Goal: Task Accomplishment & Management: Use online tool/utility

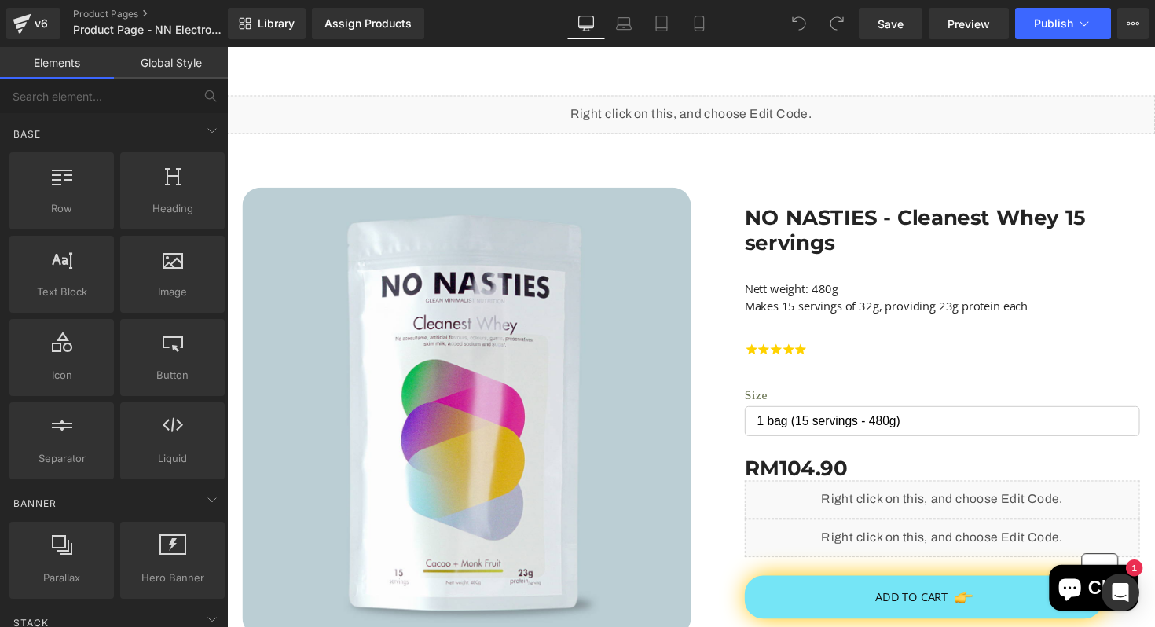
scroll to position [3825, 0]
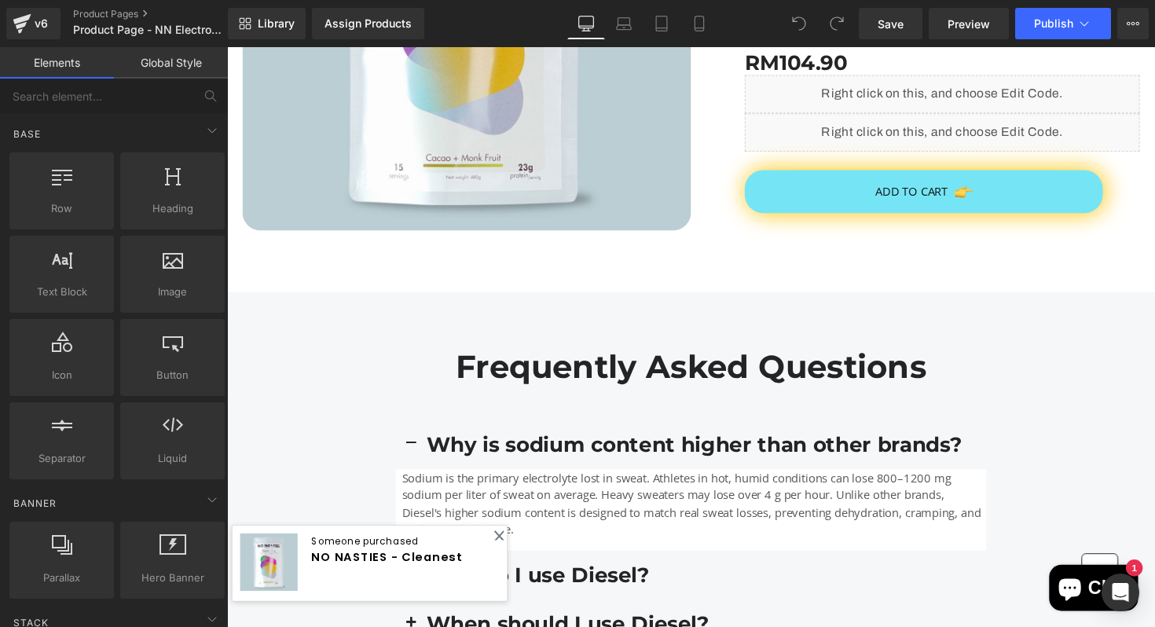
click at [149, 66] on link "Global Style" at bounding box center [171, 62] width 114 height 31
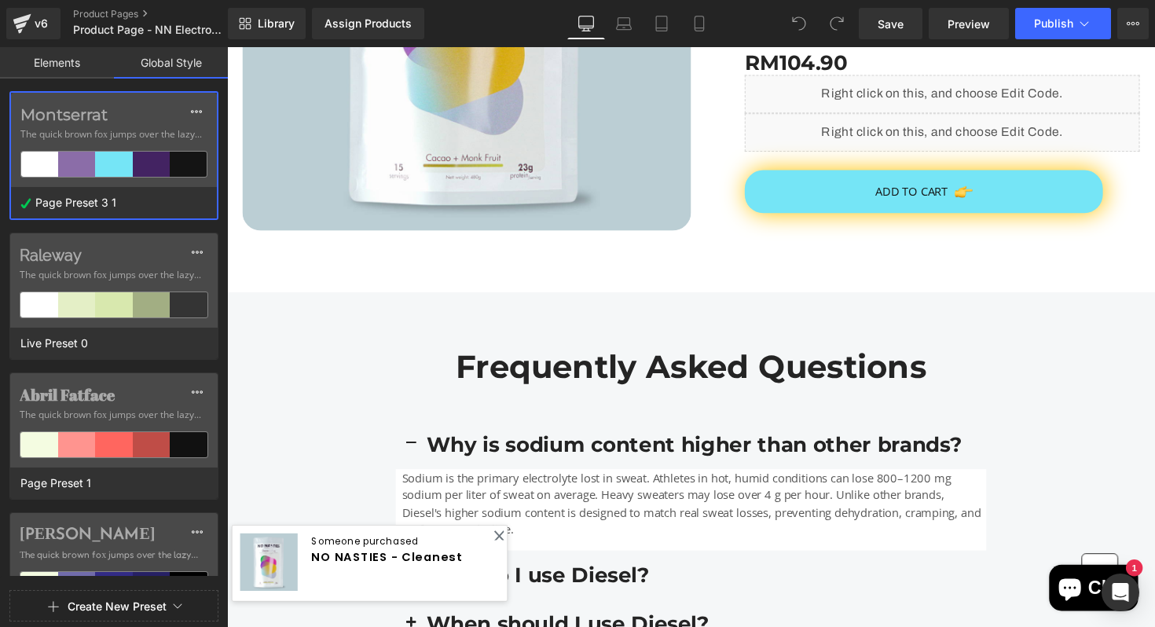
click at [81, 60] on link "Elements" at bounding box center [57, 62] width 114 height 31
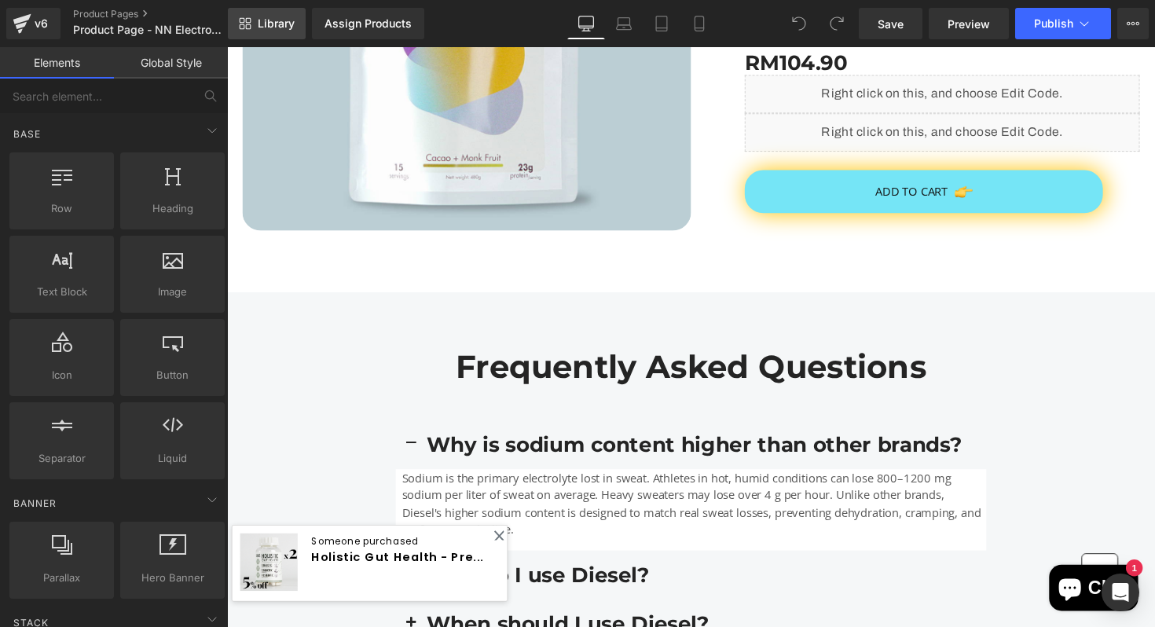
click at [234, 26] on link "Library" at bounding box center [267, 23] width 78 height 31
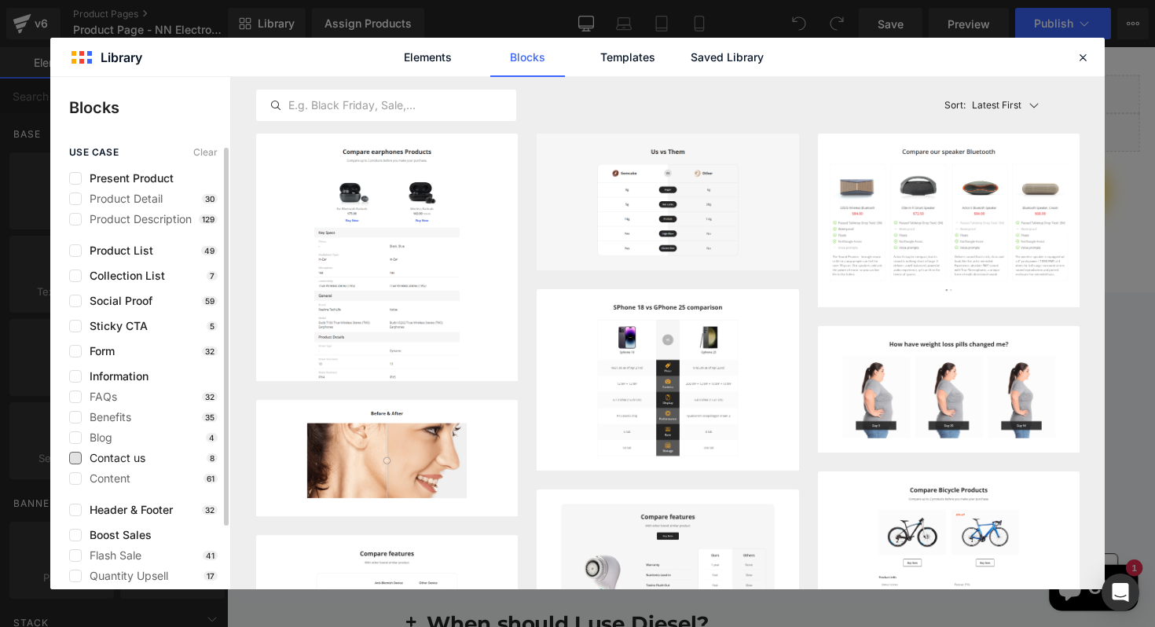
scroll to position [0, 0]
click at [476, 112] on input "text" at bounding box center [386, 105] width 259 height 19
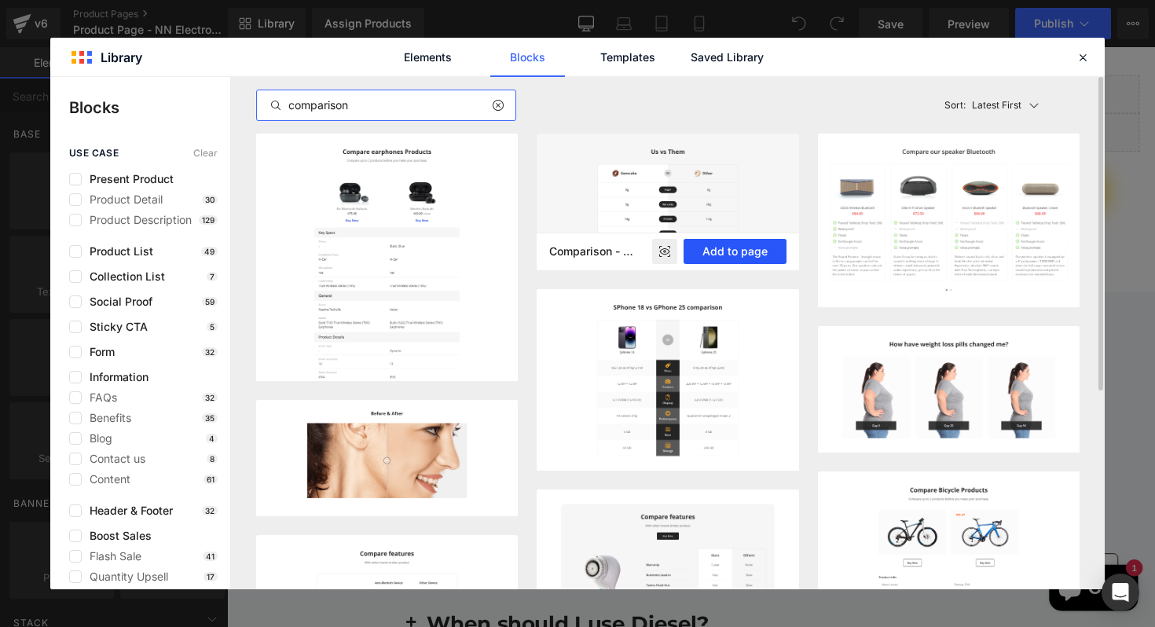
type input "comparison"
click at [729, 249] on button "Add to page" at bounding box center [735, 251] width 103 height 25
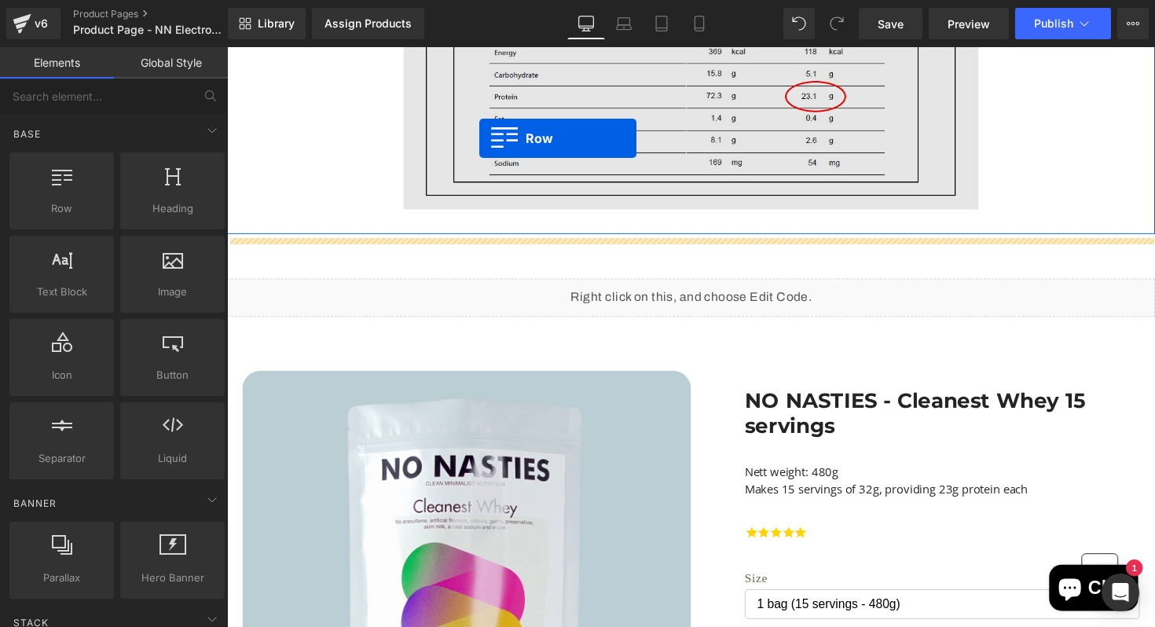
scroll to position [3190, 0]
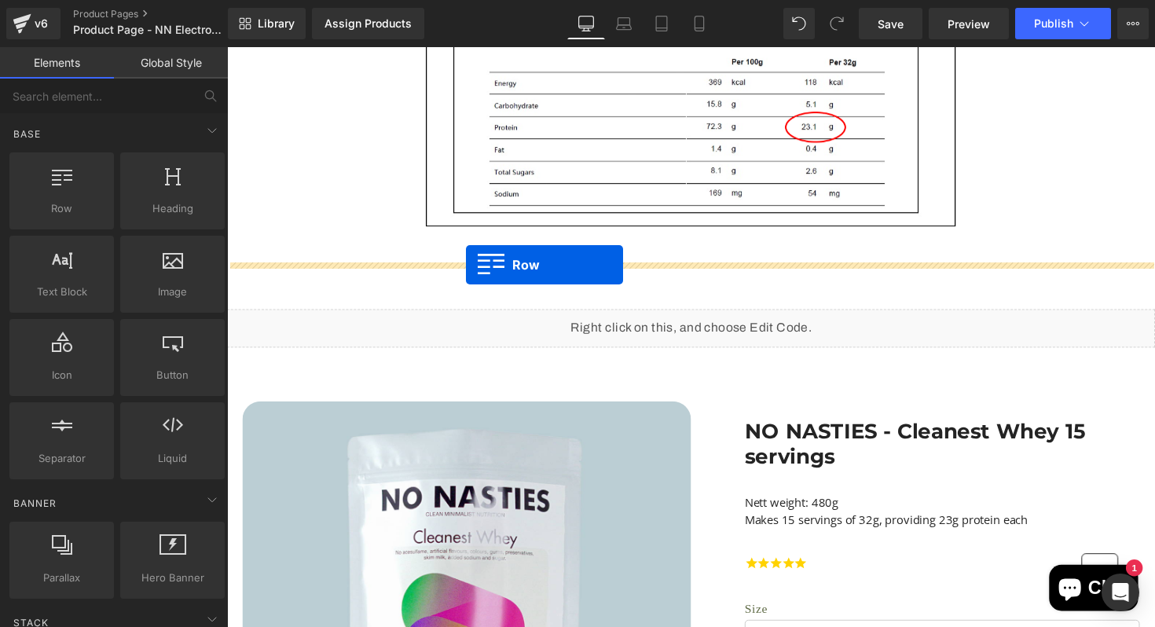
drag, startPoint x: 239, startPoint y: 457, endPoint x: 472, endPoint y: 270, distance: 298.0
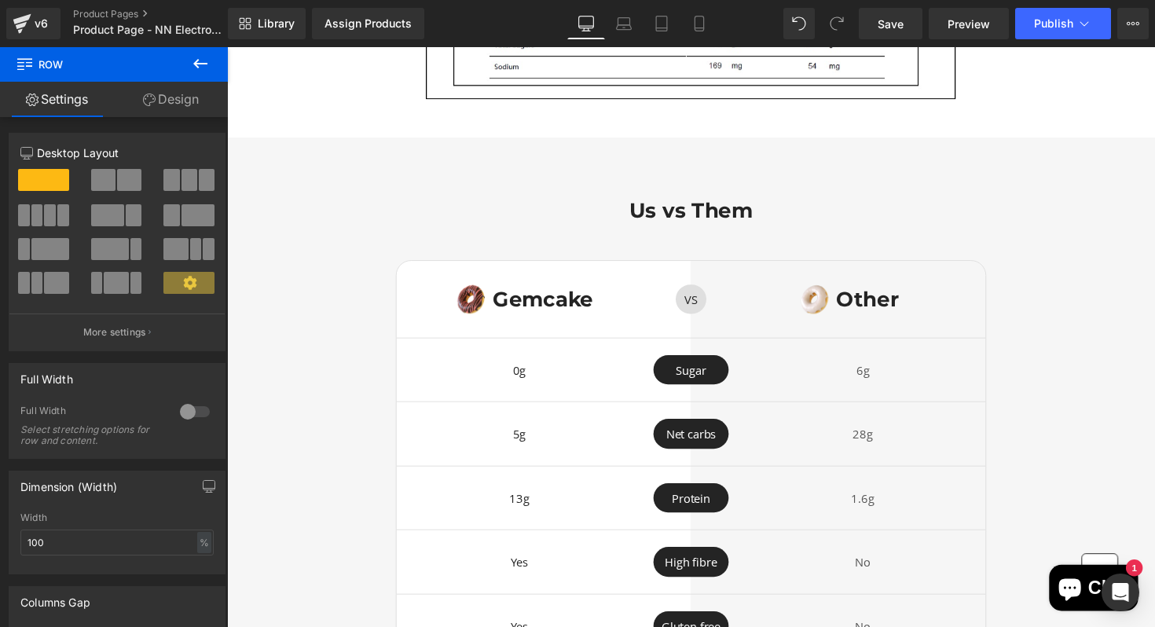
scroll to position [3302, 0]
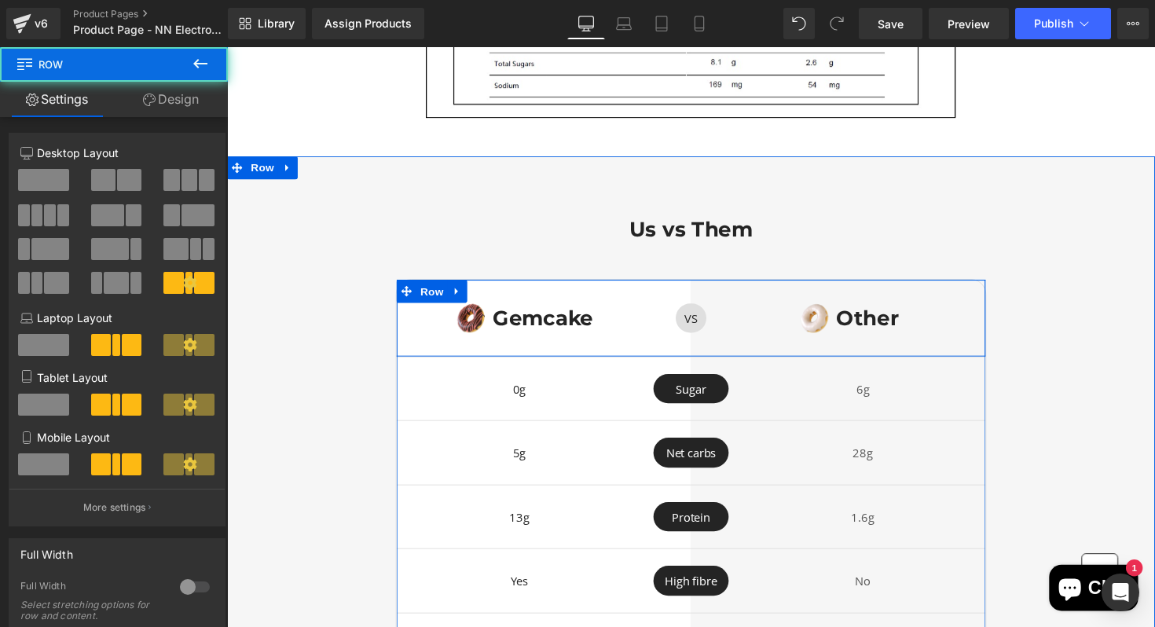
click at [641, 347] on div "Image Gemcake Heading Row" at bounding box center [527, 324] width 252 height 79
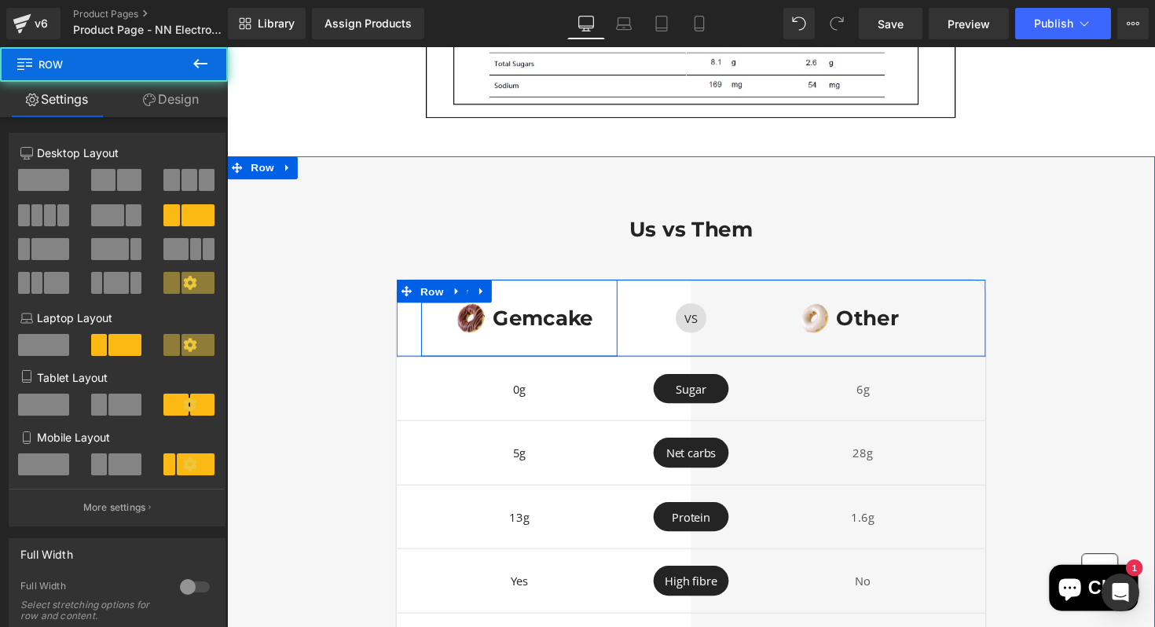
click at [425, 347] on div "Image Gemcake Heading Row" at bounding box center [527, 324] width 252 height 79
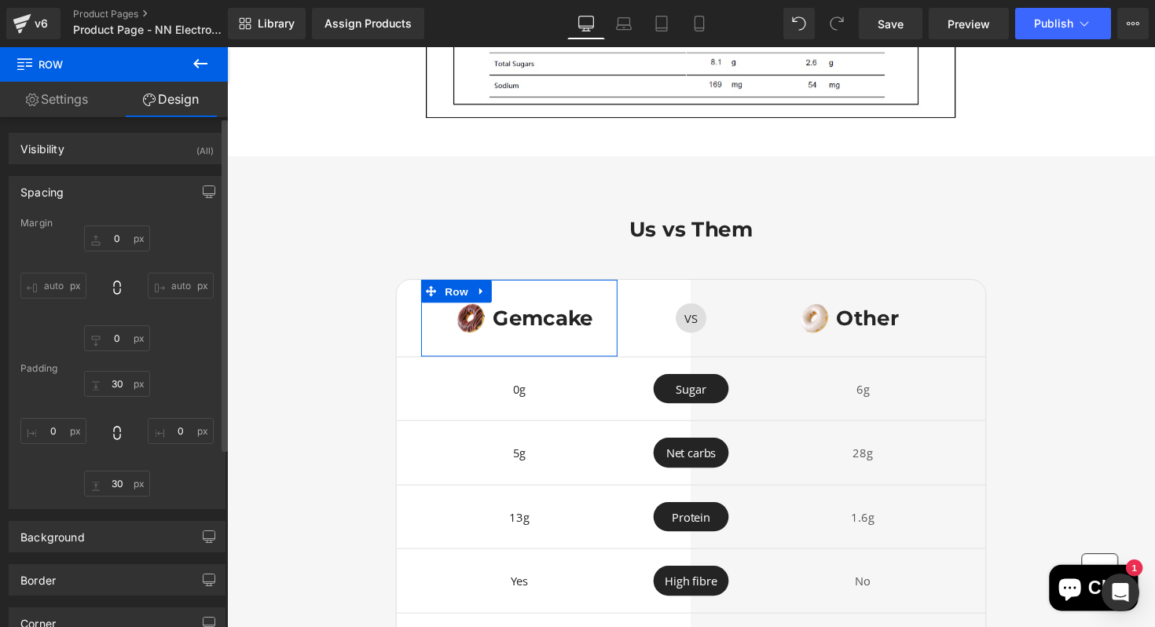
scroll to position [273, 0]
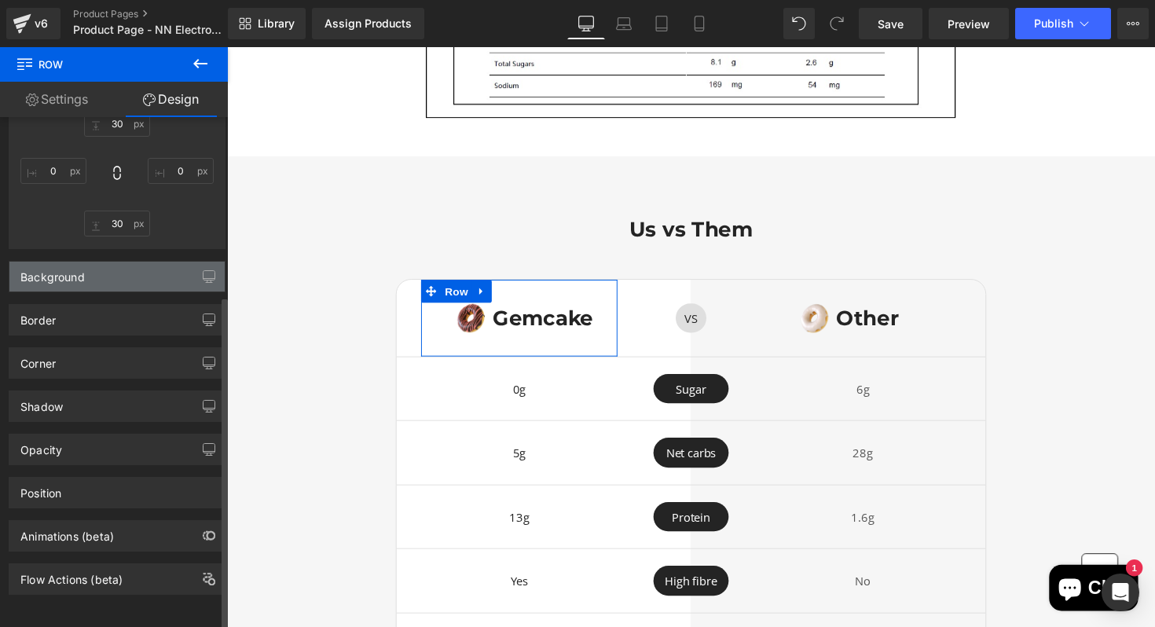
click at [141, 274] on div "Background" at bounding box center [116, 277] width 215 height 30
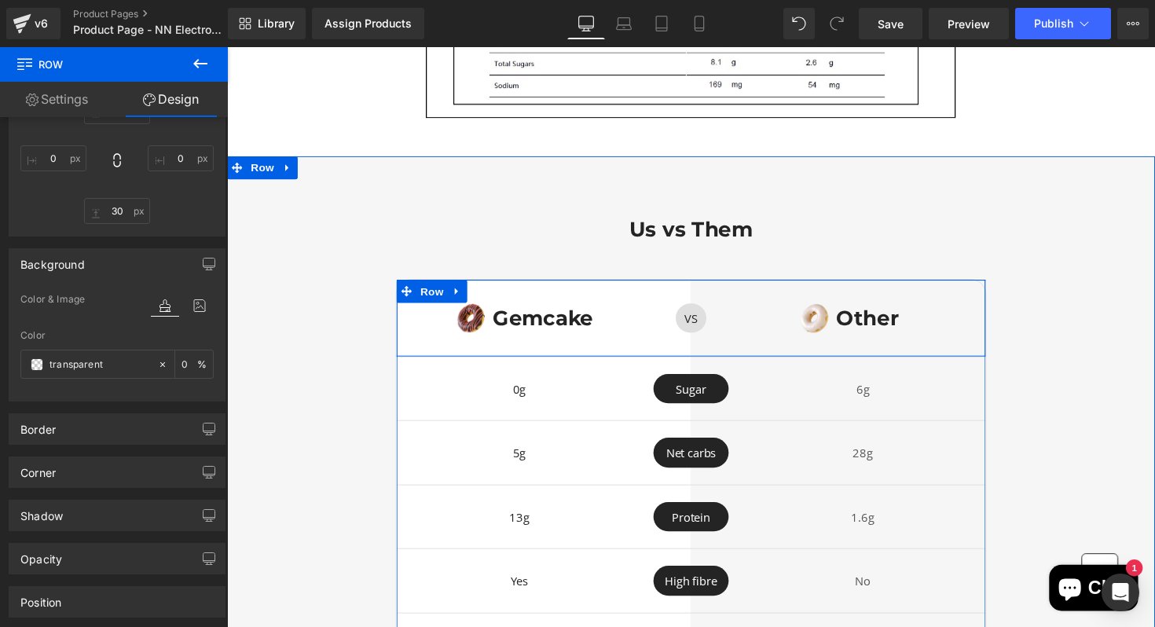
click at [418, 333] on div "Image Gemcake Heading Row" at bounding box center [527, 324] width 252 height 79
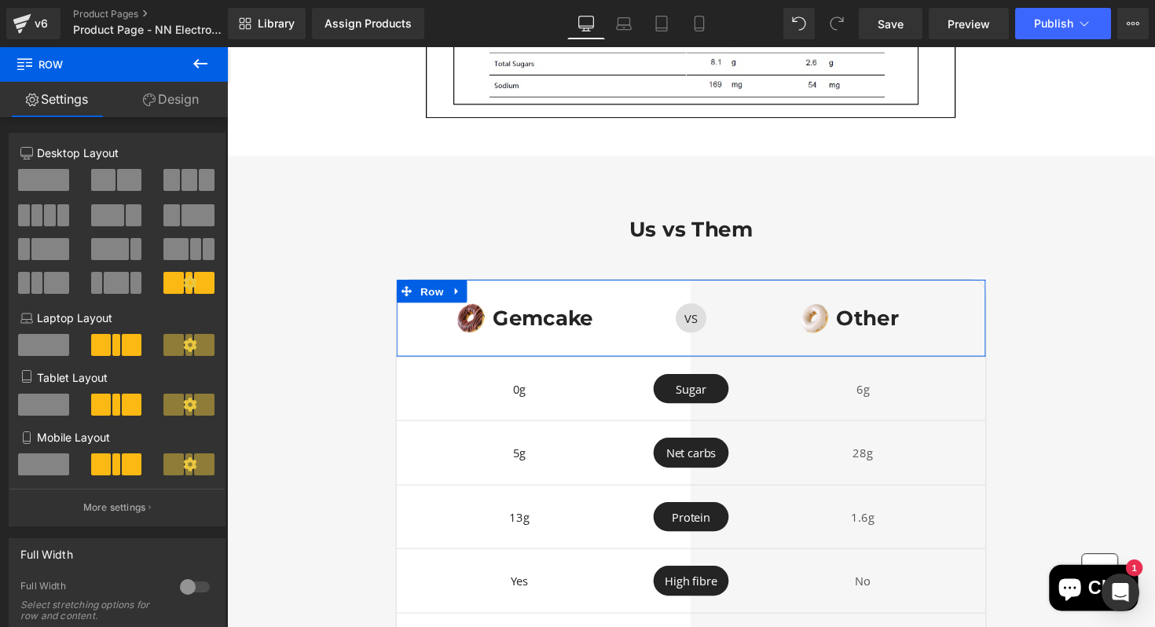
click at [176, 104] on link "Design" at bounding box center [171, 99] width 114 height 35
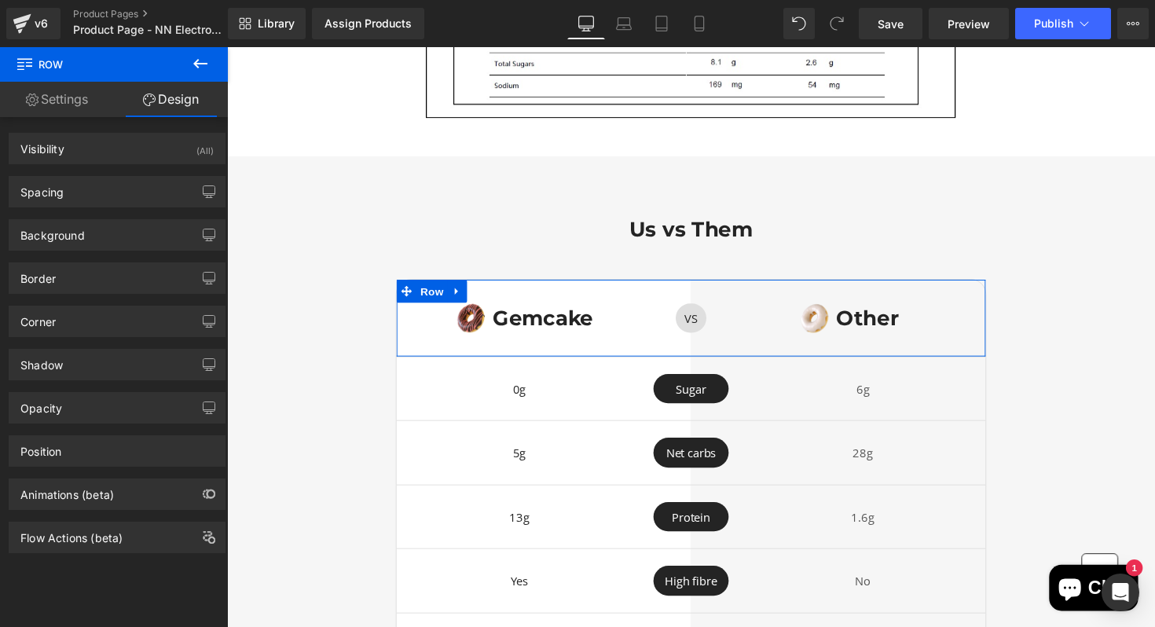
click at [163, 250] on div "Background Color & Image color Color % Image Replace Image Upload image or Brow…" at bounding box center [117, 234] width 217 height 31
click at [170, 241] on div "Background" at bounding box center [116, 235] width 215 height 30
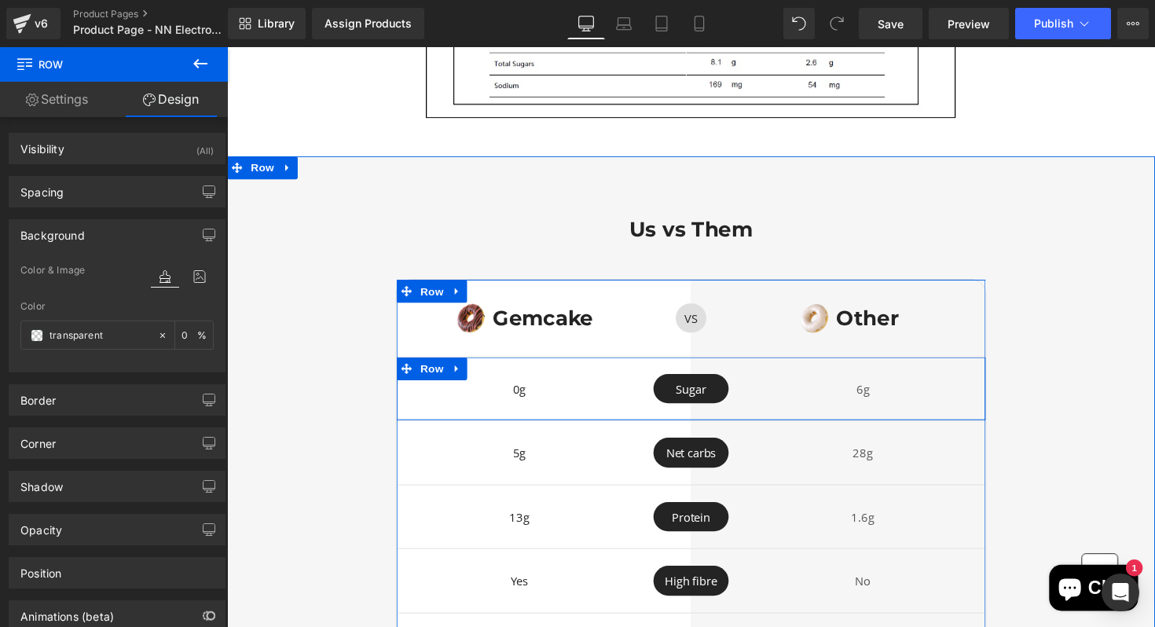
click at [227, 47] on div at bounding box center [227, 47] width 0 height 0
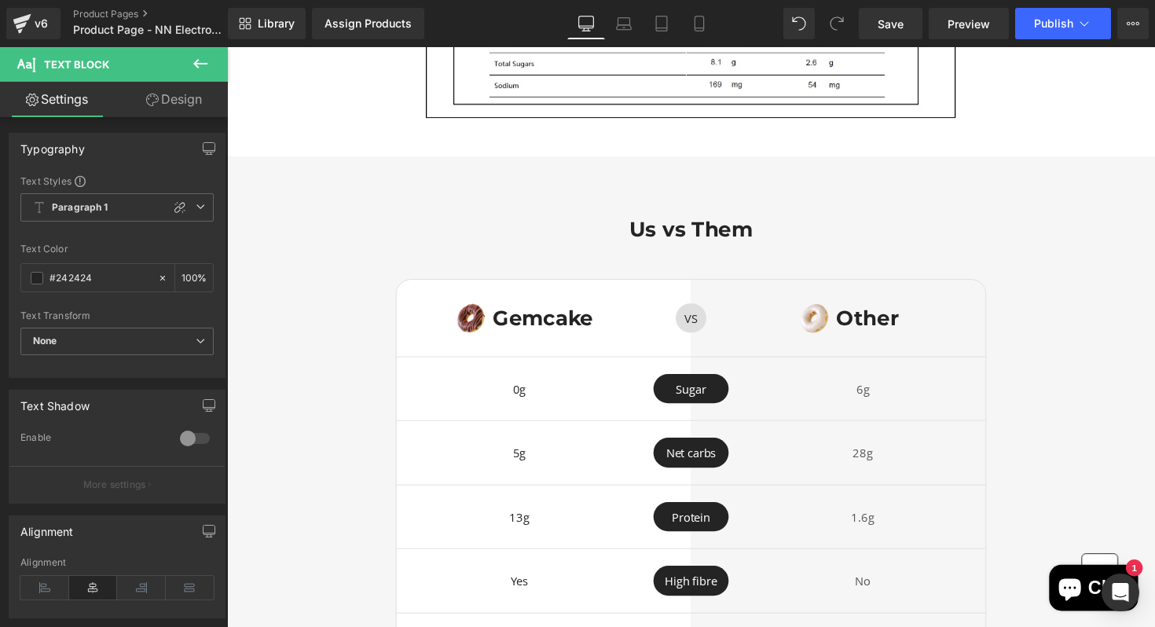
click at [190, 112] on link "Design" at bounding box center [174, 99] width 114 height 35
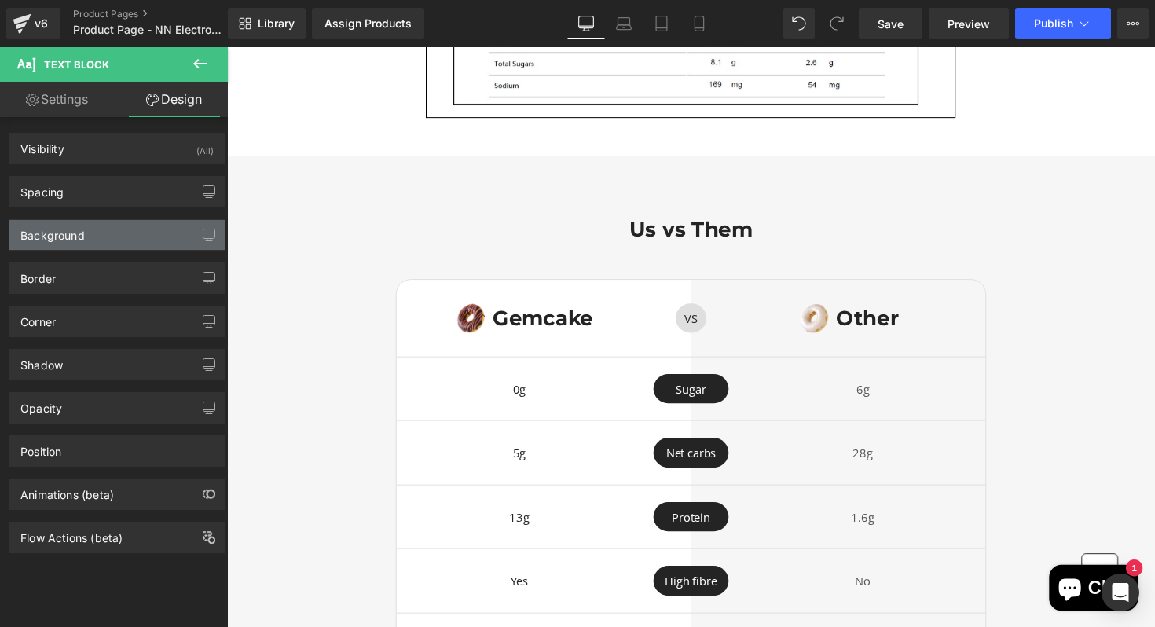
click at [113, 239] on div "Background" at bounding box center [116, 235] width 215 height 30
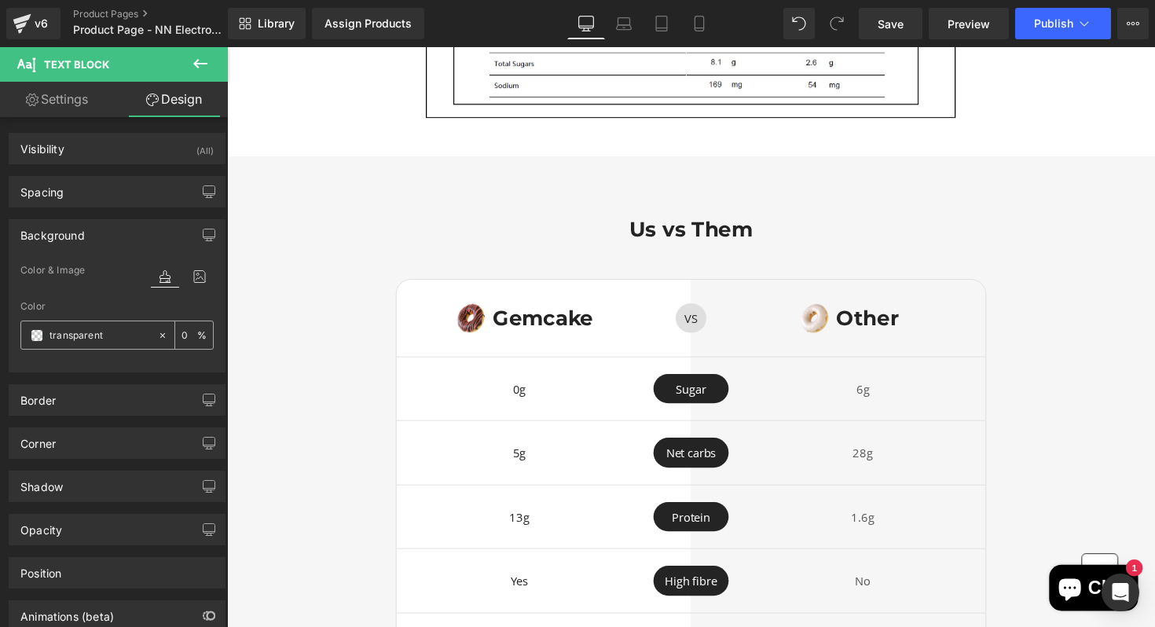
click at [34, 332] on span at bounding box center [37, 335] width 13 height 13
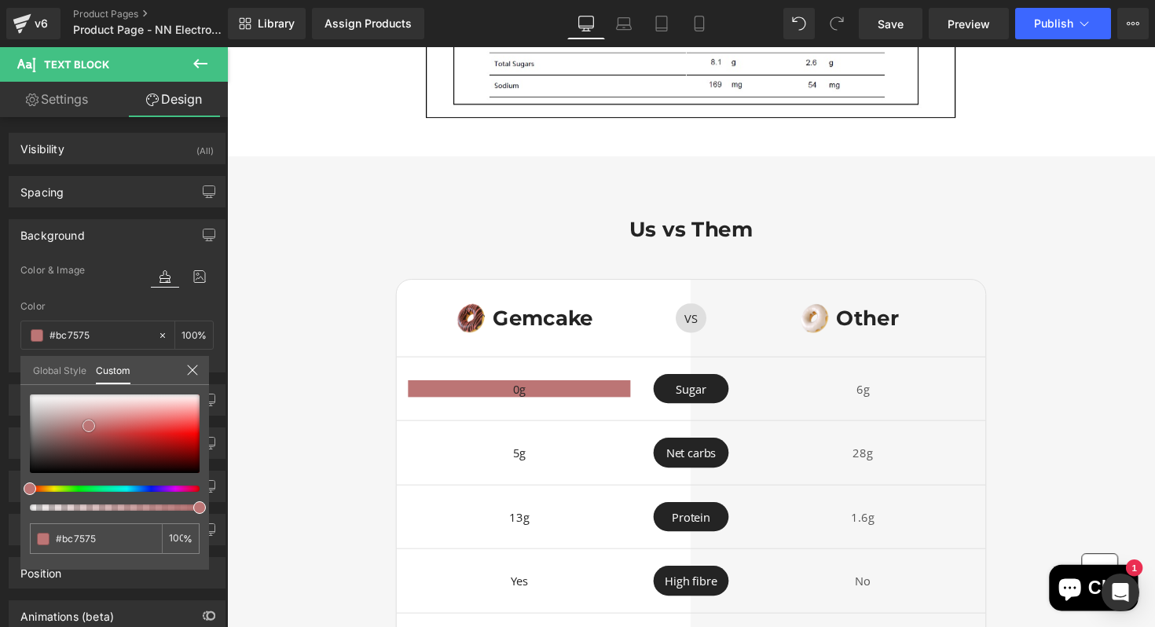
drag, startPoint x: 79, startPoint y: 413, endPoint x: 89, endPoint y: 426, distance: 16.8
click at [89, 426] on div at bounding box center [115, 434] width 170 height 79
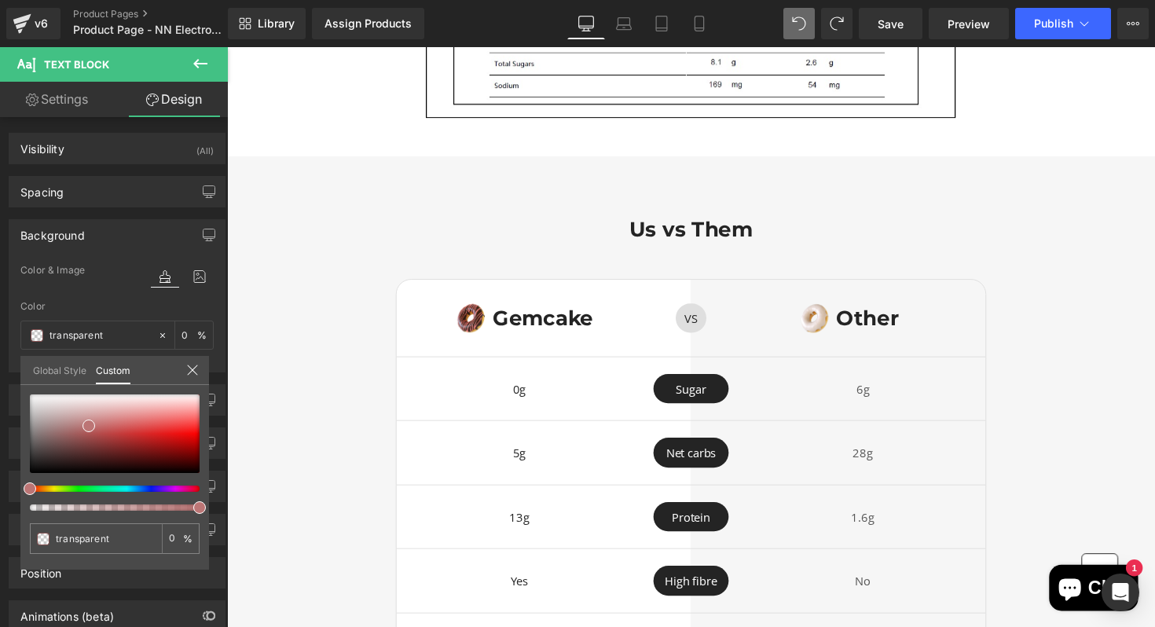
click at [697, 345] on body "Skip to content Save up to 10%, subscribe [DATE]! Bestsellers Bestsellers Bundl…" at bounding box center [702, 284] width 951 height 7079
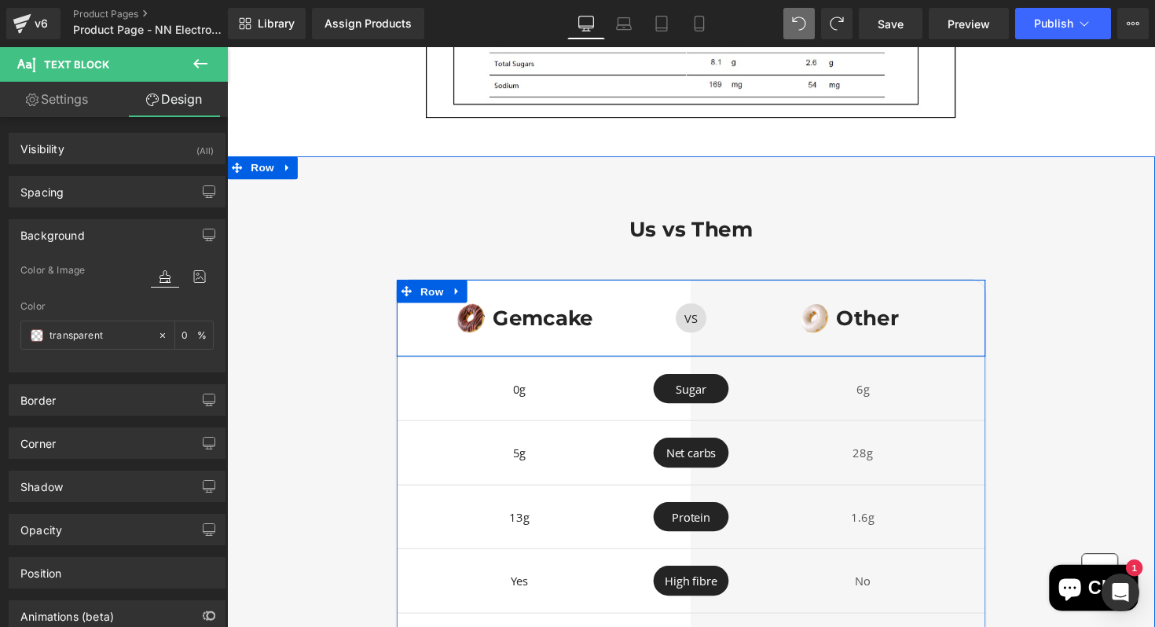
click at [697, 347] on div "VS Text Block Row" at bounding box center [702, 324] width 101 height 79
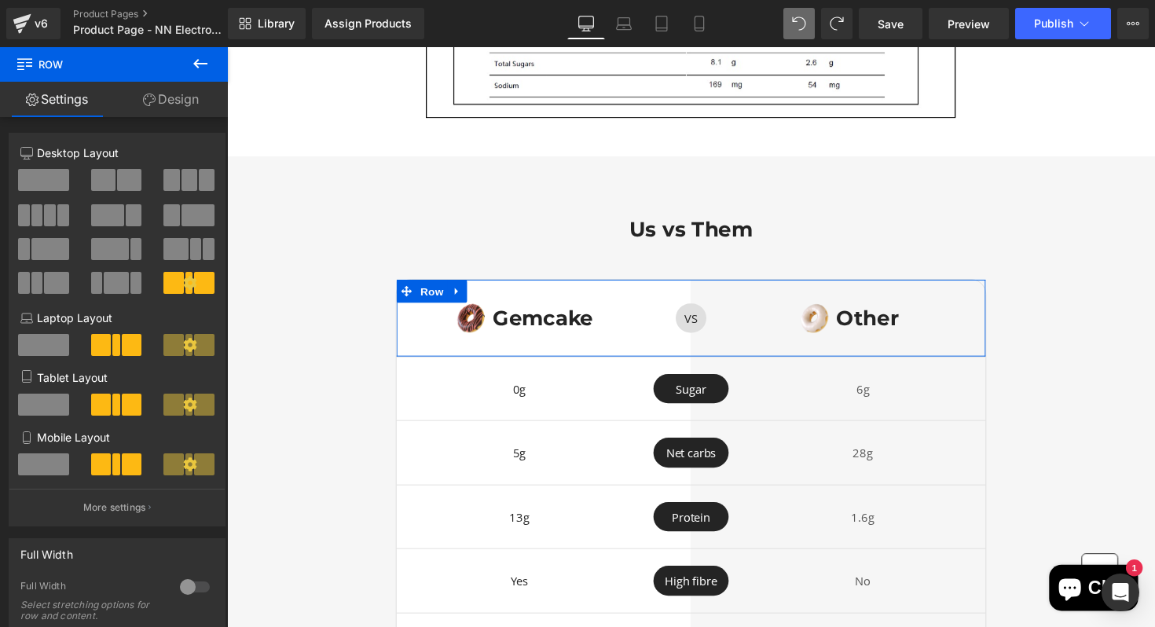
click at [189, 279] on icon at bounding box center [190, 283] width 14 height 14
click at [185, 280] on icon at bounding box center [189, 282] width 13 height 13
click at [186, 282] on icon at bounding box center [189, 282] width 13 height 13
click at [186, 345] on icon at bounding box center [189, 344] width 13 height 13
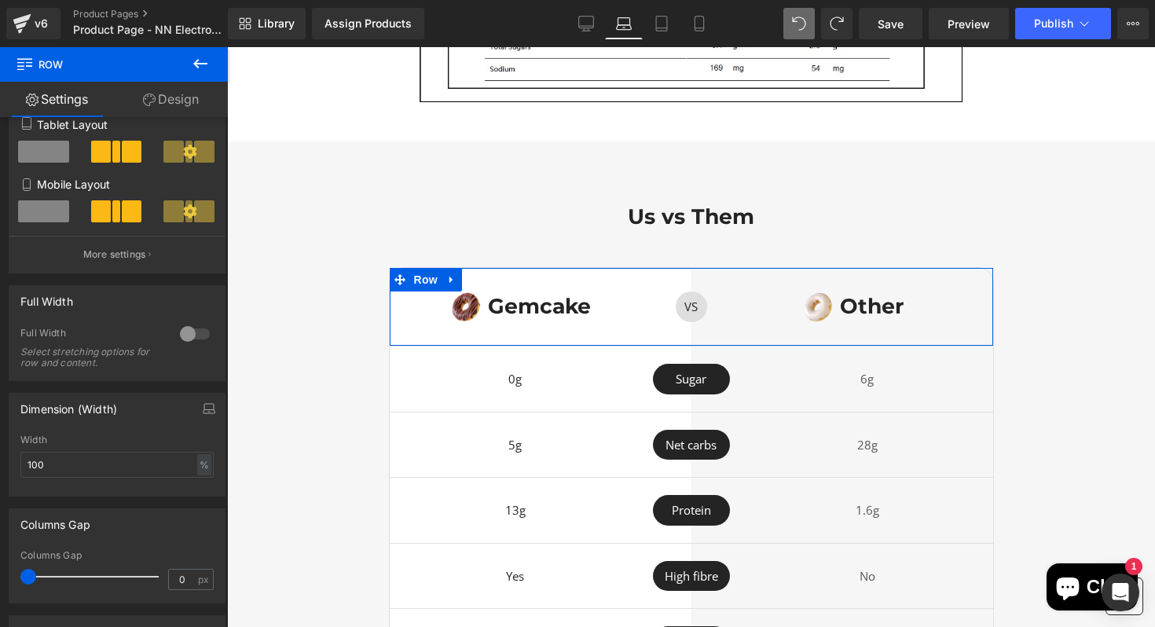
scroll to position [535, 0]
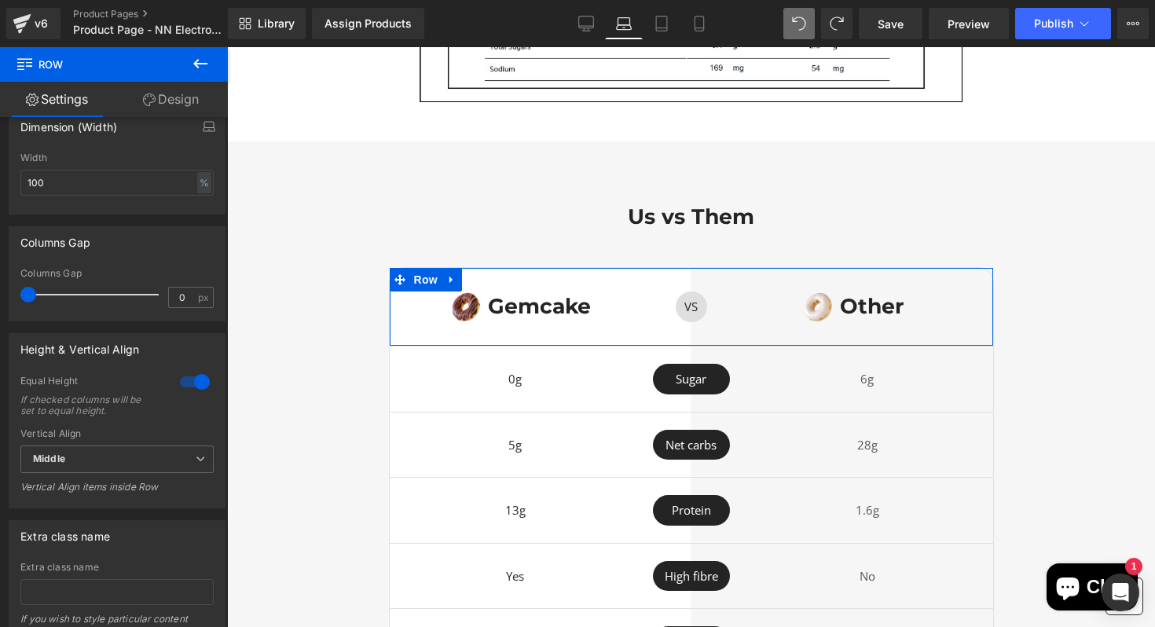
click at [180, 101] on link "Design" at bounding box center [171, 99] width 114 height 35
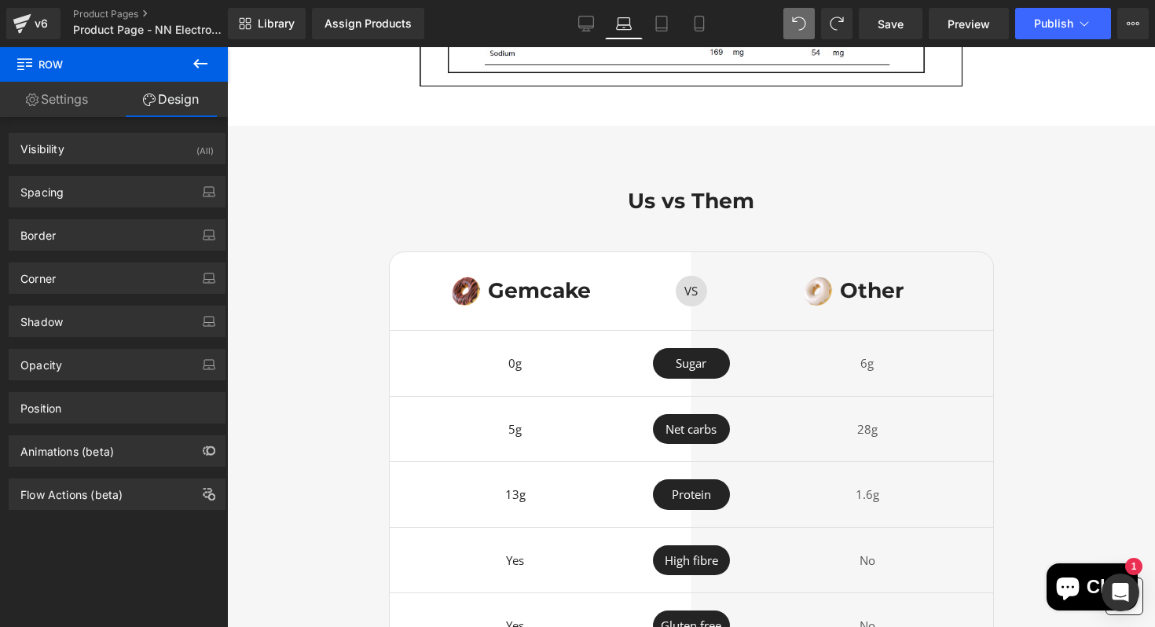
scroll to position [3406, 0]
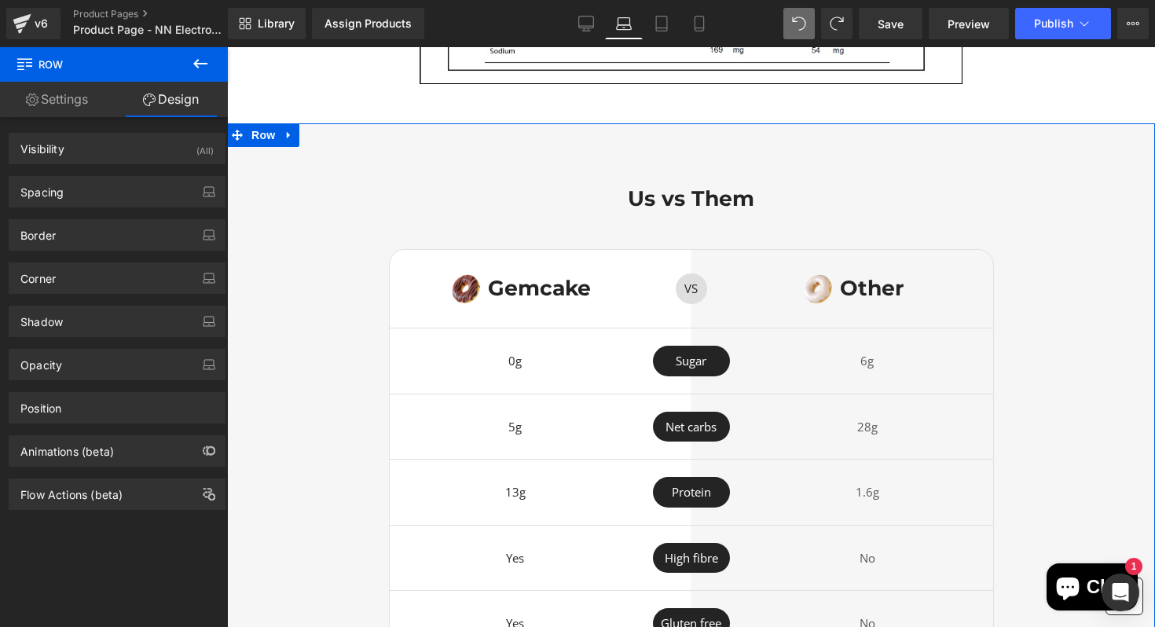
click at [1083, 380] on div "Us vs Them Heading Image Gemcake Heading Row VS Text Block Row Image Other Head…" at bounding box center [691, 421] width 928 height 471
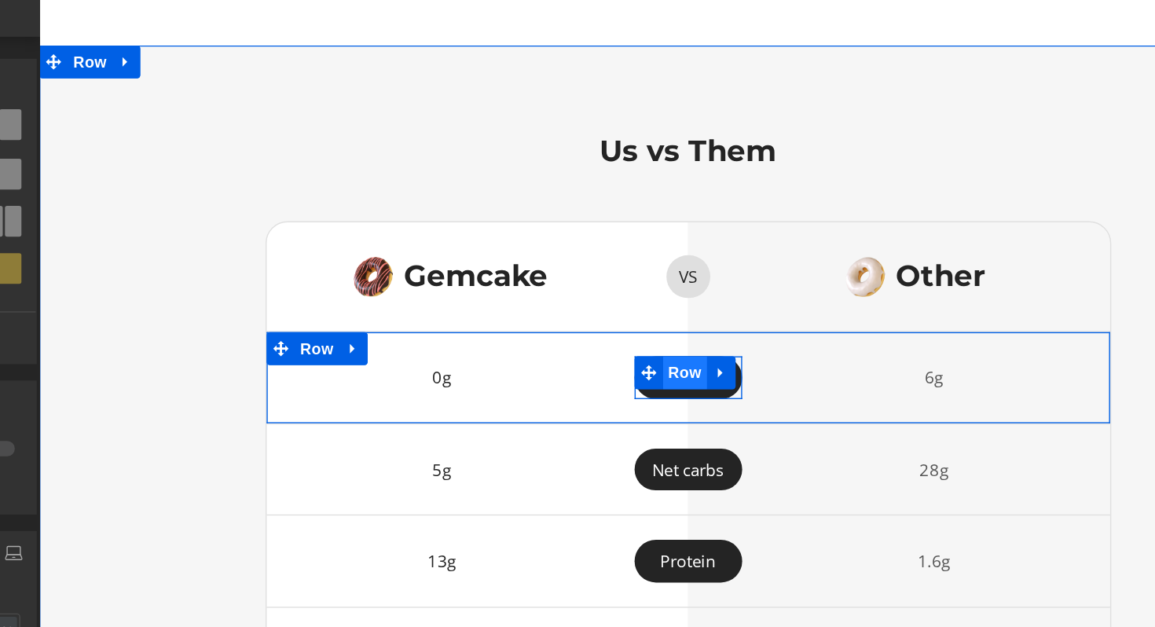
click at [508, 262] on span "Row" at bounding box center [500, 250] width 31 height 24
click at [508, 263] on span "Row" at bounding box center [500, 251] width 31 height 24
click at [508, 269] on div at bounding box center [503, 266] width 77 height 6
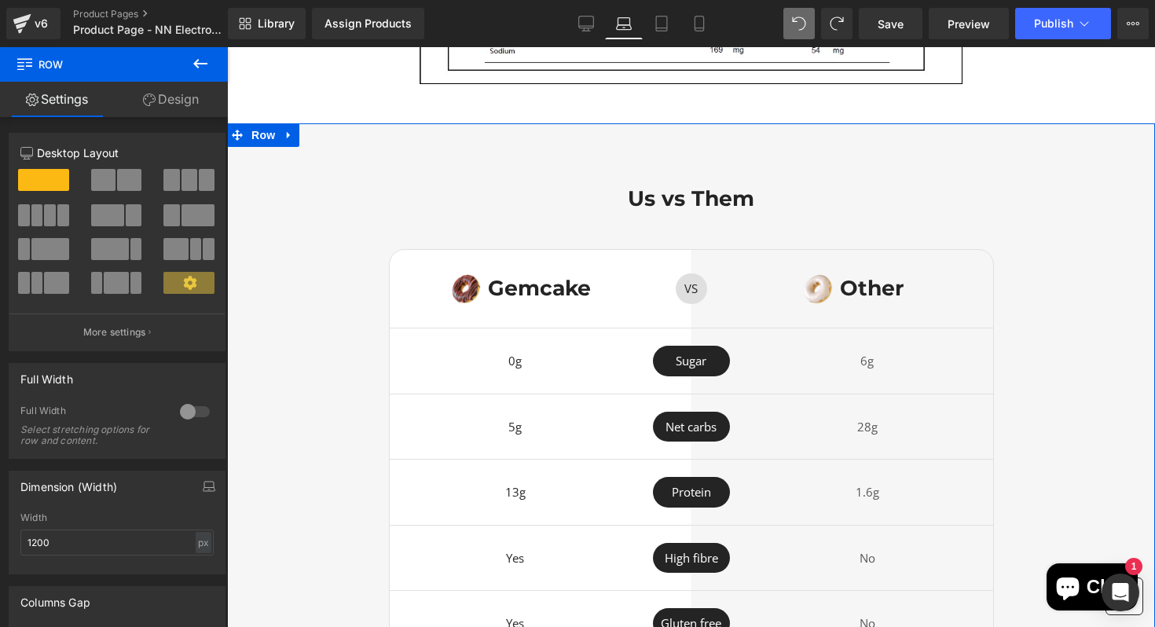
click at [1027, 347] on div "Us vs Them Heading Image Gemcake Heading Row VS Text Block Row Image Other Head…" at bounding box center [691, 421] width 928 height 471
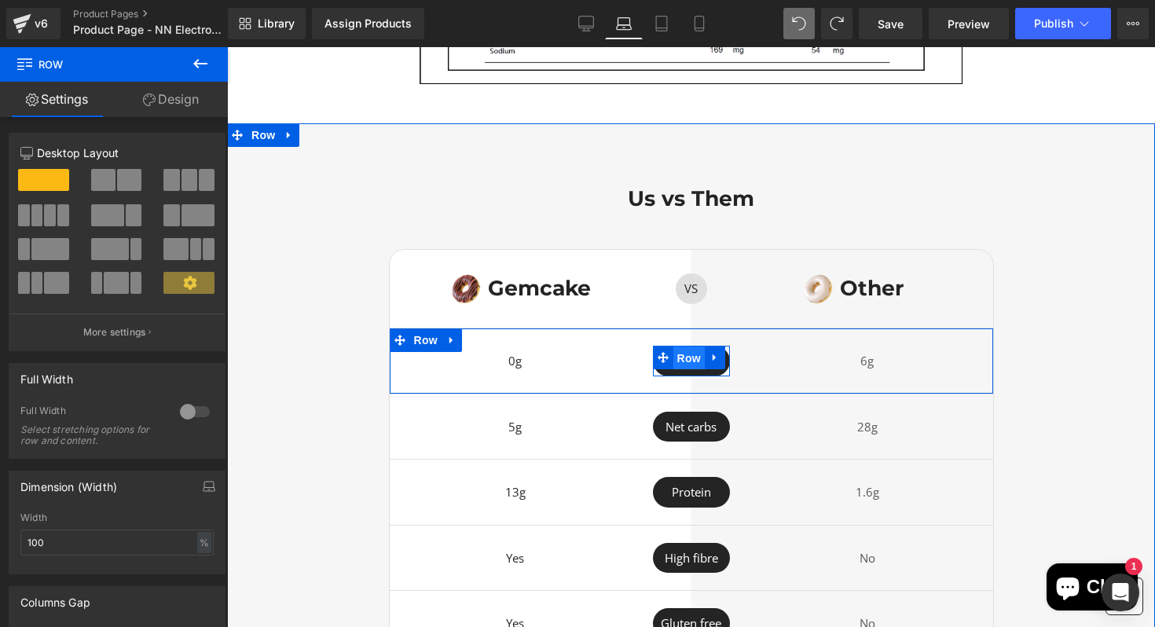
click at [690, 370] on span "Row" at bounding box center [689, 359] width 31 height 24
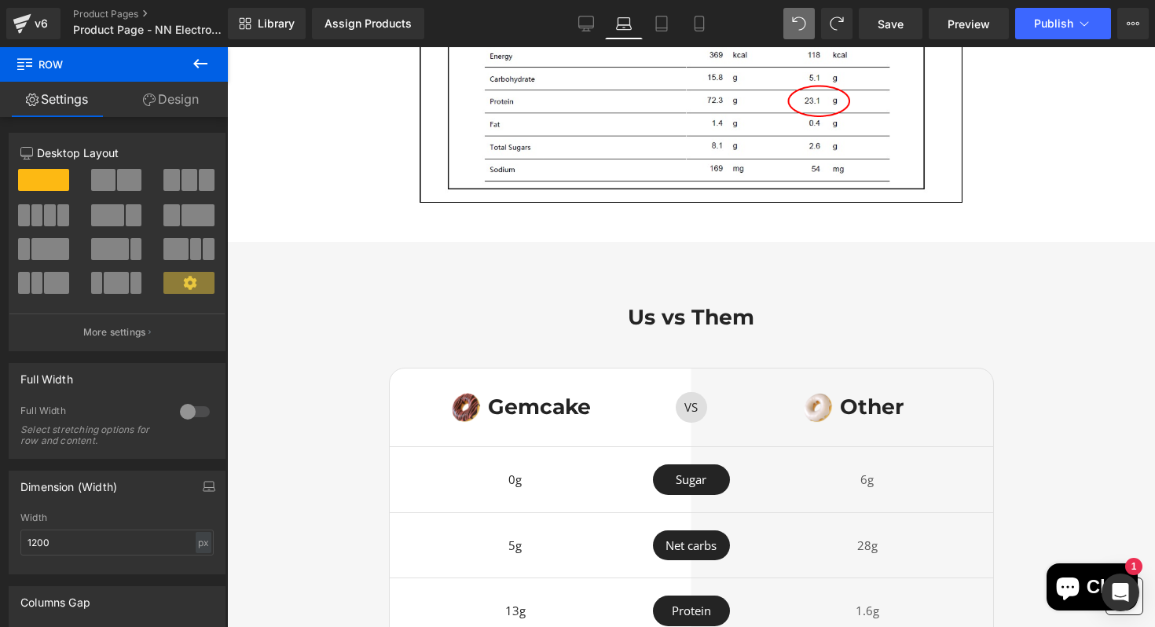
scroll to position [3295, 0]
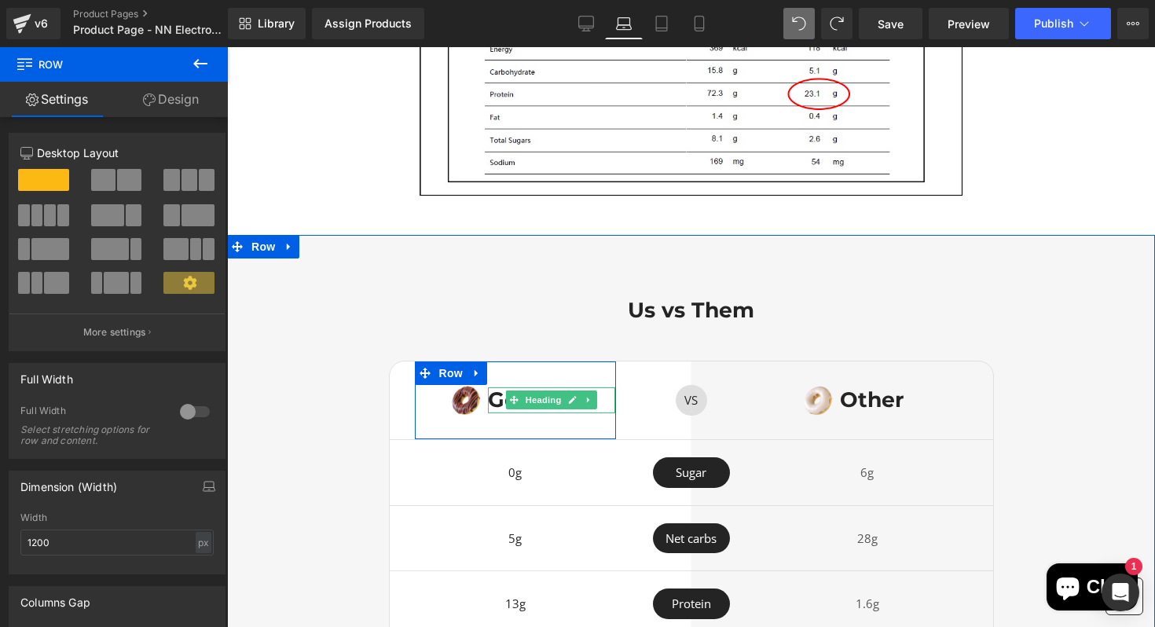
click at [493, 413] on h1 "Gemcake" at bounding box center [552, 399] width 128 height 25
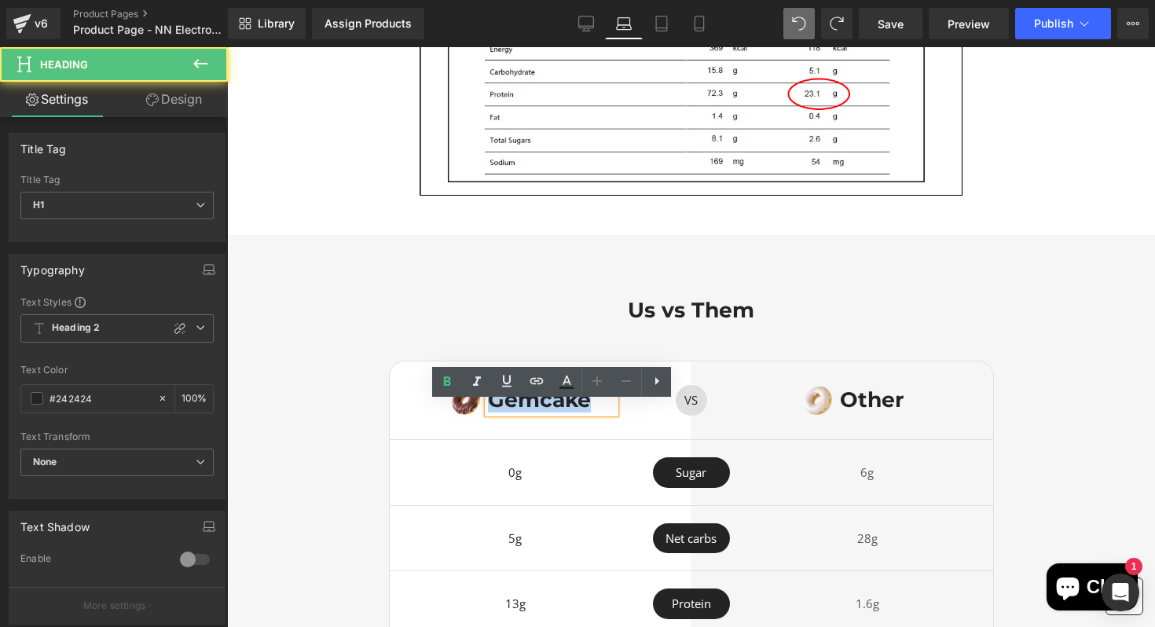
click at [493, 413] on h1 "Gemcake" at bounding box center [552, 399] width 128 height 25
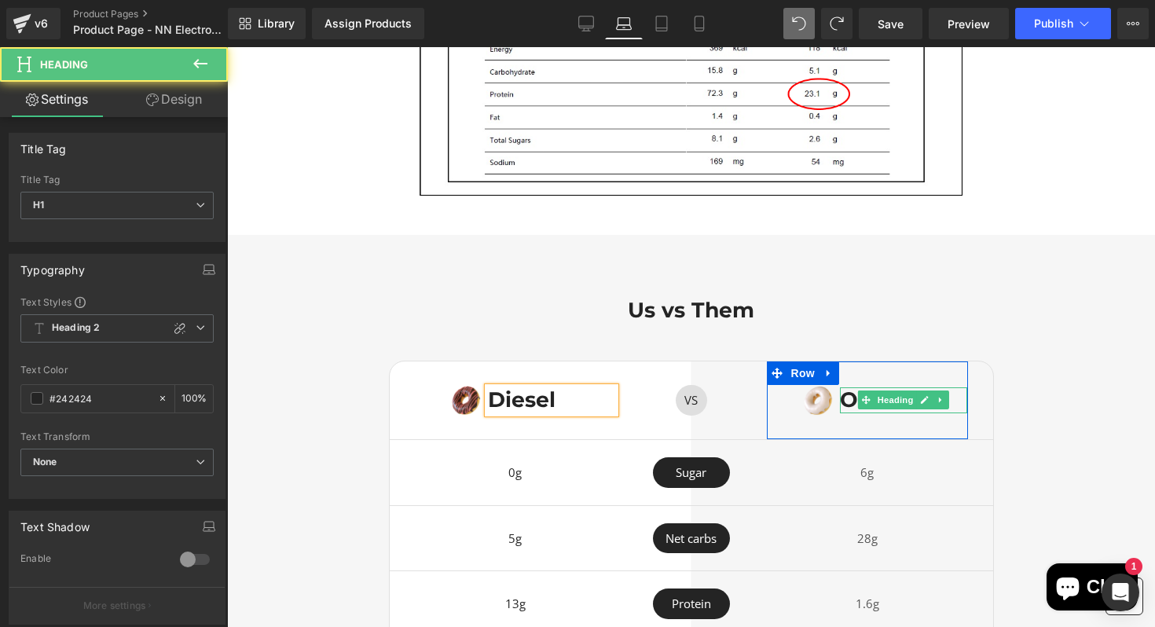
click at [843, 413] on div at bounding box center [842, 399] width 4 height 25
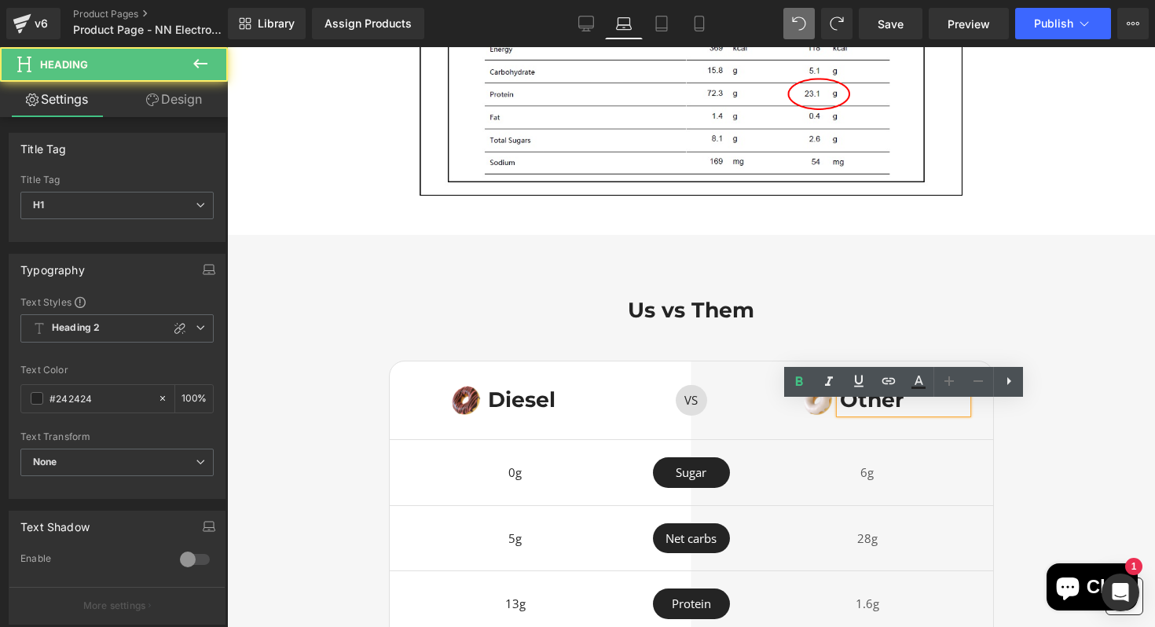
click at [854, 413] on h1 "Other" at bounding box center [904, 399] width 128 height 25
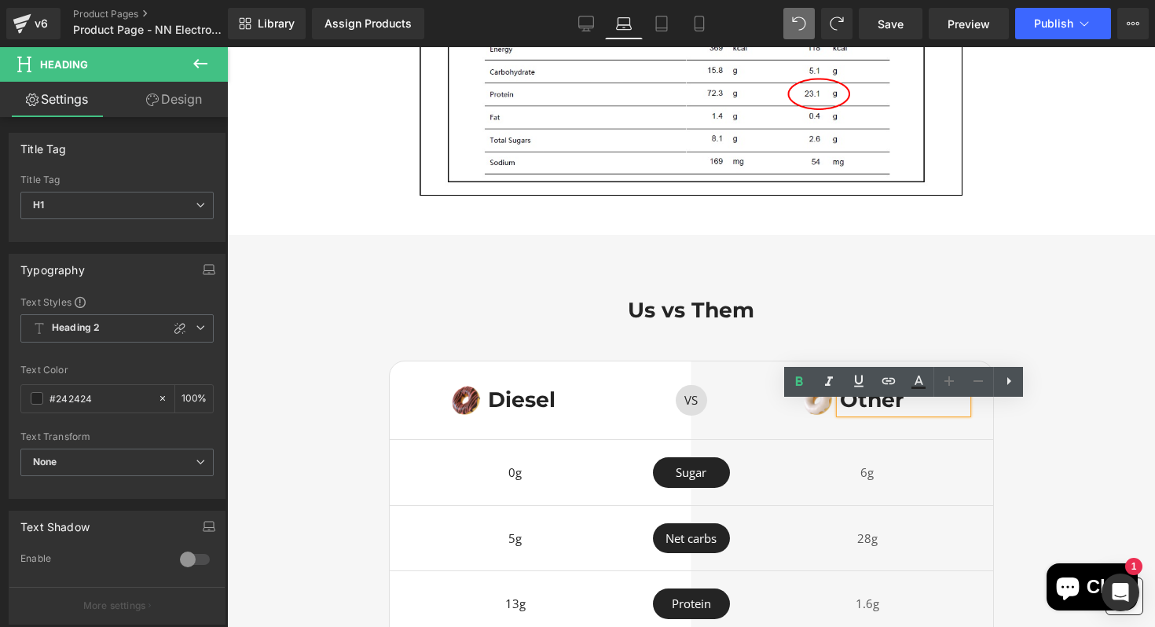
click at [938, 413] on h1 "Other" at bounding box center [904, 399] width 128 height 25
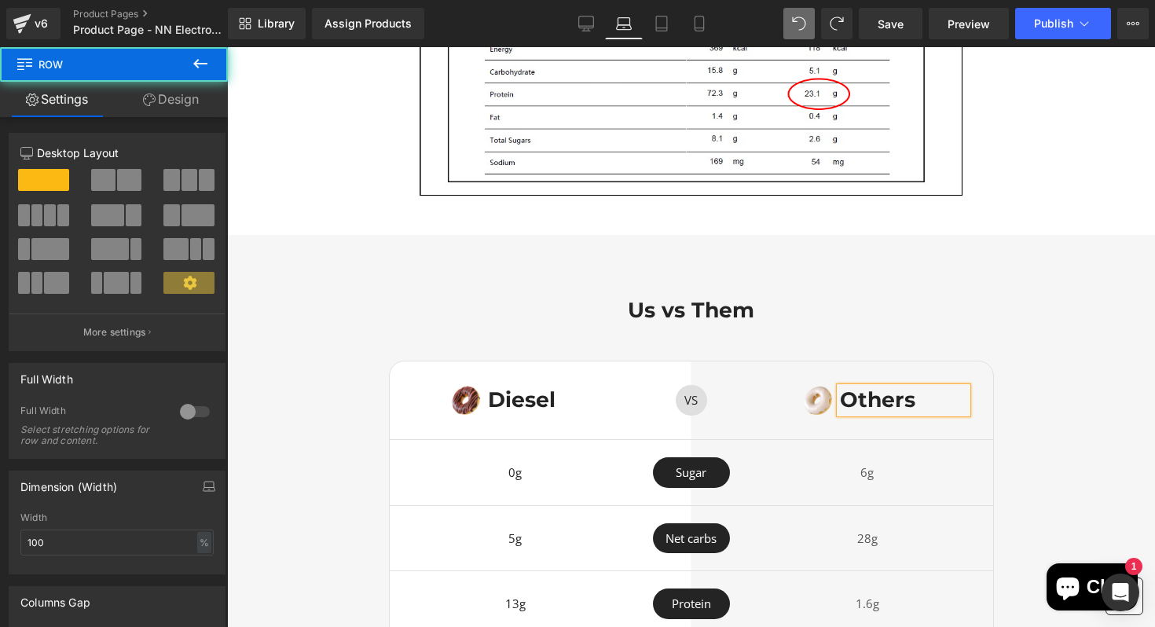
click at [1091, 372] on div "Us vs Them Heading Image Diesel Heading Row VS Text Block Row Image Others Head…" at bounding box center [691, 533] width 928 height 471
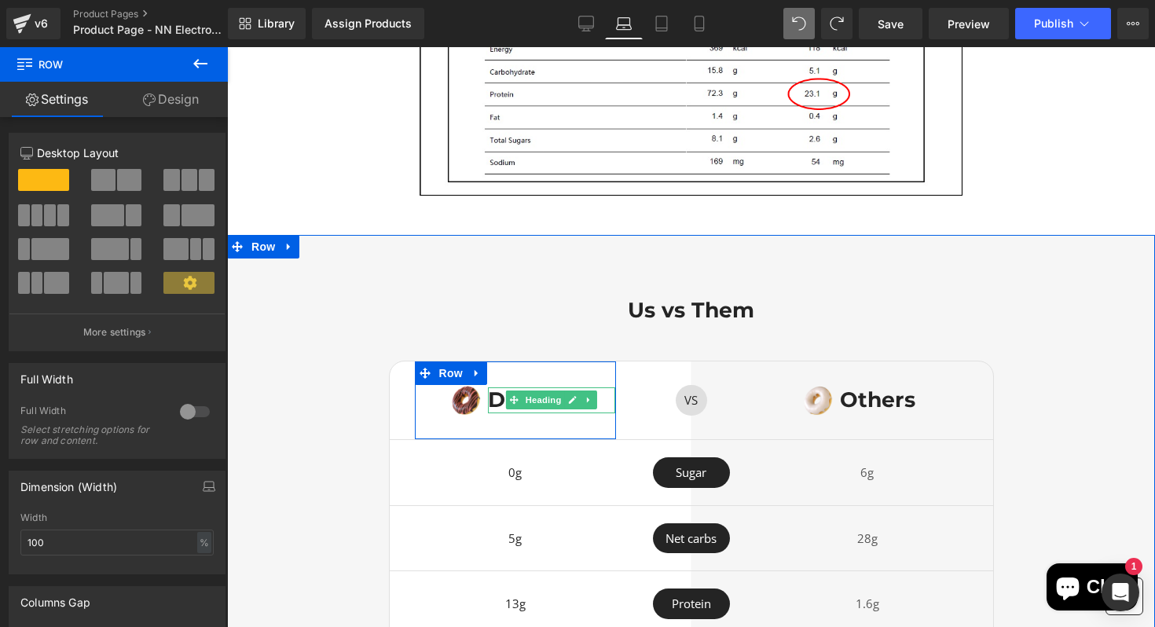
click at [495, 413] on h1 "Diesel" at bounding box center [552, 399] width 128 height 25
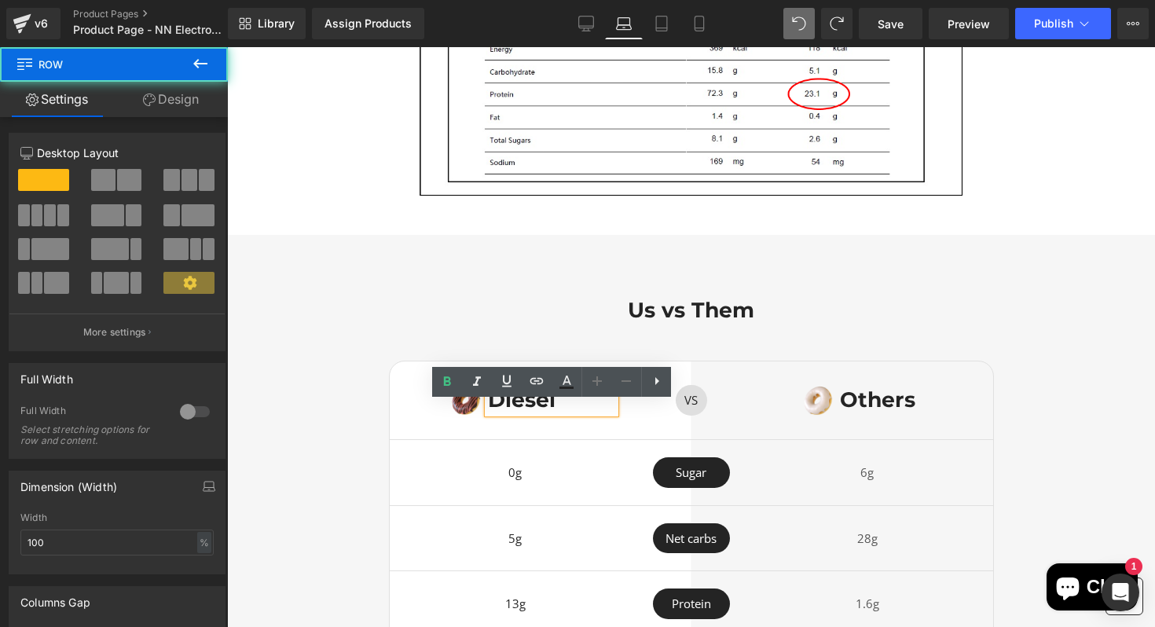
click at [1028, 341] on div "Us vs Them Heading Image Diesel Heading Row VS Text Block Row Image Others Head…" at bounding box center [691, 533] width 928 height 471
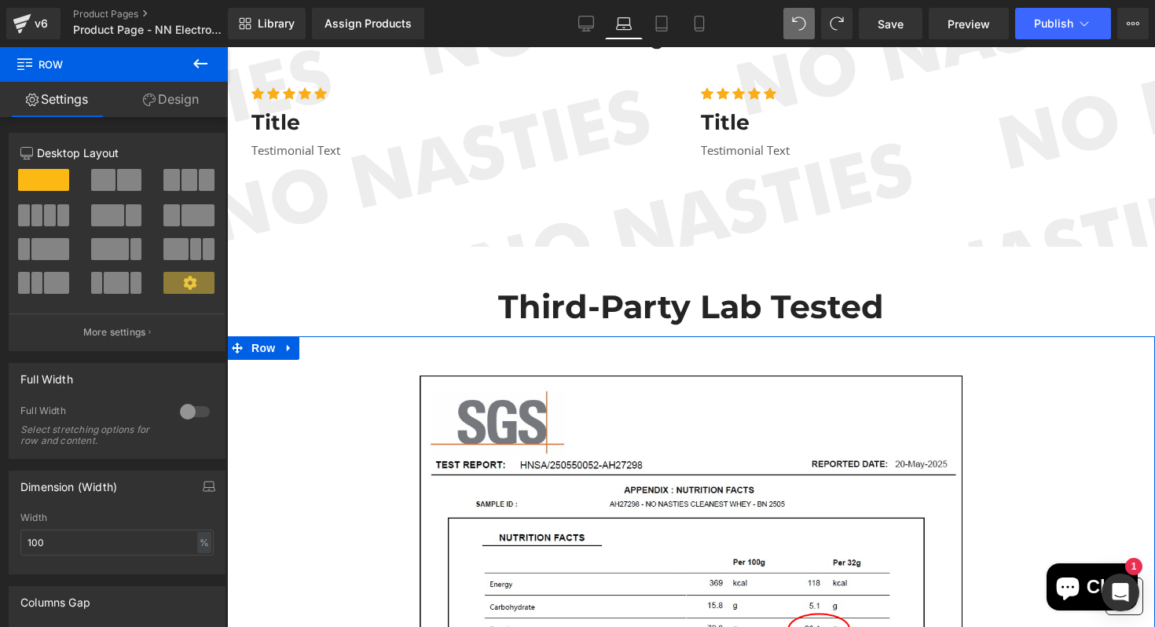
scroll to position [2763, 0]
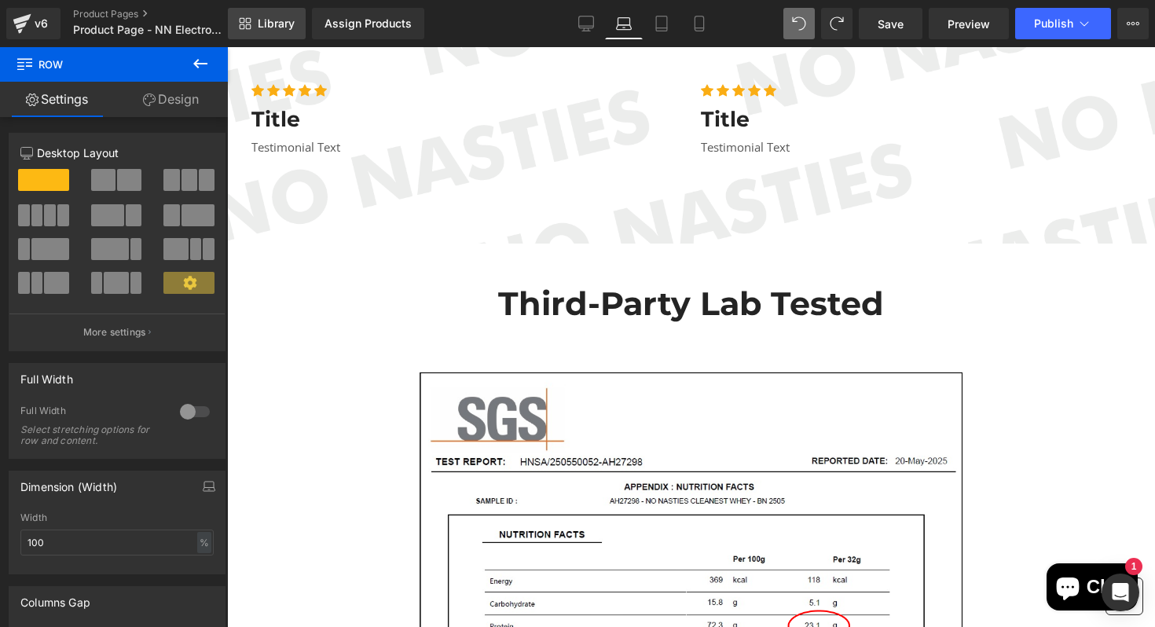
click at [252, 22] on link "Library" at bounding box center [267, 23] width 78 height 31
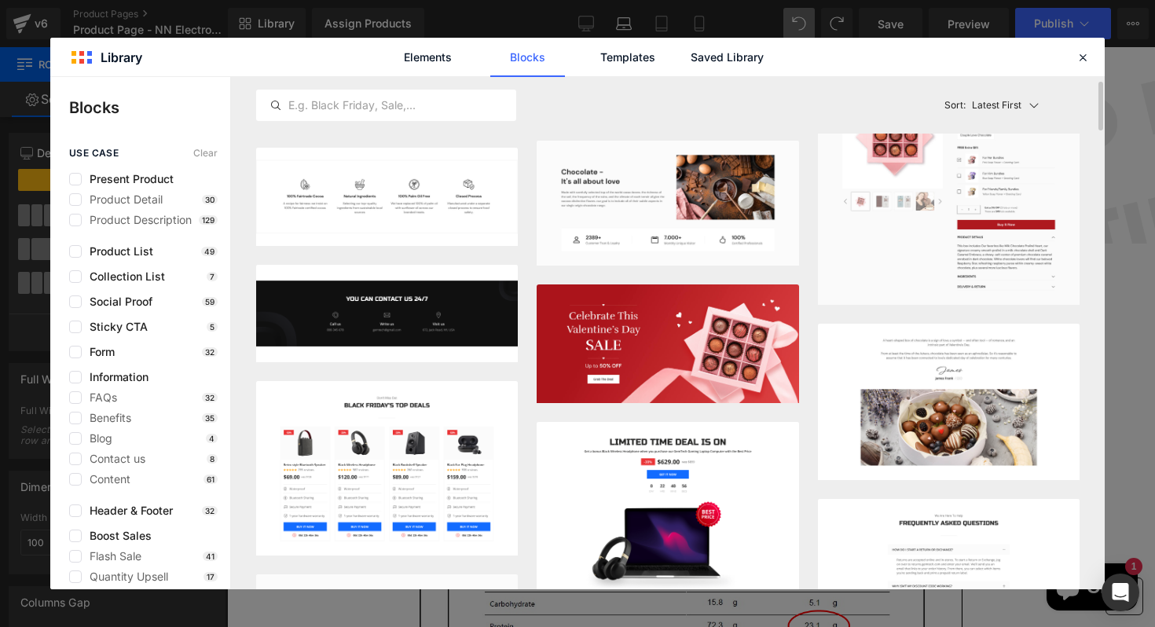
scroll to position [2832, 0]
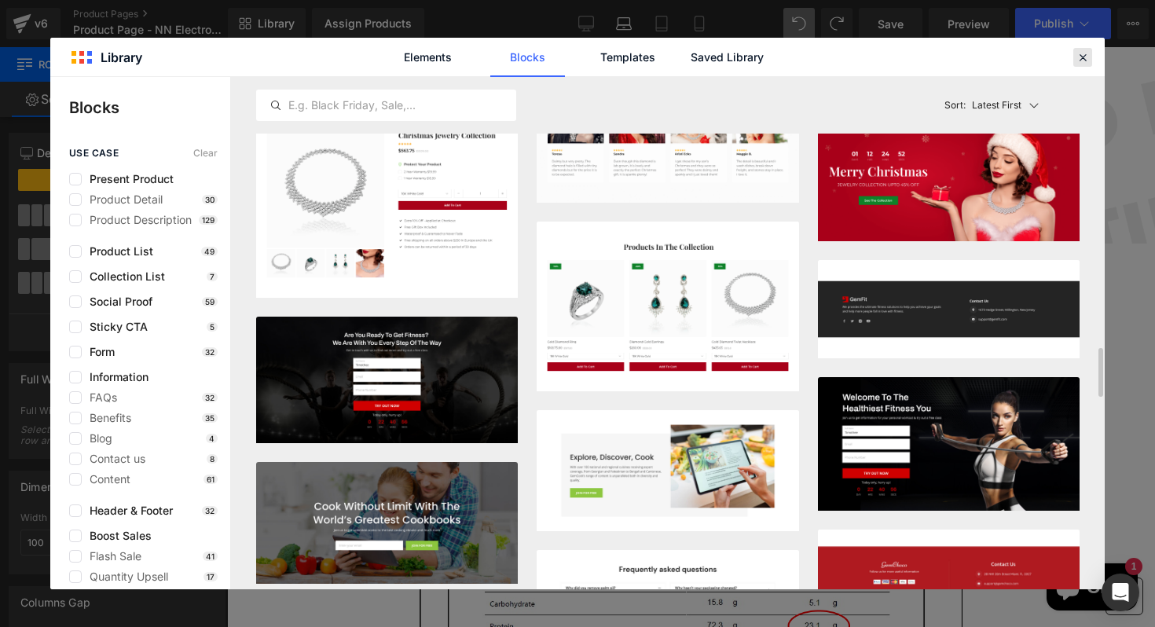
click at [1083, 62] on icon at bounding box center [1083, 57] width 14 height 14
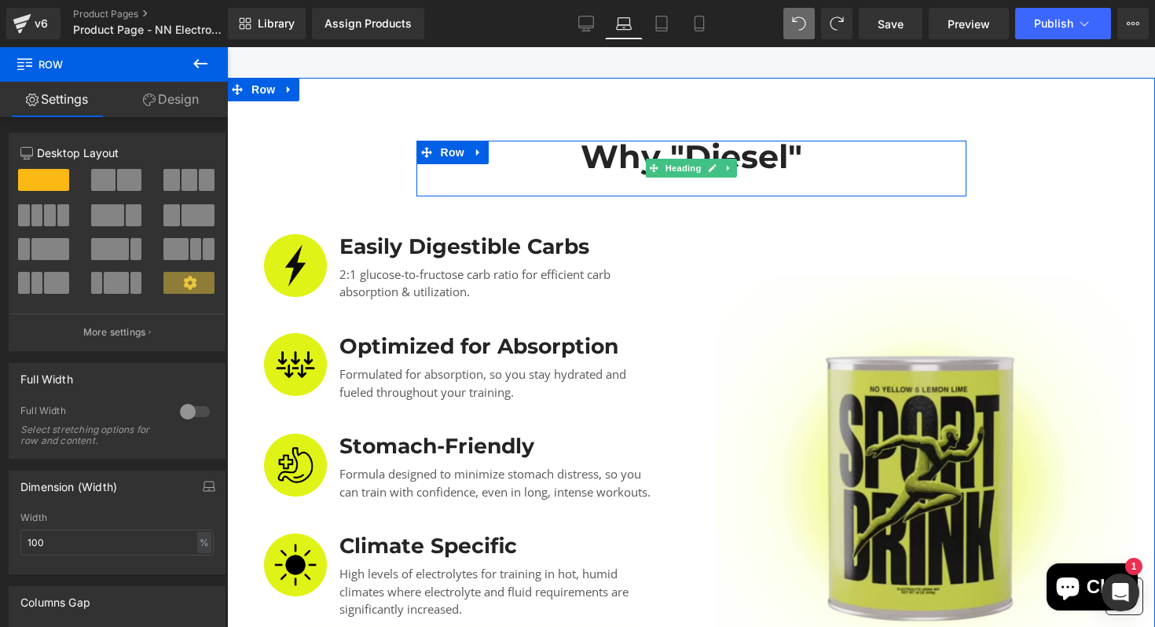
scroll to position [1919, 0]
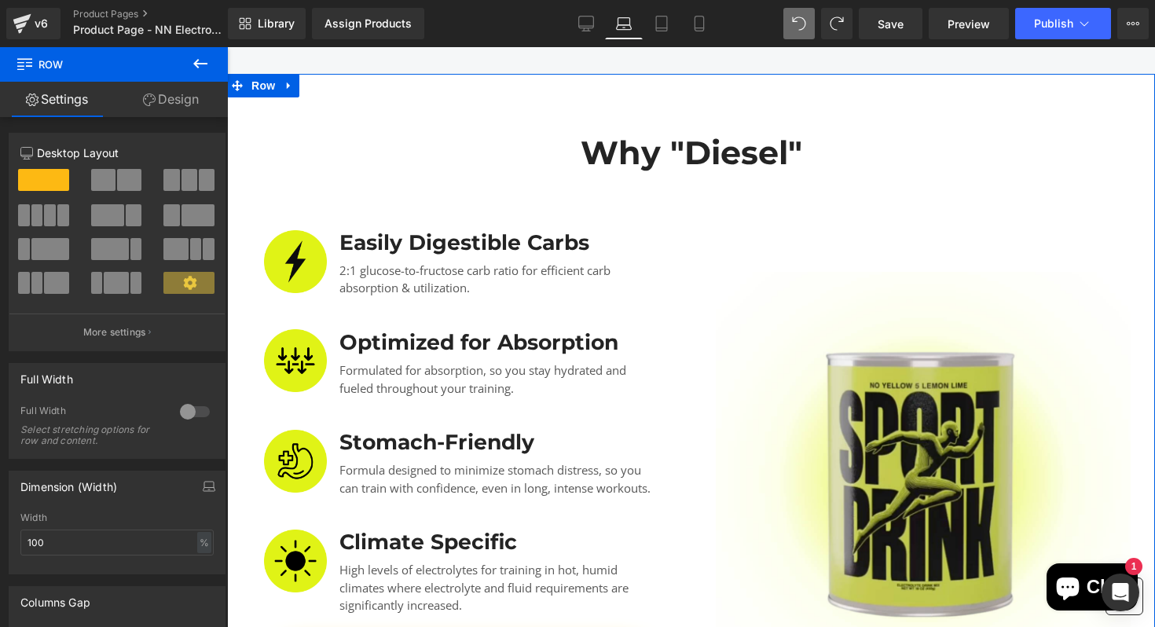
click at [718, 97] on div "Why "Diesel" Heading Row Row Image Easily Digestible Carbs Heading 2:1 glucose-…" at bounding box center [691, 433] width 928 height 718
click at [180, 104] on link "Design" at bounding box center [171, 99] width 114 height 35
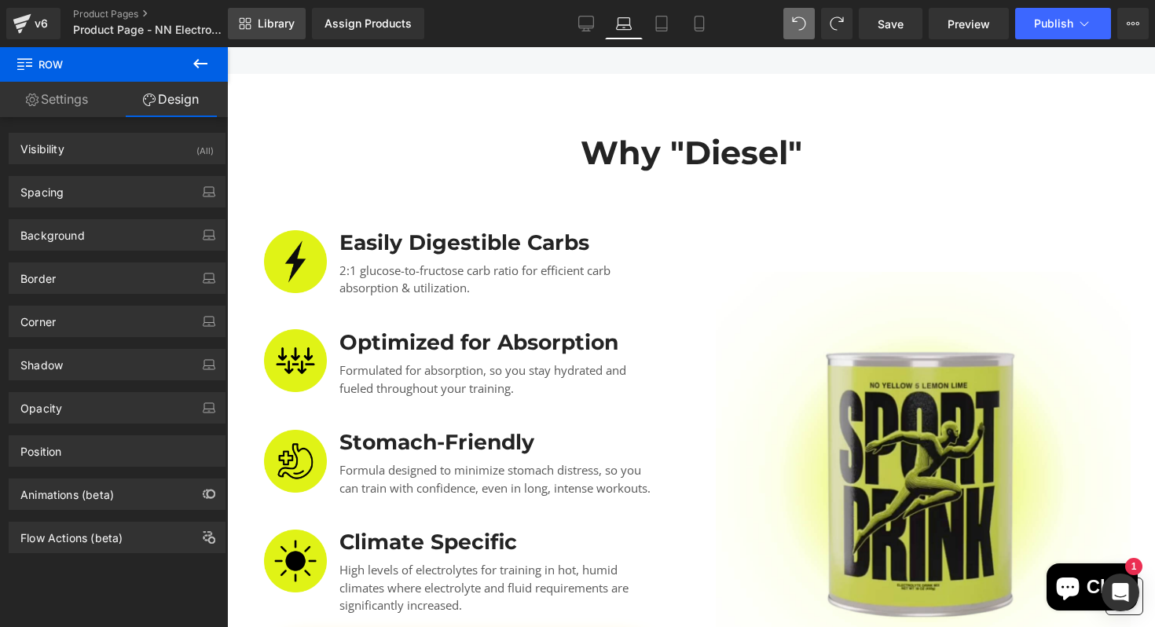
click at [288, 11] on link "Library" at bounding box center [267, 23] width 78 height 31
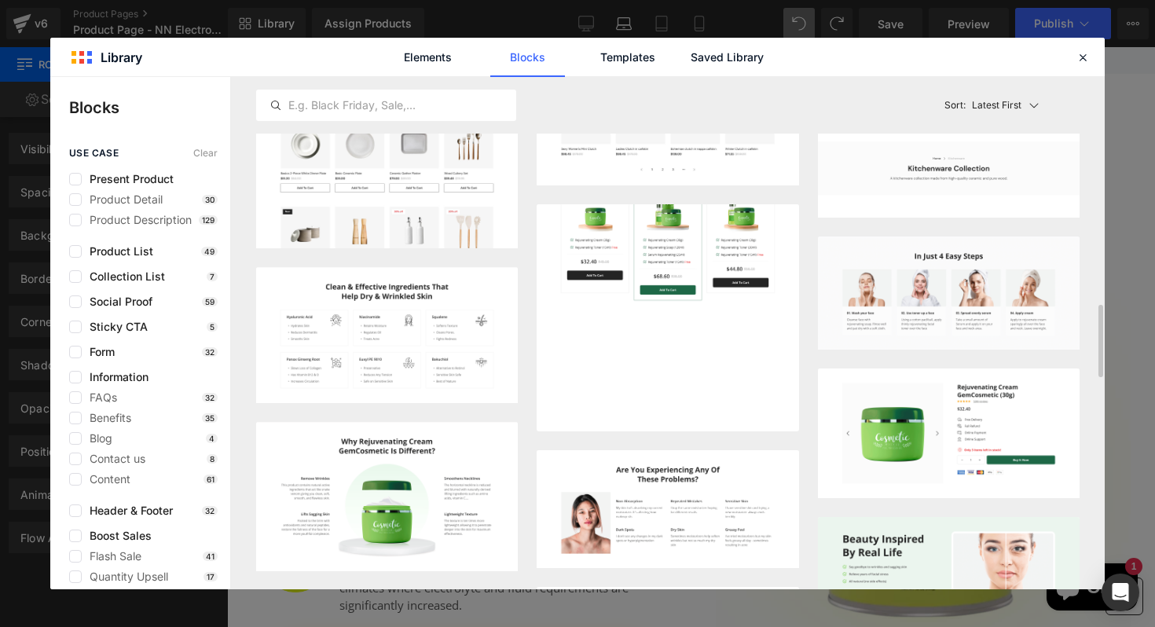
scroll to position [1515, 0]
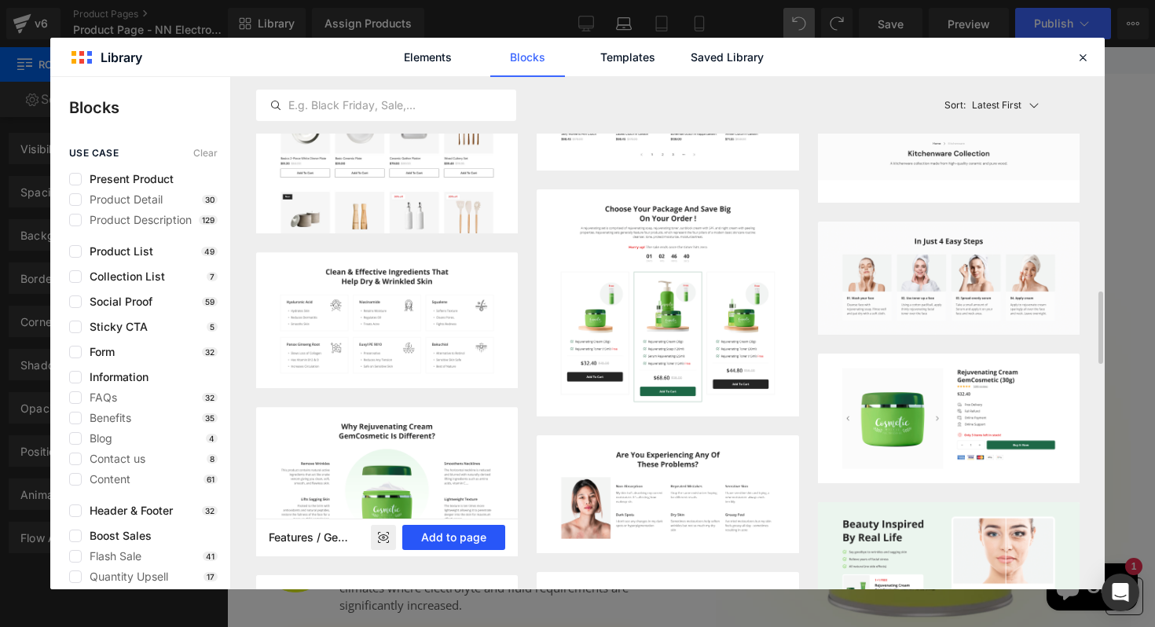
click at [464, 541] on button "Add to page" at bounding box center [453, 537] width 103 height 25
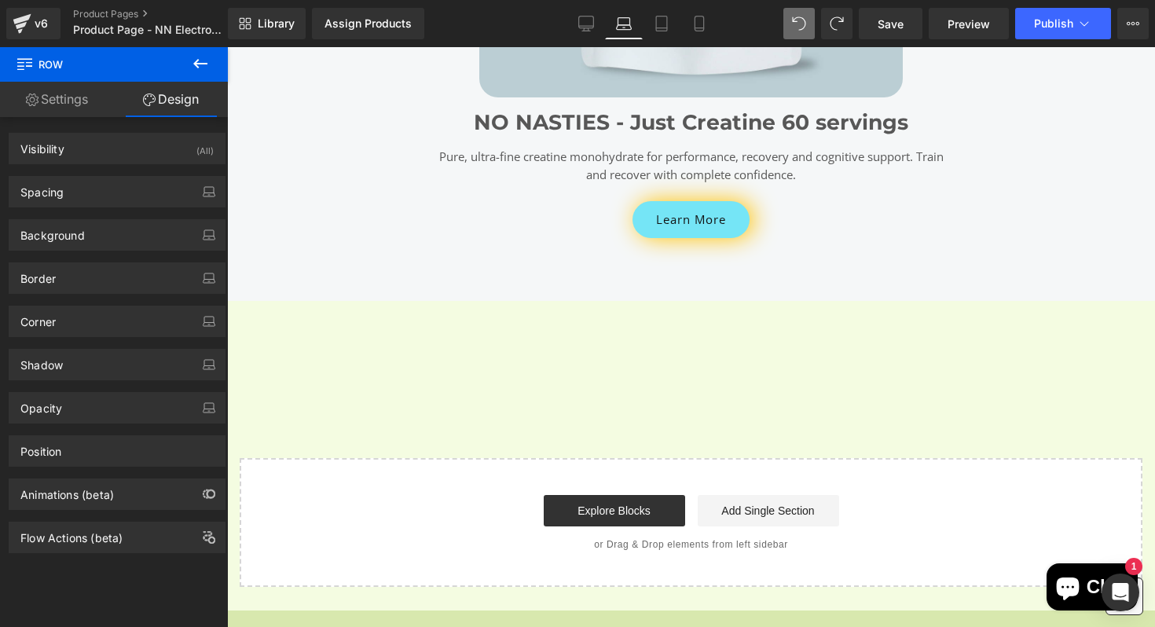
scroll to position [6288, 0]
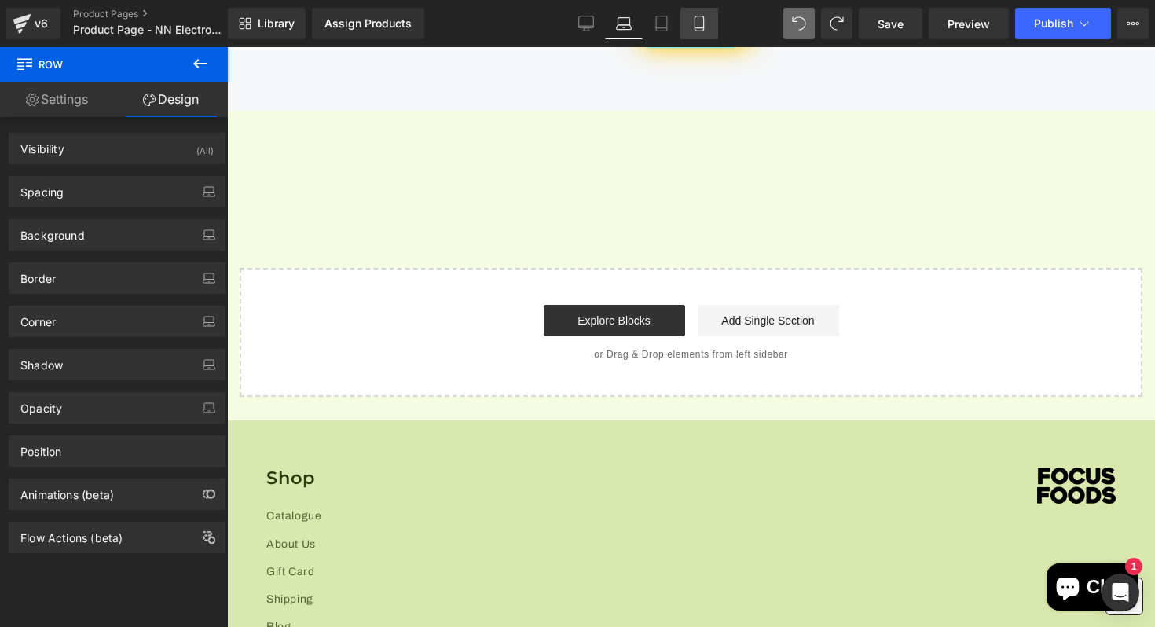
click at [696, 23] on icon at bounding box center [700, 24] width 16 height 16
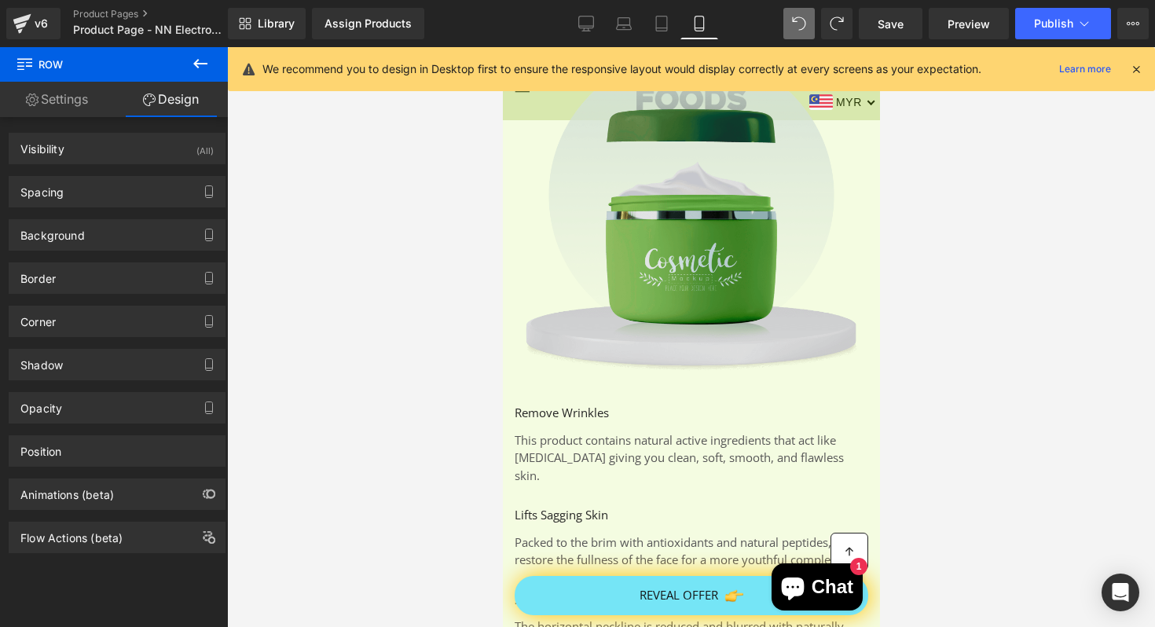
scroll to position [7225, 0]
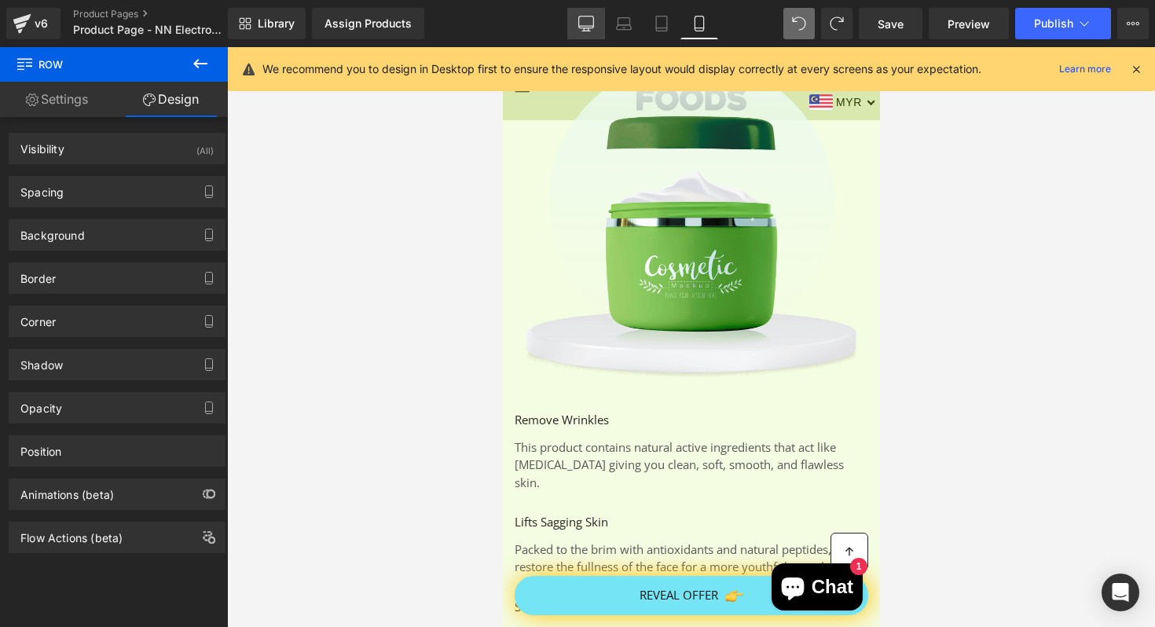
click at [592, 26] on icon at bounding box center [586, 26] width 15 height 0
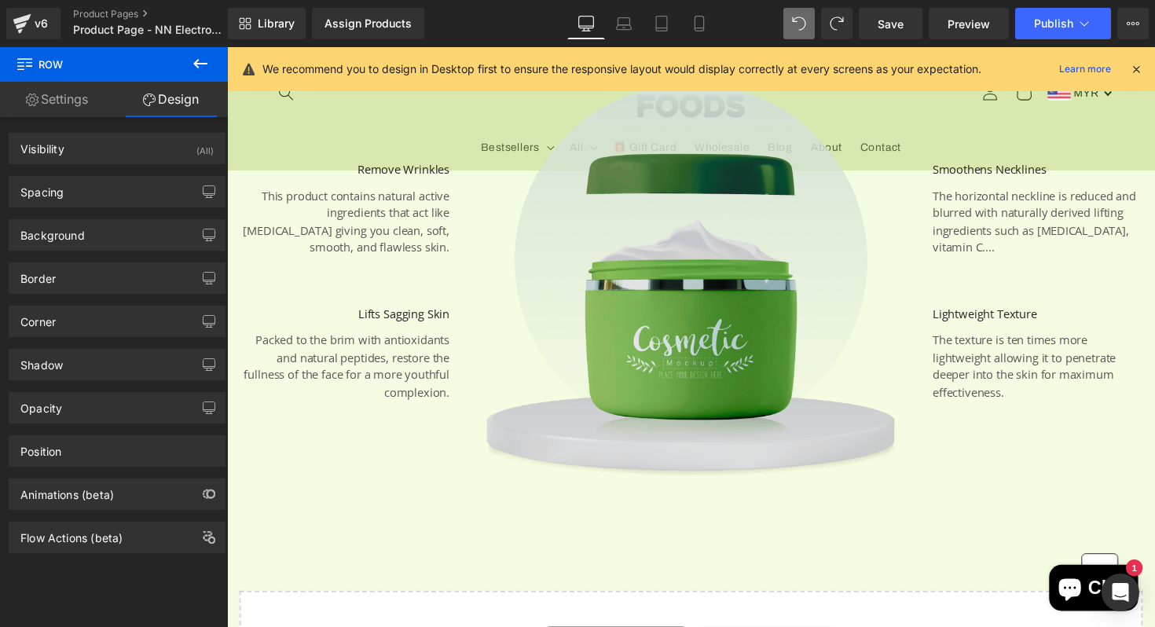
scroll to position [6390, 0]
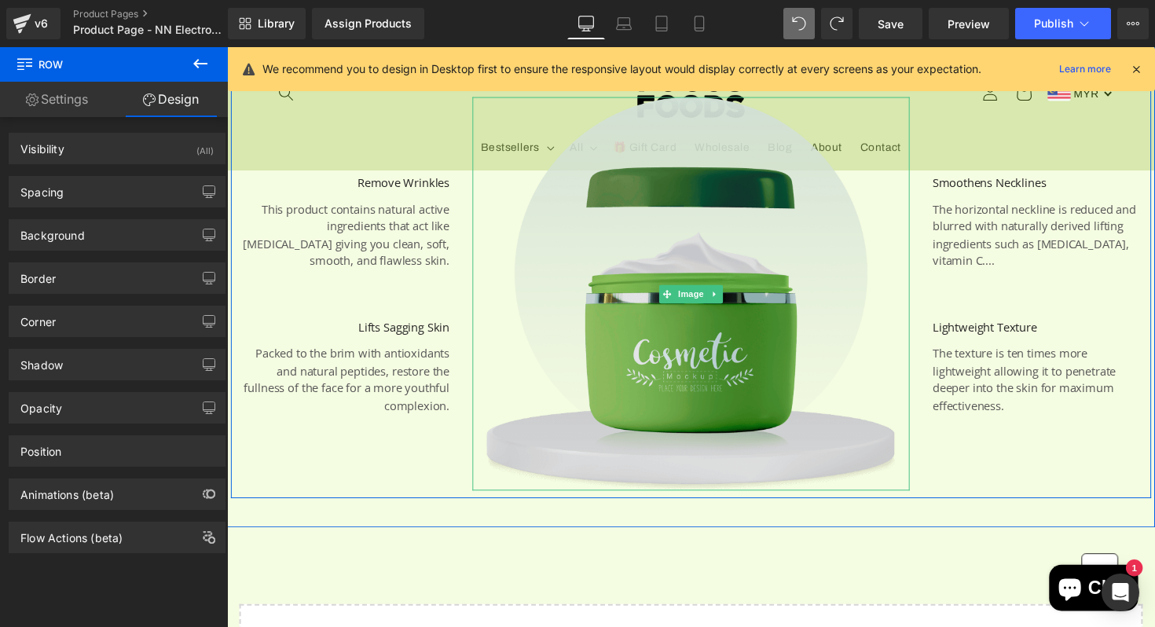
click at [684, 354] on img at bounding box center [703, 299] width 448 height 403
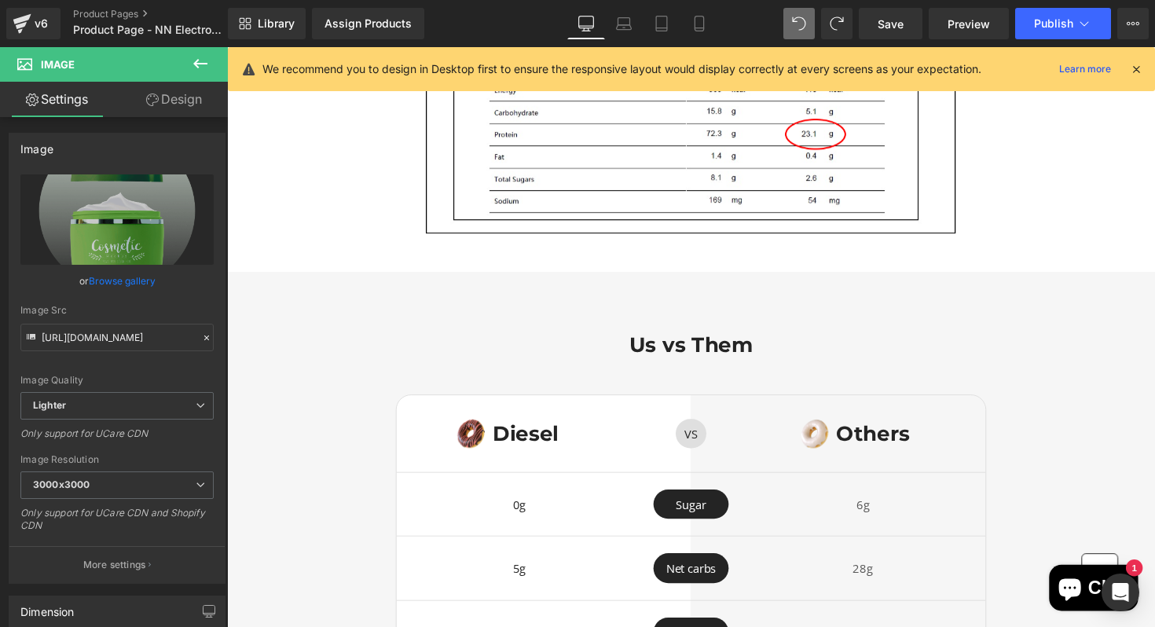
scroll to position [3154, 0]
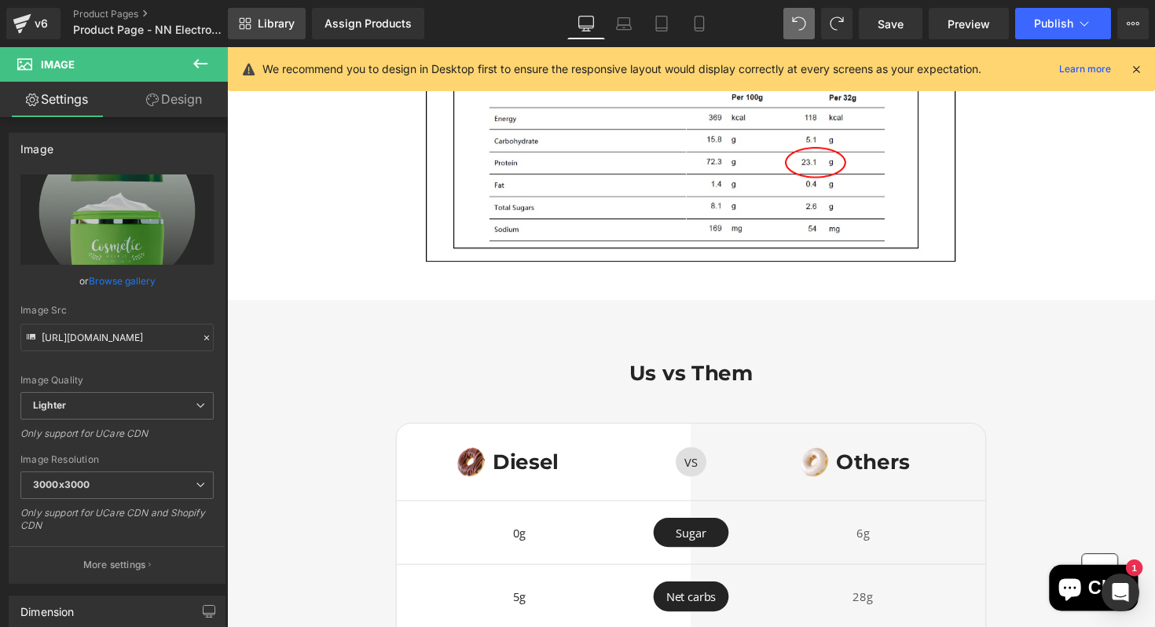
click at [304, 31] on link "Library" at bounding box center [267, 23] width 78 height 31
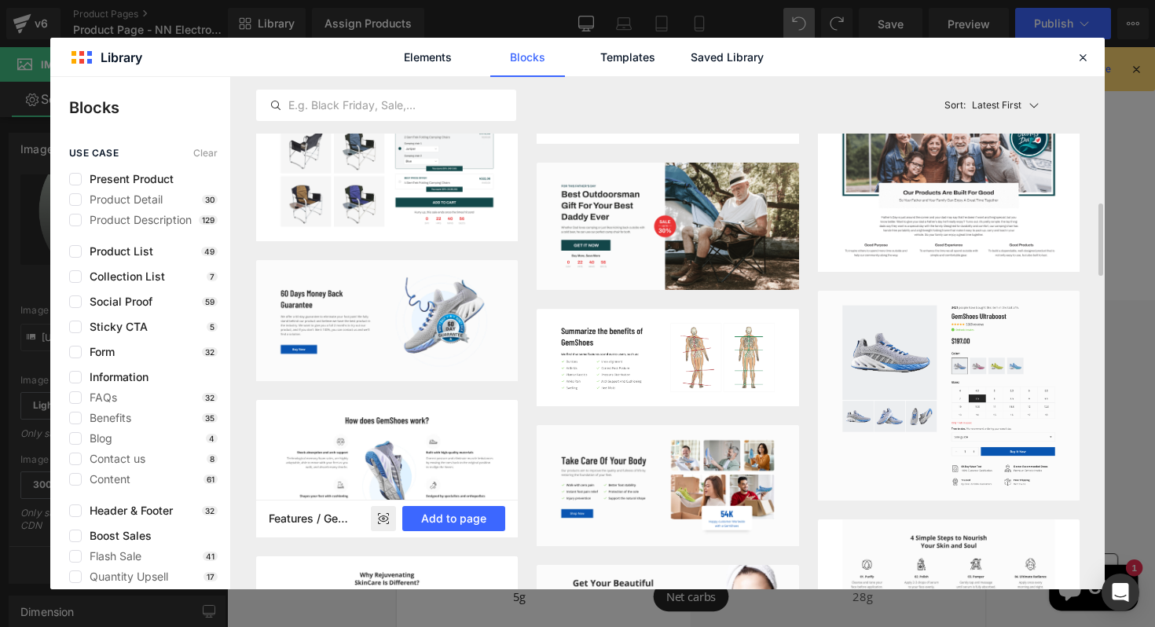
scroll to position [766, 0]
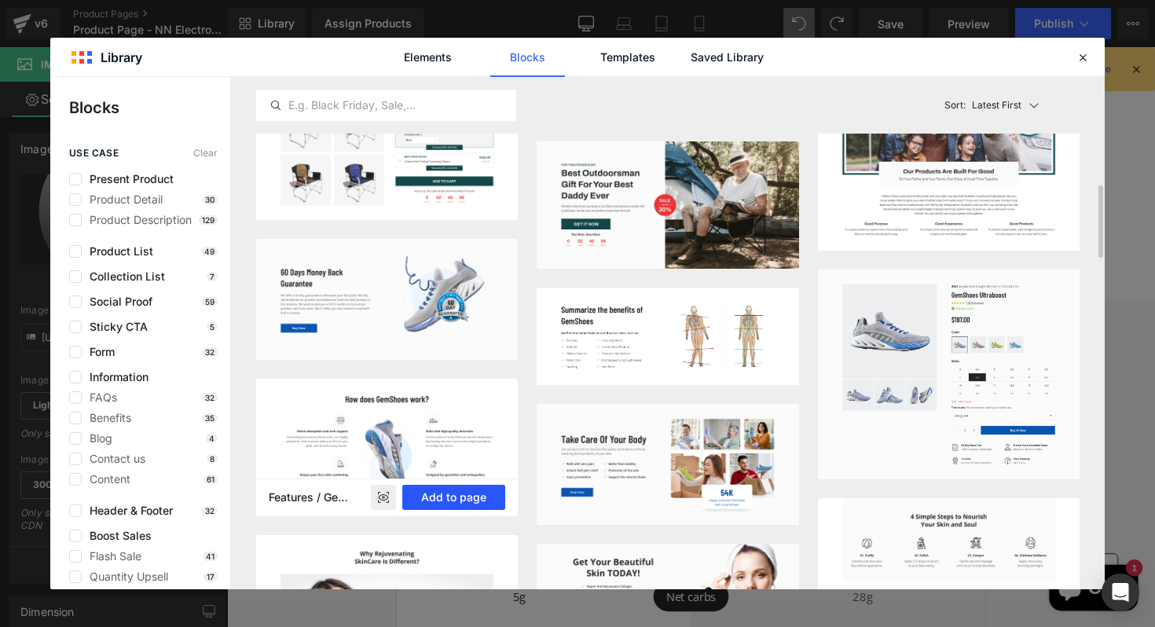
click at [465, 496] on button "Add to page" at bounding box center [453, 497] width 103 height 25
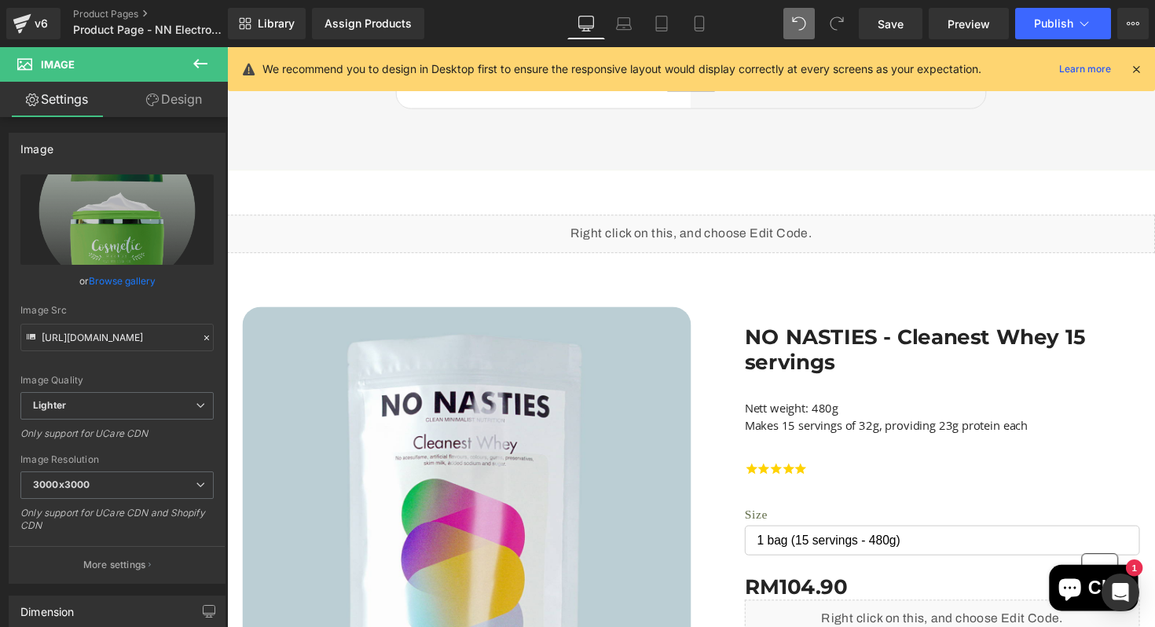
scroll to position [4168, 0]
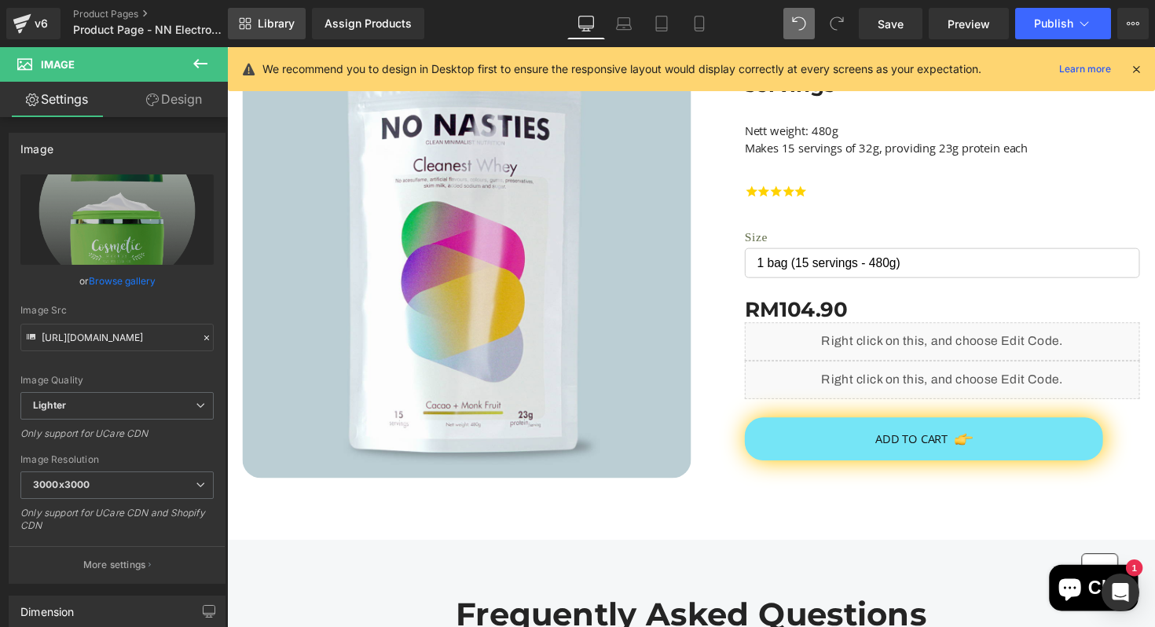
click at [258, 28] on span "Library" at bounding box center [276, 24] width 37 height 14
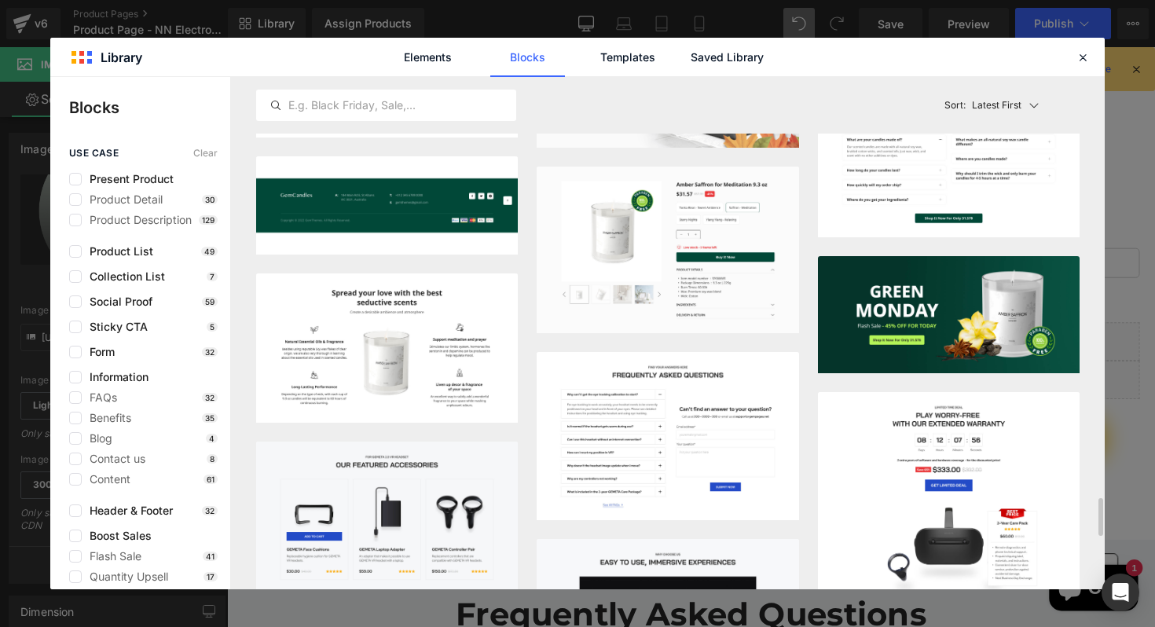
scroll to position [5695, 0]
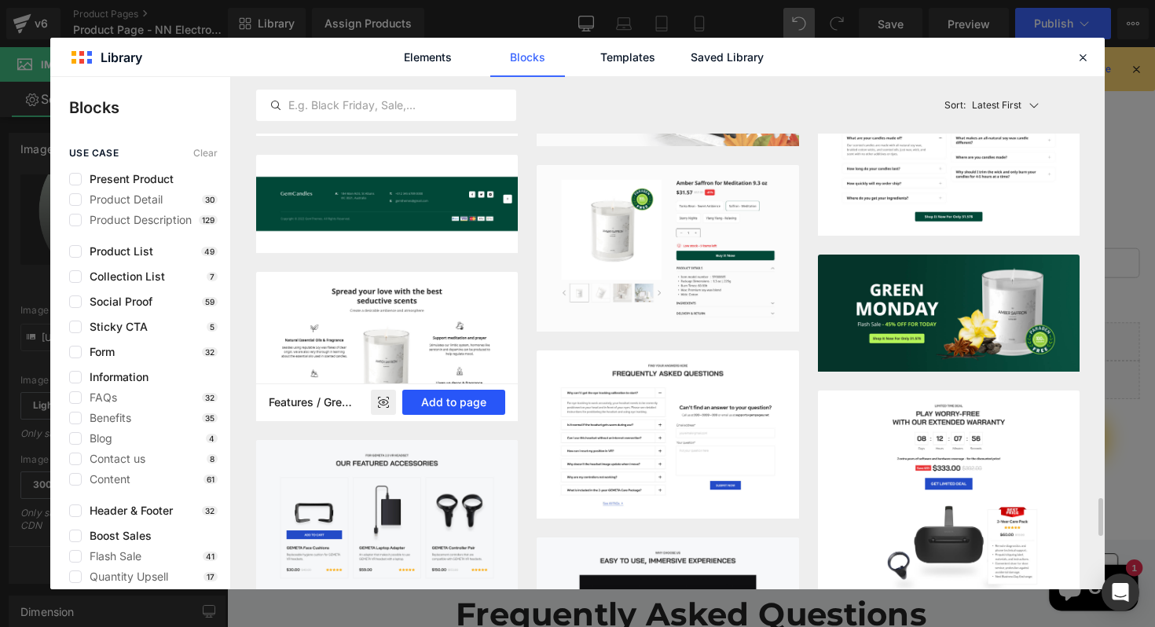
click at [483, 406] on button "Add to page" at bounding box center [453, 402] width 103 height 25
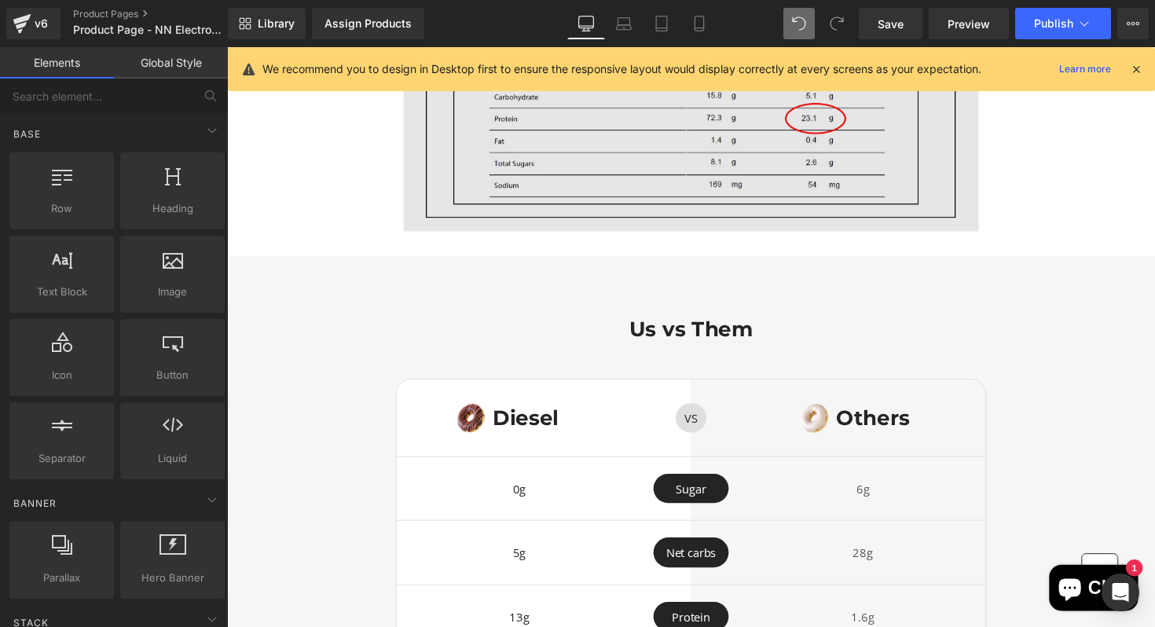
scroll to position [3229, 0]
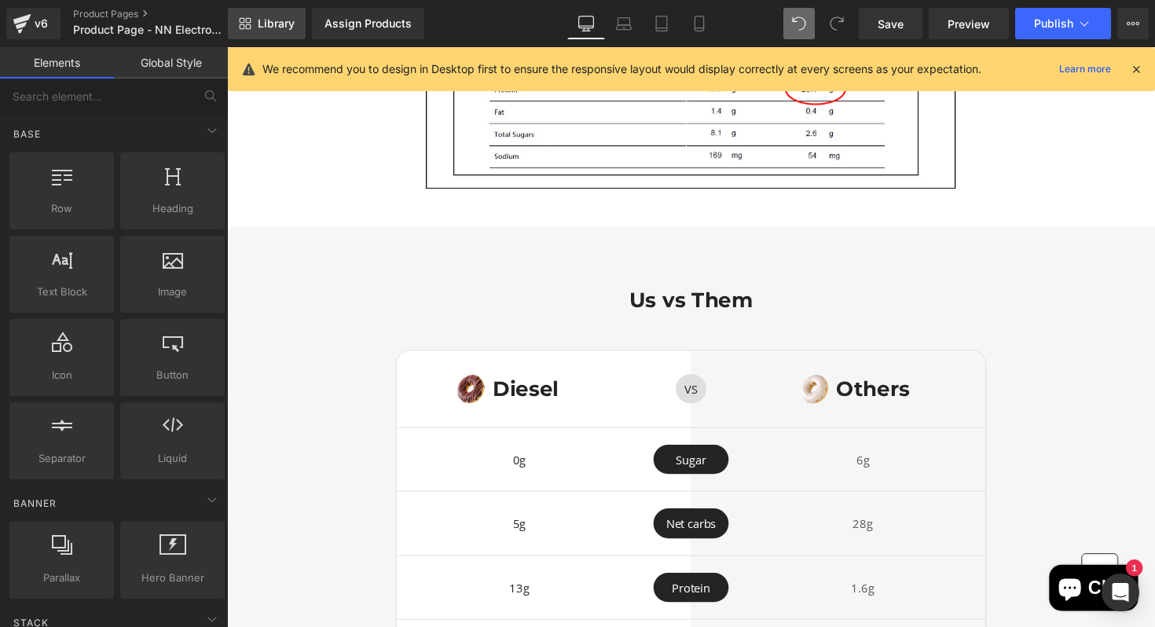
click at [261, 36] on link "Library" at bounding box center [267, 23] width 78 height 31
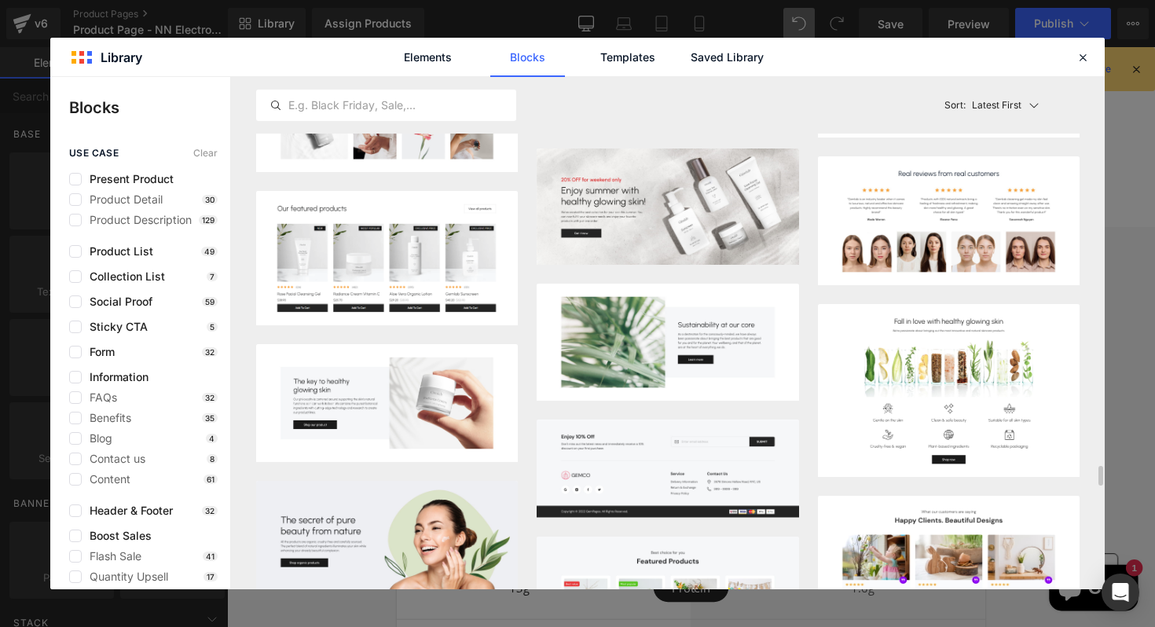
scroll to position [11066, 0]
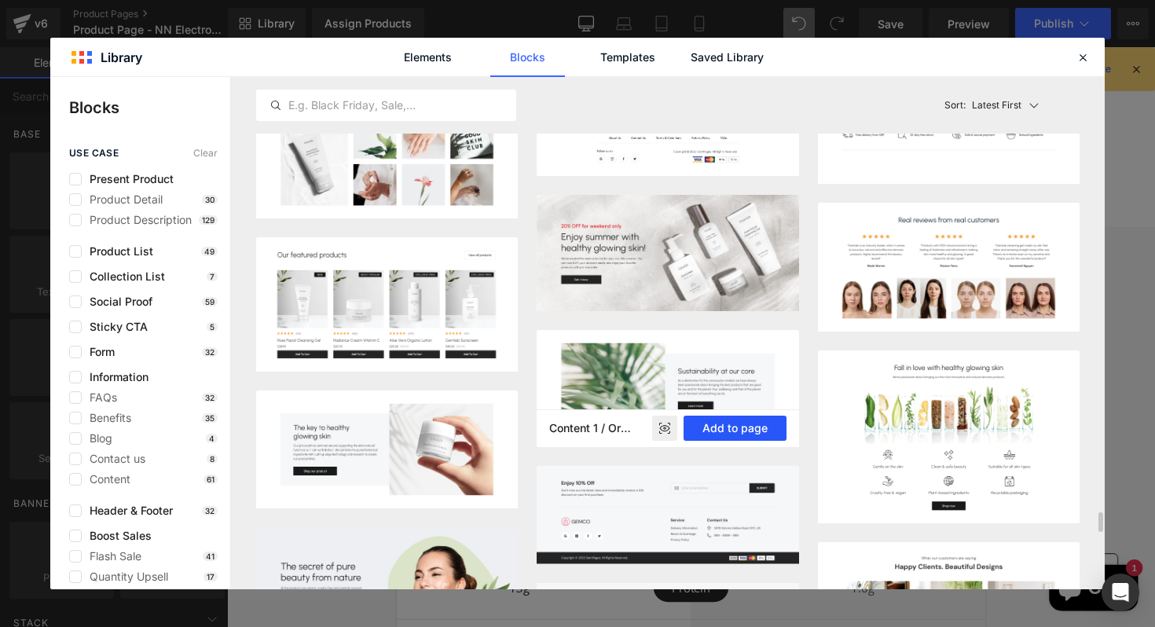
click at [728, 435] on button "Add to page" at bounding box center [735, 428] width 103 height 25
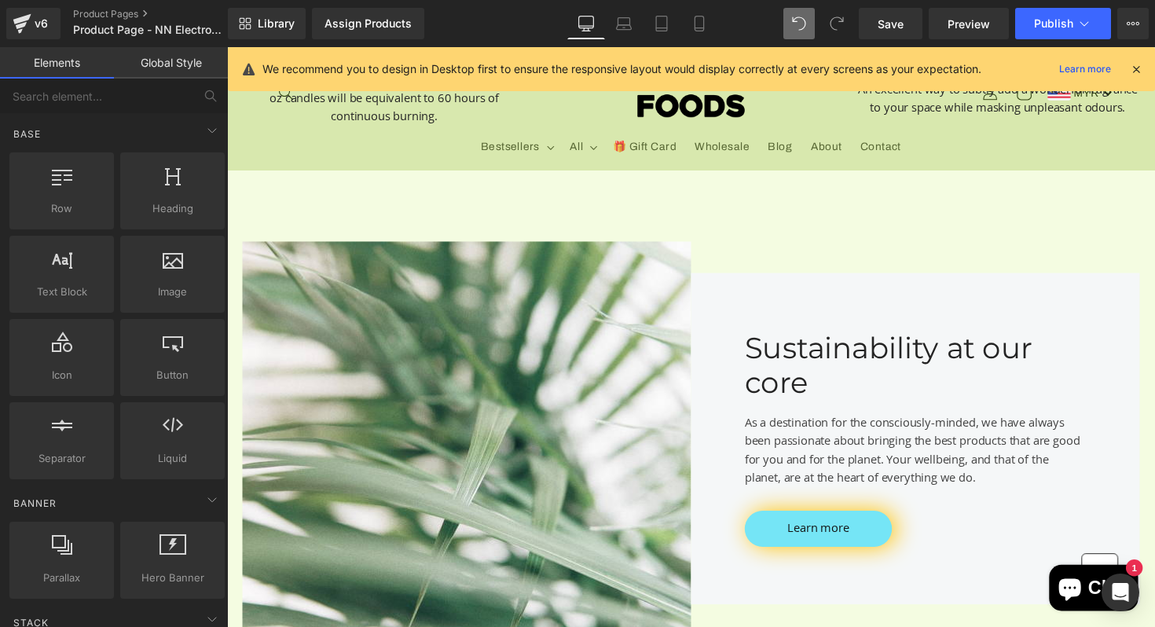
scroll to position [7306, 0]
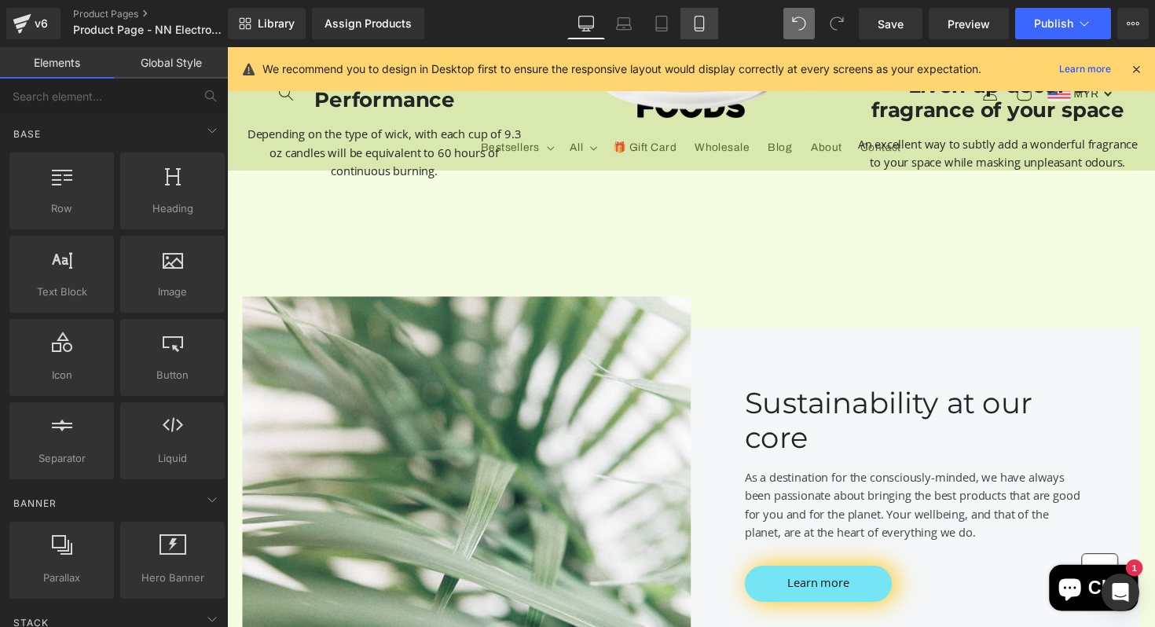
click at [697, 30] on icon at bounding box center [699, 24] width 9 height 15
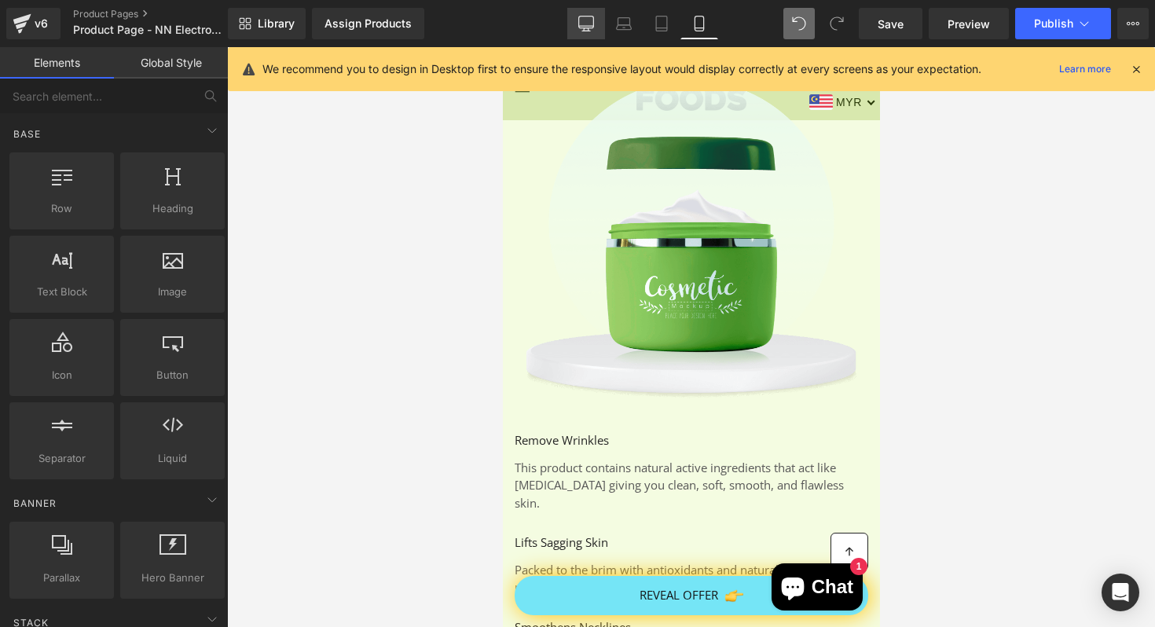
click at [580, 16] on icon at bounding box center [586, 24] width 16 height 16
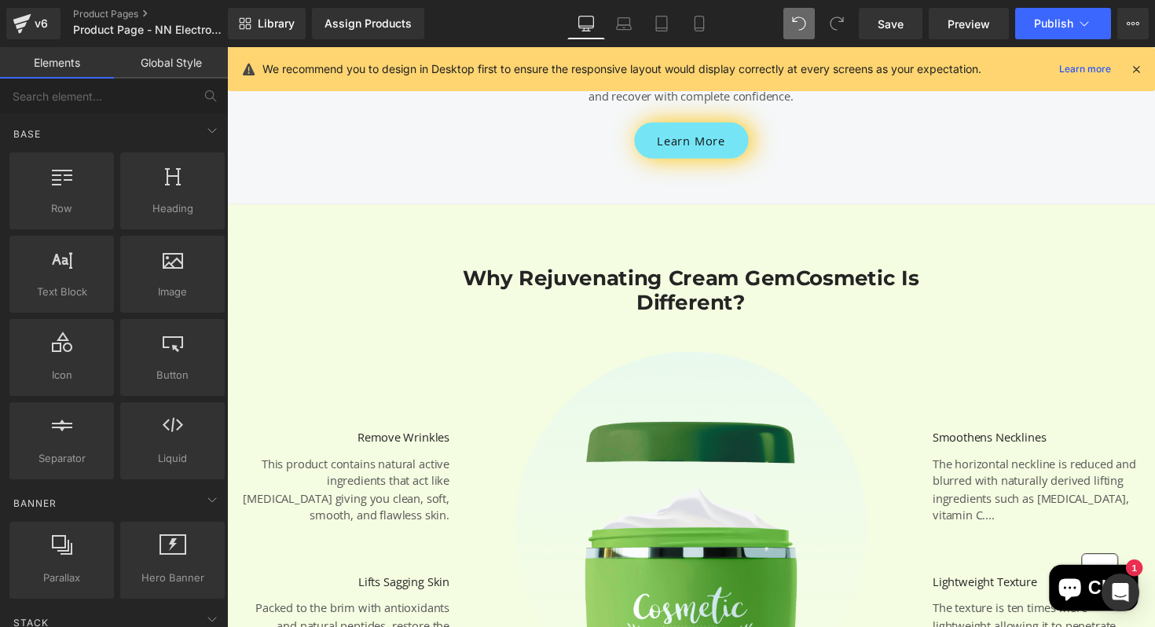
scroll to position [6123, 0]
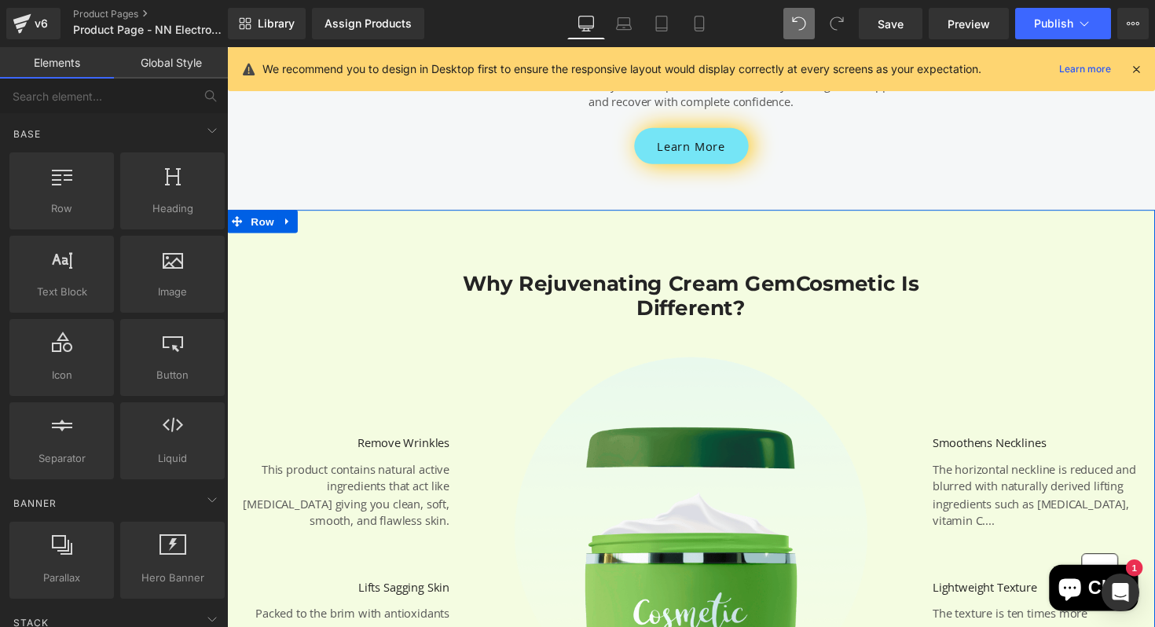
click at [445, 254] on div "Why Rejuvenating Cream GemCosmetic Is Different? Heading Row Image Remove Wrink…" at bounding box center [702, 514] width 951 height 523
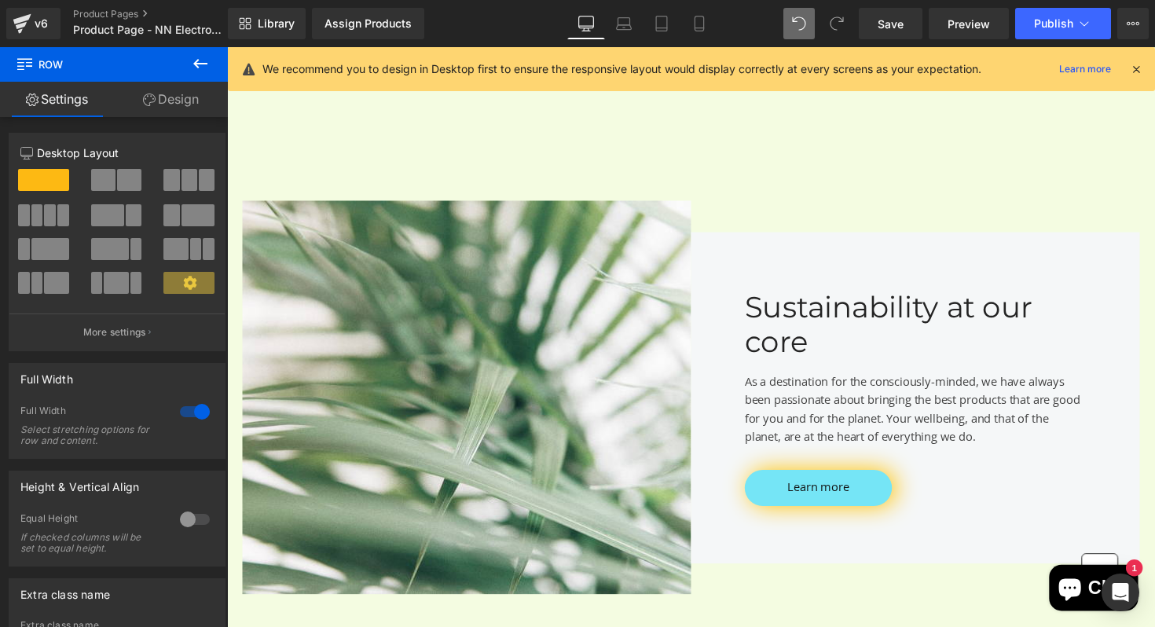
scroll to position [7409, 0]
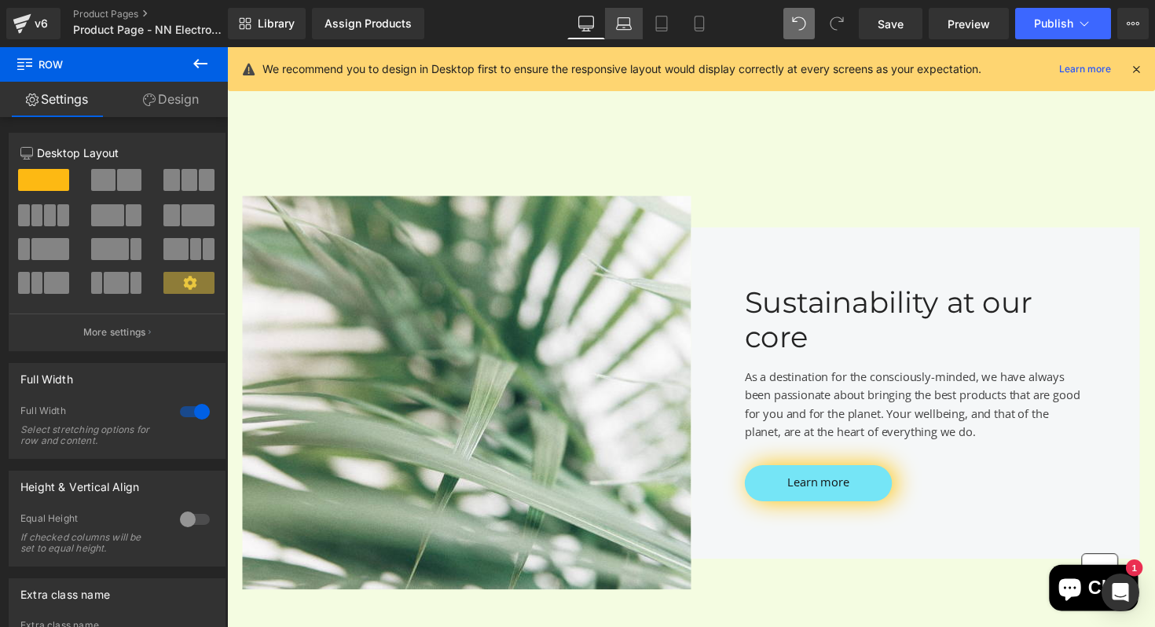
click at [621, 31] on link "Laptop" at bounding box center [624, 23] width 38 height 31
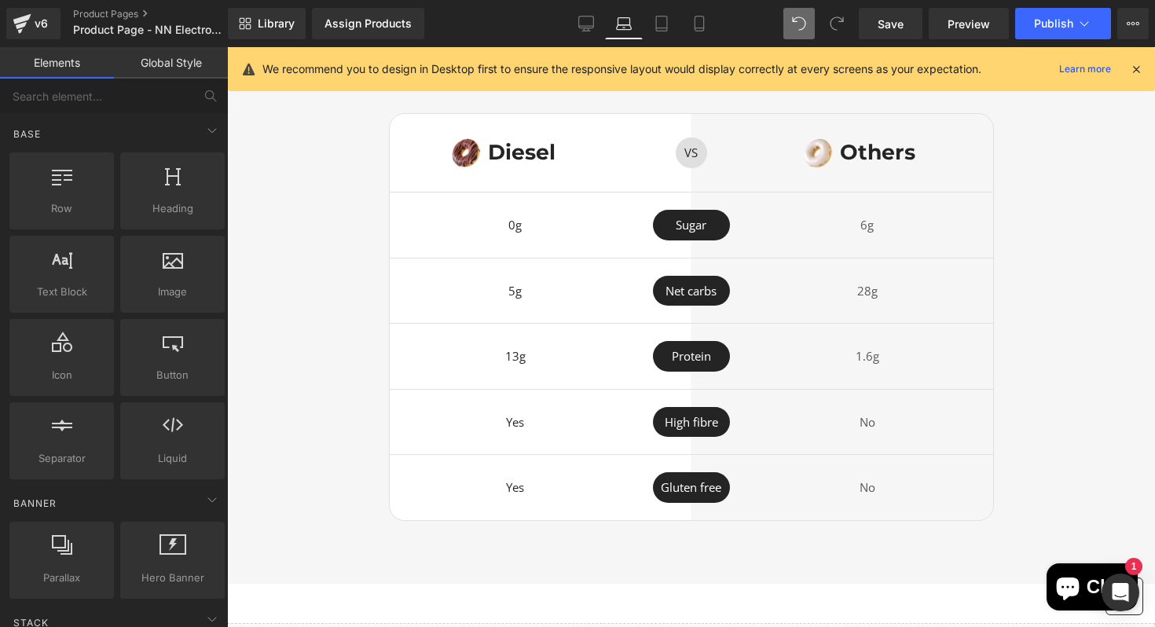
scroll to position [3545, 0]
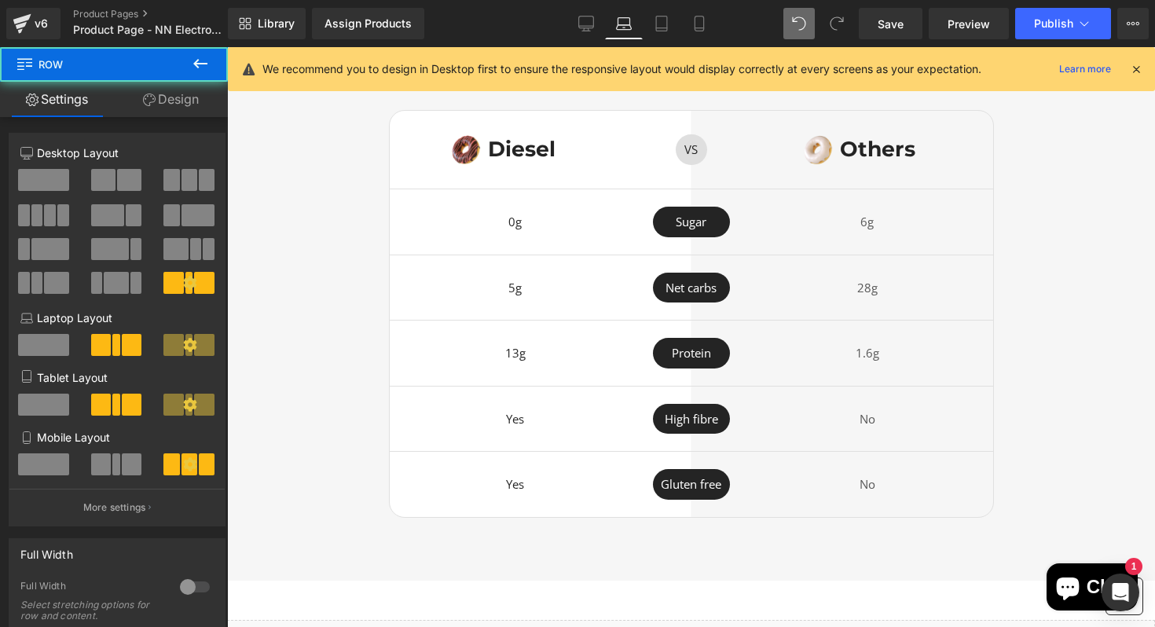
click at [227, 47] on div at bounding box center [227, 47] width 0 height 0
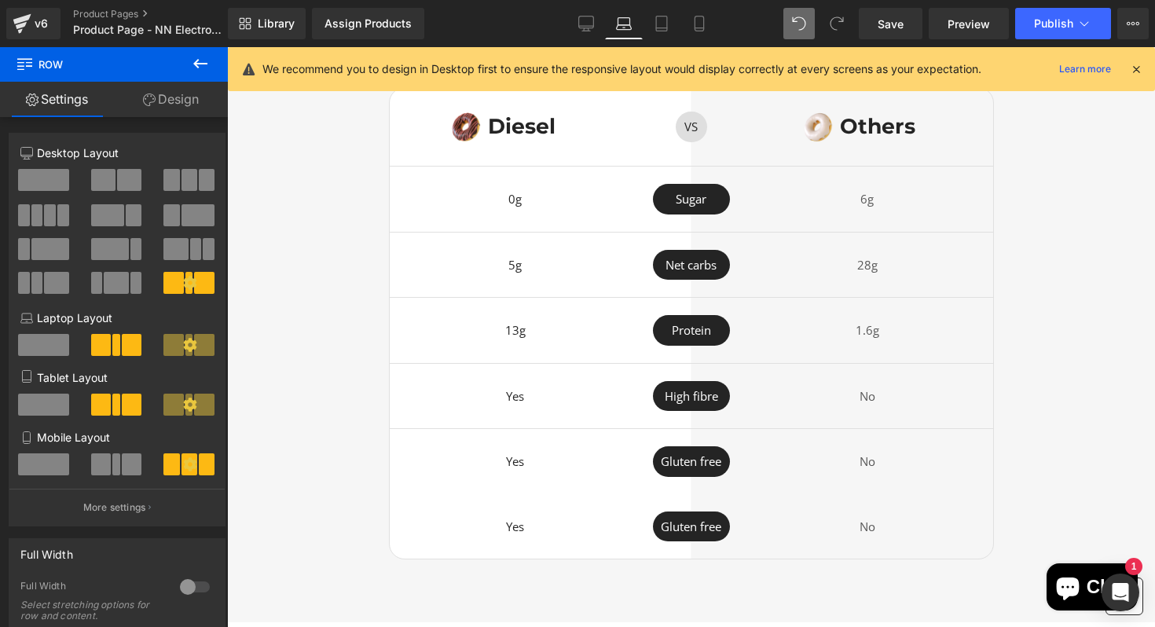
scroll to position [3549, 0]
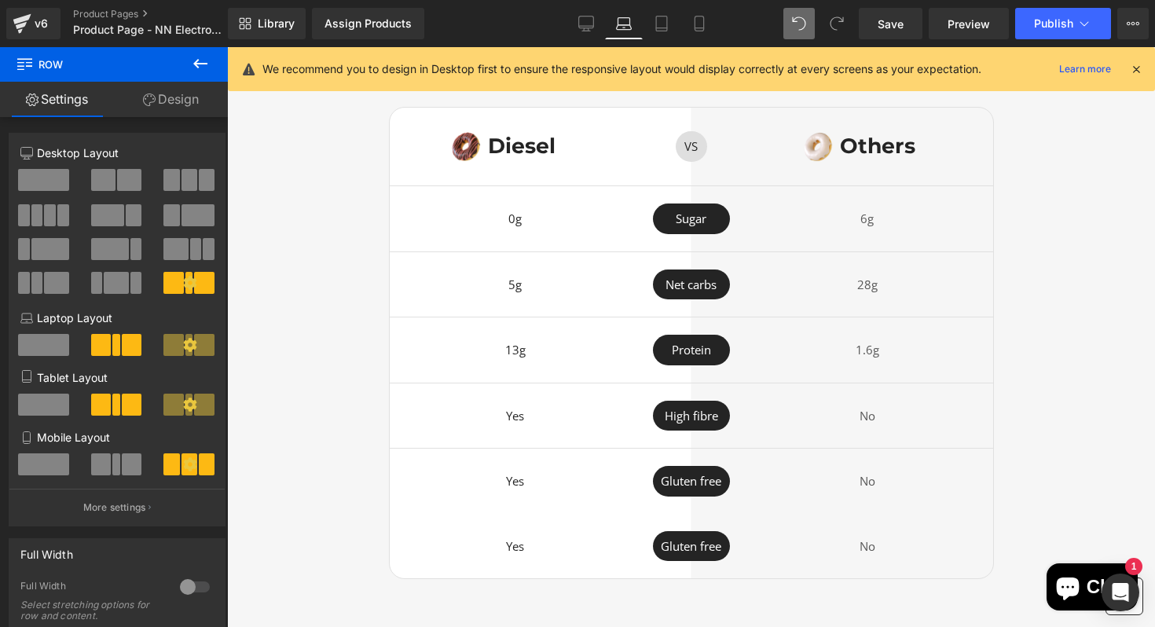
click at [685, 225] on span "Row" at bounding box center [689, 215] width 25 height 19
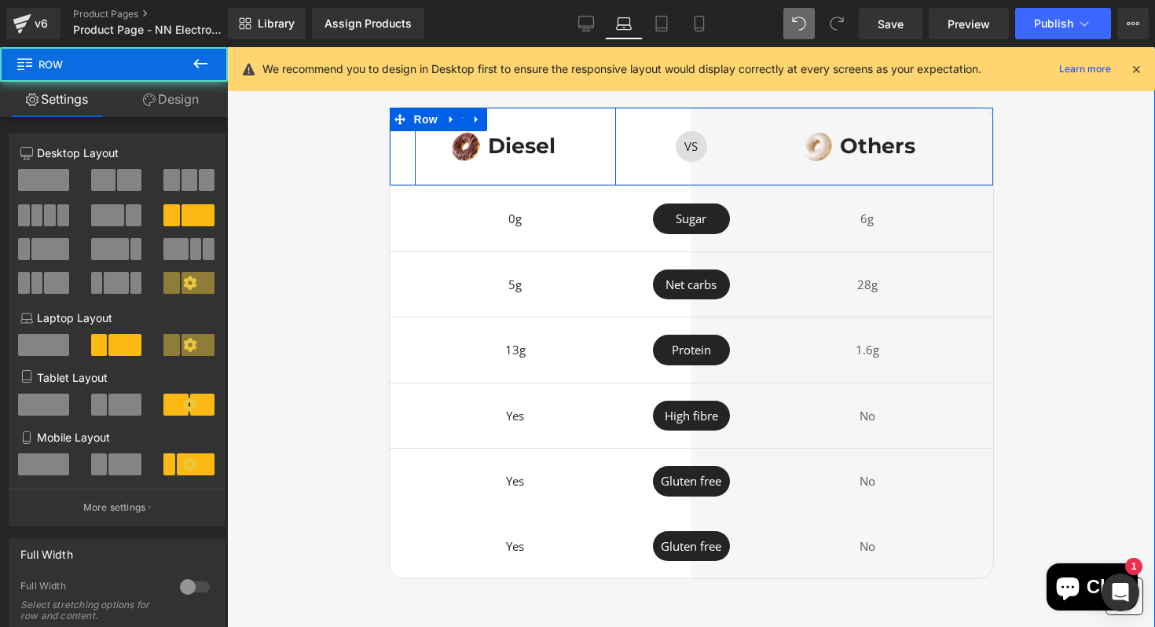
click at [601, 163] on div "Diesel Heading" at bounding box center [549, 146] width 134 height 31
click at [643, 182] on div "VS Text Block Row" at bounding box center [691, 147] width 101 height 79
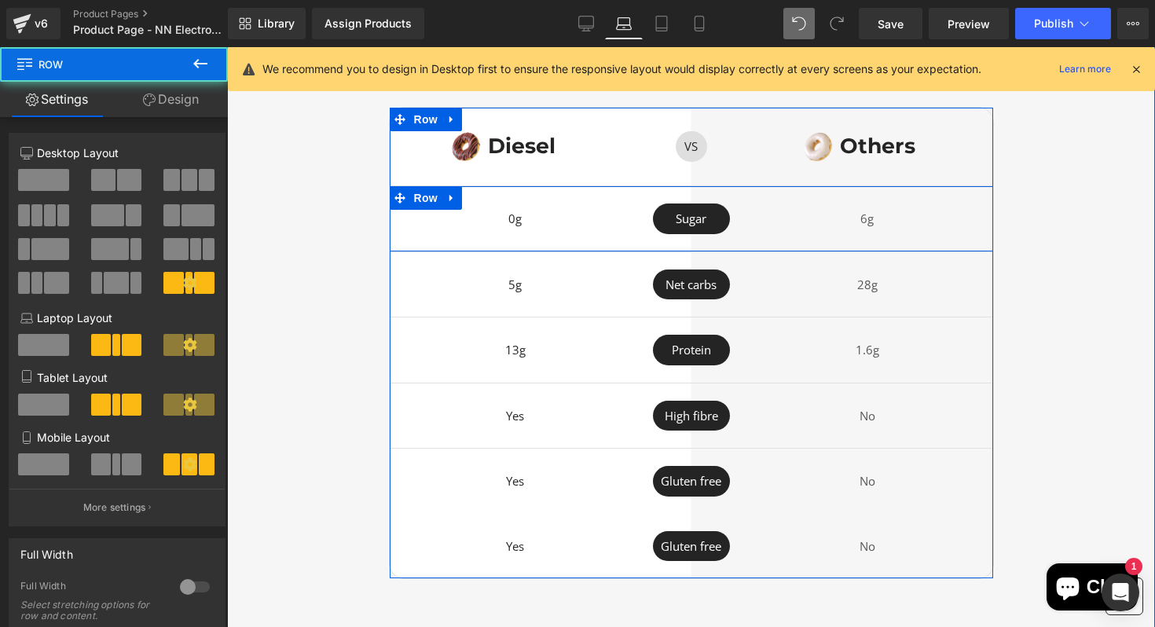
click at [396, 234] on div "0g Text Block" at bounding box center [516, 219] width 252 height 31
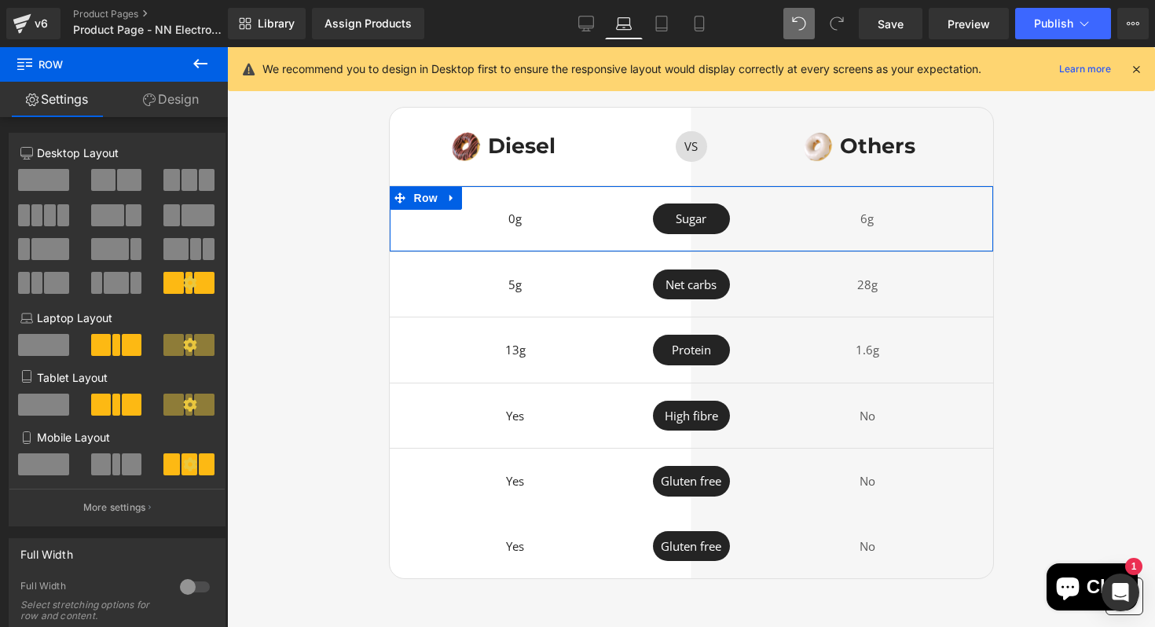
click at [160, 113] on link "Design" at bounding box center [171, 99] width 114 height 35
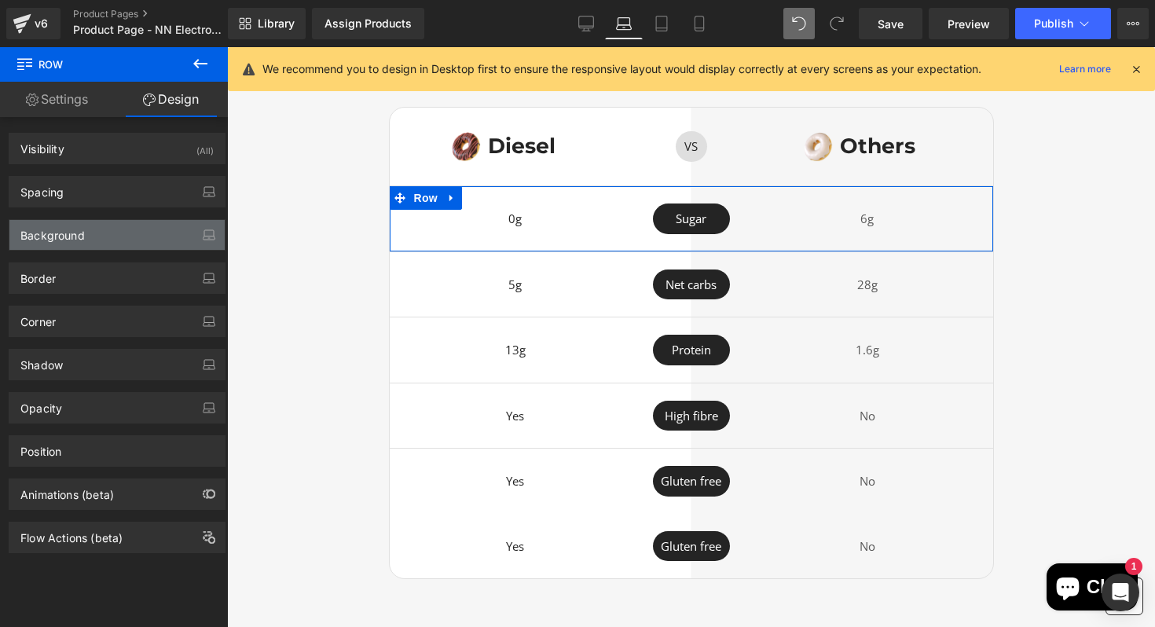
click at [128, 230] on div "Background" at bounding box center [116, 235] width 215 height 30
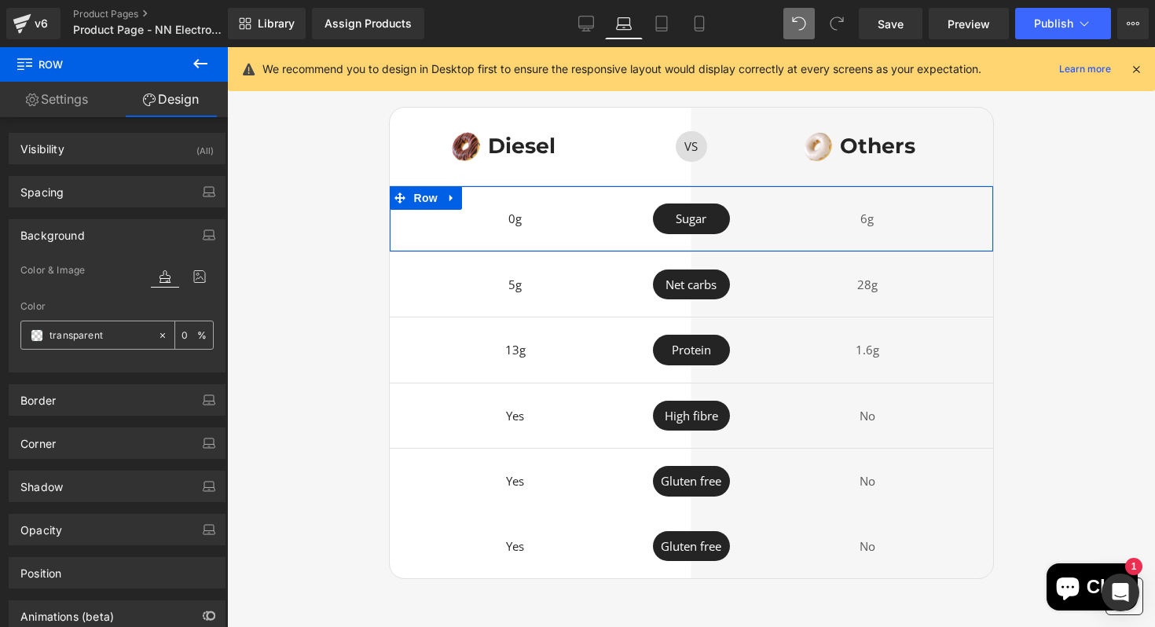
click at [39, 337] on span at bounding box center [37, 335] width 13 height 13
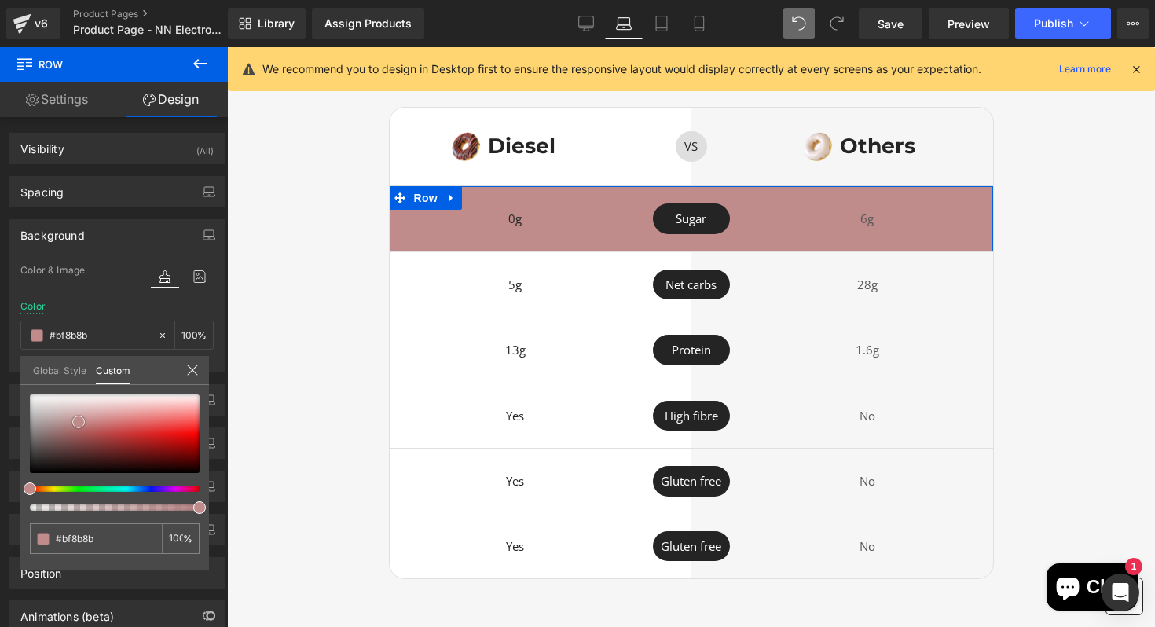
click at [79, 422] on div at bounding box center [115, 434] width 170 height 79
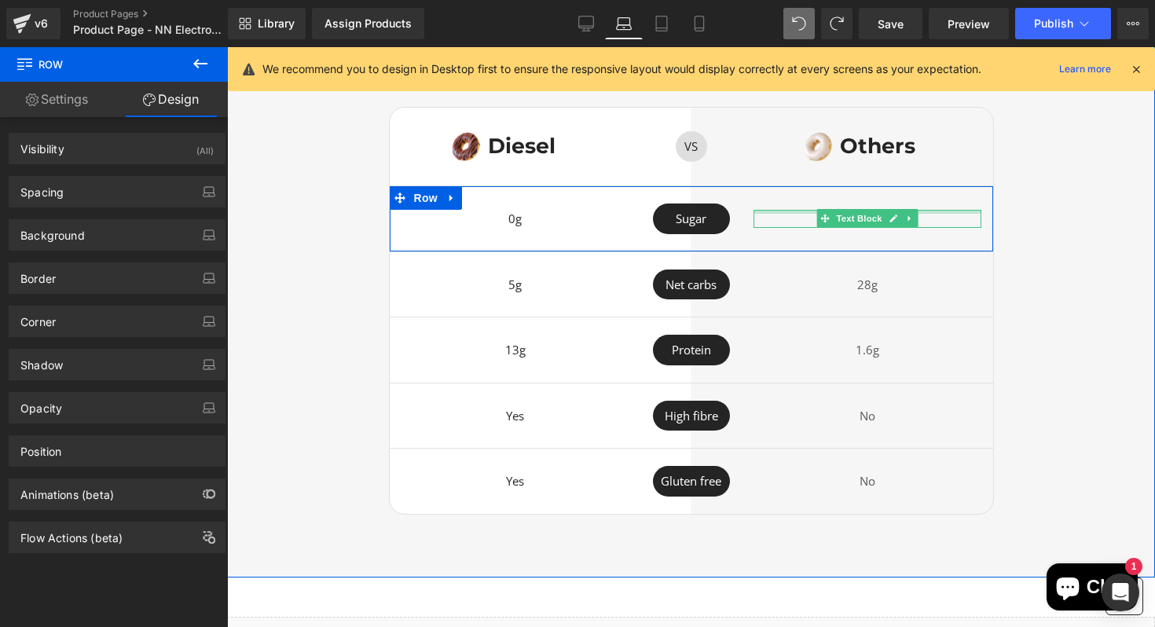
click at [794, 214] on div at bounding box center [868, 212] width 228 height 4
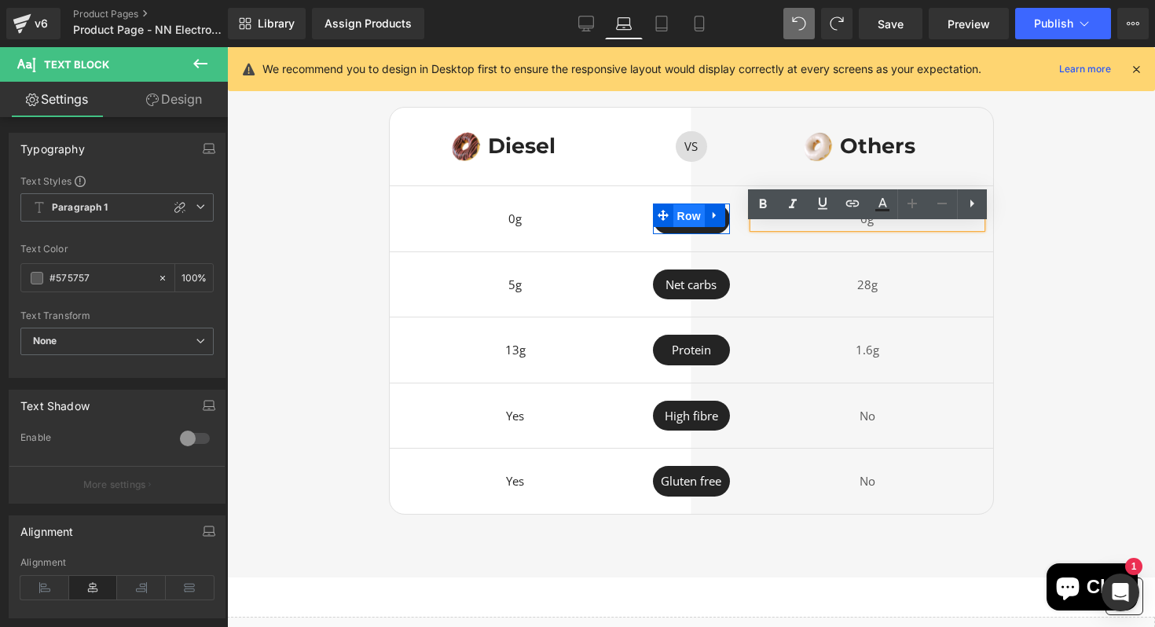
click at [696, 228] on span "Row" at bounding box center [689, 216] width 31 height 24
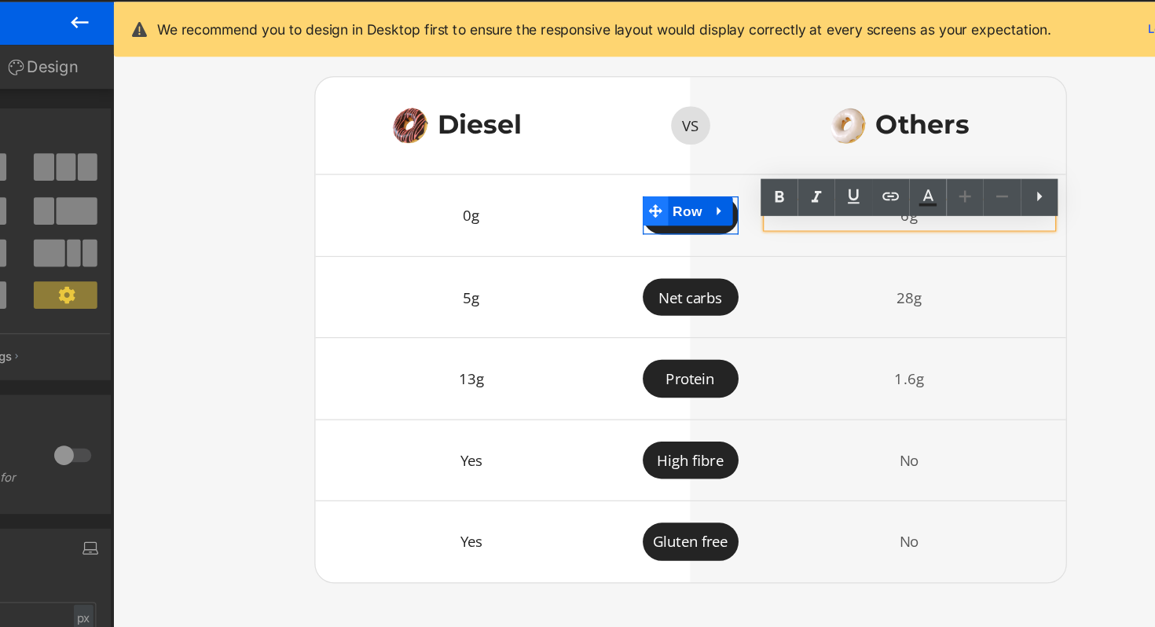
click at [545, 176] on icon at bounding box center [548, 170] width 11 height 12
click at [599, 176] on icon at bounding box center [600, 170] width 11 height 12
click at [575, 182] on span "Row" at bounding box center [574, 170] width 31 height 24
click at [575, 182] on span "Row" at bounding box center [574, 171] width 31 height 24
click at [578, 189] on div at bounding box center [576, 185] width 77 height 6
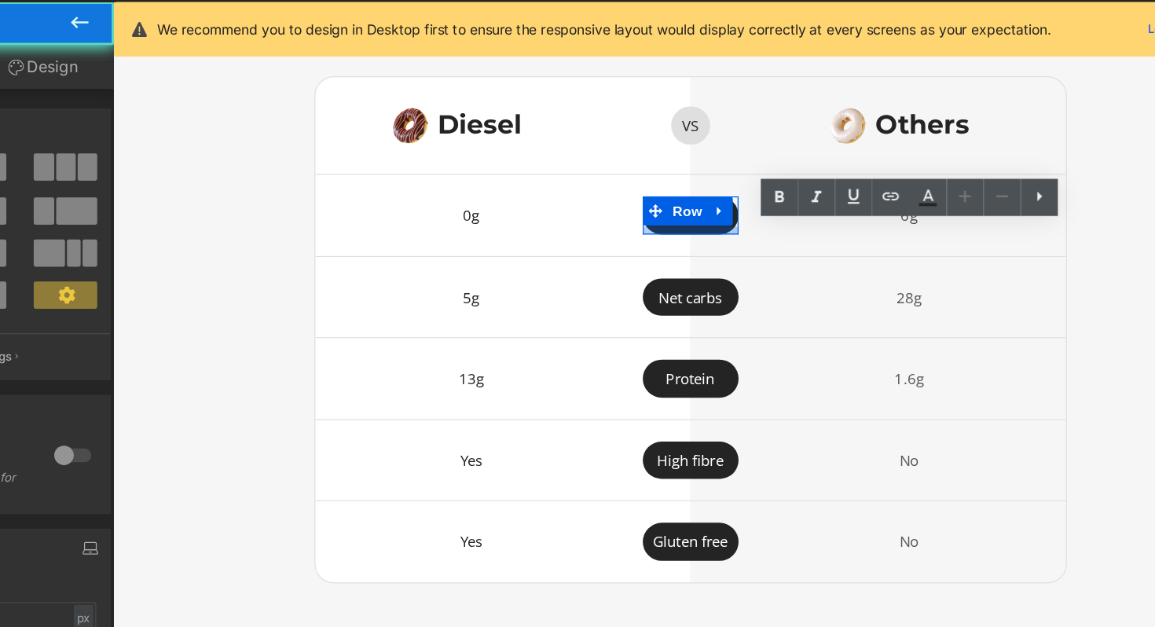
click at [578, 189] on div at bounding box center [576, 185] width 77 height 6
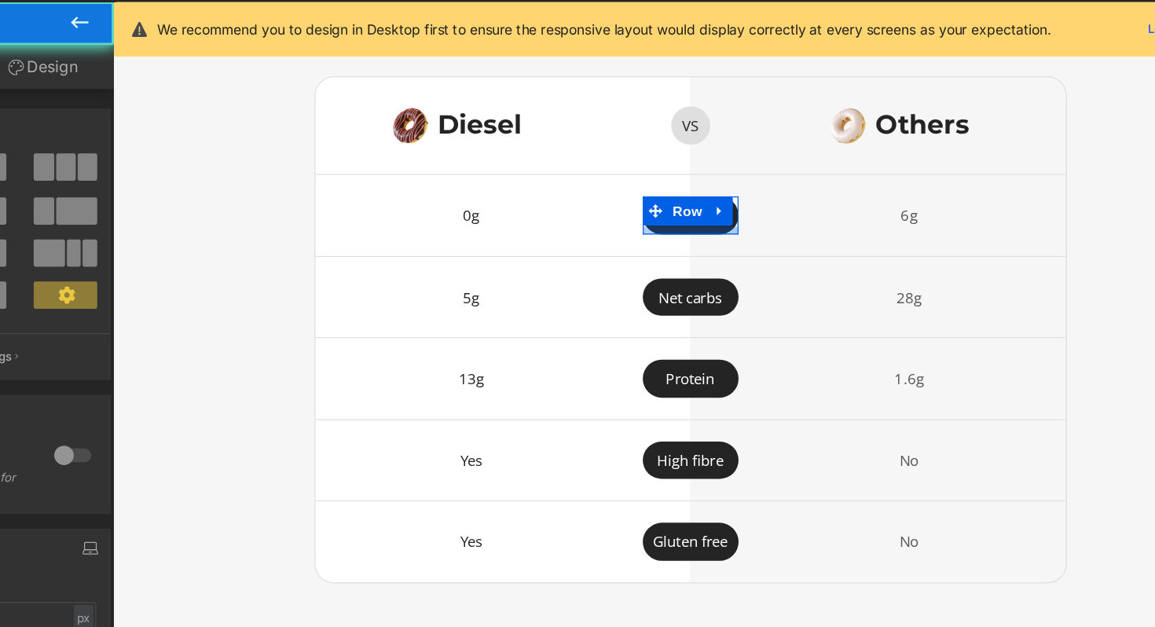
click at [578, 189] on div at bounding box center [576, 185] width 77 height 6
click at [579, 189] on div at bounding box center [576, 185] width 77 height 6
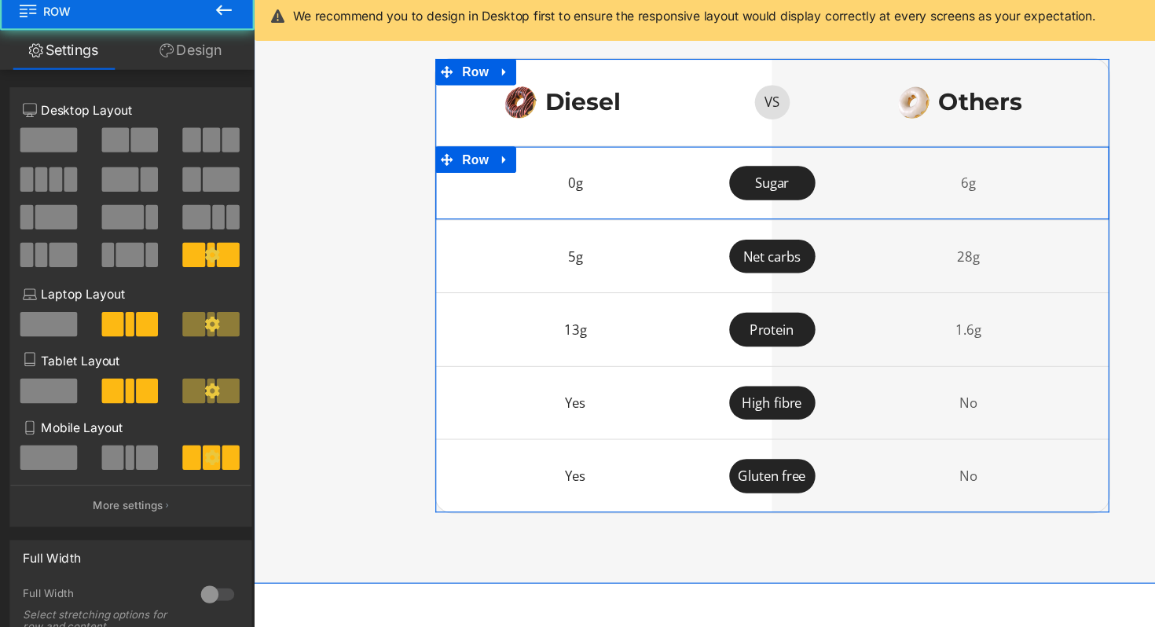
drag, startPoint x: 667, startPoint y: 188, endPoint x: 762, endPoint y: 167, distance: 98.0
click at [762, 167] on div "Sugar Text Block Row" at bounding box center [717, 164] width 101 height 31
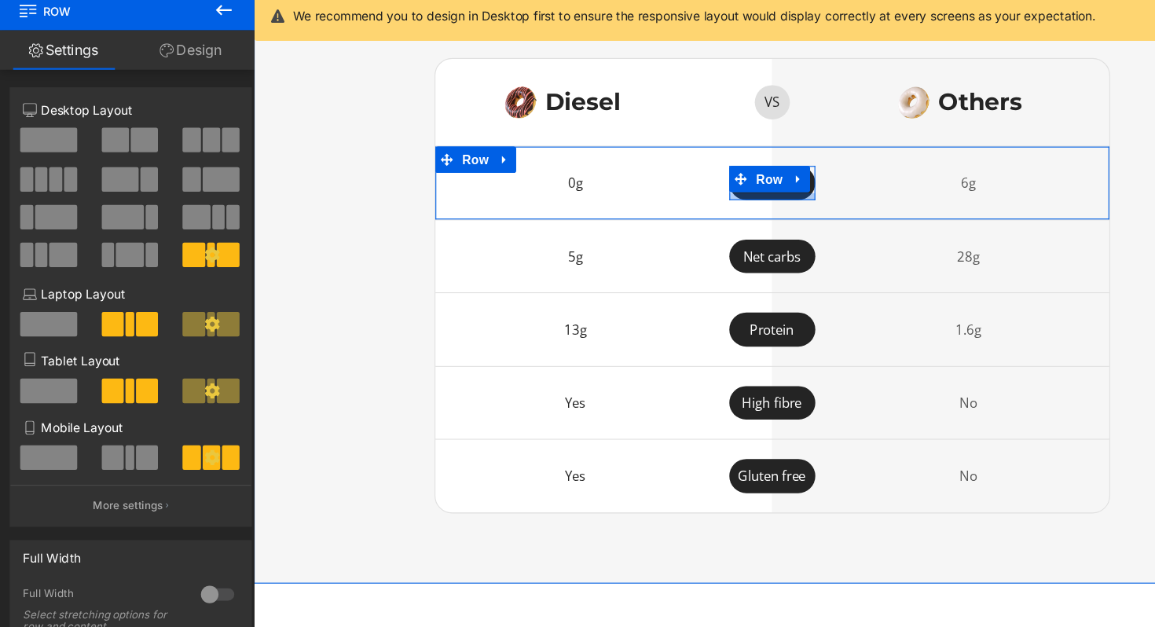
click at [737, 179] on div at bounding box center [717, 176] width 77 height 6
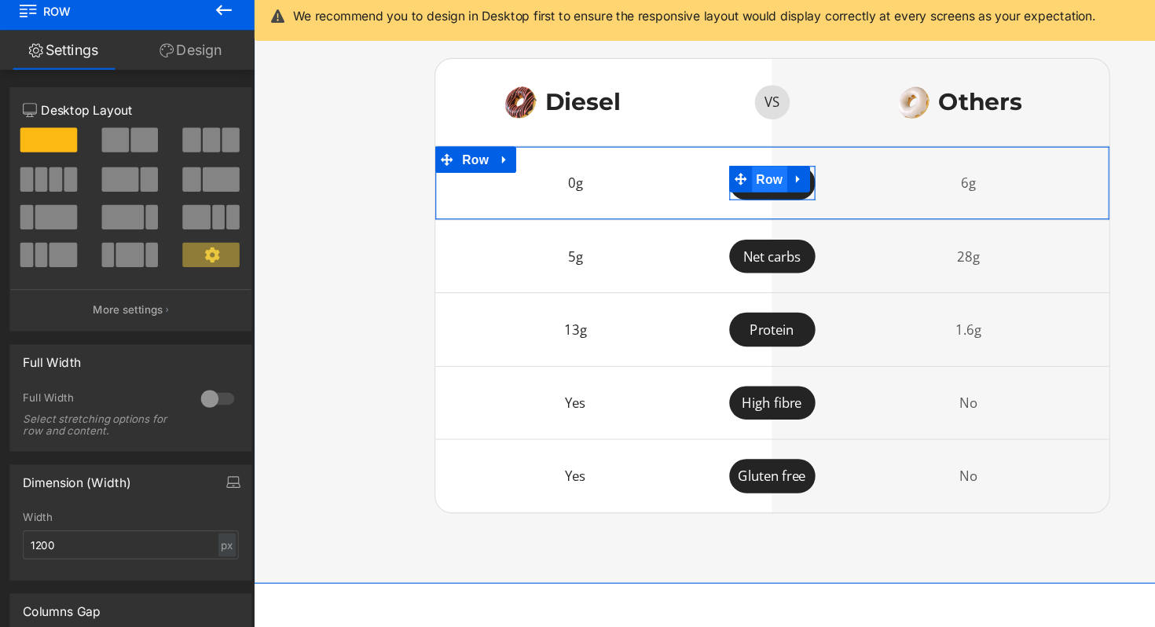
click at [713, 172] on span "Row" at bounding box center [715, 161] width 31 height 24
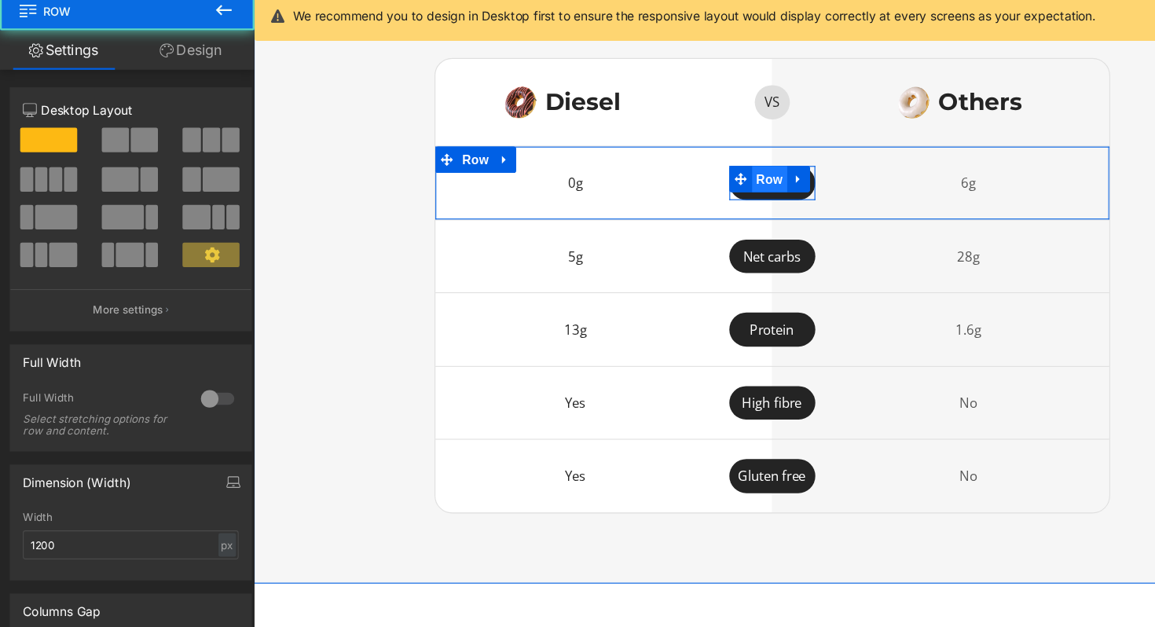
click at [712, 172] on span "Row" at bounding box center [715, 161] width 31 height 24
click at [712, 173] on span "Row" at bounding box center [715, 161] width 31 height 24
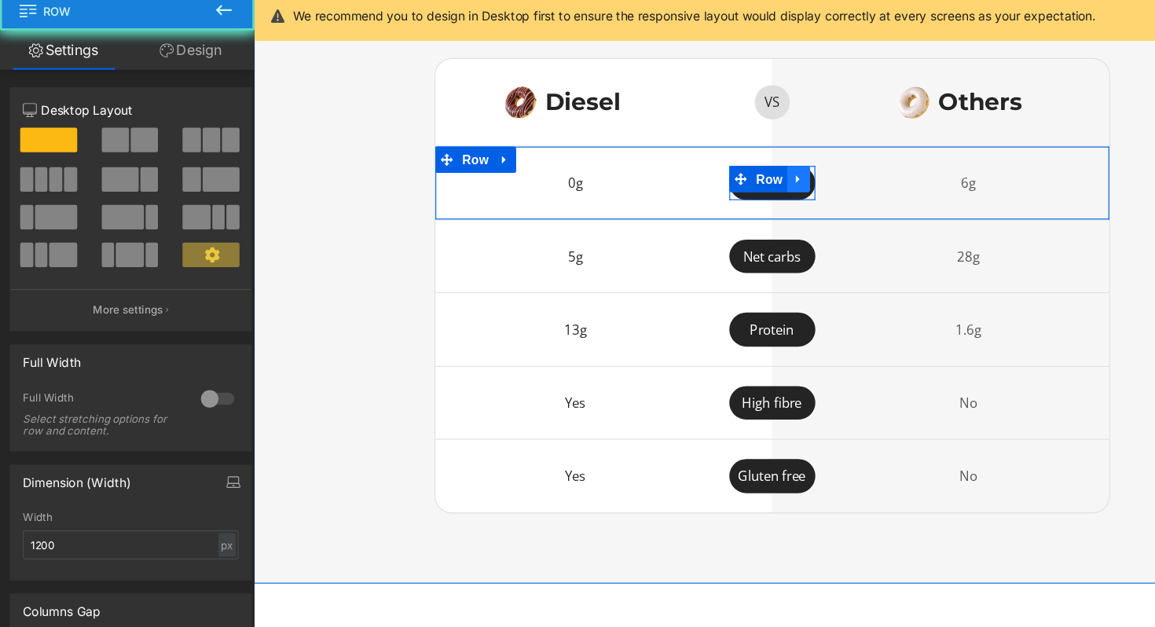
click at [732, 172] on link at bounding box center [741, 161] width 20 height 24
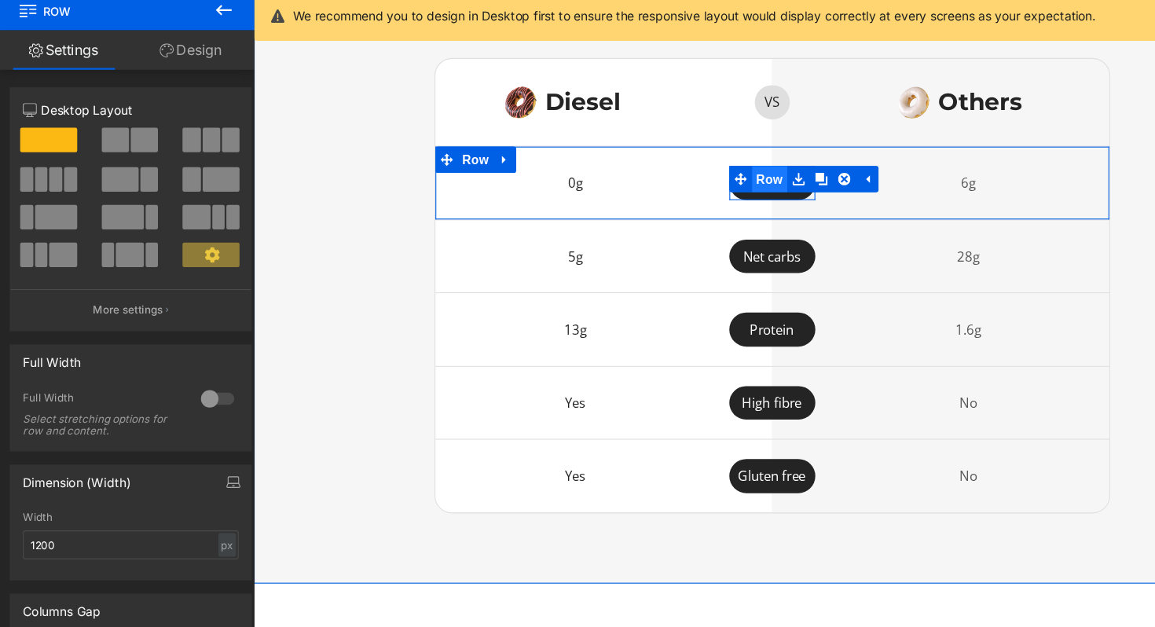
click at [711, 172] on span "Row" at bounding box center [715, 161] width 31 height 24
click at [722, 179] on div at bounding box center [717, 176] width 77 height 6
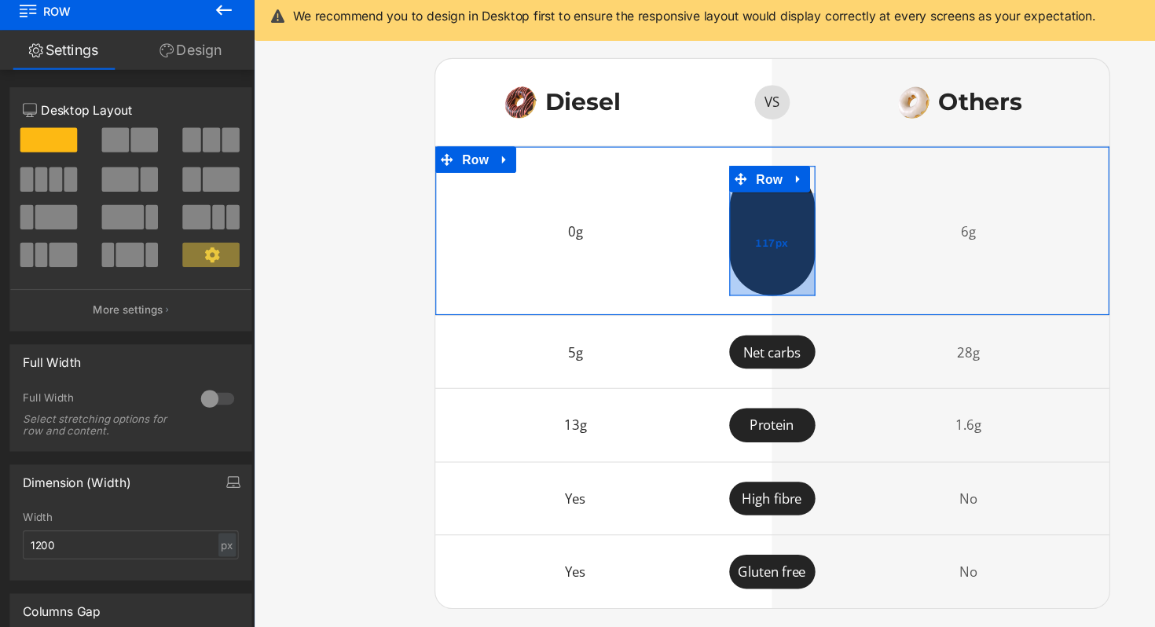
drag, startPoint x: 722, startPoint y: 192, endPoint x: 722, endPoint y: 310, distance: 118.7
click at [722, 265] on div "117px" at bounding box center [717, 219] width 77 height 92
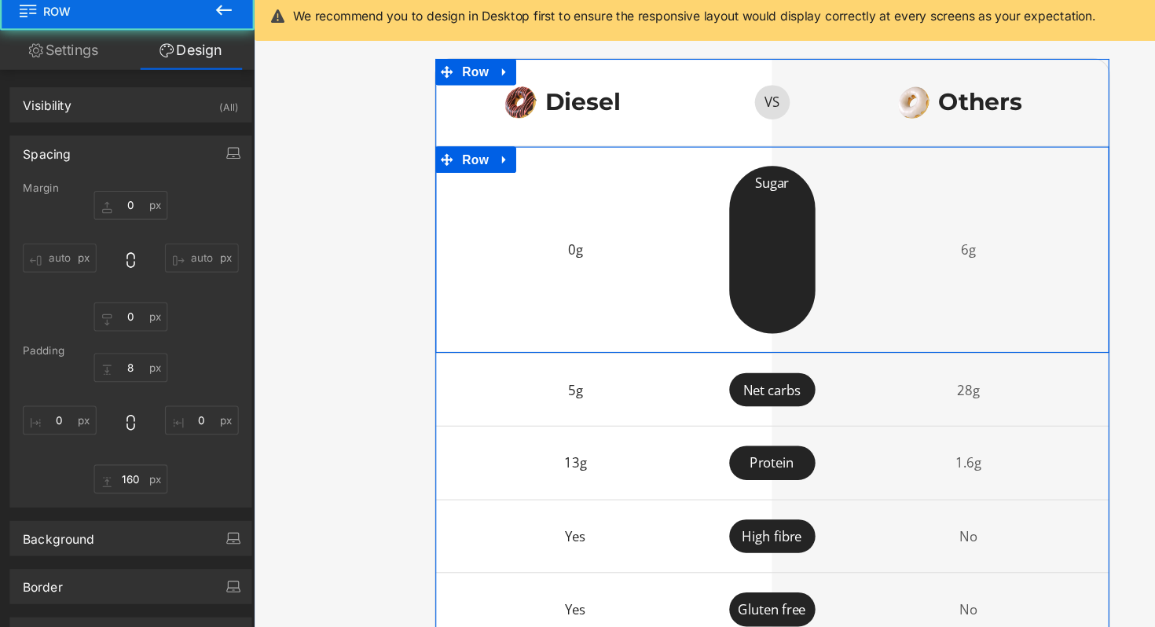
click at [770, 218] on div "6g Text Block" at bounding box center [894, 224] width 252 height 150
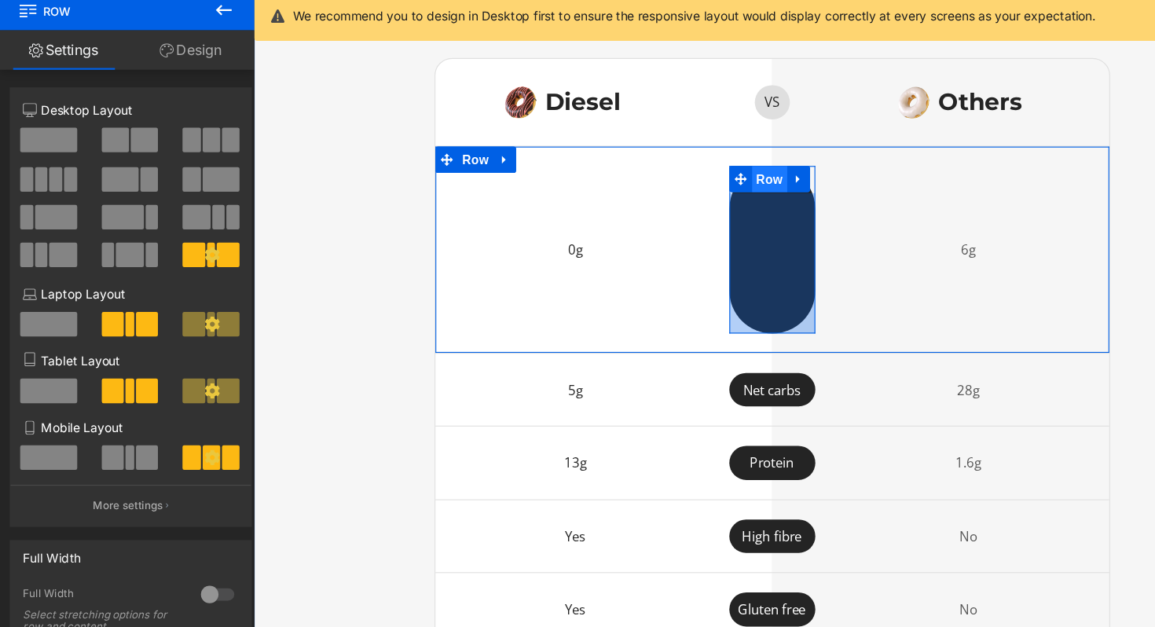
click at [719, 172] on span "Row" at bounding box center [715, 161] width 31 height 24
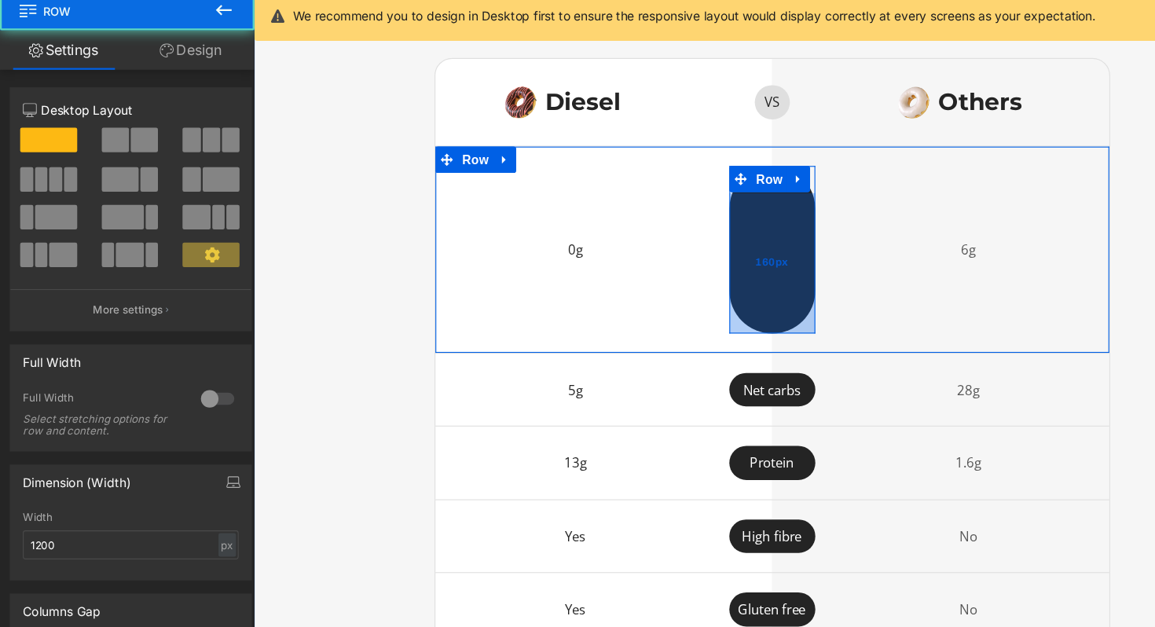
click at [719, 193] on div "160px" at bounding box center [717, 236] width 77 height 126
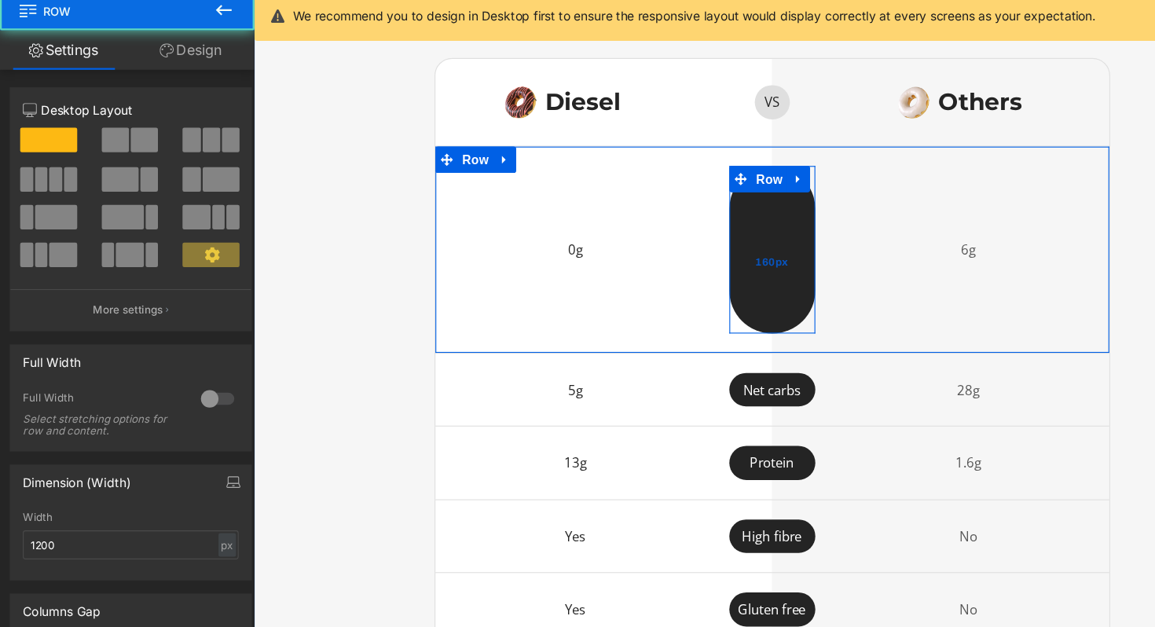
click at [719, 193] on div "160px" at bounding box center [717, 236] width 77 height 126
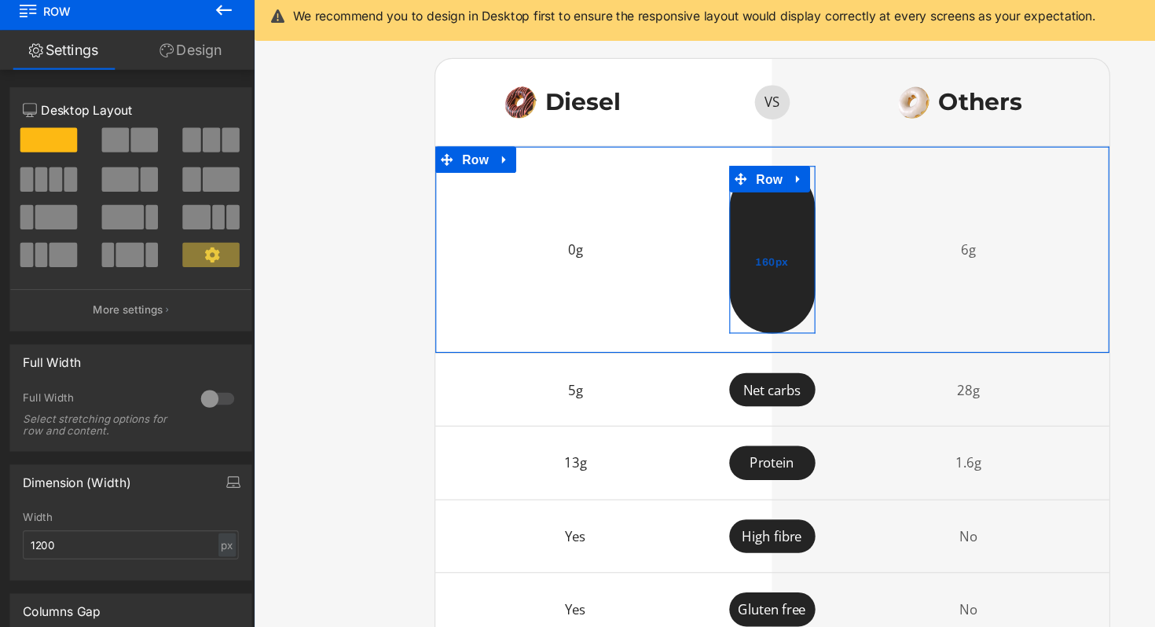
click at [719, 193] on div "160px" at bounding box center [717, 236] width 77 height 126
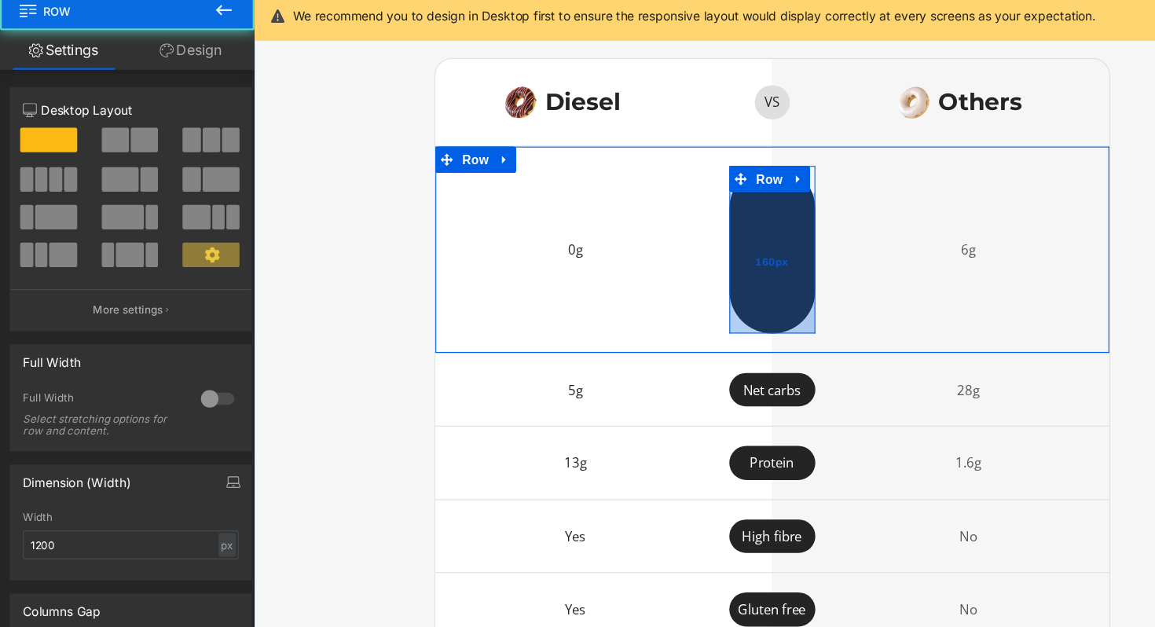
click at [718, 233] on div "160px" at bounding box center [717, 236] width 77 height 126
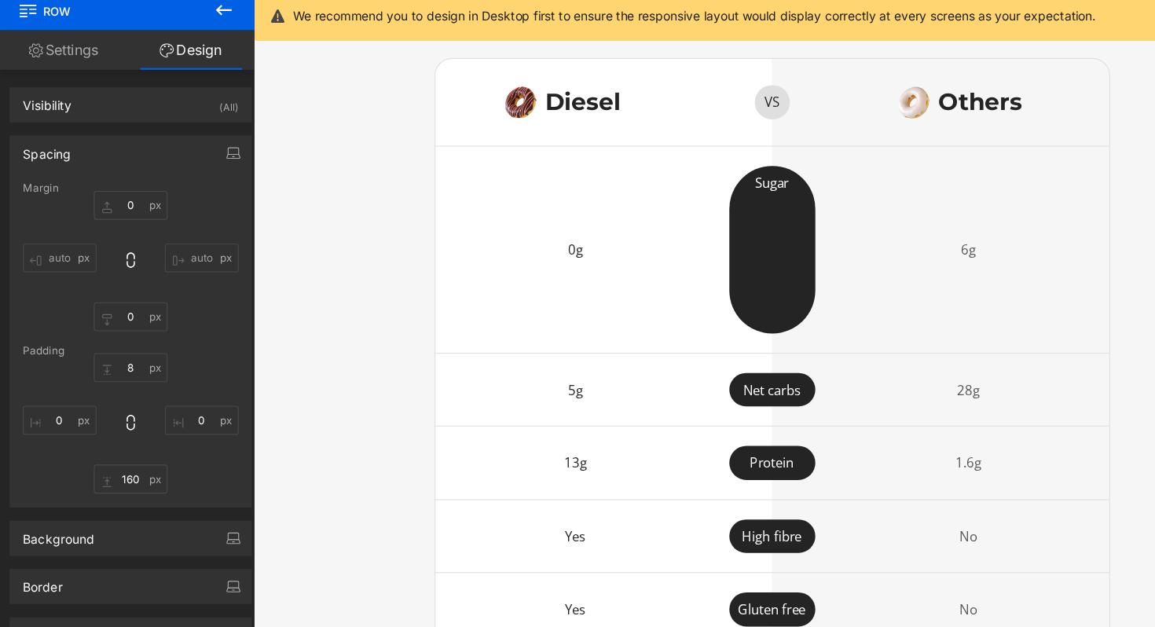
click at [83, 79] on span "Row" at bounding box center [94, 64] width 157 height 35
click at [74, 103] on link "Settings" at bounding box center [57, 99] width 114 height 35
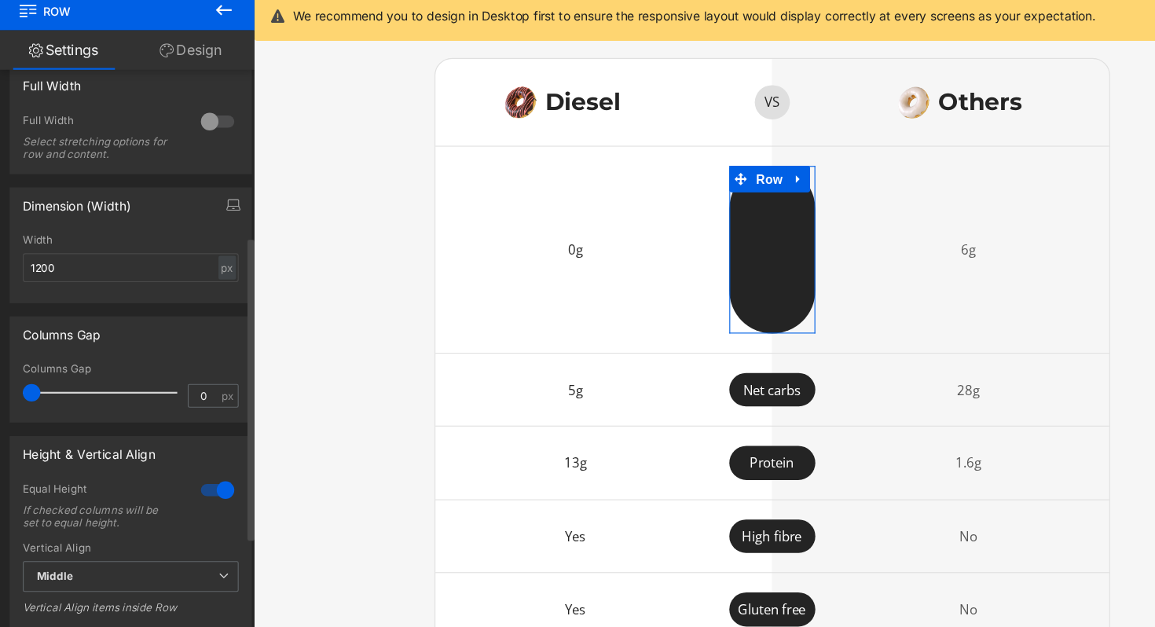
scroll to position [152, 0]
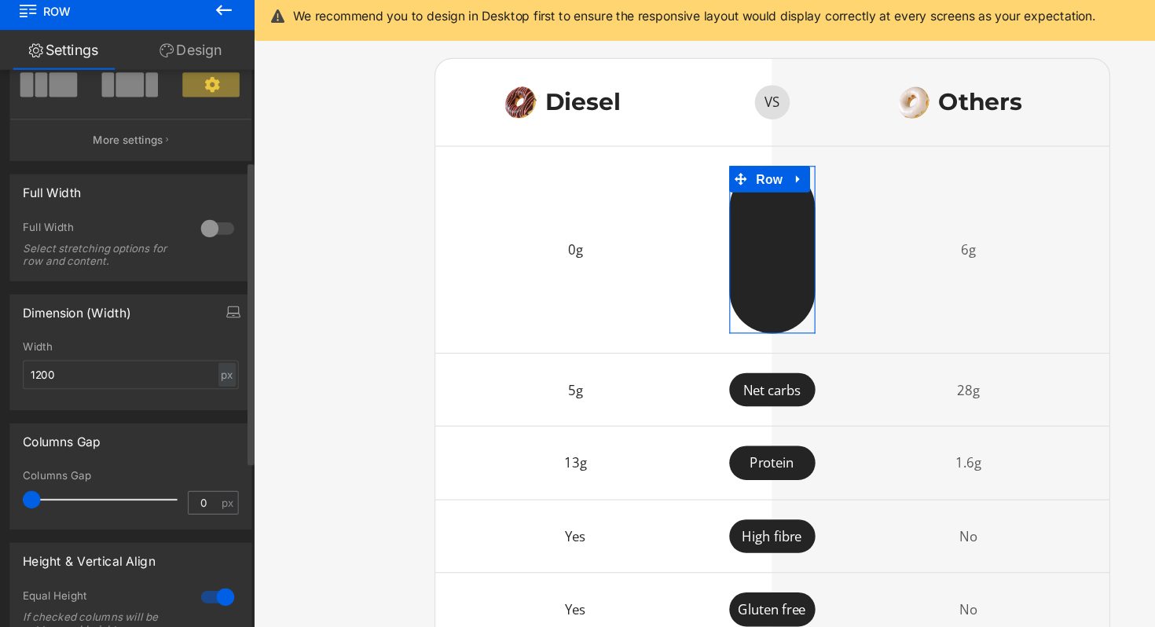
click at [187, 265] on div at bounding box center [195, 259] width 38 height 25
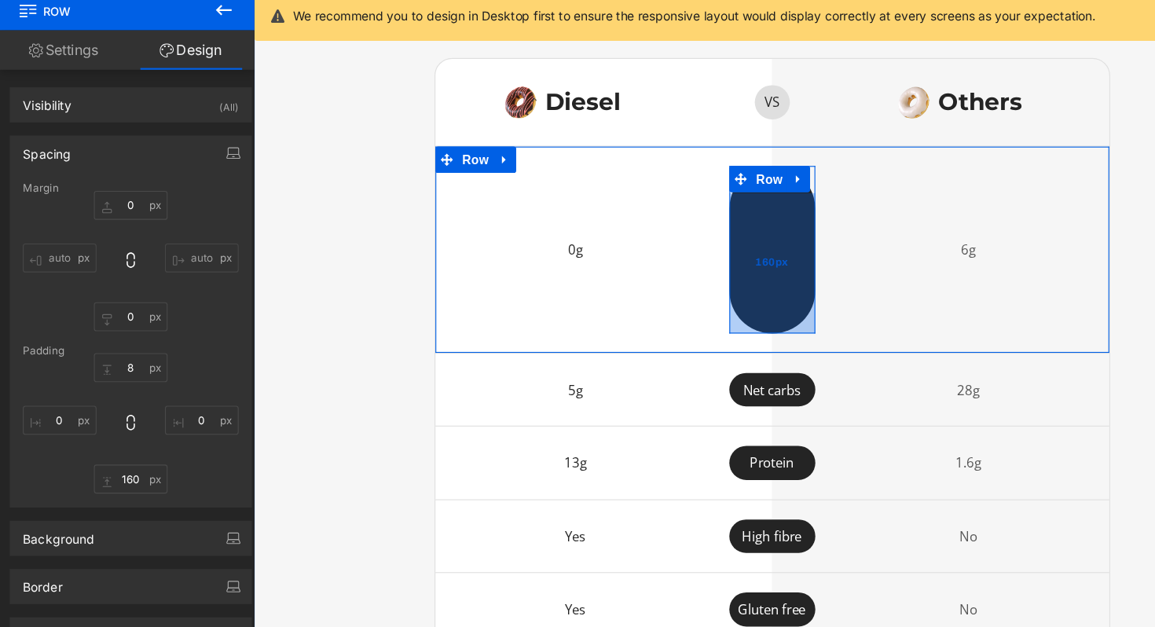
click at [719, 190] on div "160px" at bounding box center [717, 236] width 77 height 126
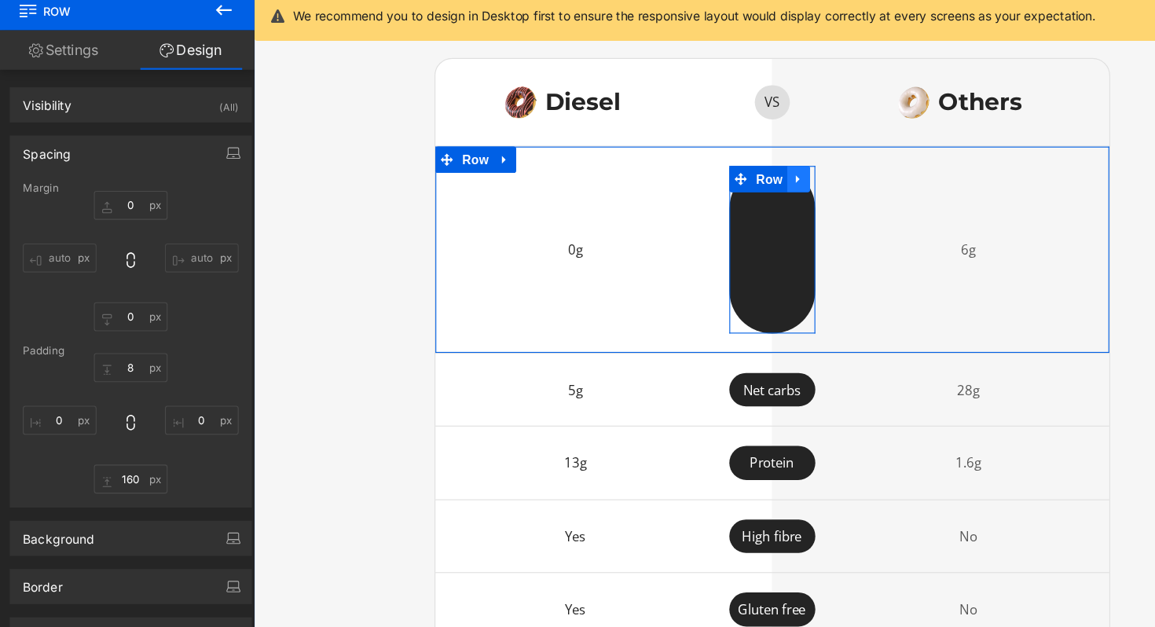
click at [750, 172] on link at bounding box center [741, 161] width 20 height 24
click at [692, 166] on icon at bounding box center [689, 160] width 11 height 11
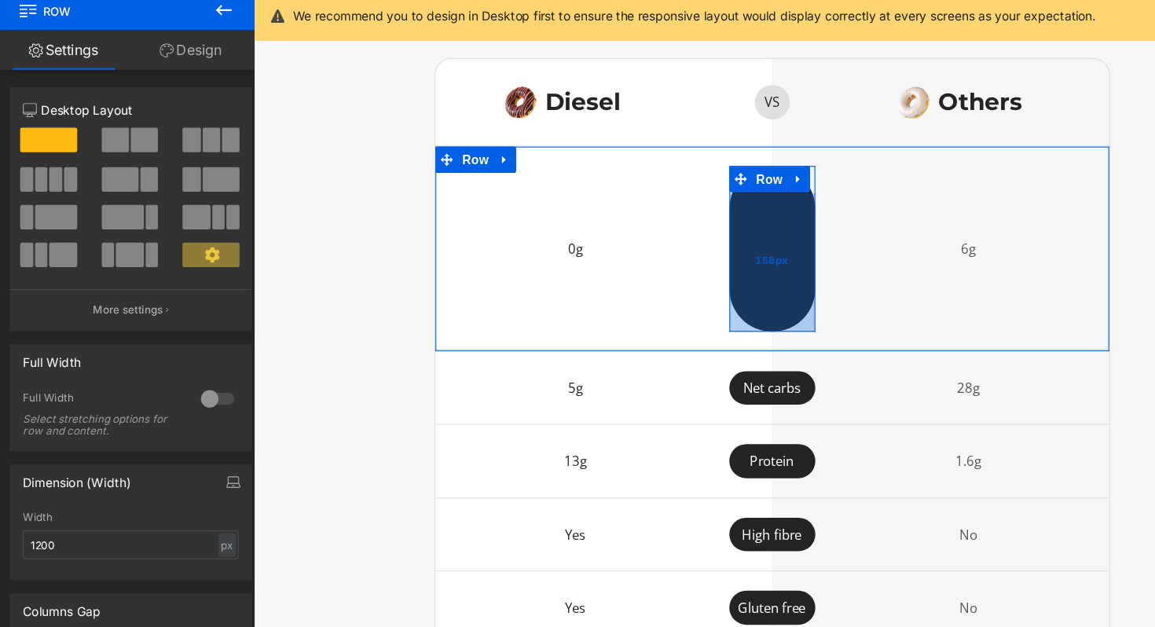
click at [714, 203] on div "158px" at bounding box center [717, 235] width 77 height 124
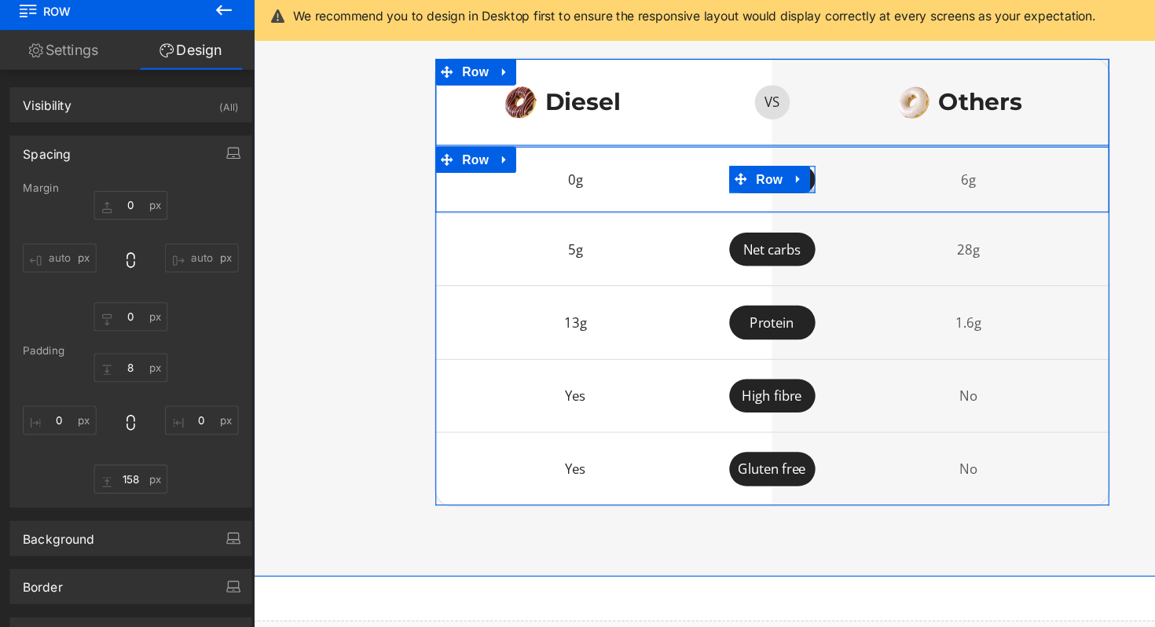
drag, startPoint x: 714, startPoint y: 228, endPoint x: 714, endPoint y: 67, distance: 161.1
click at [714, 67] on div "Image Diesel Heading Row VS Text Block Row Image Others Heading Row Row 0g Text…" at bounding box center [717, 253] width 605 height 402
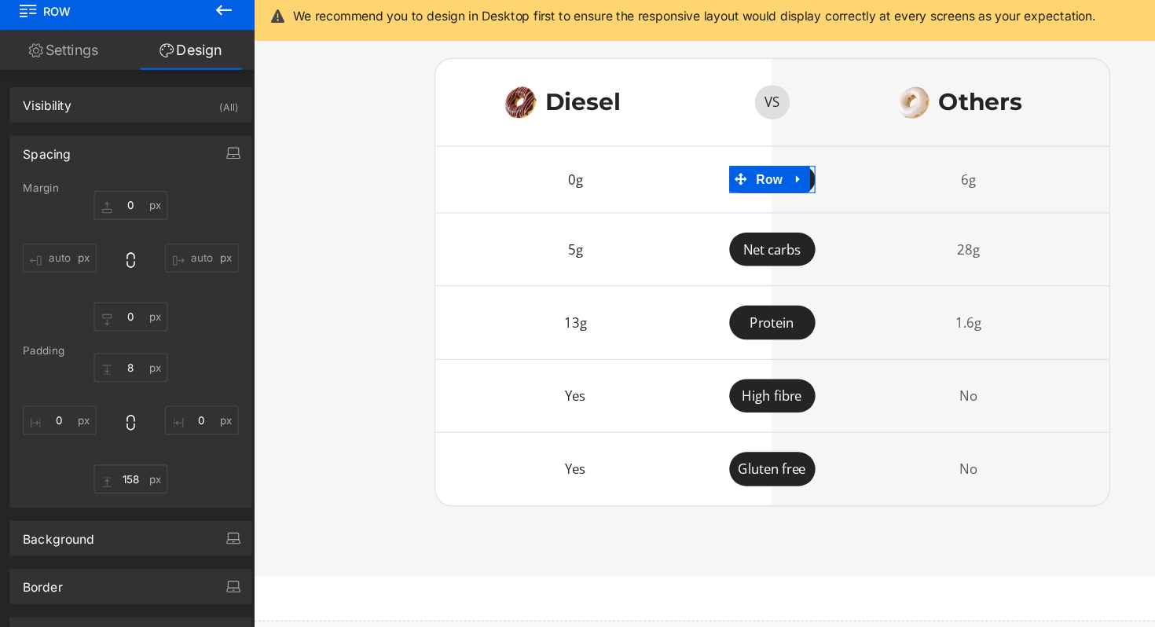
click at [72, 99] on link "Settings" at bounding box center [57, 99] width 114 height 35
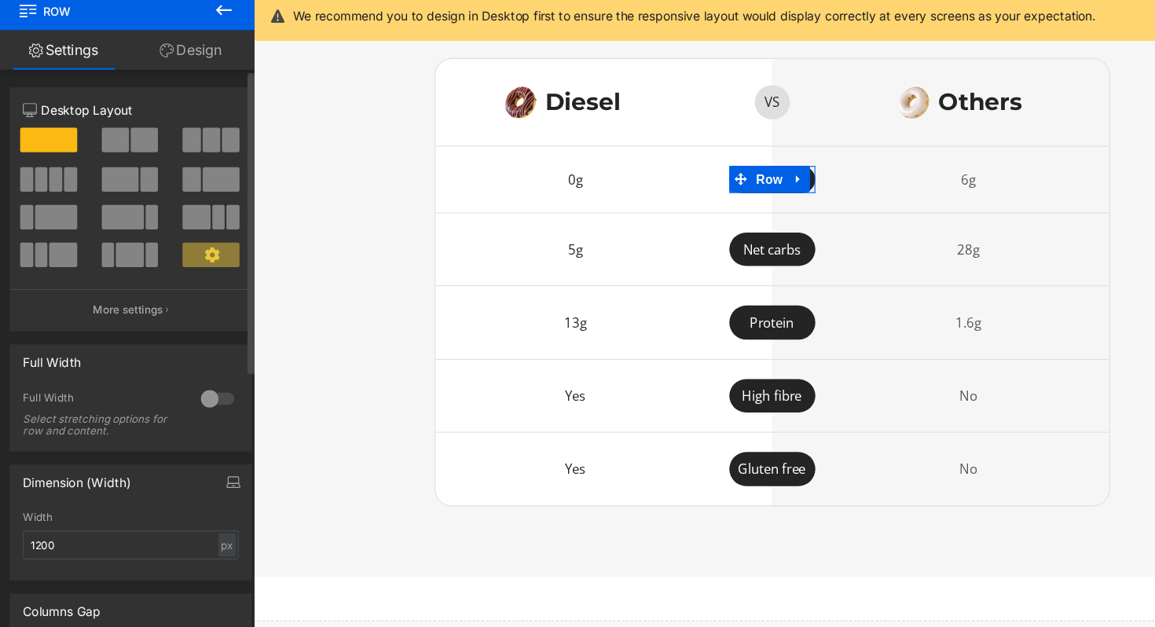
click at [184, 411] on div at bounding box center [195, 411] width 38 height 25
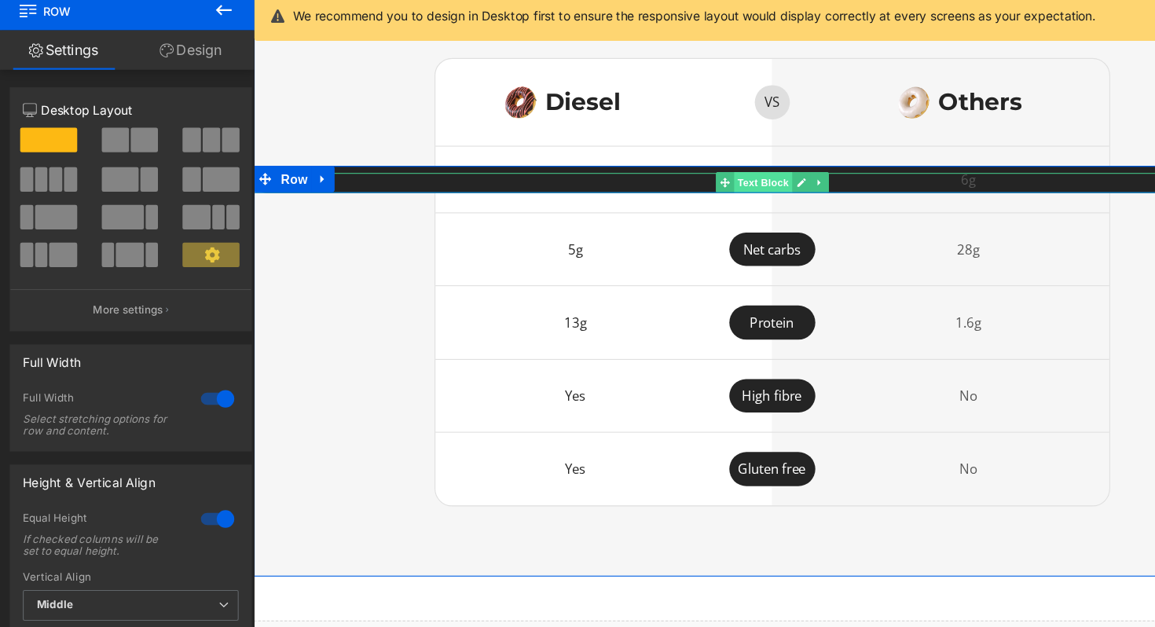
click at [703, 173] on span "Text Block" at bounding box center [709, 163] width 52 height 19
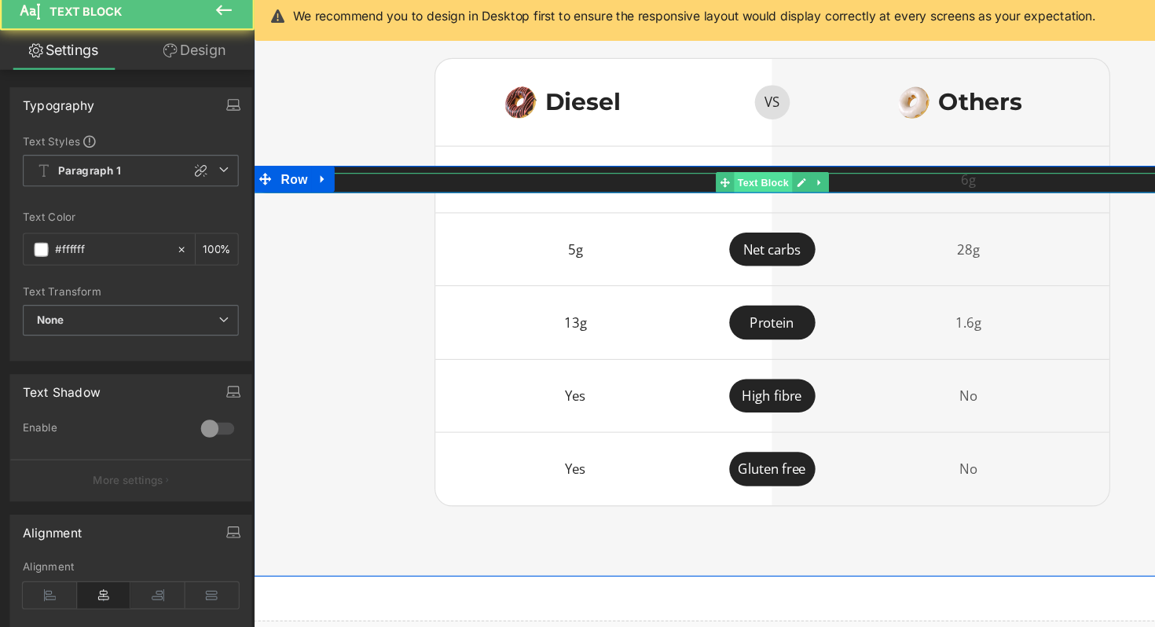
click at [703, 173] on span "Text Block" at bounding box center [709, 163] width 52 height 19
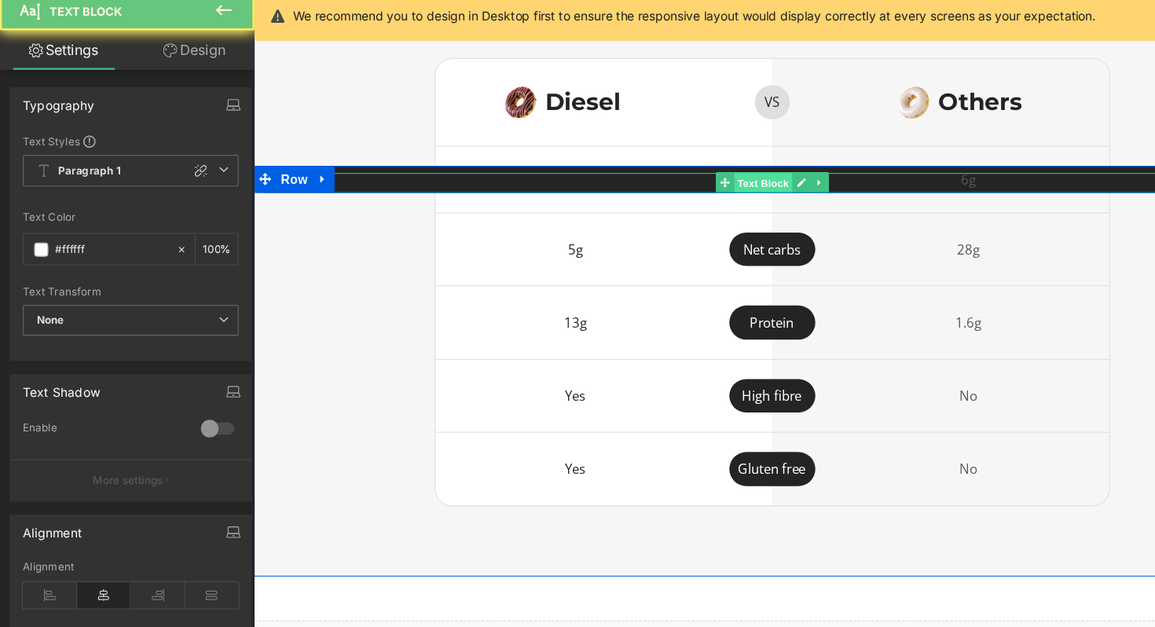
click at [703, 174] on span "Text Block" at bounding box center [709, 164] width 52 height 19
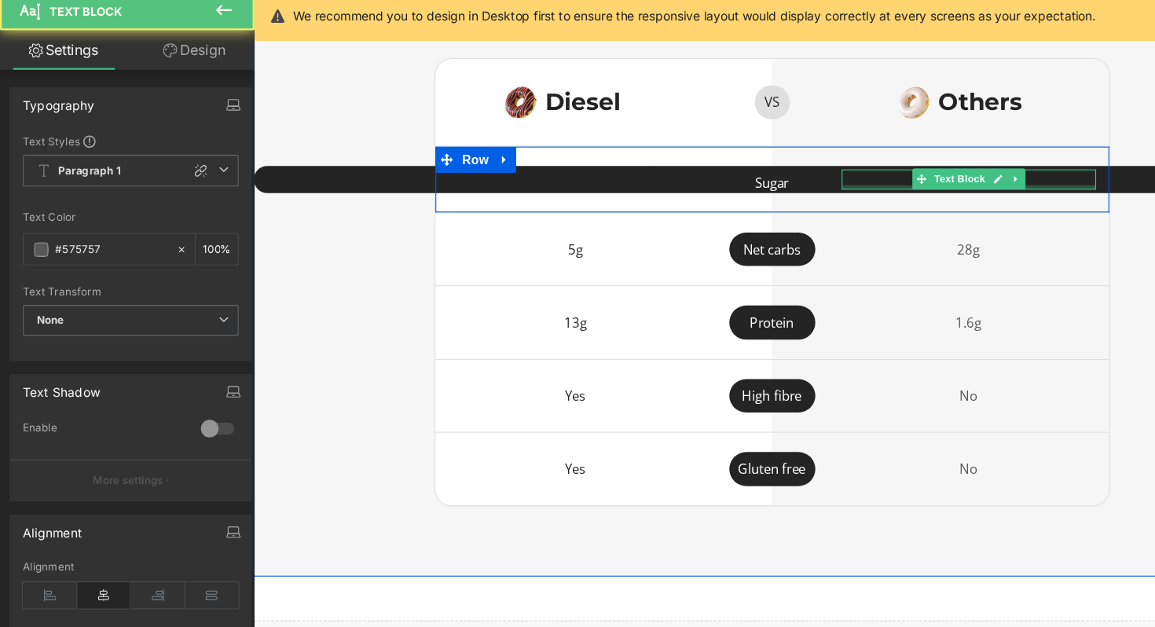
click at [800, 170] on div at bounding box center [894, 168] width 228 height 4
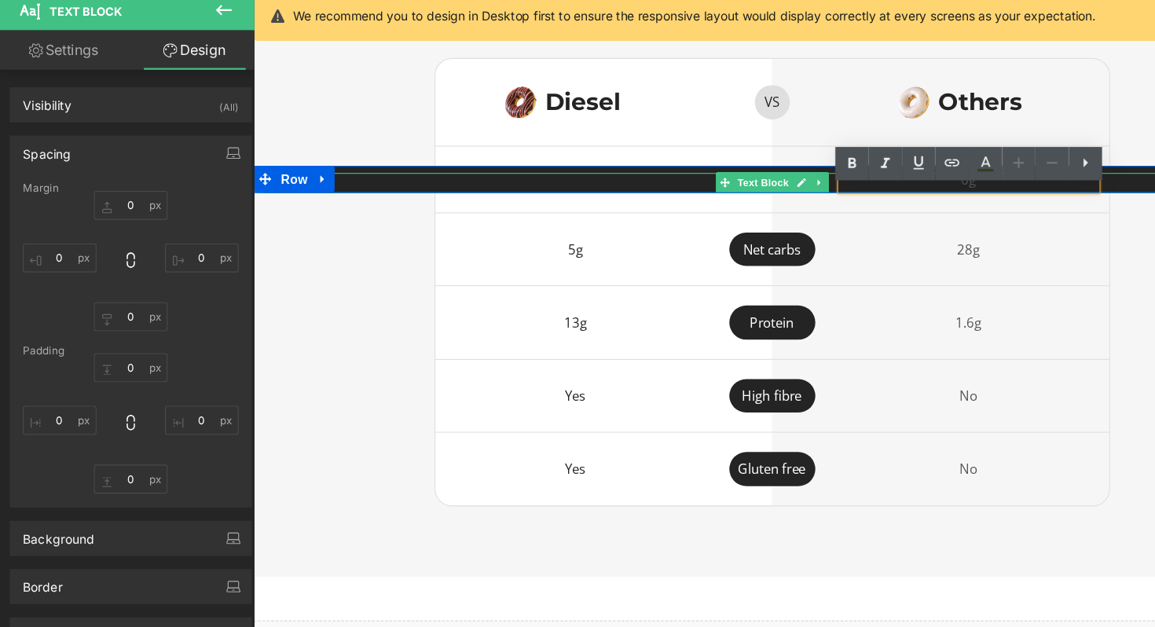
click at [760, 168] on icon at bounding box center [759, 163] width 9 height 9
click at [711, 173] on link at bounding box center [719, 163] width 17 height 19
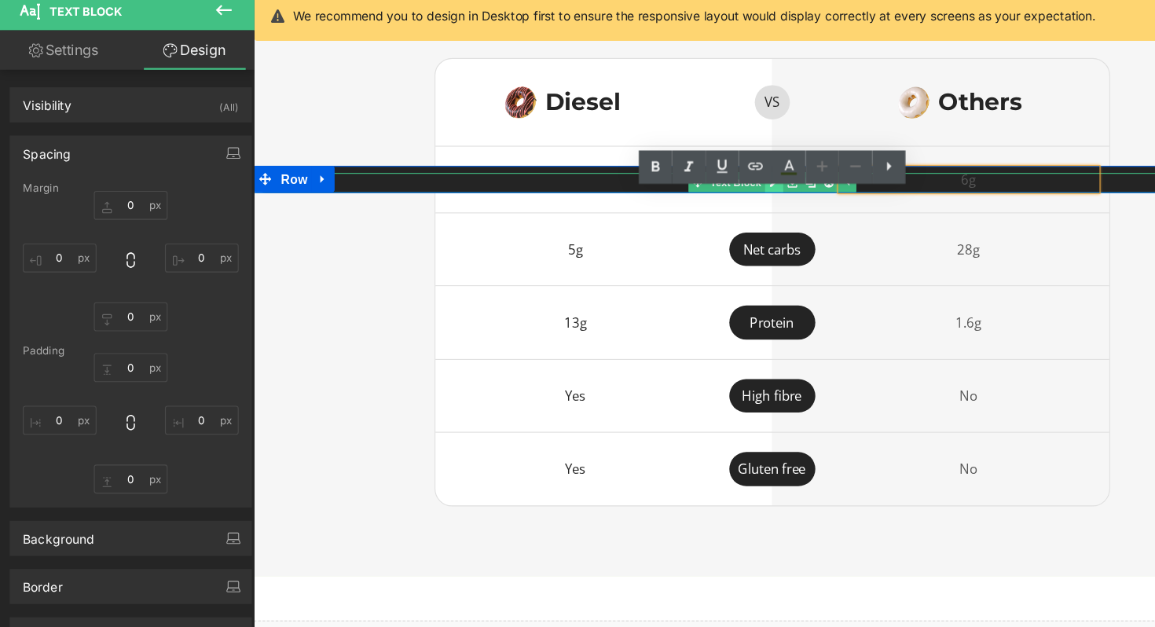
click at [711, 173] on p "Sugar" at bounding box center [717, 164] width 928 height 18
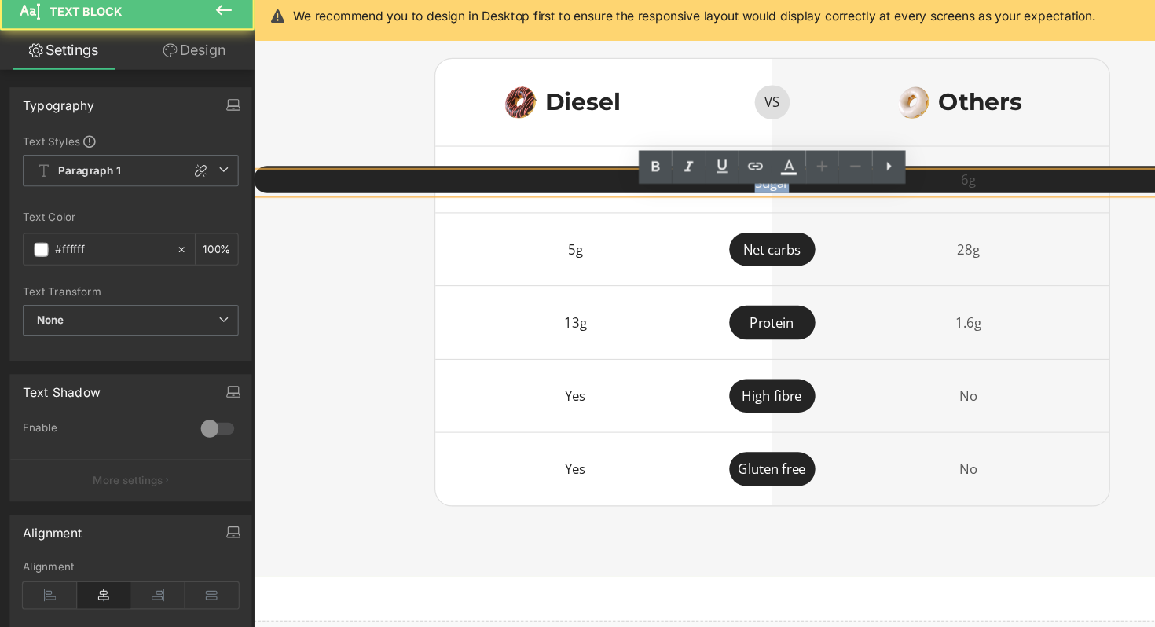
click at [722, 173] on p "Sugar" at bounding box center [717, 164] width 928 height 18
drag, startPoint x: 737, startPoint y: 182, endPoint x: 671, endPoint y: 182, distance: 66.0
click at [671, 173] on p "Sugar" at bounding box center [717, 164] width 928 height 18
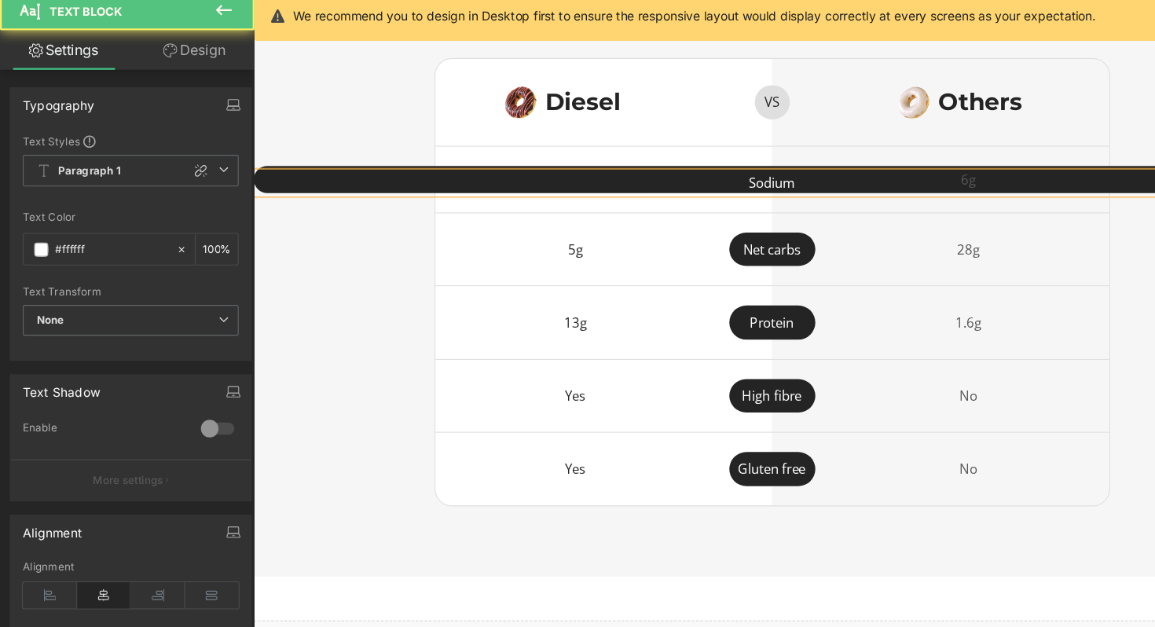
click at [545, 173] on p "Sodium" at bounding box center [717, 164] width 928 height 18
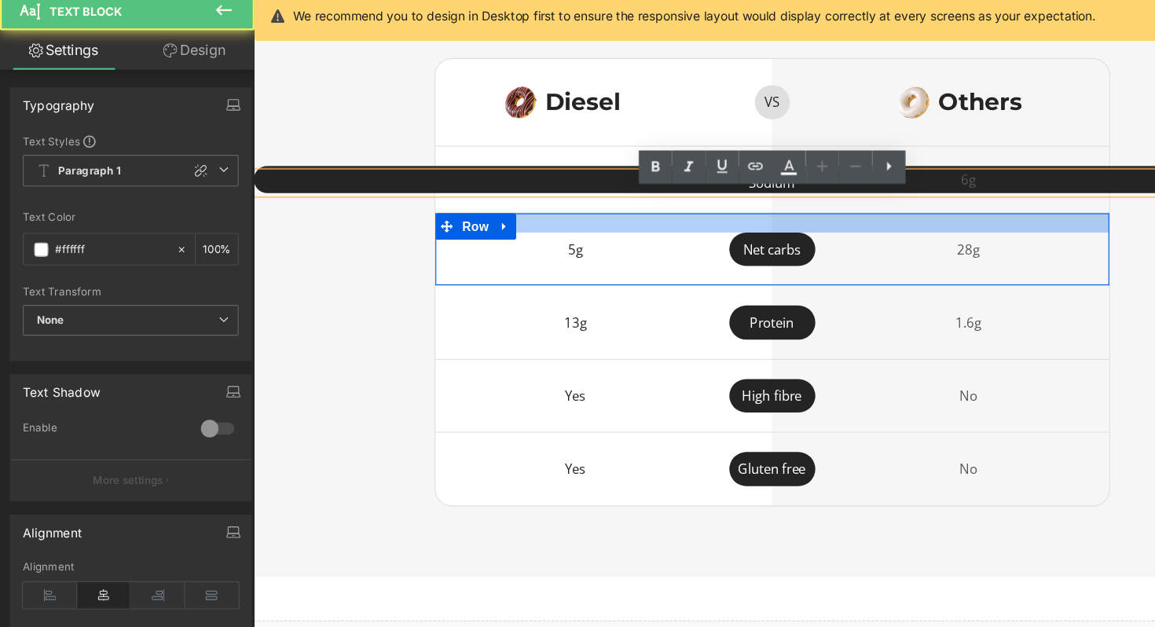
click at [566, 212] on div "5g Text Block Net carbs Text Block Row 28g Text Block Row" at bounding box center [718, 224] width 604 height 66
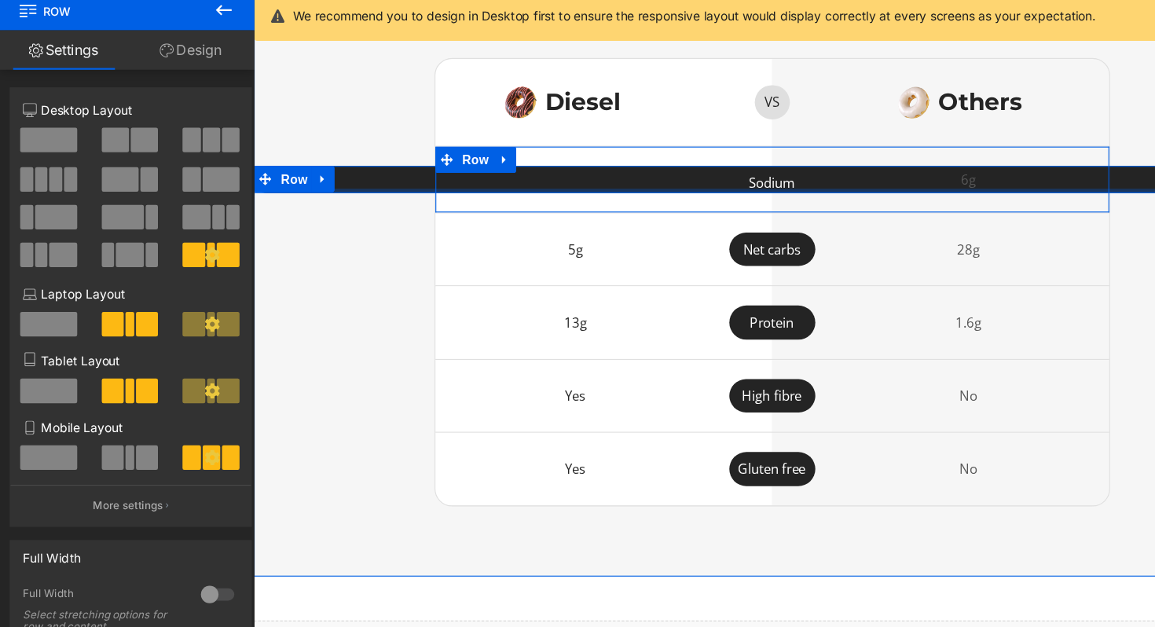
click at [604, 173] on div at bounding box center [717, 171] width 928 height 4
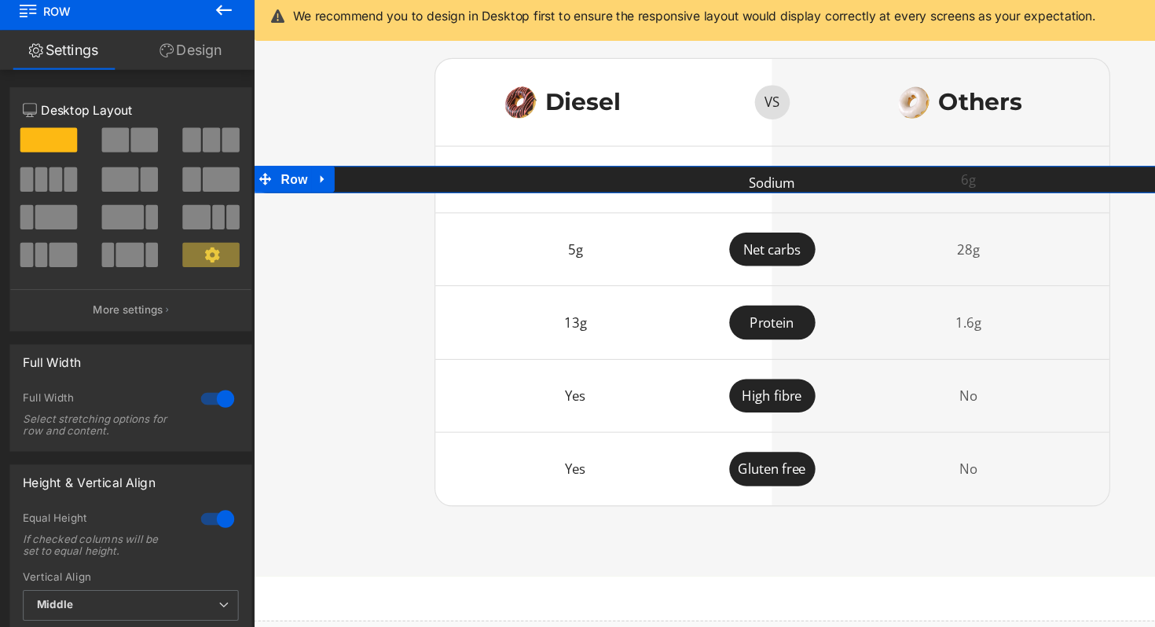
click at [199, 417] on div at bounding box center [195, 411] width 38 height 25
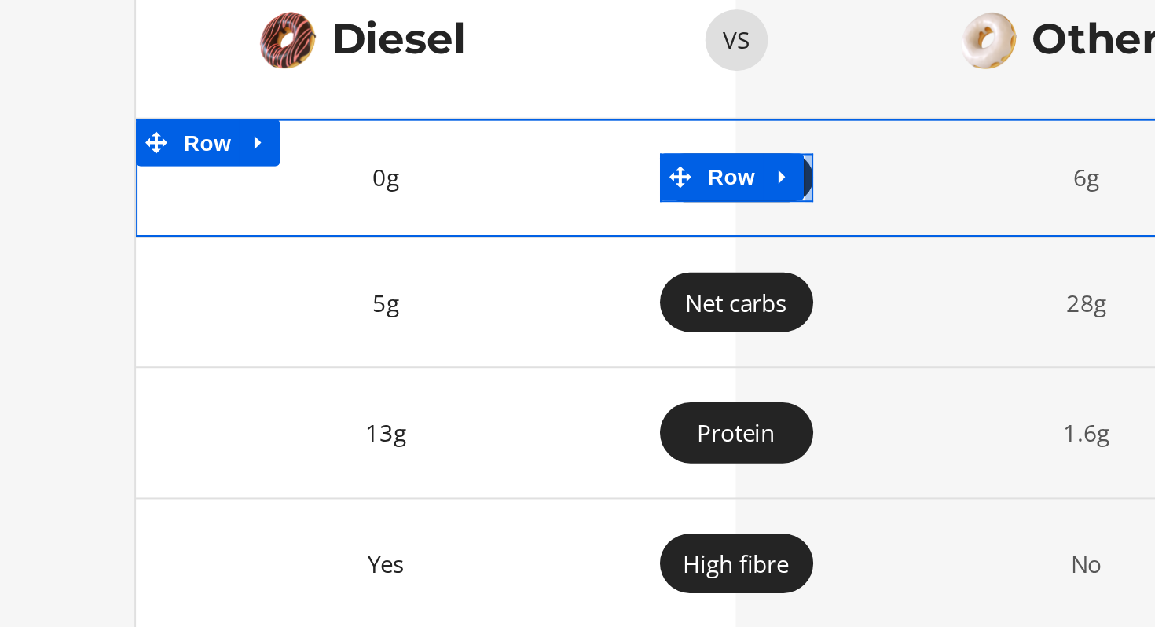
click at [315, 23] on div at bounding box center [314, 10] width 4 height 24
click at [315, 41] on div "0g Text Block Sodium Text Block Row 6g Text Block Row" at bounding box center [278, 11] width 604 height 60
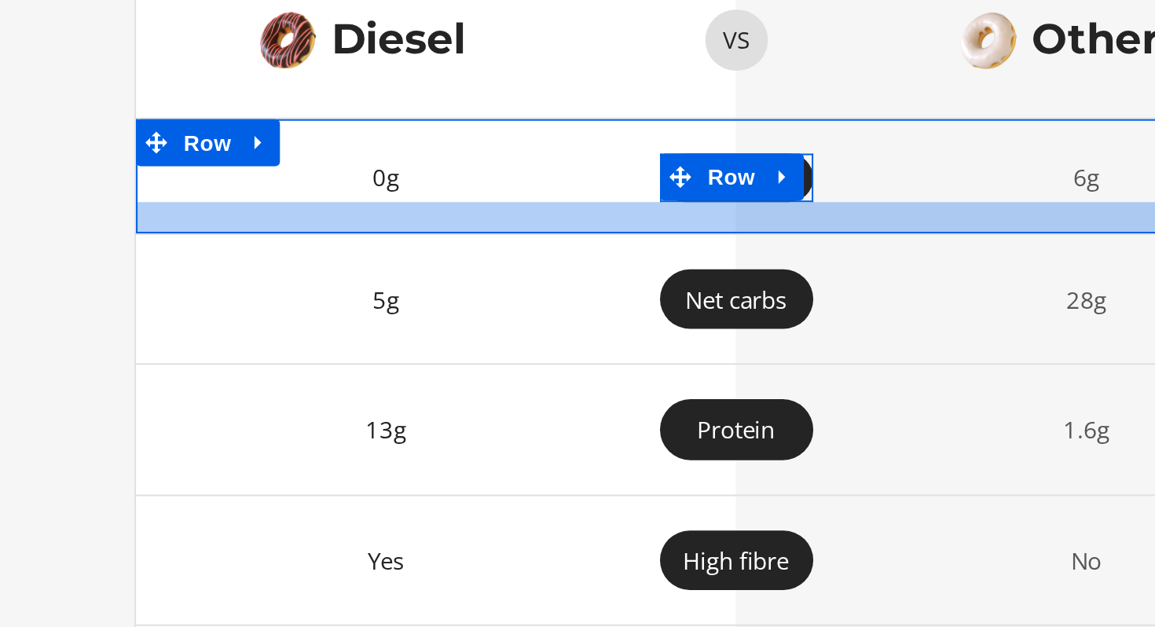
click at [314, 39] on div at bounding box center [278, 31] width 604 height 16
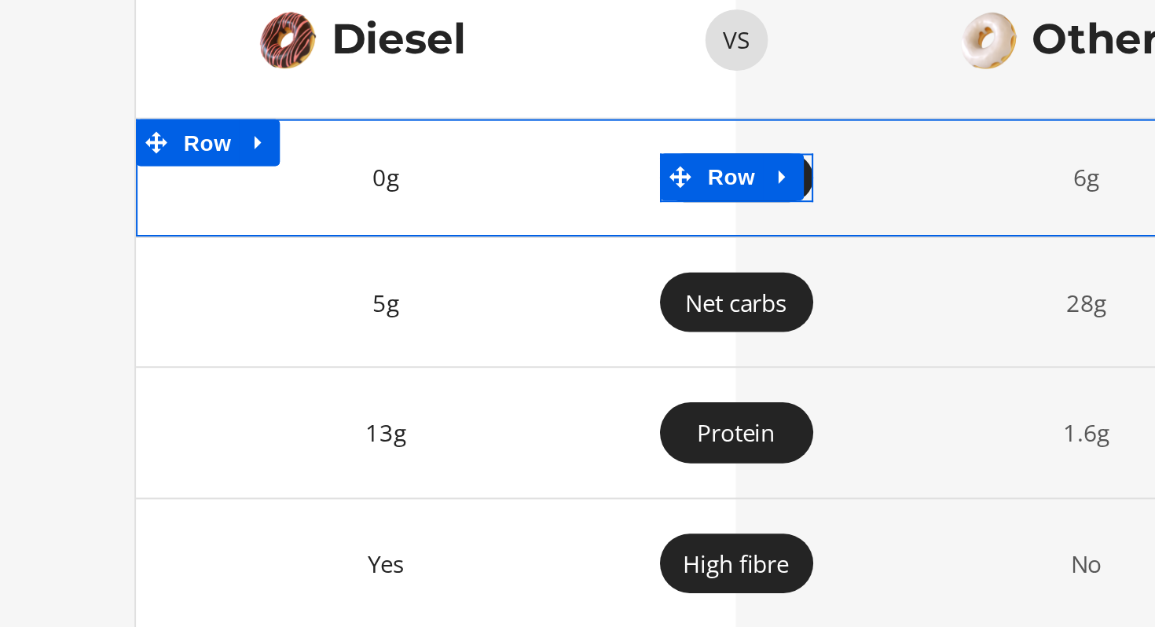
click at [314, 38] on div "0g Text Block Sodium Text Block Row 6g Text Block Row" at bounding box center [278, 11] width 604 height 60
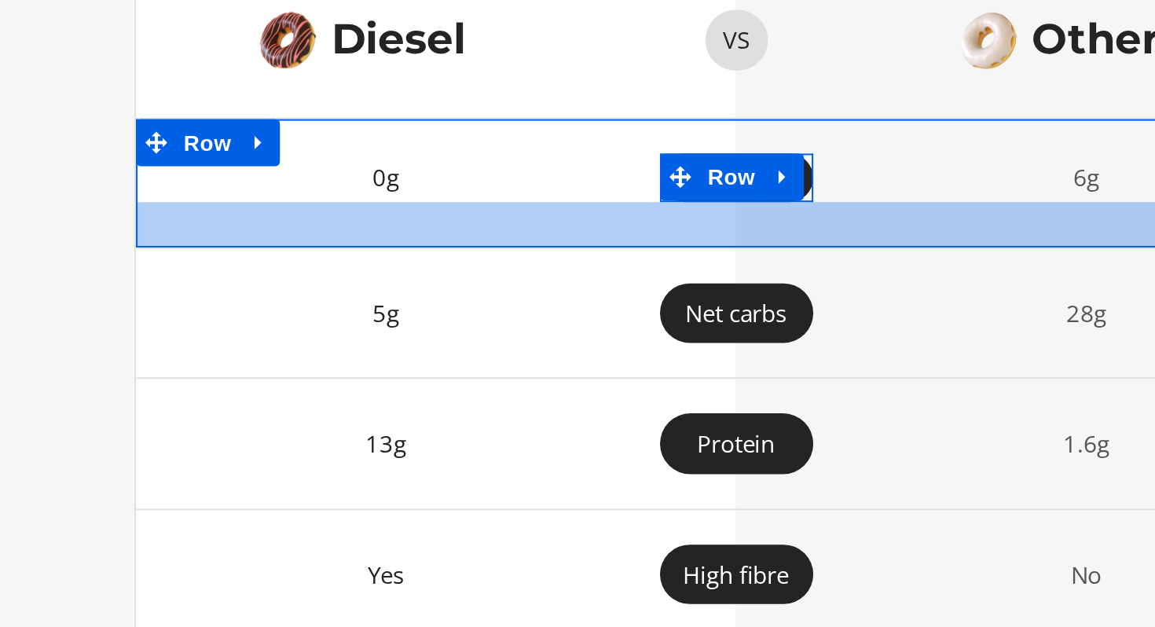
drag, startPoint x: 314, startPoint y: 38, endPoint x: 314, endPoint y: 46, distance: 8.6
click at [314, 46] on div at bounding box center [278, 34] width 604 height 23
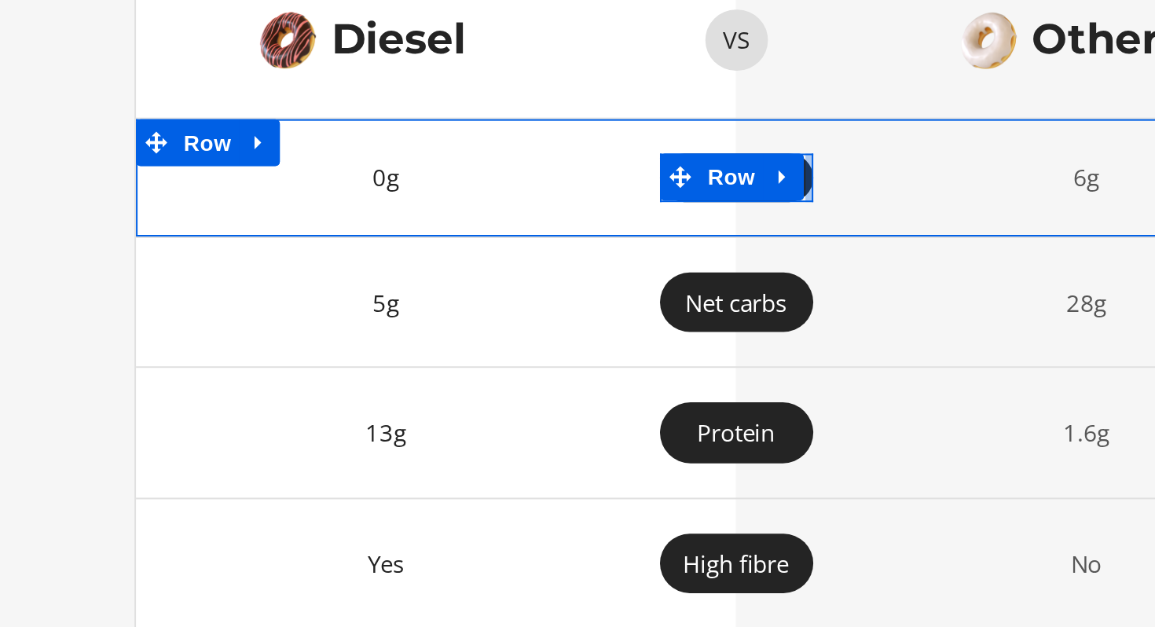
click at [313, 23] on div at bounding box center [314, 10] width 4 height 24
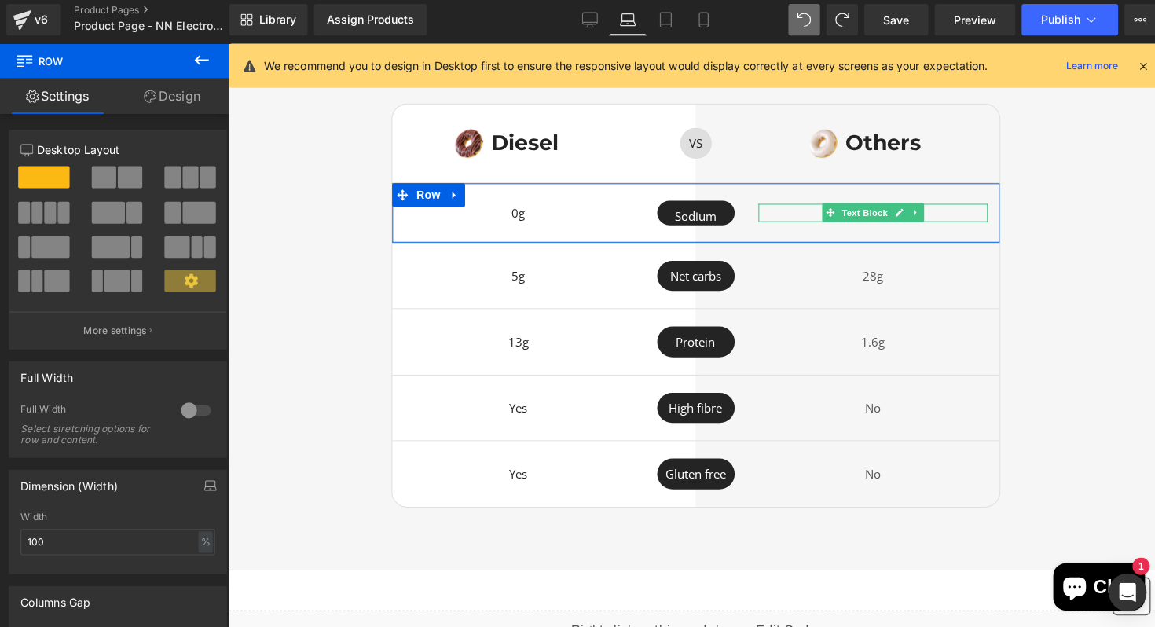
scroll to position [0, 0]
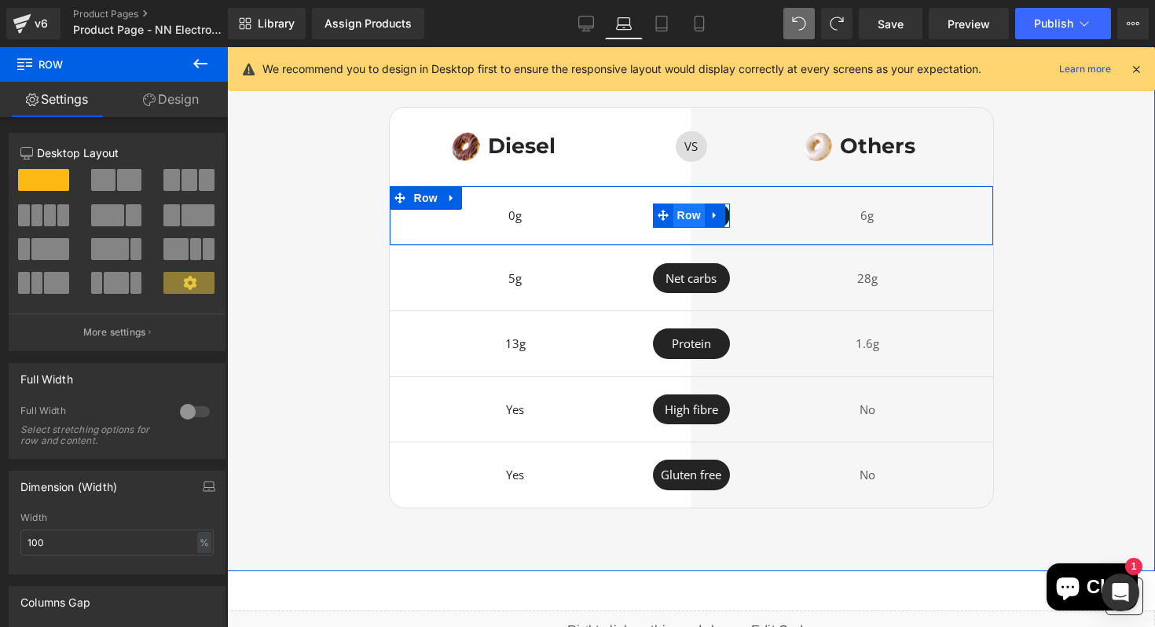
click at [699, 227] on span "Row" at bounding box center [689, 216] width 31 height 24
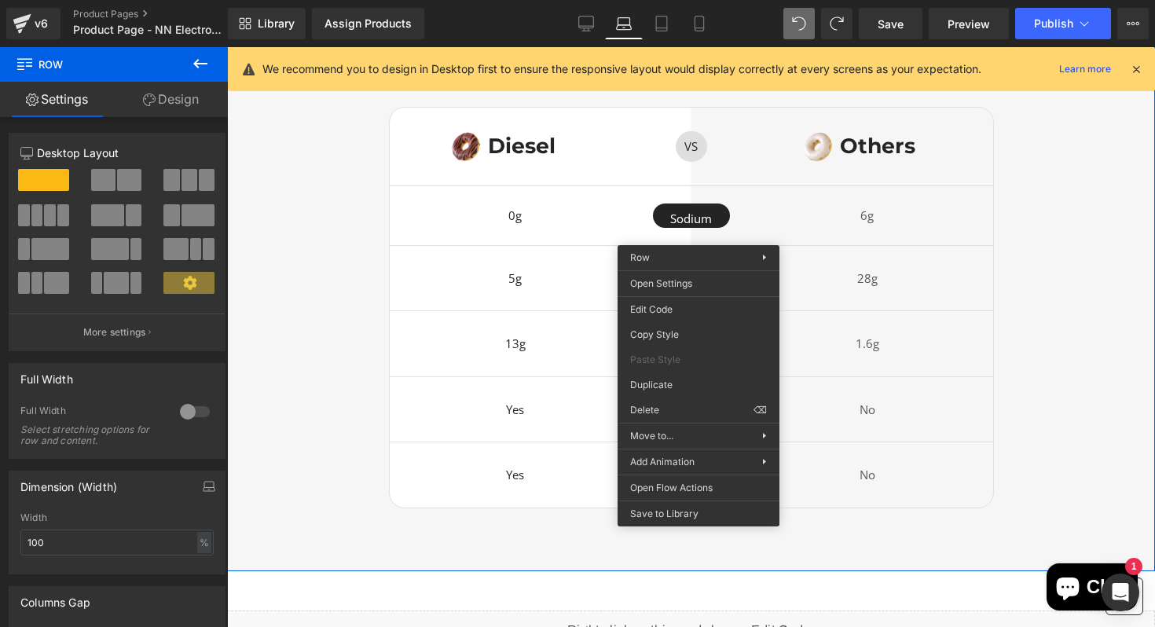
click at [1087, 318] on div "Us vs Them Heading Image Diesel Heading Row VS Text Block Row Image Others Head…" at bounding box center [691, 276] width 928 height 465
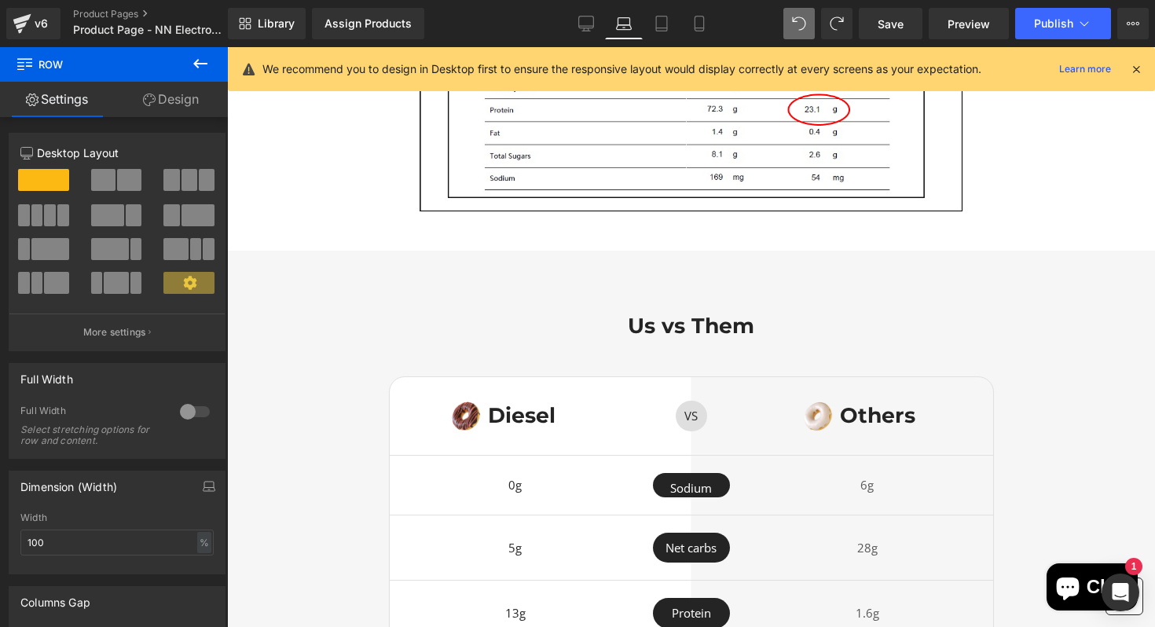
scroll to position [3649, 0]
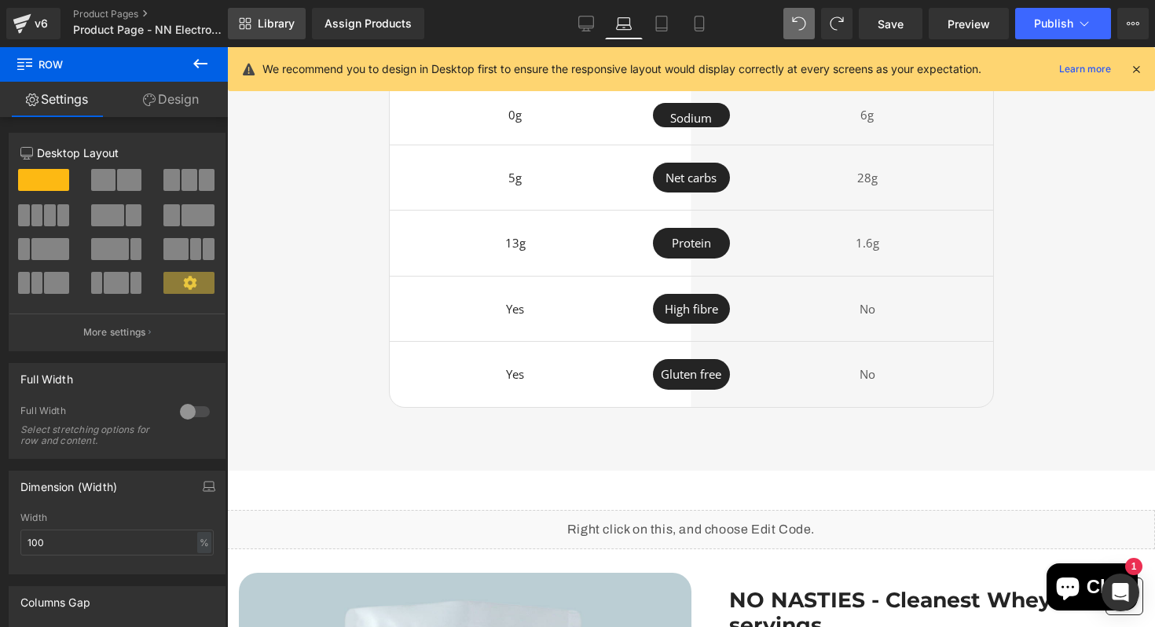
click at [282, 35] on link "Library" at bounding box center [267, 23] width 78 height 31
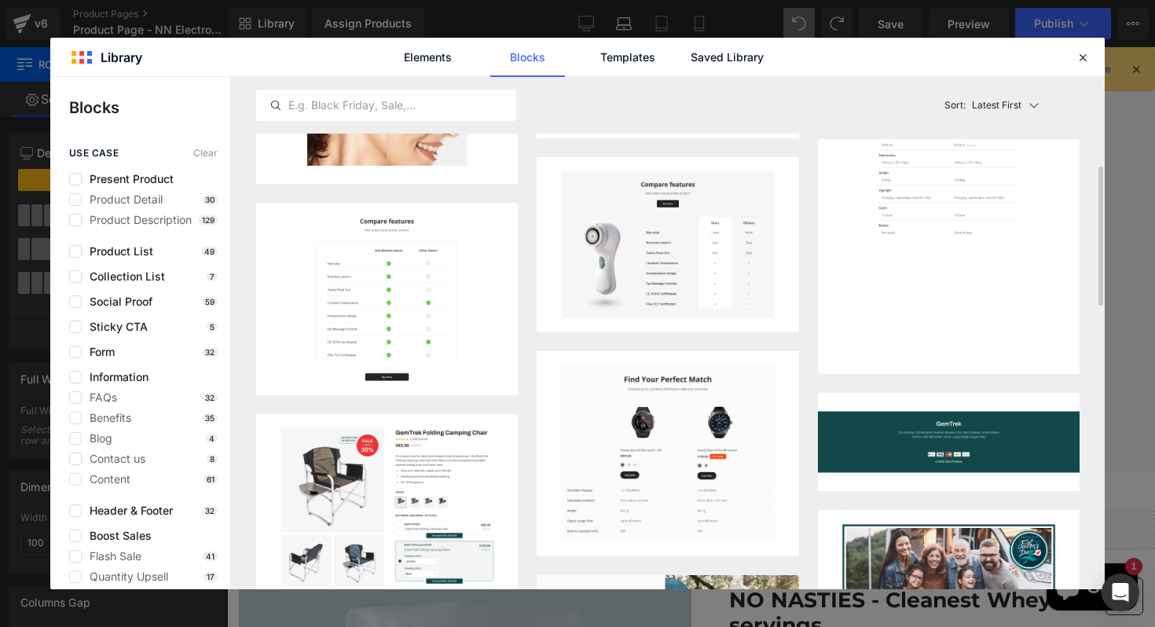
scroll to position [332, 0]
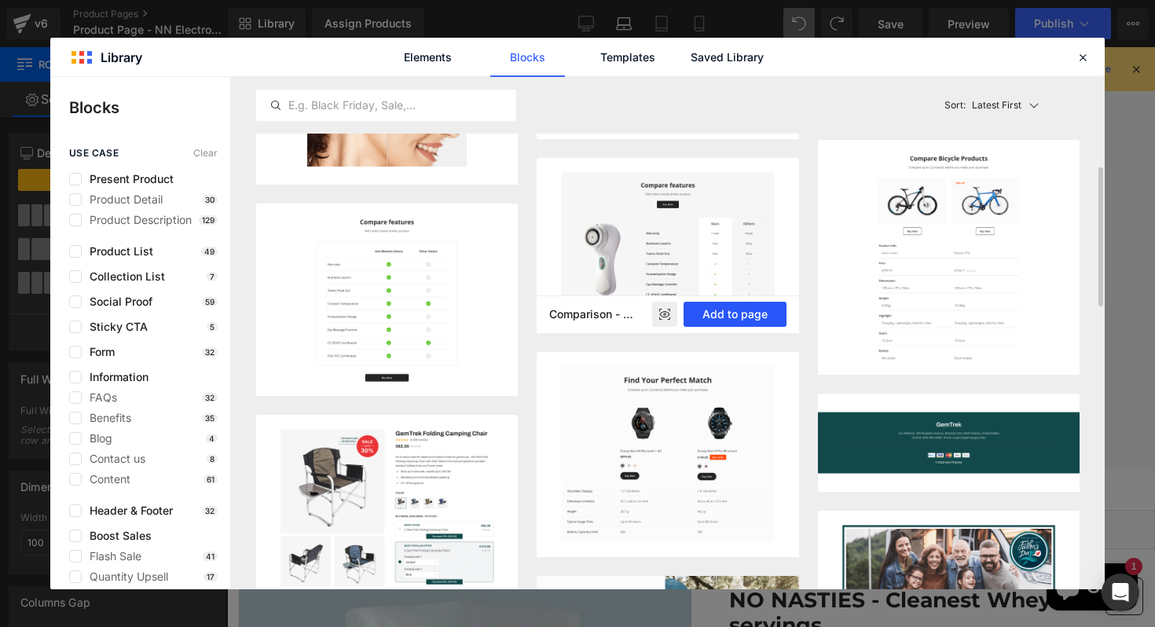
click at [718, 302] on button "Add to page" at bounding box center [735, 314] width 103 height 25
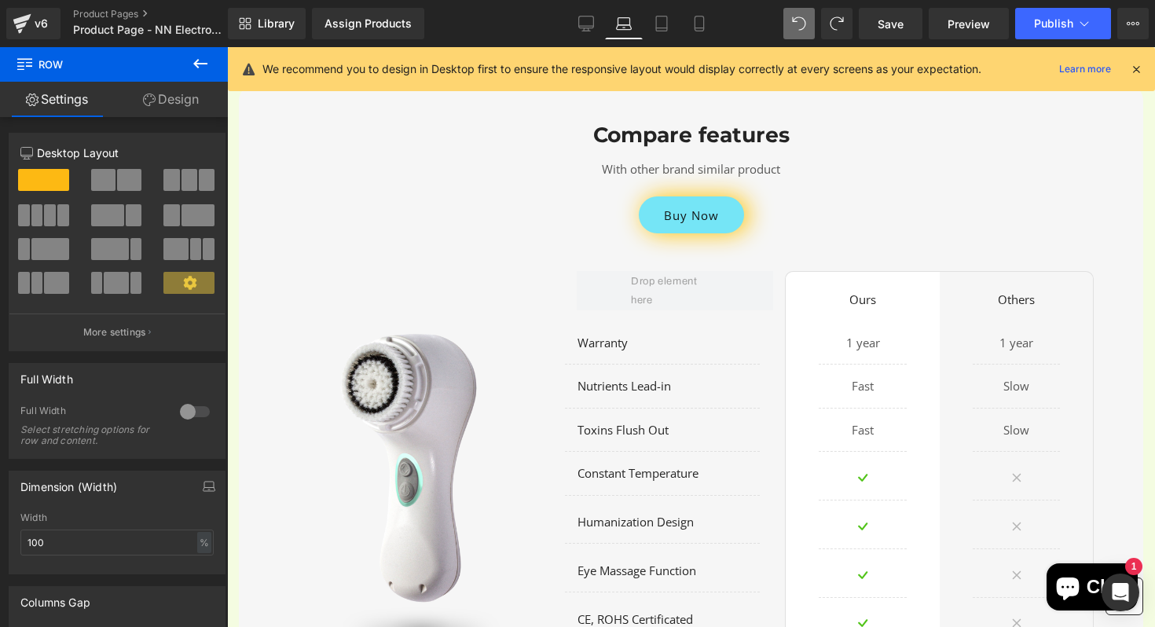
scroll to position [7505, 0]
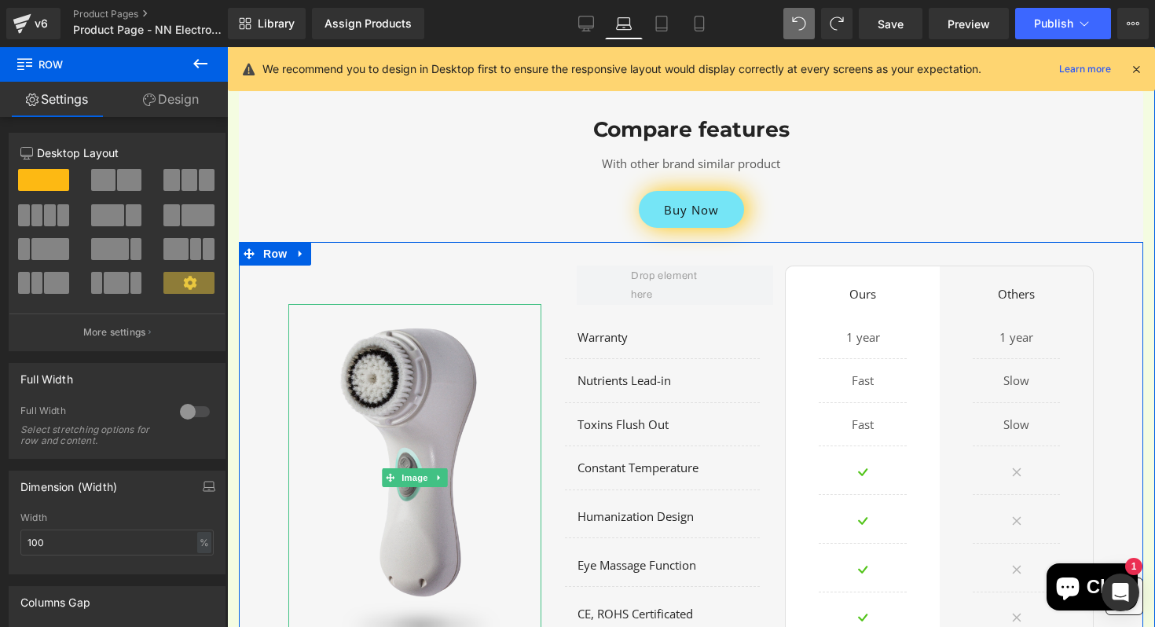
click at [510, 382] on img at bounding box center [414, 477] width 253 height 347
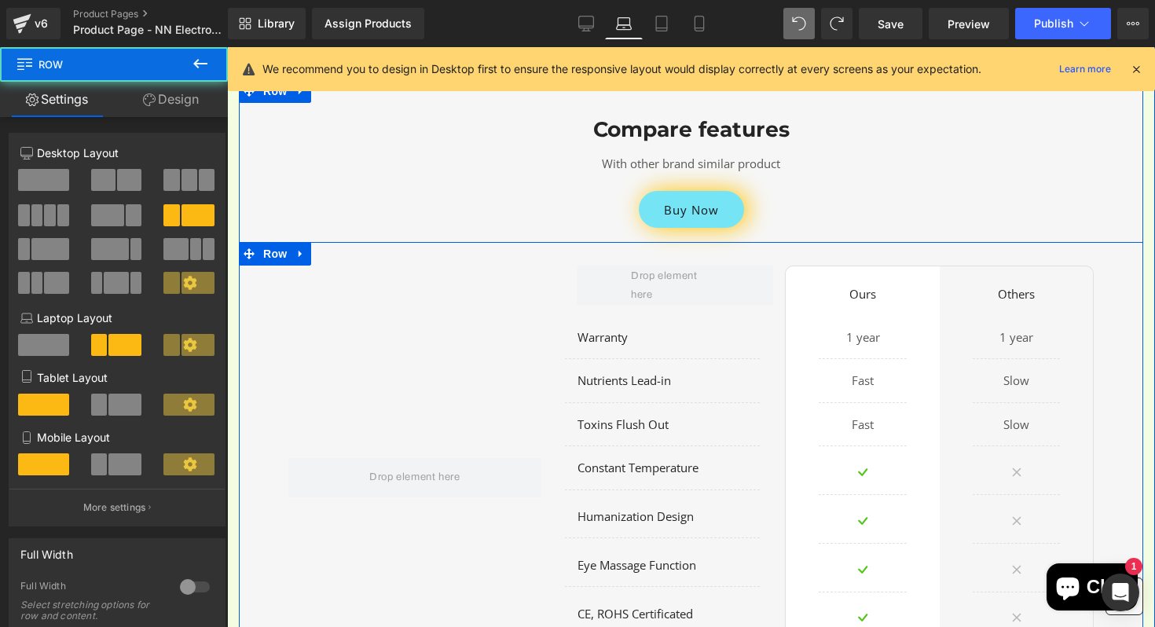
click at [526, 339] on div at bounding box center [415, 478] width 277 height 424
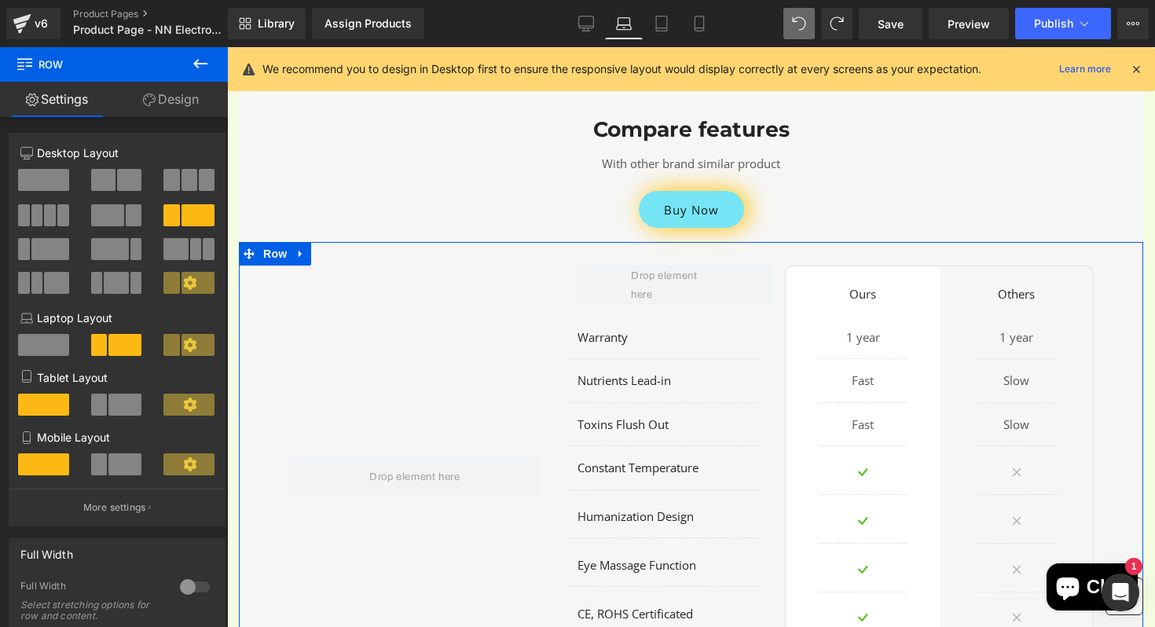
click at [55, 183] on span at bounding box center [43, 180] width 51 height 22
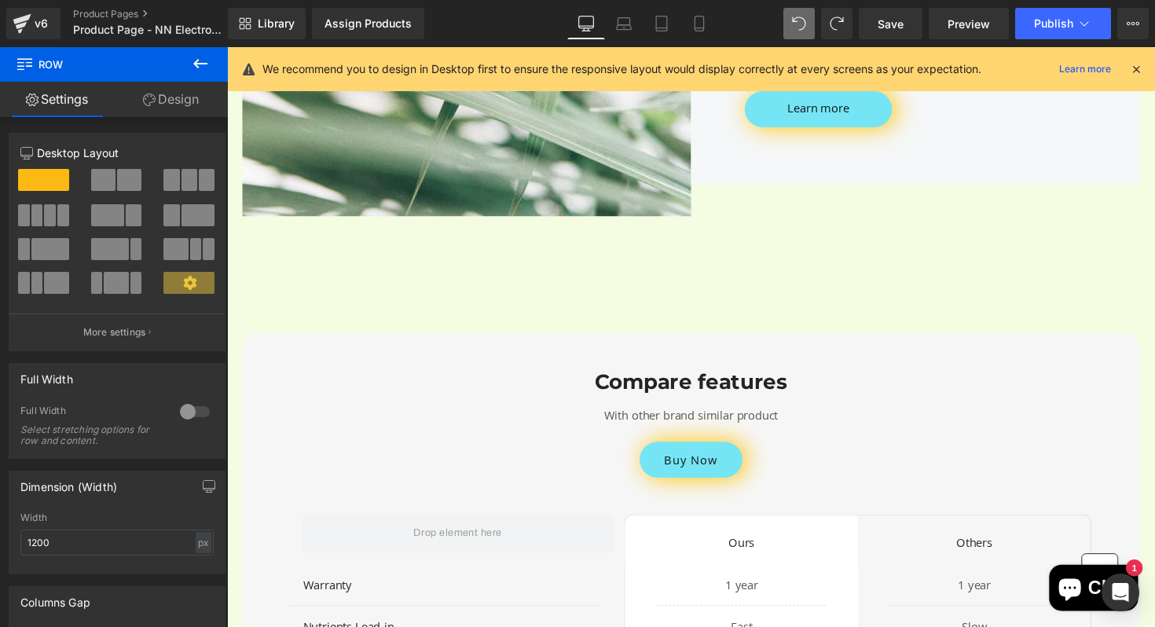
scroll to position [7323, 0]
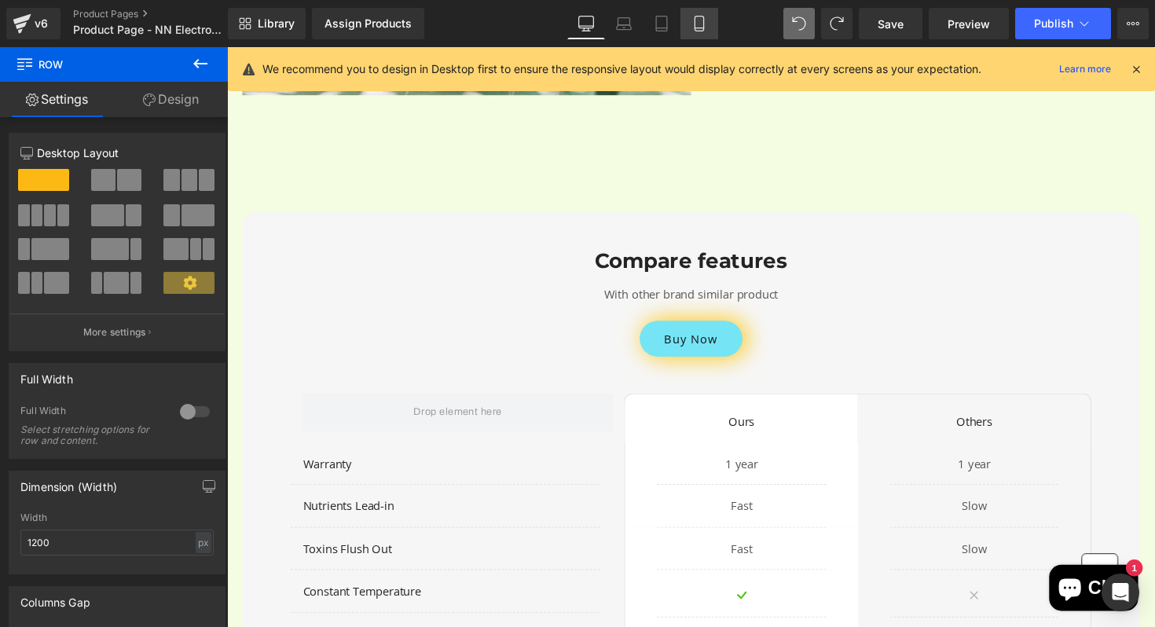
click at [700, 24] on icon at bounding box center [700, 24] width 16 height 16
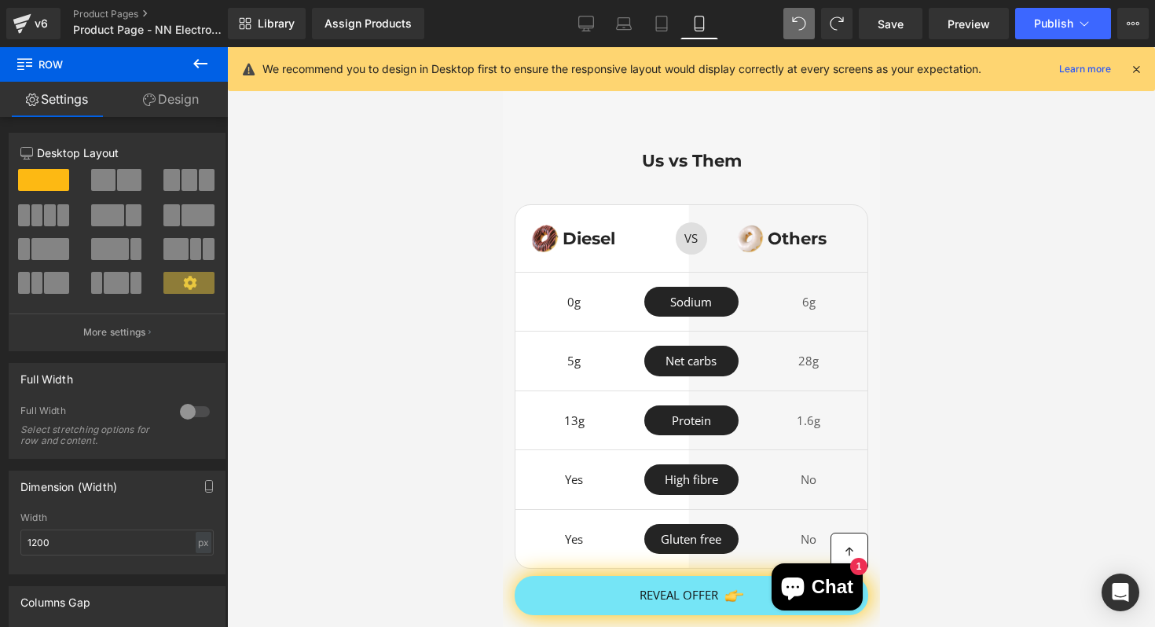
scroll to position [4353, 0]
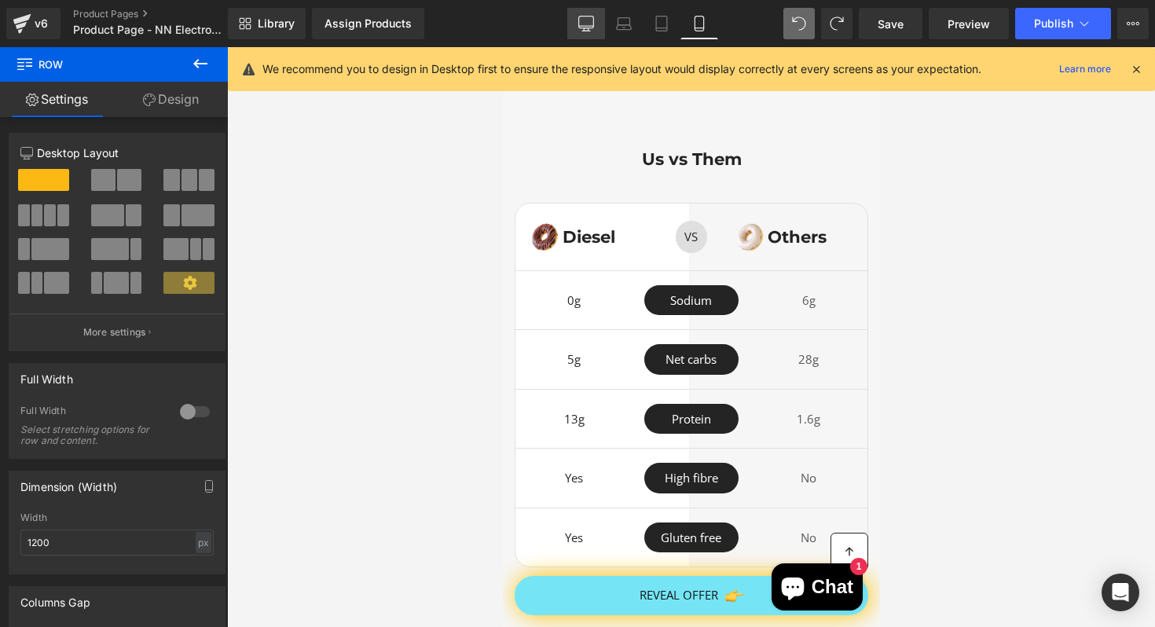
click at [578, 24] on link "Desktop" at bounding box center [586, 23] width 38 height 31
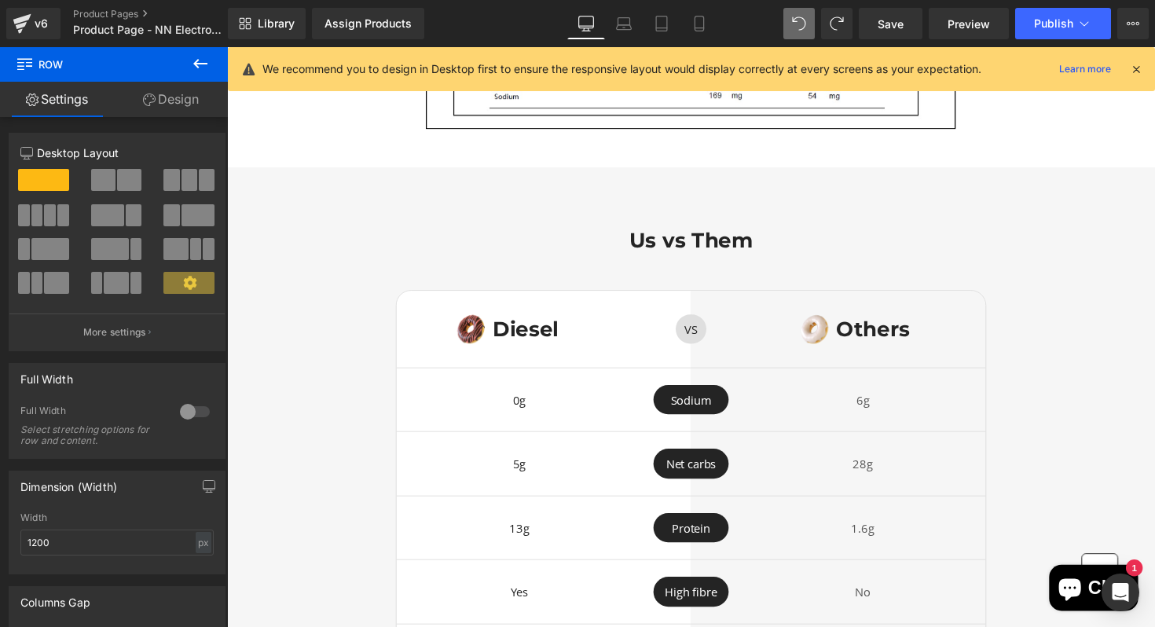
scroll to position [3297, 0]
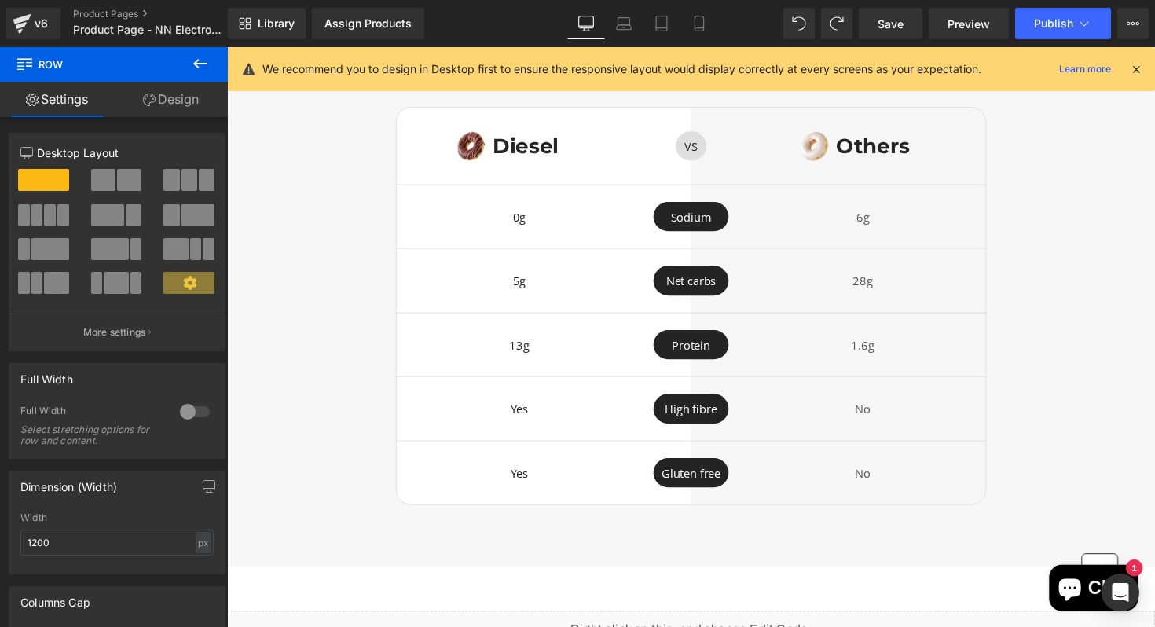
scroll to position [3468, 0]
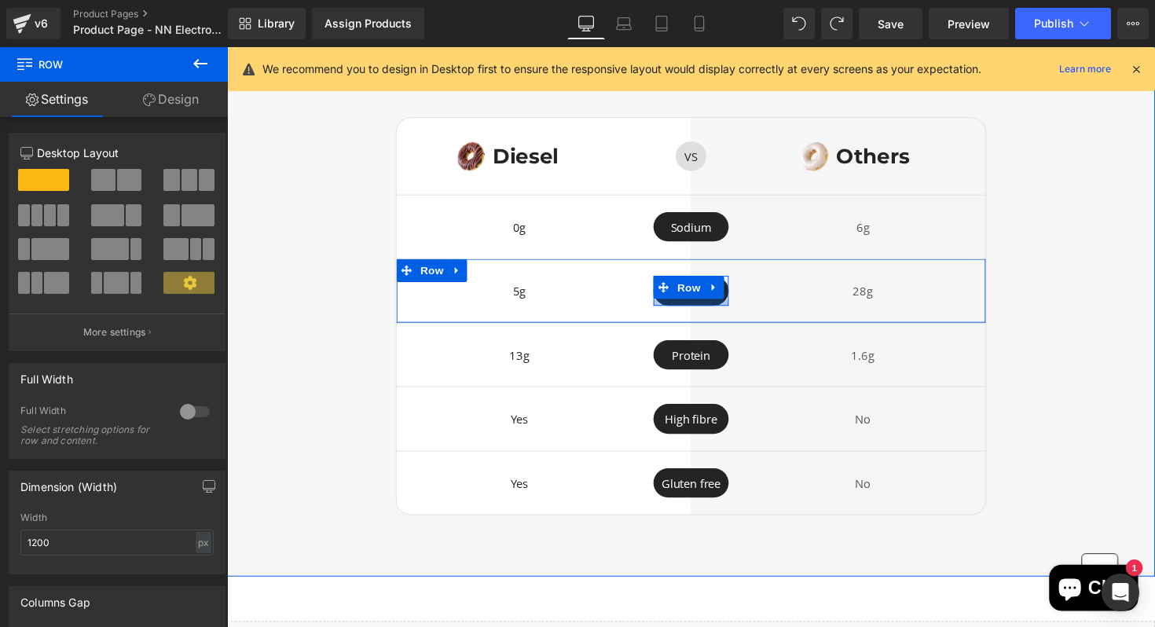
click at [682, 306] on div at bounding box center [702, 309] width 77 height 6
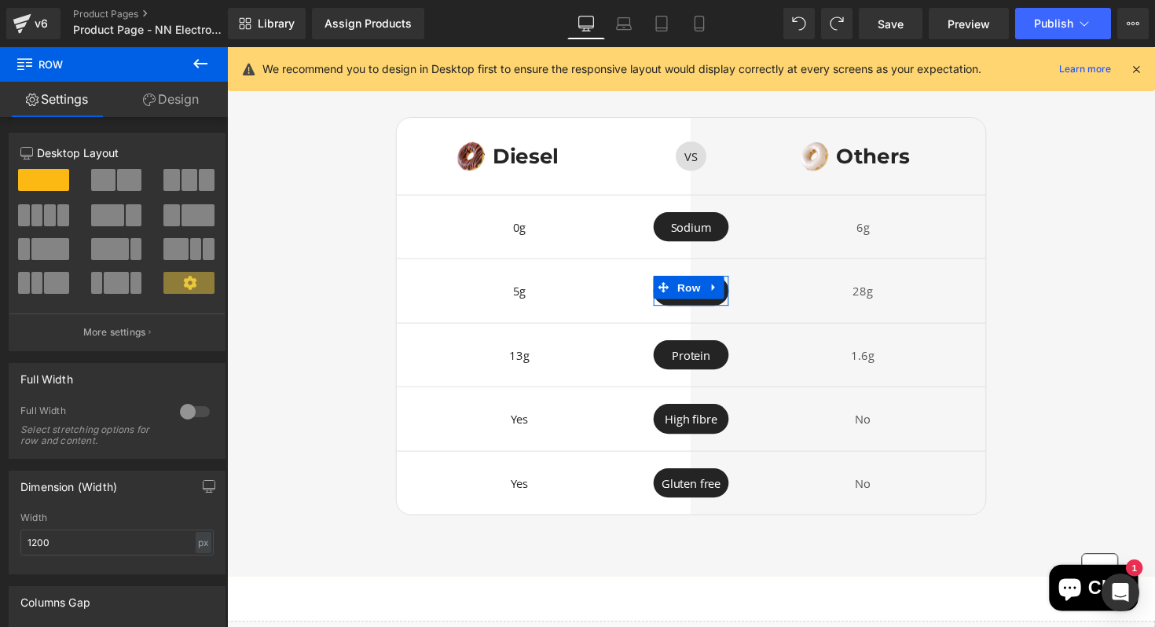
click at [184, 411] on div at bounding box center [195, 411] width 38 height 25
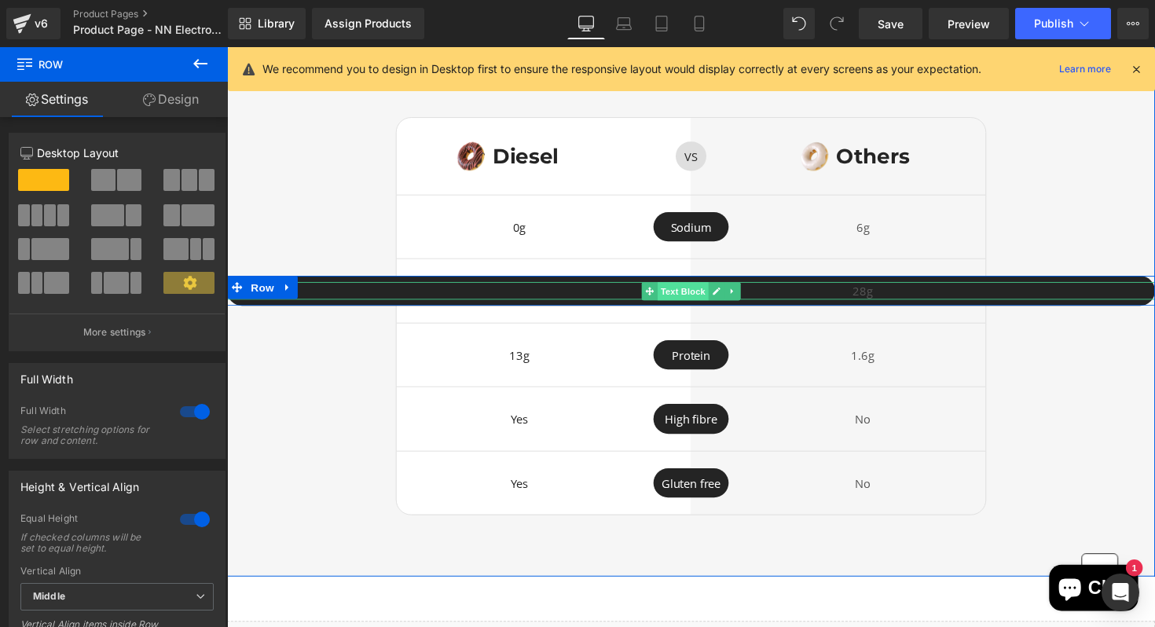
click at [689, 298] on span "Text Block" at bounding box center [694, 297] width 52 height 19
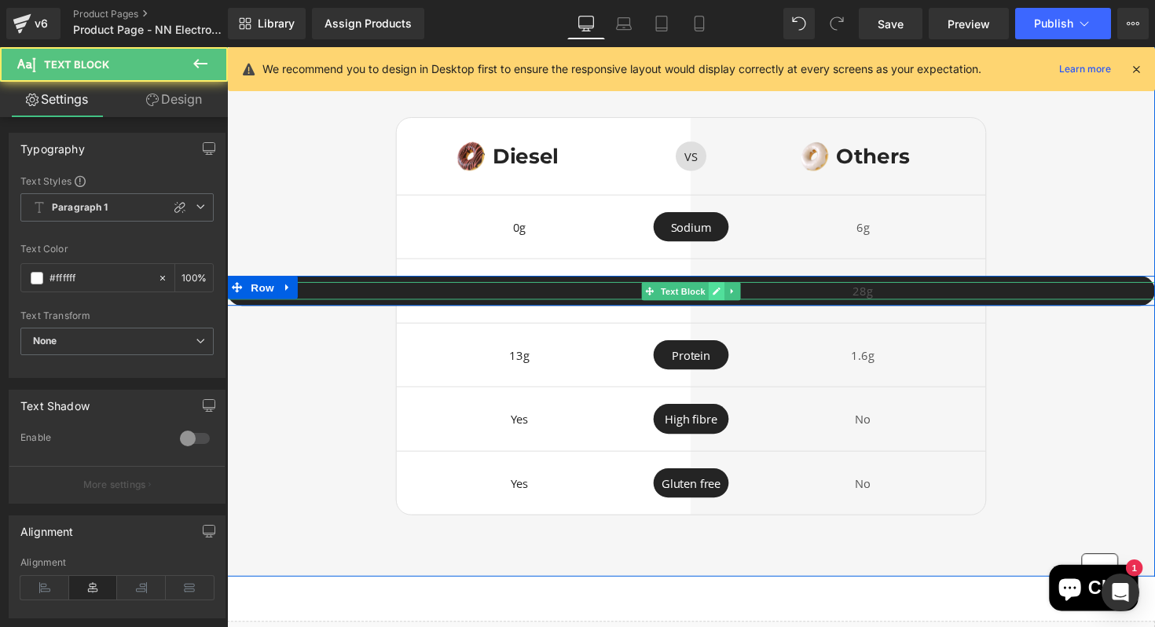
click at [725, 296] on icon at bounding box center [729, 296] width 9 height 9
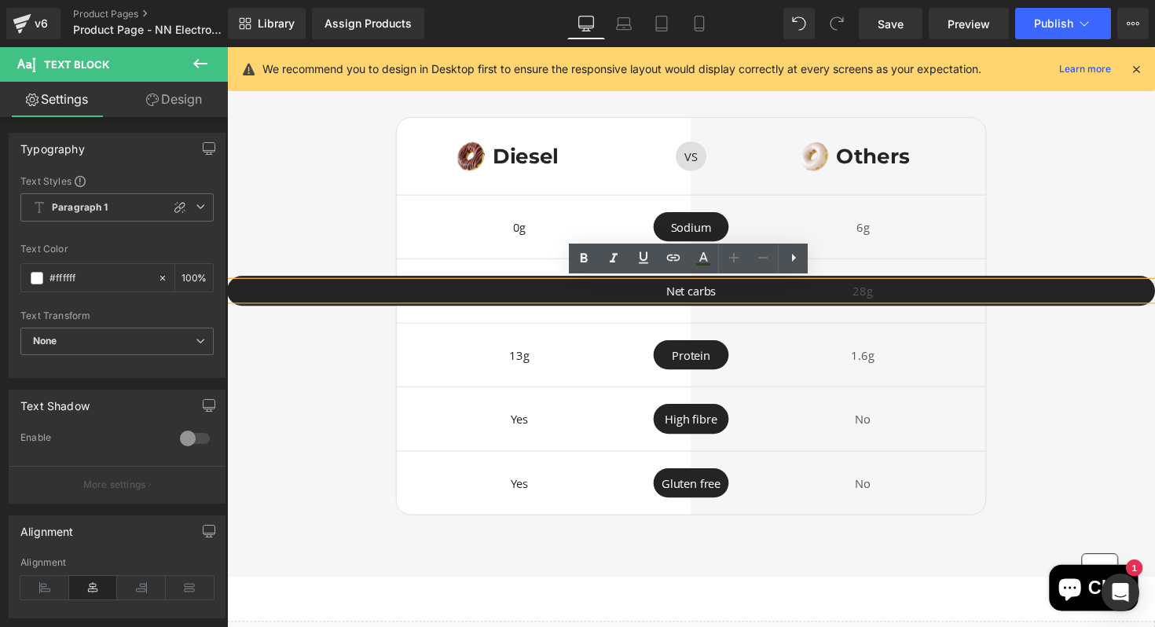
click at [724, 296] on p "Net carbs" at bounding box center [702, 297] width 951 height 18
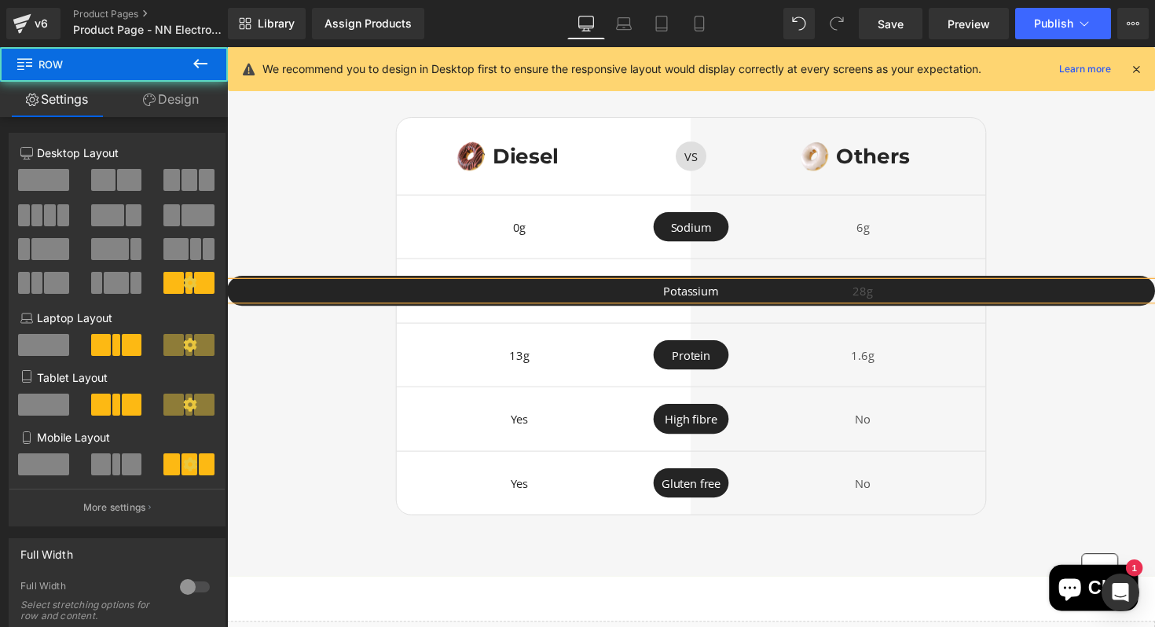
click at [563, 330] on div "13g Text Block Protein Text Block Row 1.6g Text Block Row" at bounding box center [703, 363] width 604 height 66
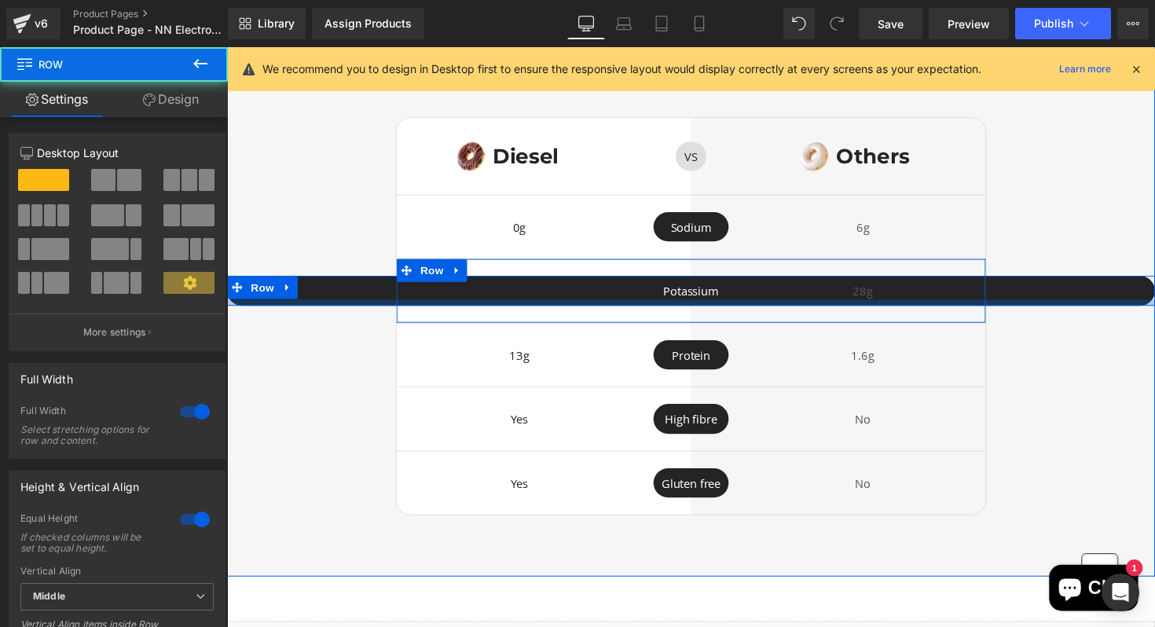
click at [576, 306] on div at bounding box center [702, 309] width 951 height 6
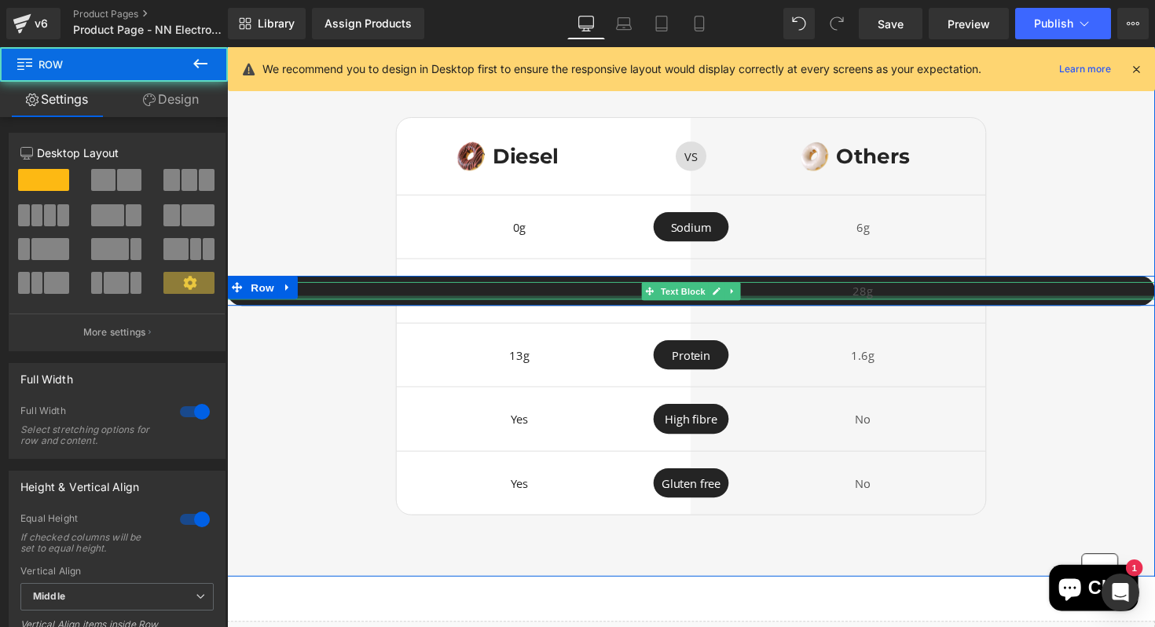
click at [363, 302] on div at bounding box center [702, 304] width 951 height 4
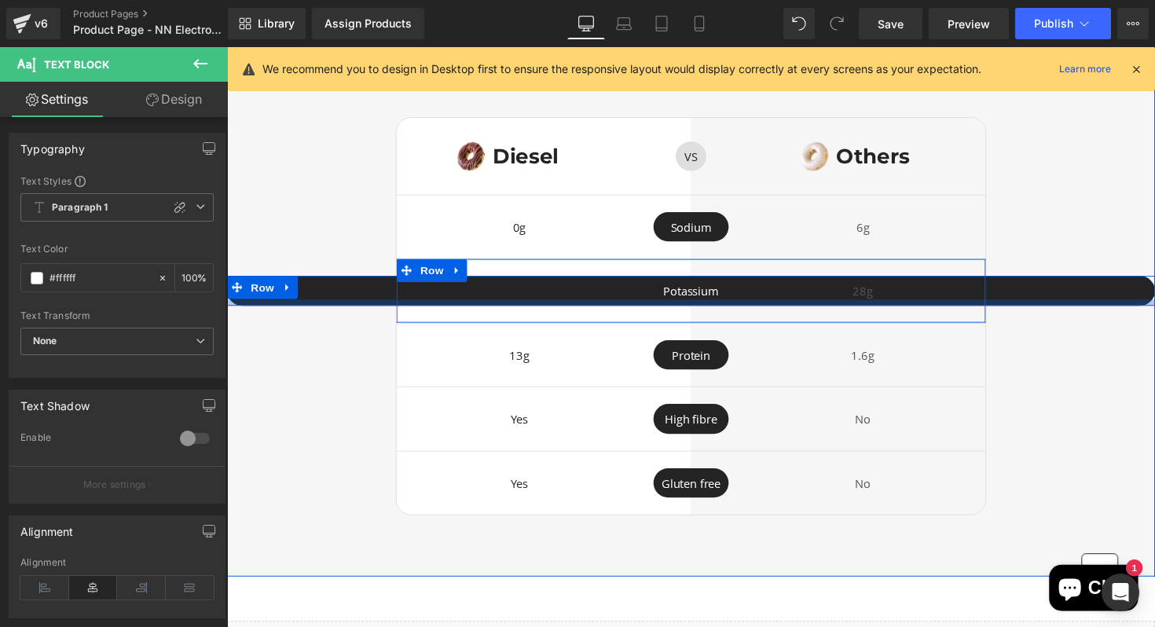
click at [343, 309] on div at bounding box center [702, 309] width 951 height 6
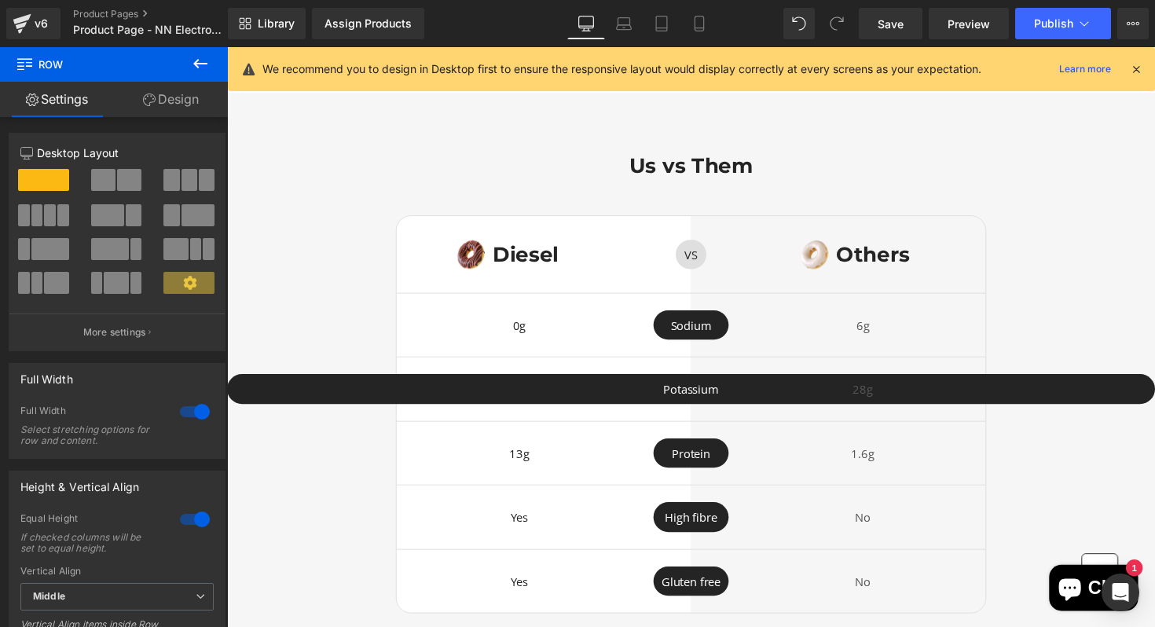
scroll to position [3354, 0]
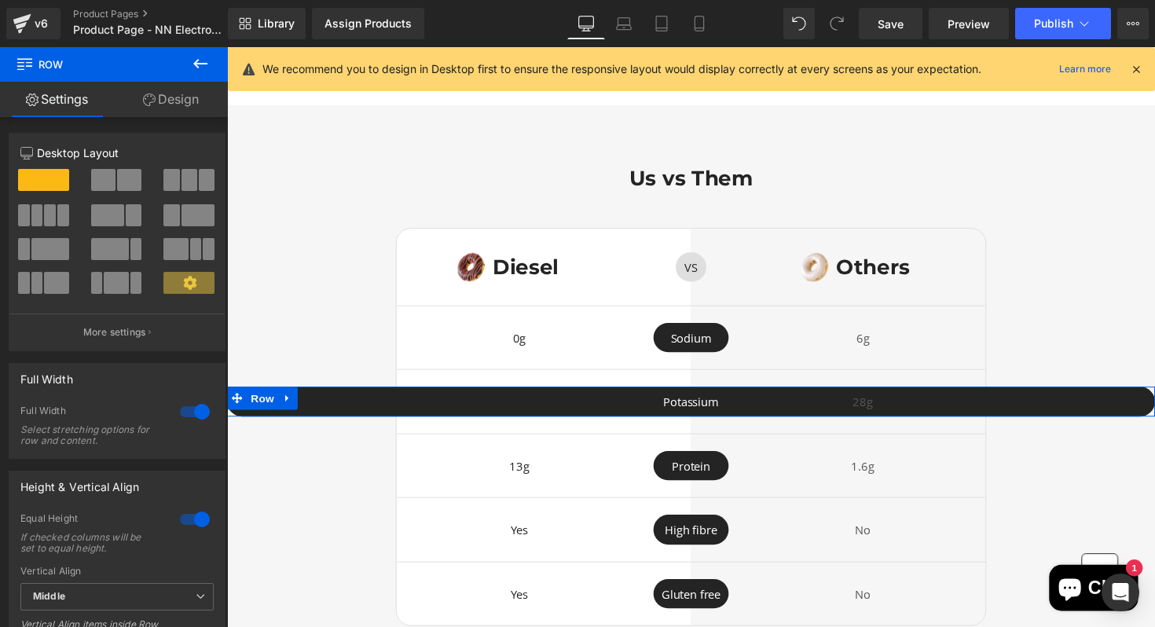
click at [178, 411] on div at bounding box center [195, 411] width 38 height 25
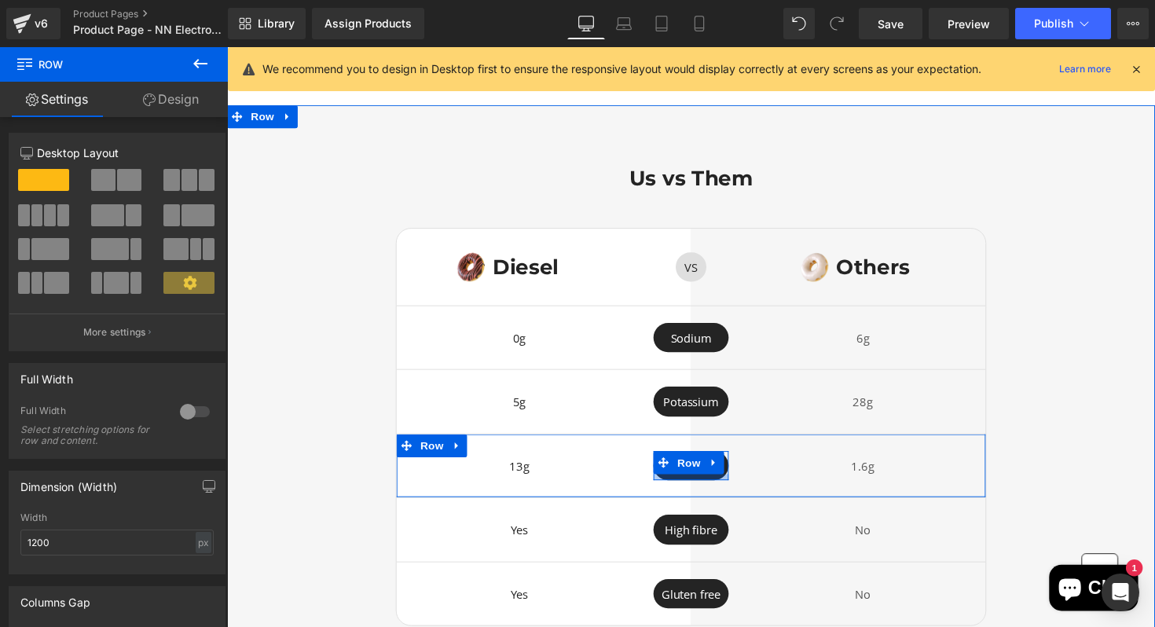
click at [697, 486] on div at bounding box center [702, 488] width 77 height 6
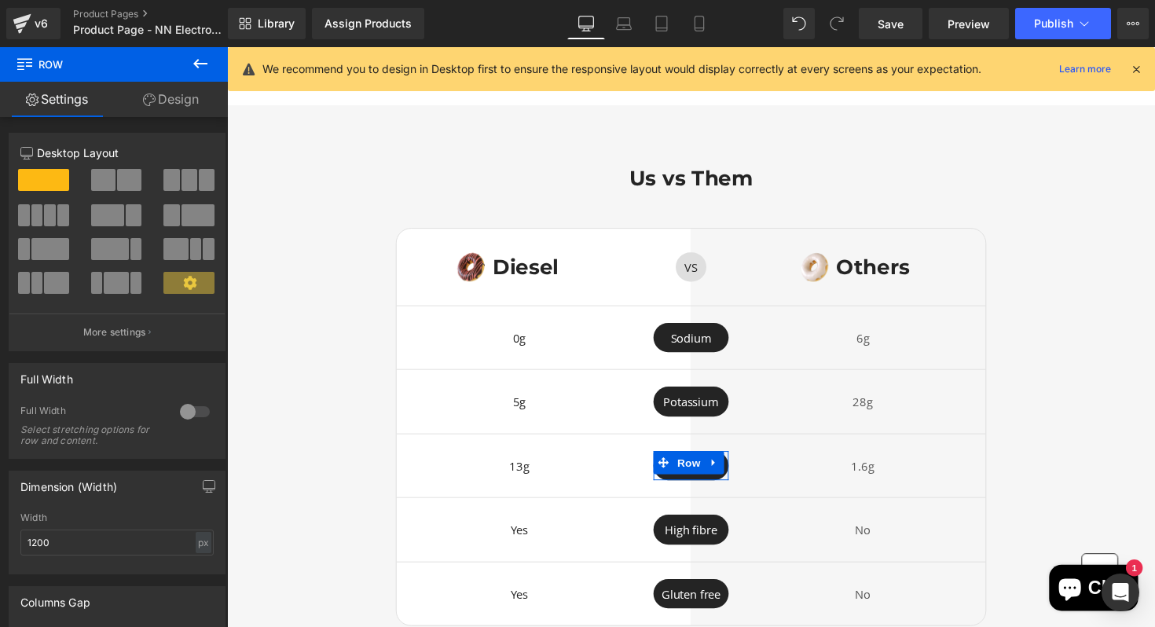
click at [181, 426] on div "Full Width Select stretching options for row and content." at bounding box center [116, 431] width 193 height 53
click at [185, 420] on div at bounding box center [195, 411] width 38 height 25
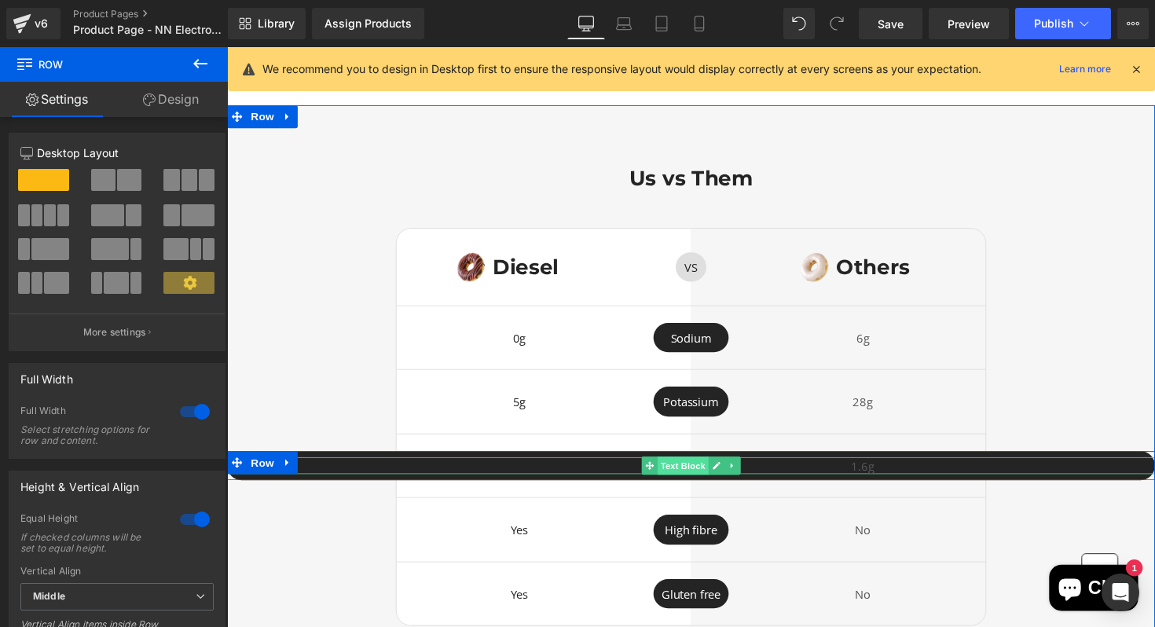
click at [703, 473] on span "Text Block" at bounding box center [694, 476] width 52 height 19
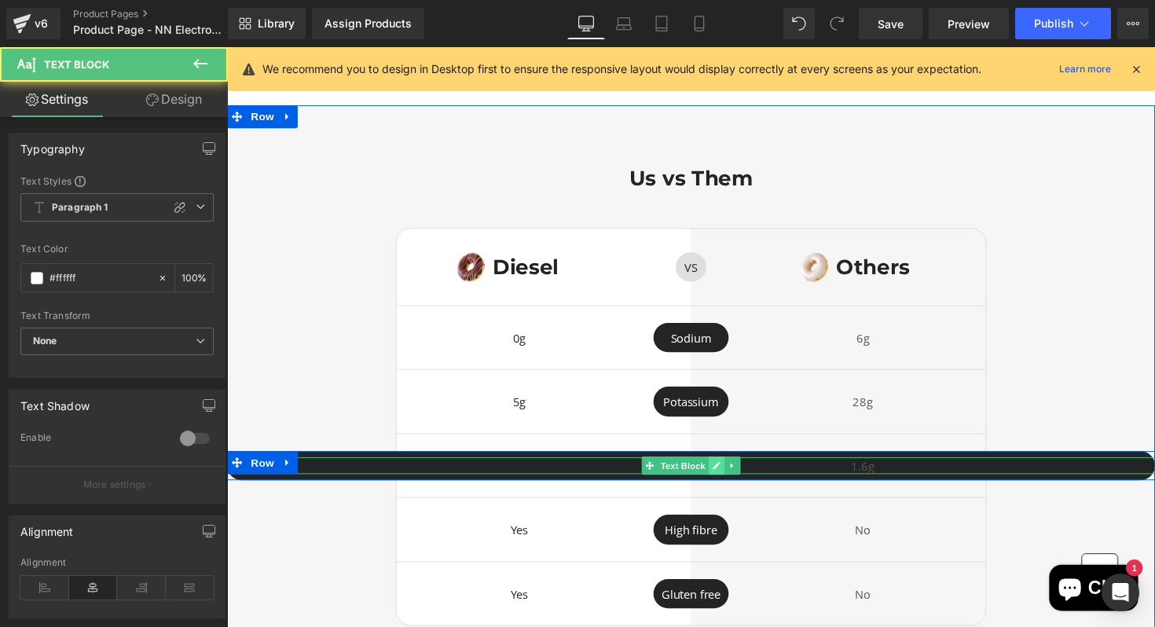
click at [725, 474] on icon at bounding box center [729, 476] width 9 height 9
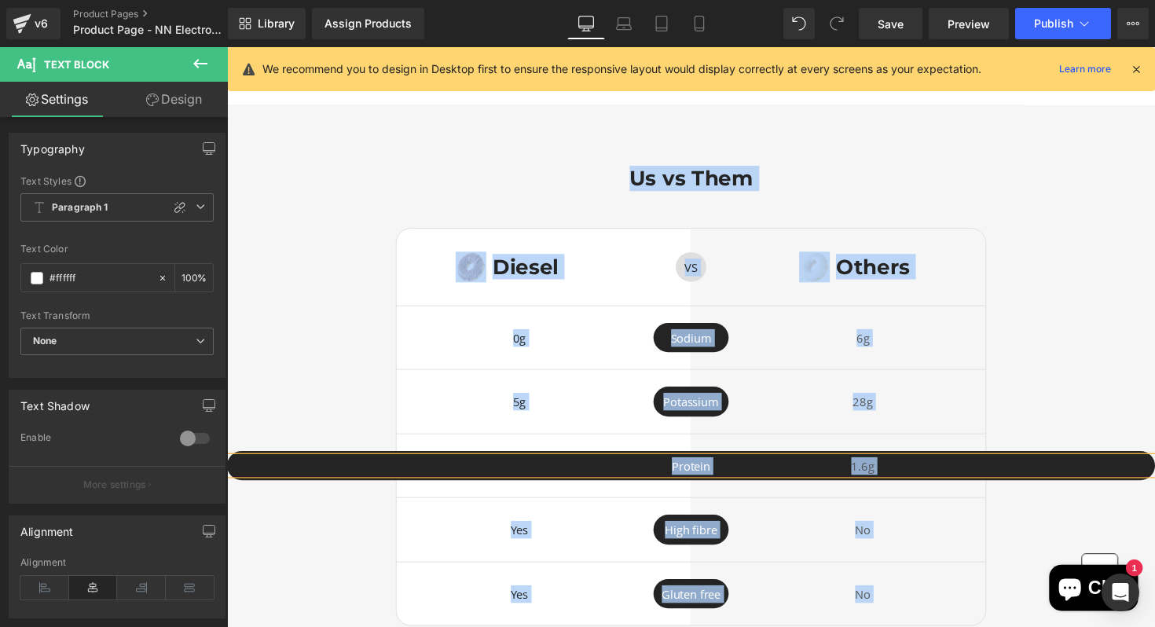
click at [724, 474] on p "Protein" at bounding box center [702, 477] width 951 height 18
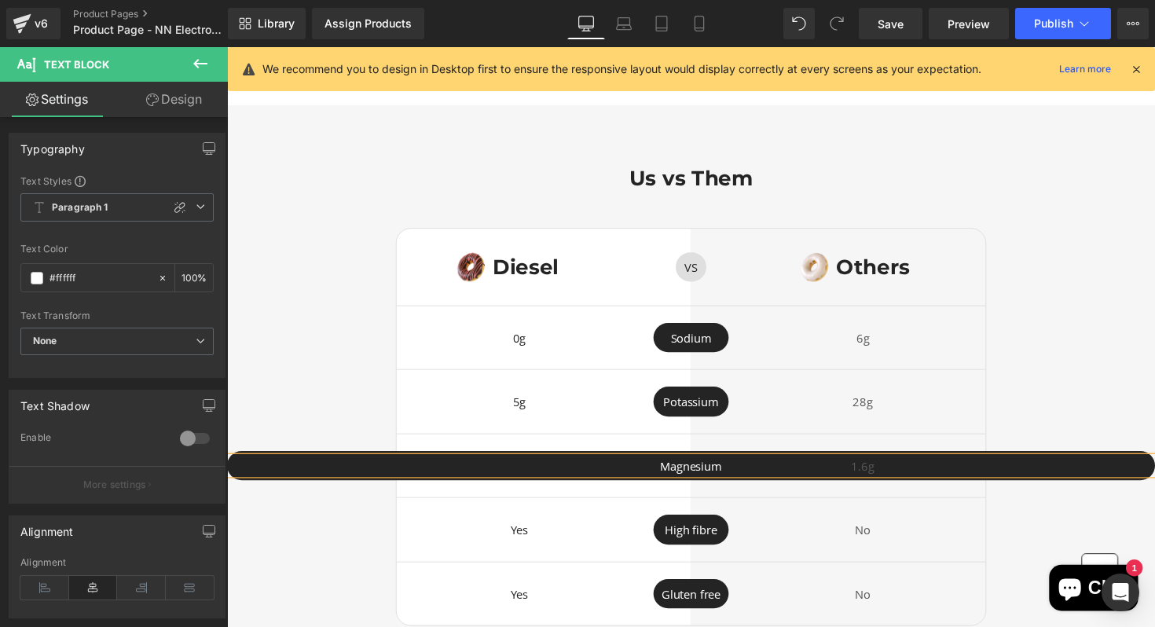
click at [444, 512] on span "Row" at bounding box center [436, 521] width 25 height 19
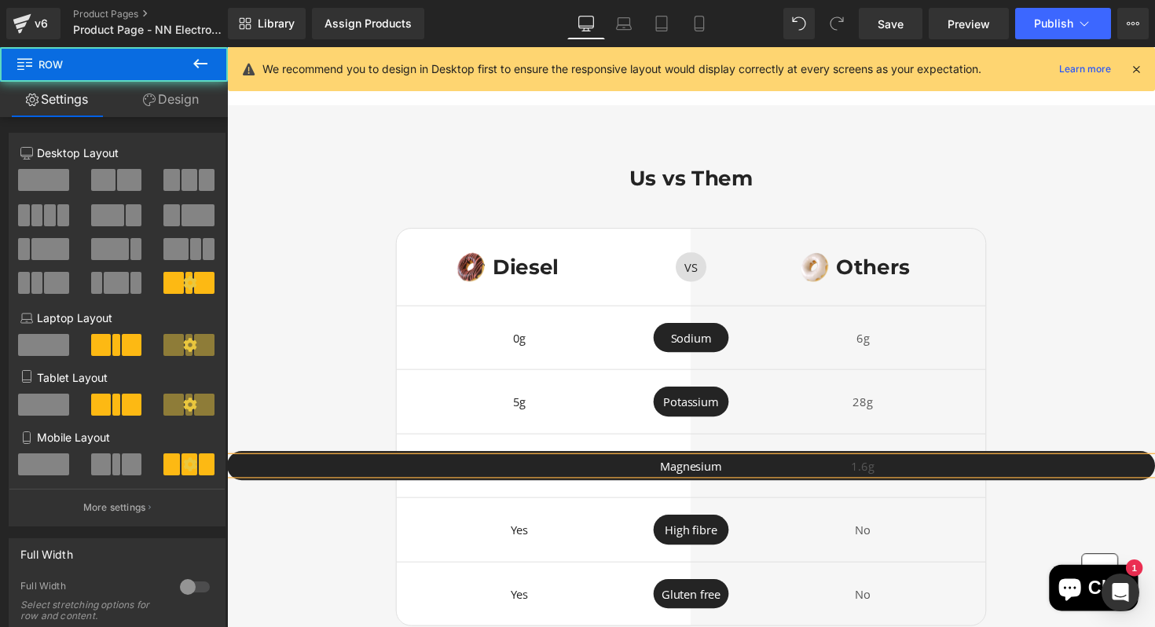
click at [454, 504] on div "13g Text Block Magnesium Text Block Row 1.6g Text Block Row" at bounding box center [703, 477] width 604 height 66
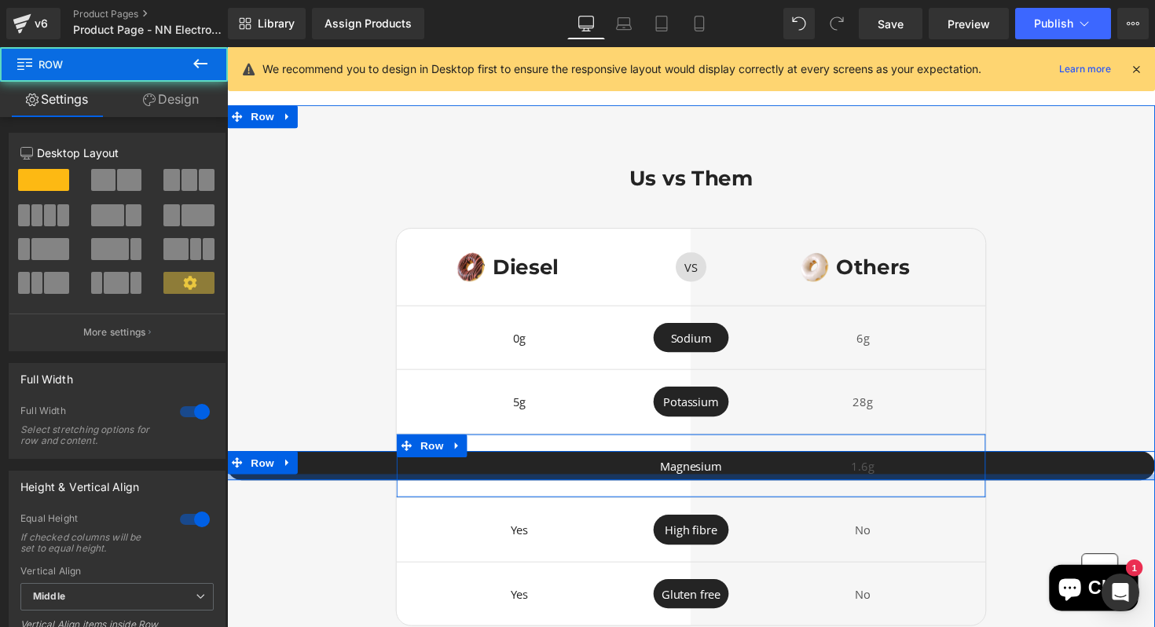
click at [462, 487] on div at bounding box center [702, 488] width 951 height 6
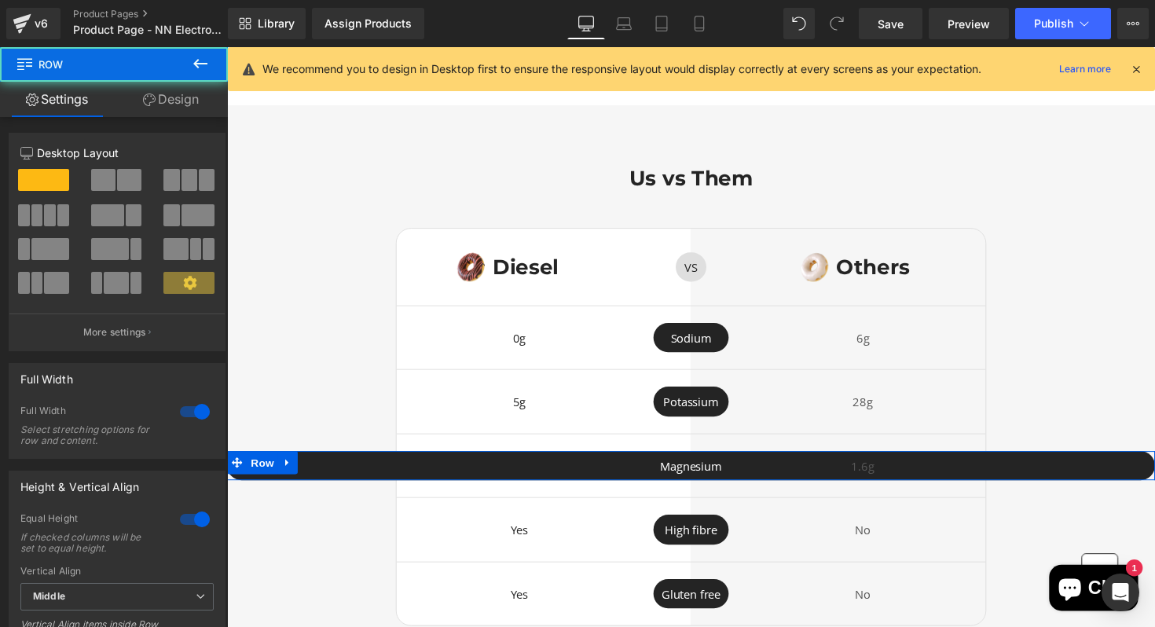
click at [190, 423] on div at bounding box center [195, 411] width 38 height 25
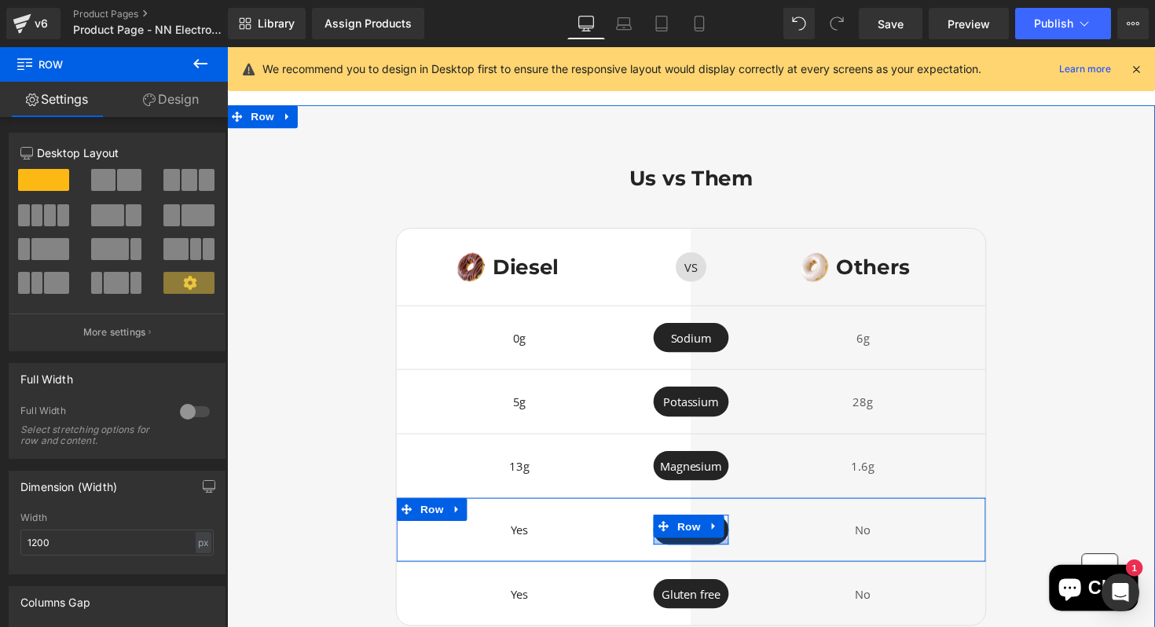
click at [672, 552] on div at bounding box center [702, 554] width 77 height 6
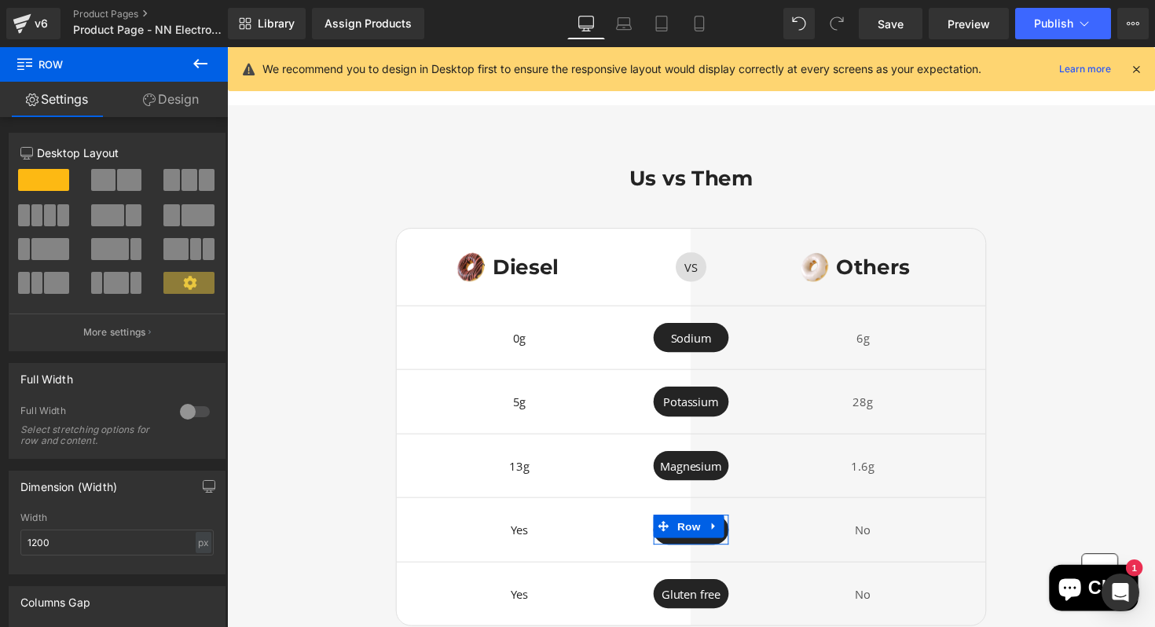
click at [189, 409] on div at bounding box center [195, 411] width 38 height 25
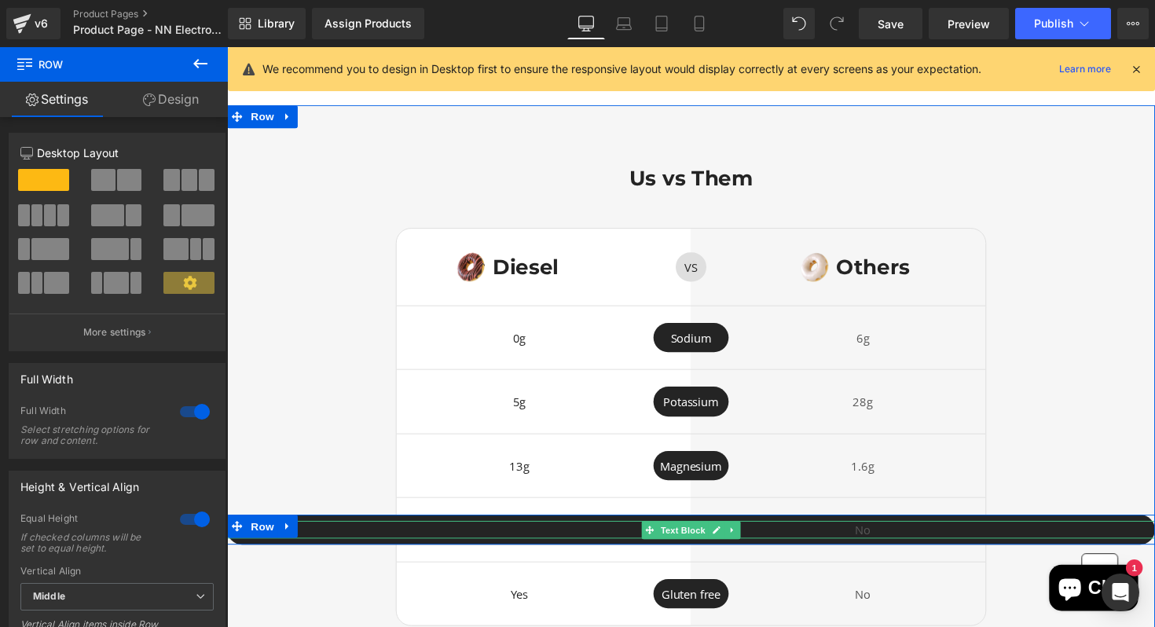
click at [710, 544] on span "Text Block" at bounding box center [694, 542] width 52 height 19
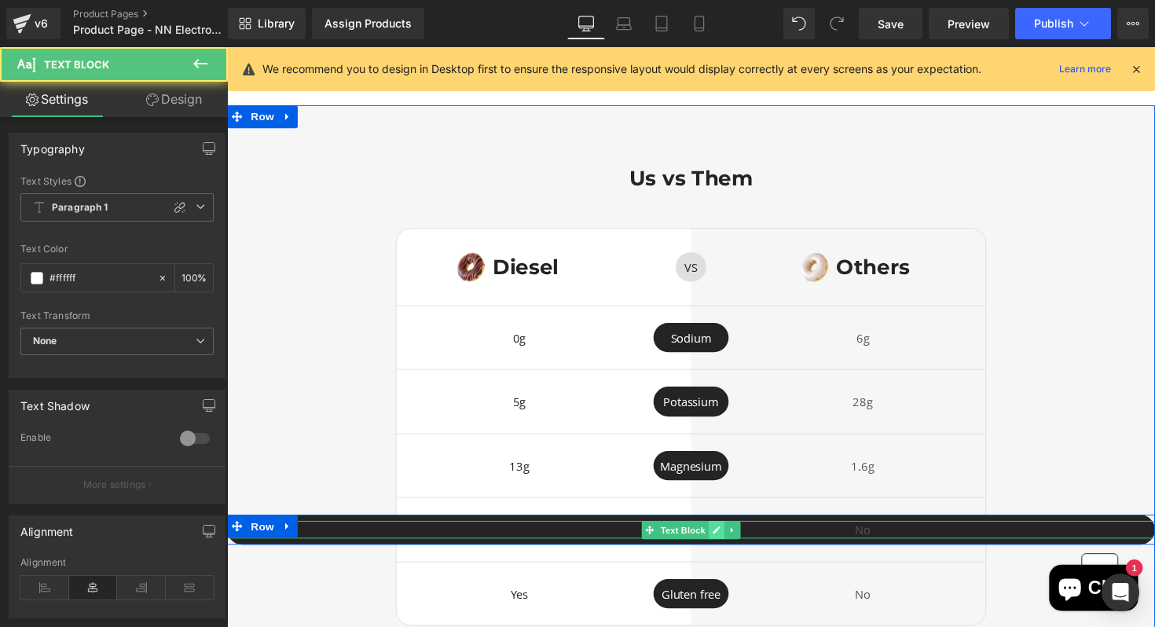
click at [727, 542] on icon at bounding box center [729, 542] width 8 height 8
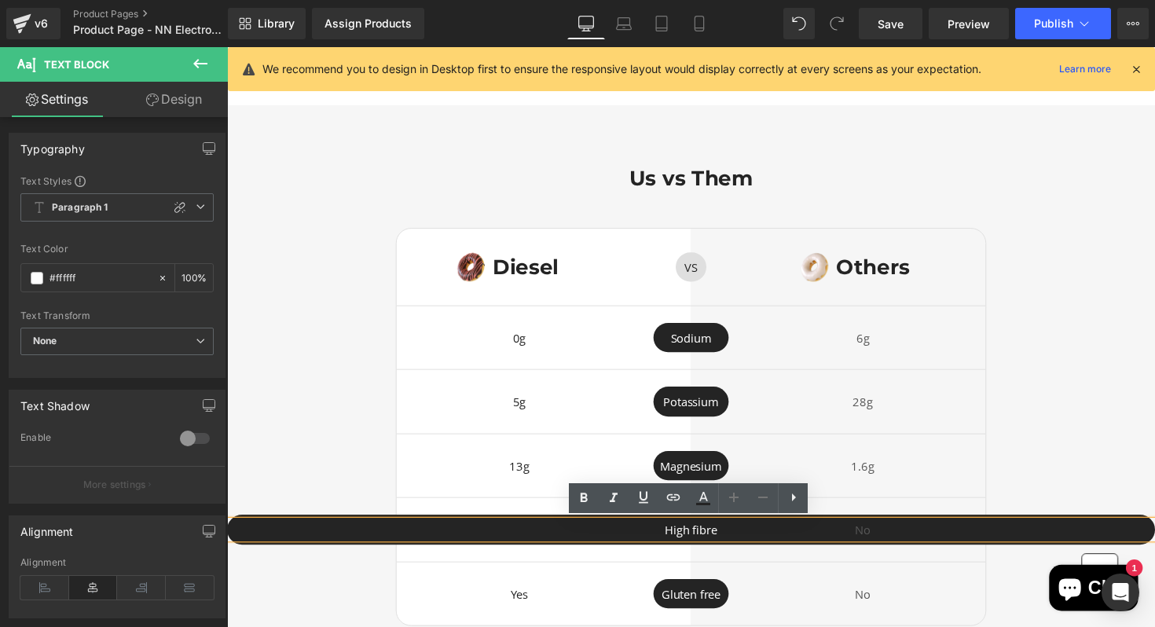
click at [735, 542] on p "High fibre" at bounding box center [702, 542] width 951 height 18
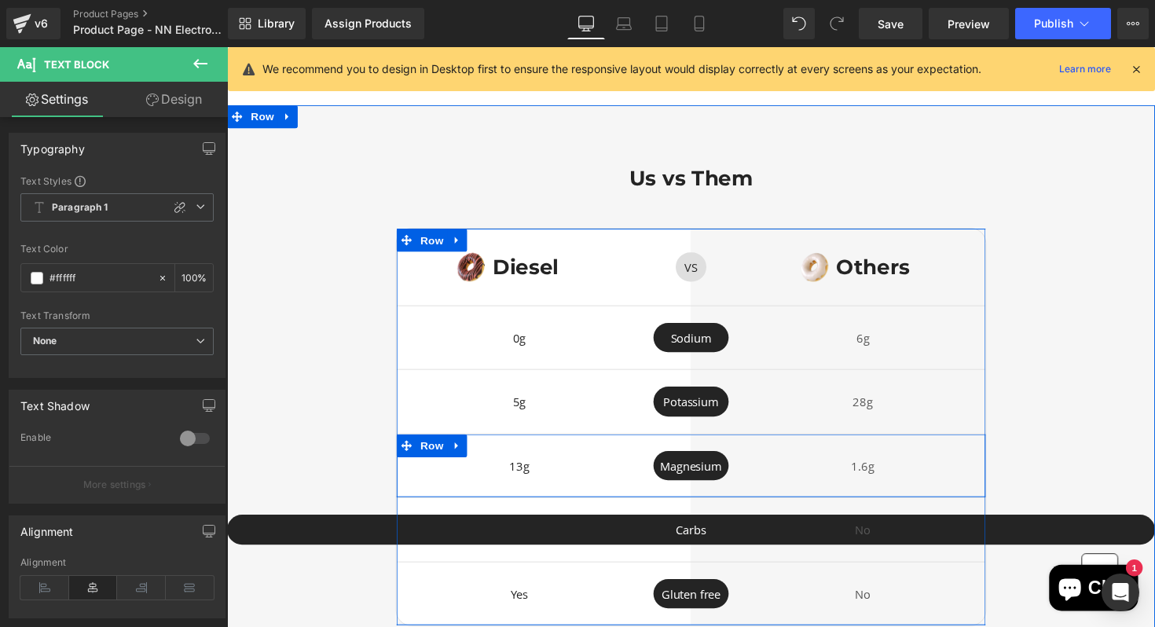
click at [413, 502] on div "13g Text Block Magnesium Text Block Row 1.6g Text Block Row" at bounding box center [703, 477] width 604 height 66
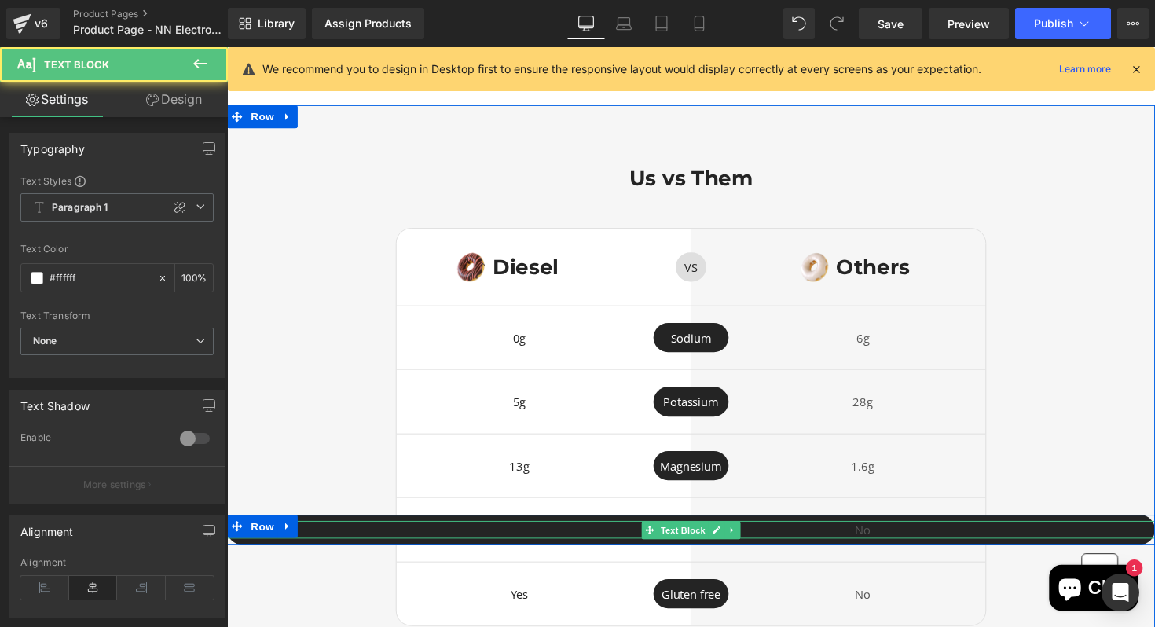
click at [431, 542] on p "Carbs" at bounding box center [702, 542] width 951 height 18
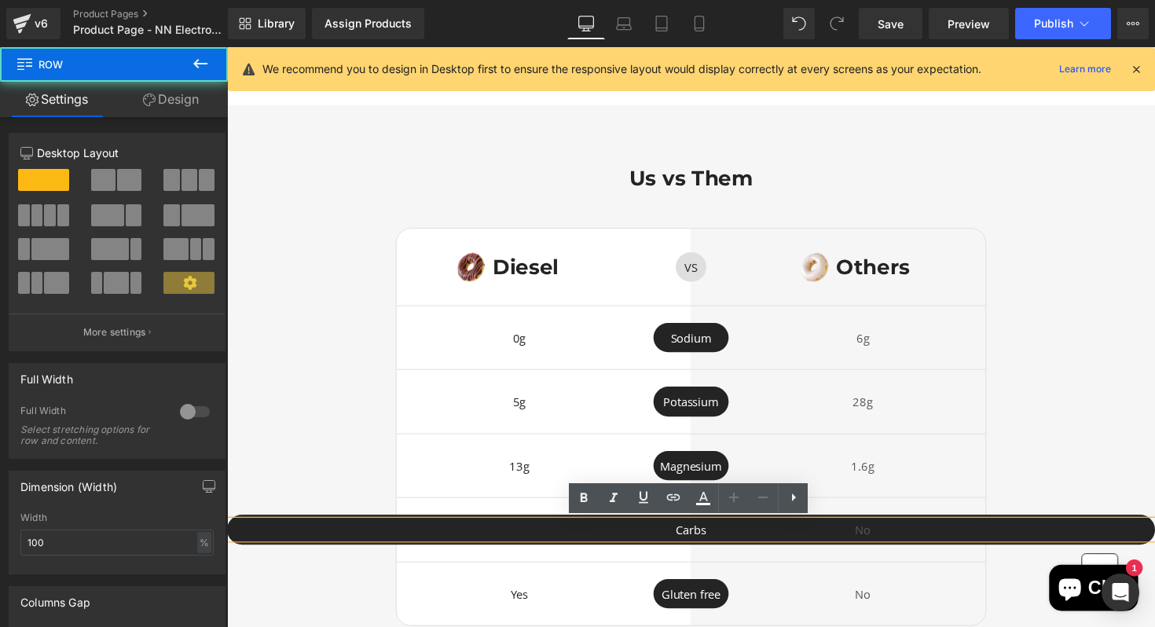
click at [342, 523] on div "Us vs Them Heading Image Diesel Heading Row VS Text Block Row Image Others Head…" at bounding box center [702, 405] width 951 height 471
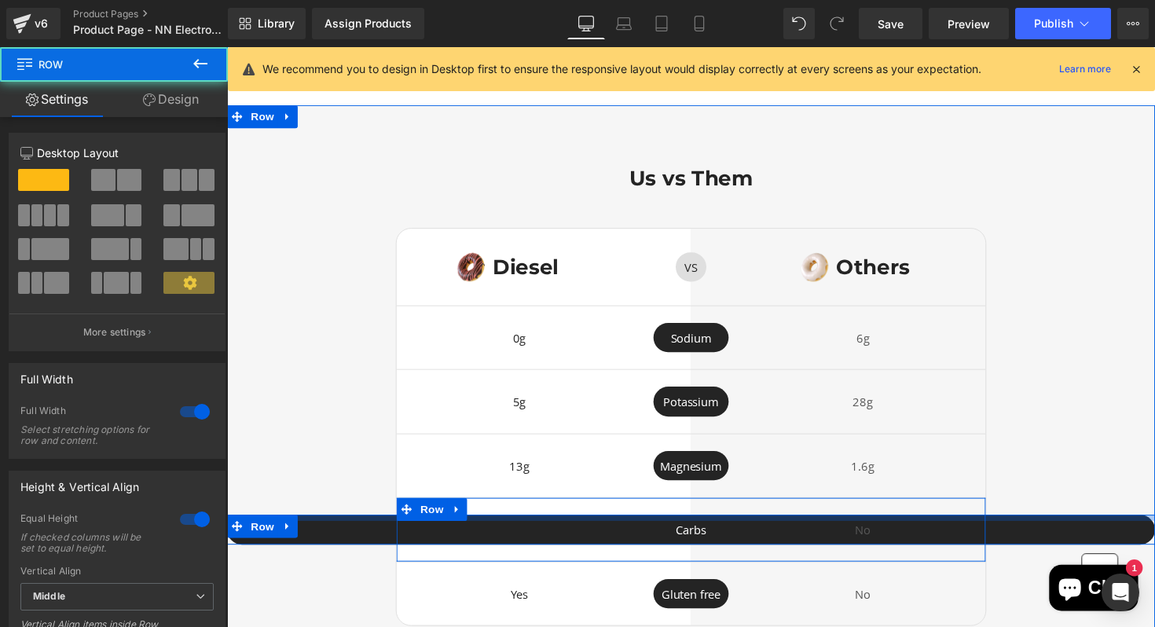
click at [349, 527] on div at bounding box center [702, 530] width 951 height 6
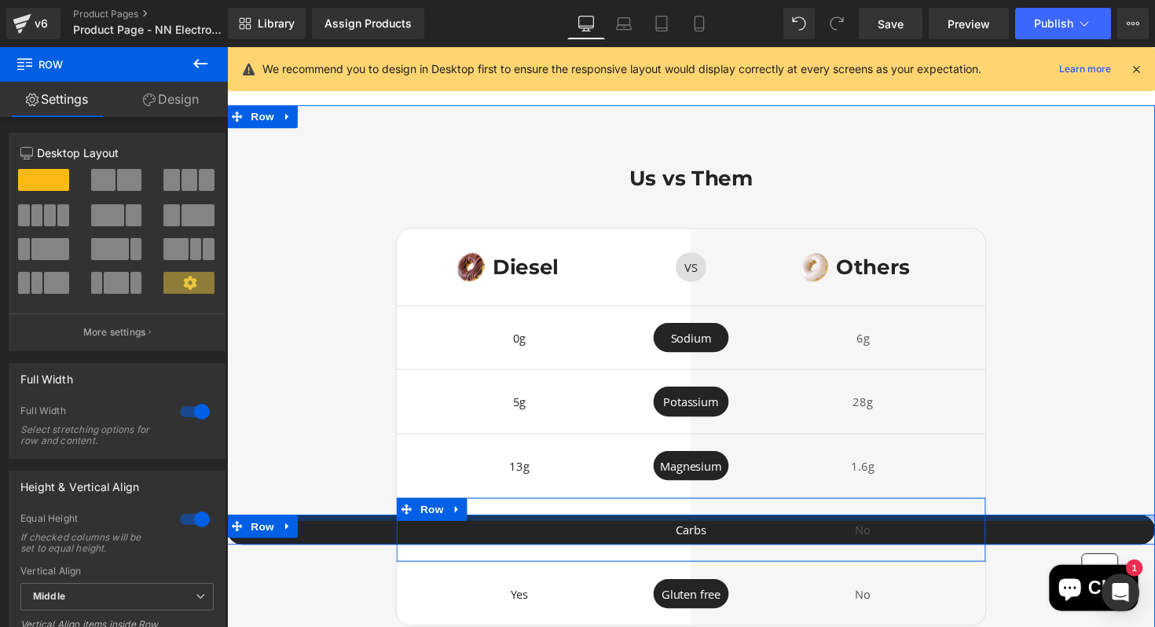
click at [349, 529] on div at bounding box center [702, 530] width 951 height 6
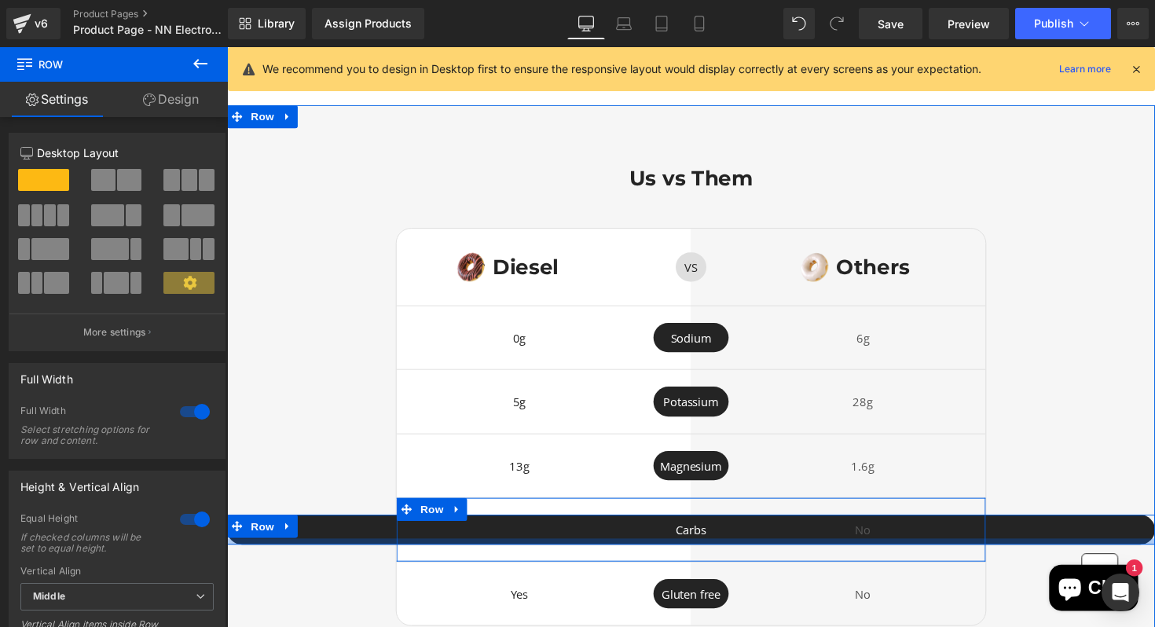
click at [342, 551] on div at bounding box center [702, 554] width 951 height 6
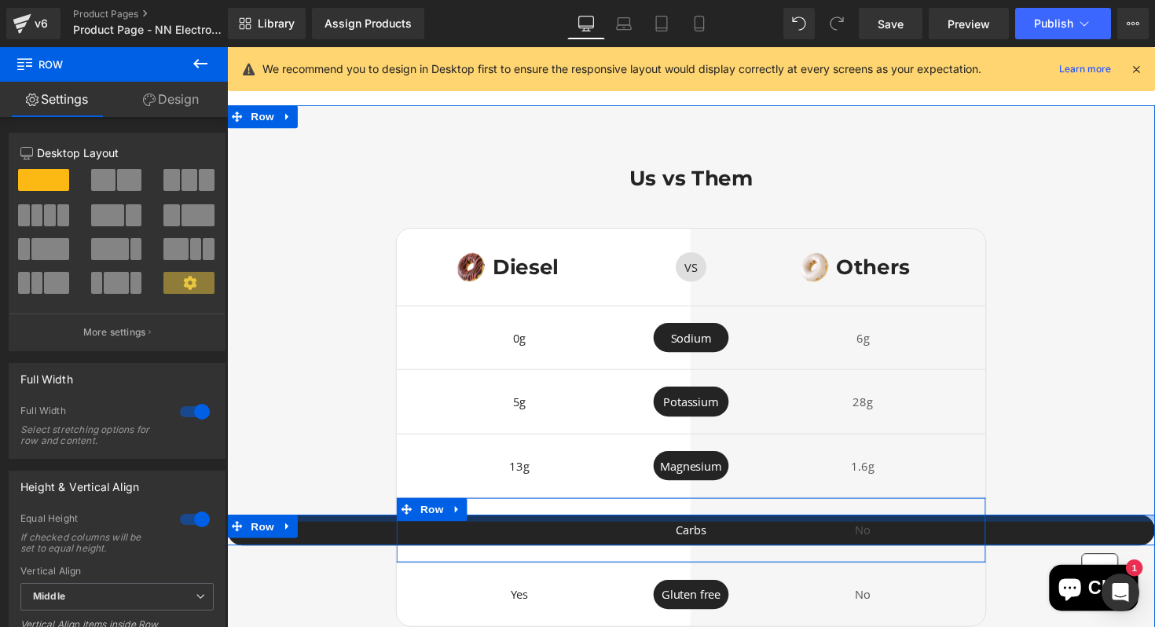
click at [344, 529] on div at bounding box center [702, 530] width 951 height 7
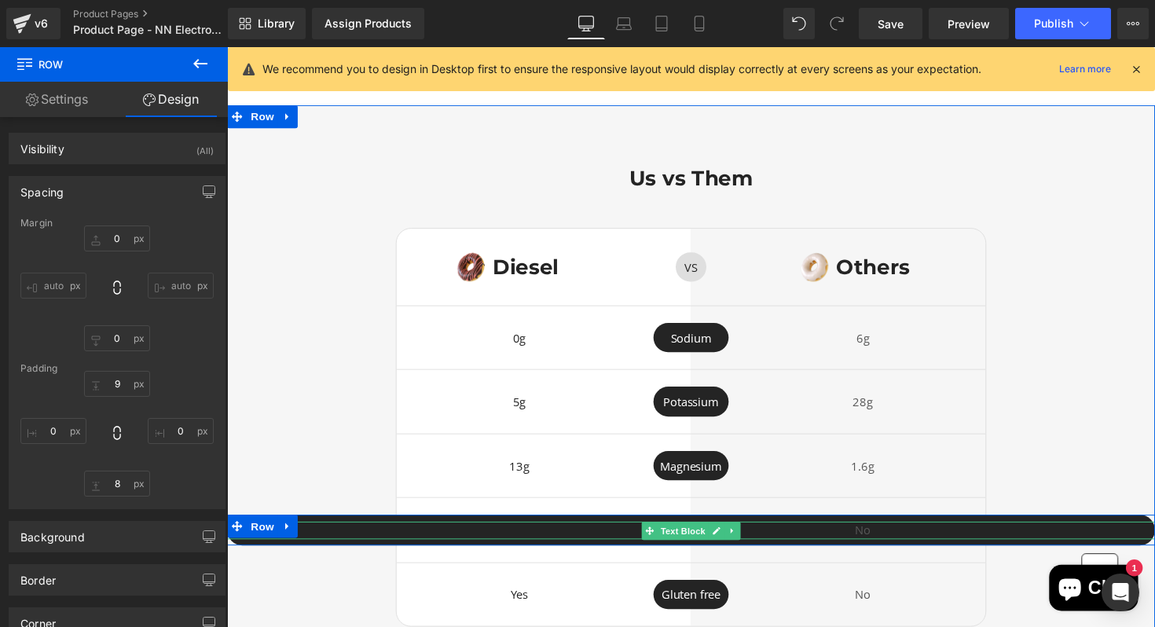
click at [638, 537] on p "Carbs" at bounding box center [702, 543] width 951 height 18
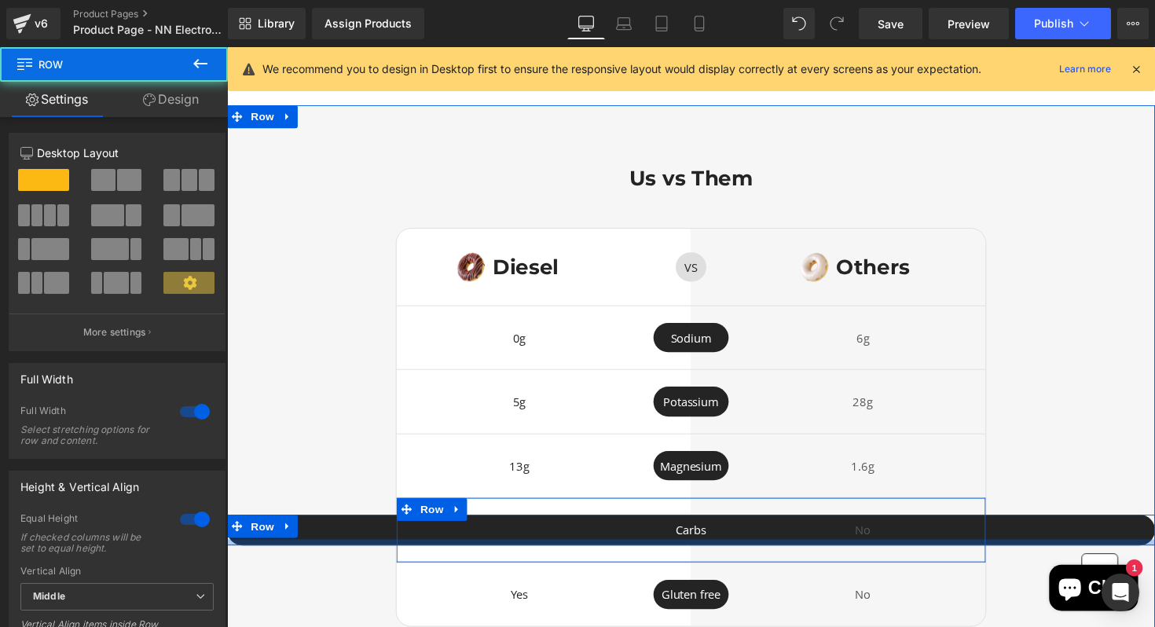
click at [725, 552] on div at bounding box center [702, 555] width 951 height 6
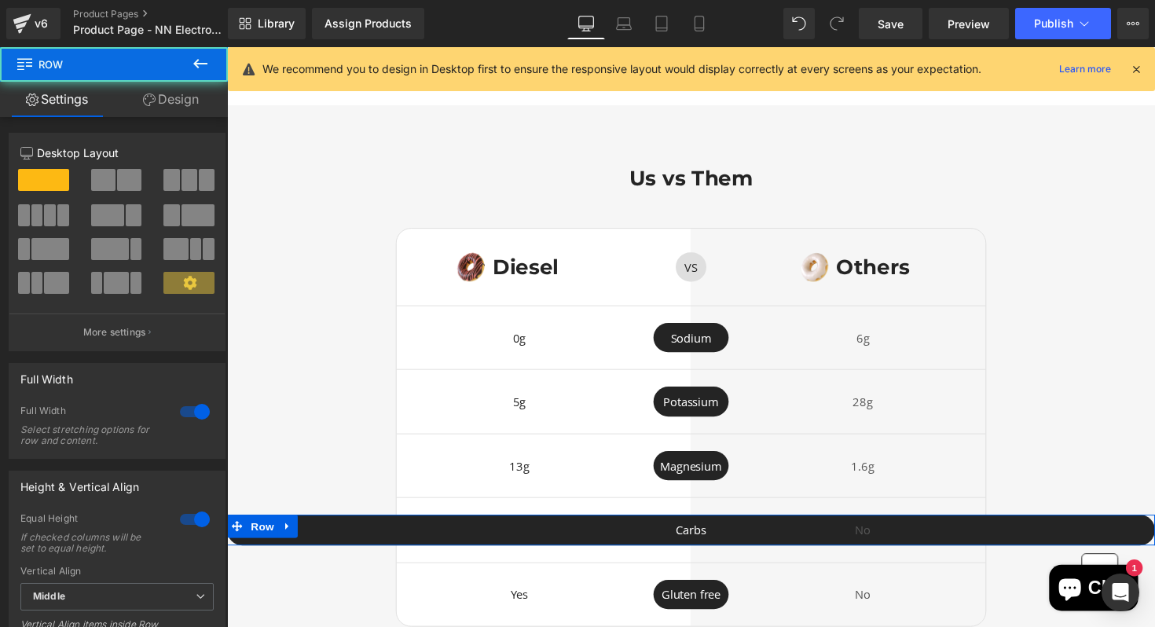
click at [189, 404] on div at bounding box center [195, 411] width 38 height 25
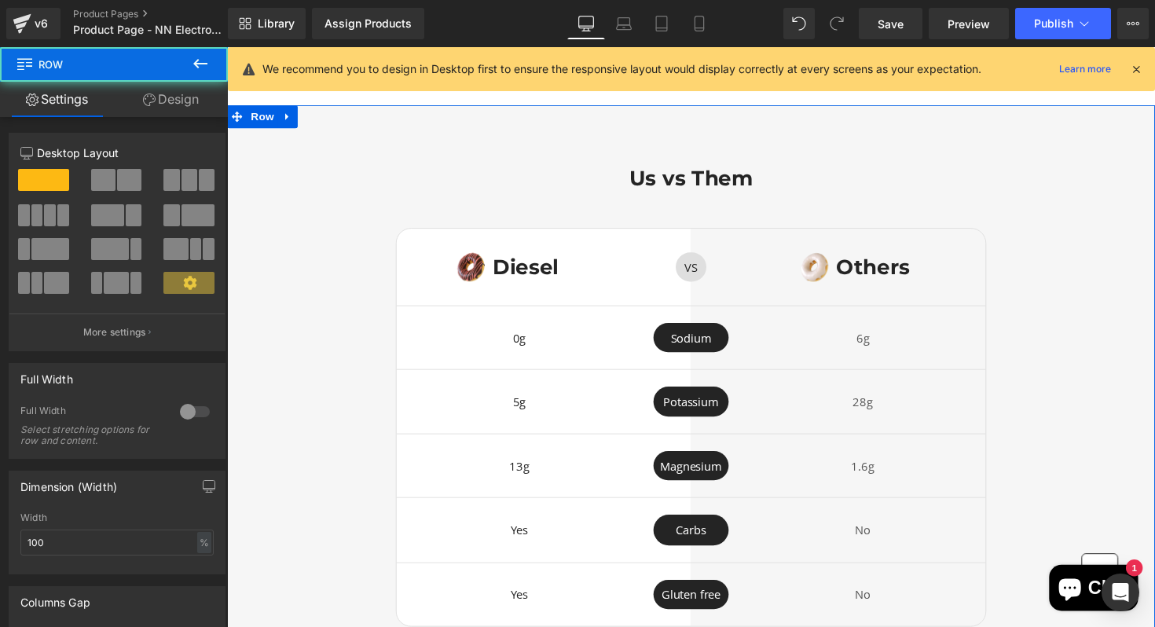
click at [357, 505] on div "Us vs Them Heading Image Diesel Heading Row VS Text Block Row Image Others Head…" at bounding box center [702, 406] width 951 height 472
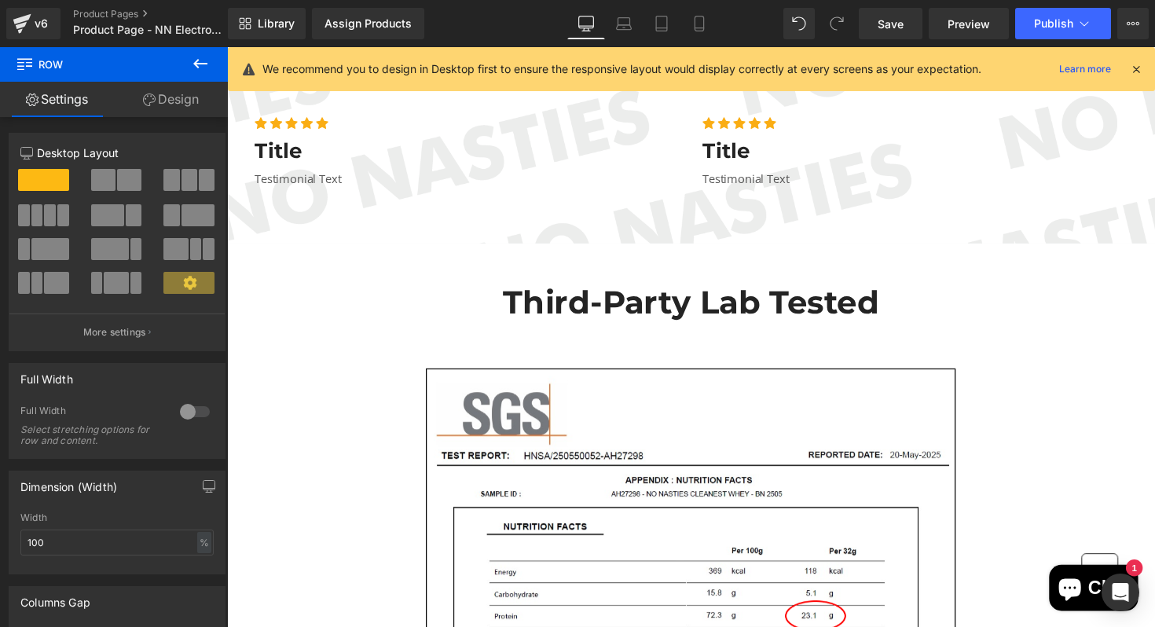
scroll to position [2667, 0]
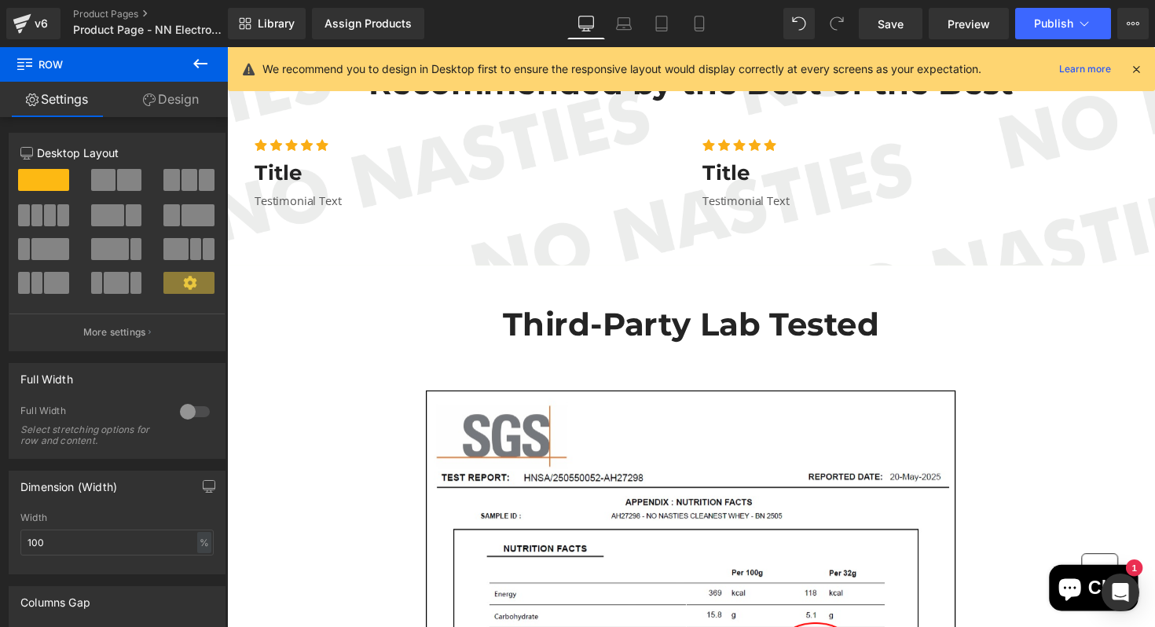
click at [887, 332] on h2 "Third-Party Lab Tested" at bounding box center [702, 331] width 951 height 32
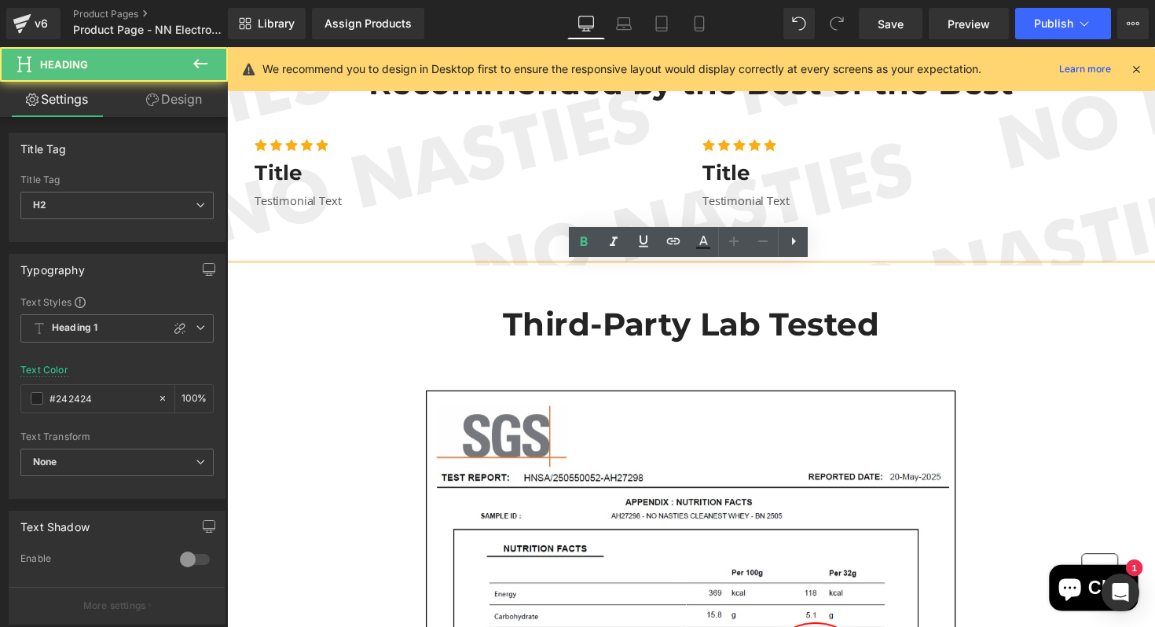
click at [830, 319] on h2 "Third-Party Lab Tested" at bounding box center [702, 331] width 951 height 32
click at [914, 324] on h2 "Third-Party Lab Tested" at bounding box center [702, 331] width 951 height 32
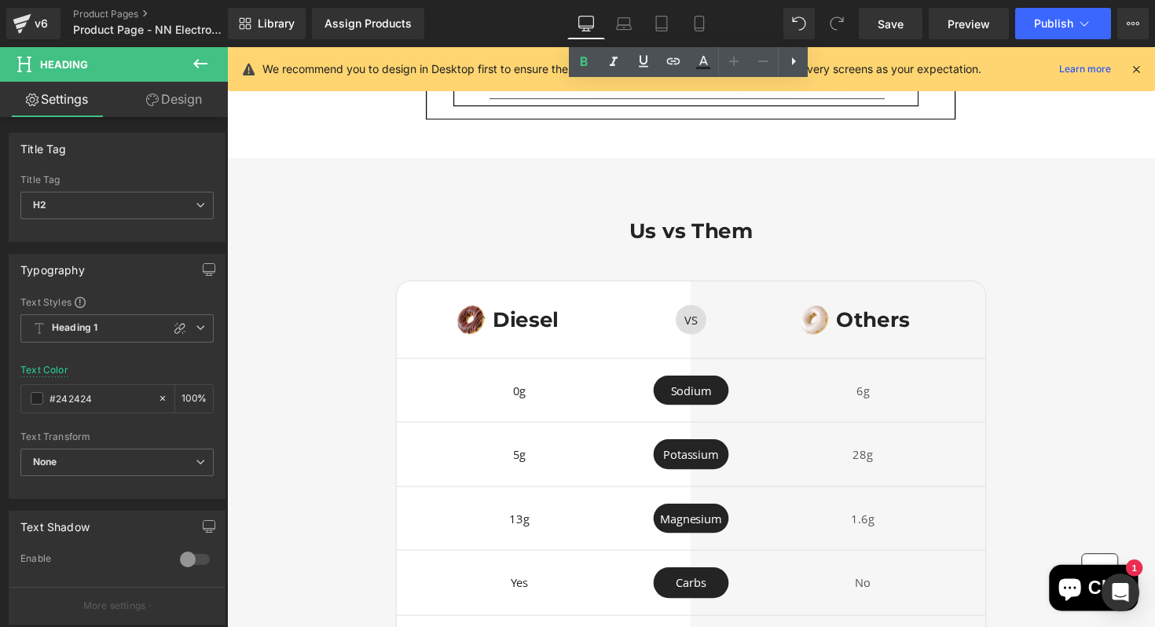
scroll to position [3255, 0]
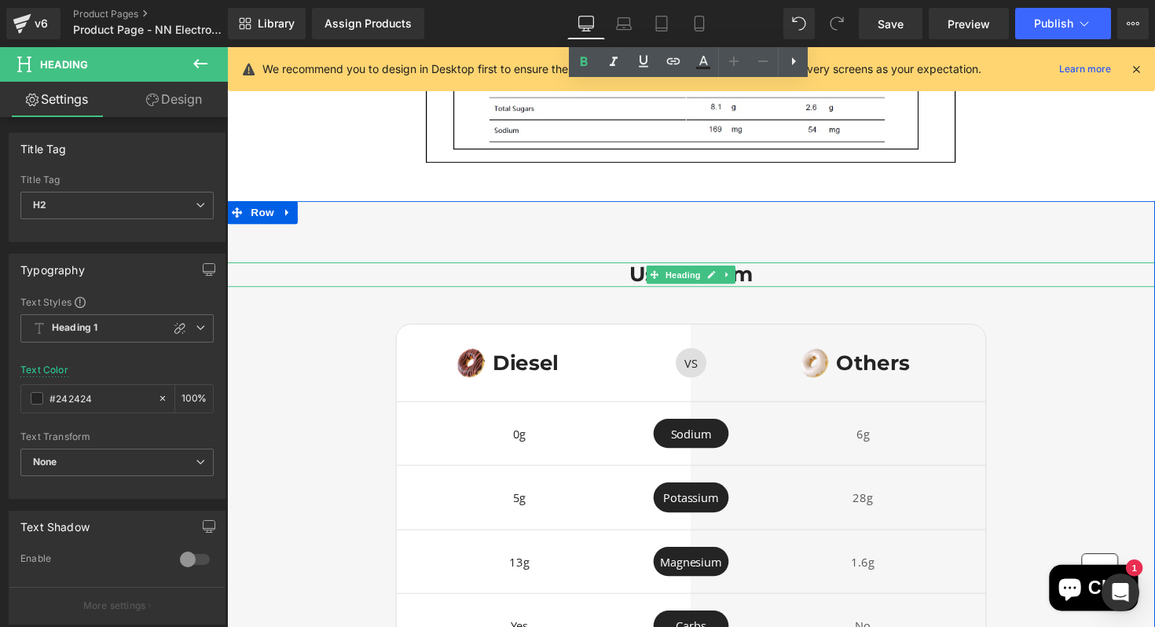
click at [801, 282] on h1 "Us vs Them" at bounding box center [702, 280] width 951 height 25
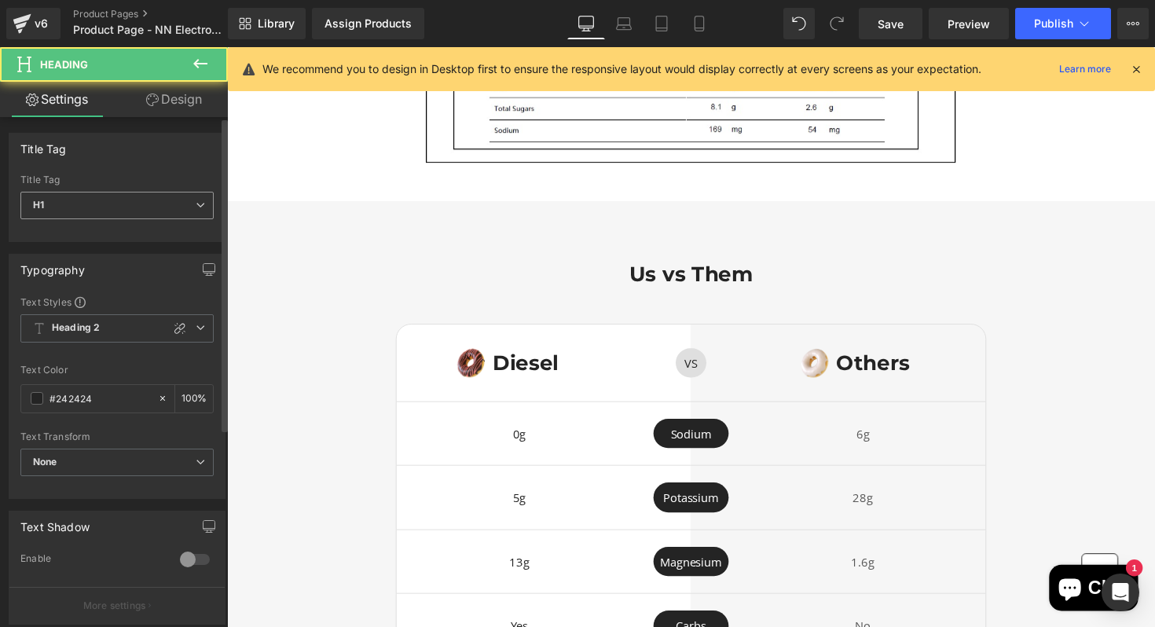
click at [196, 207] on icon at bounding box center [200, 204] width 9 height 9
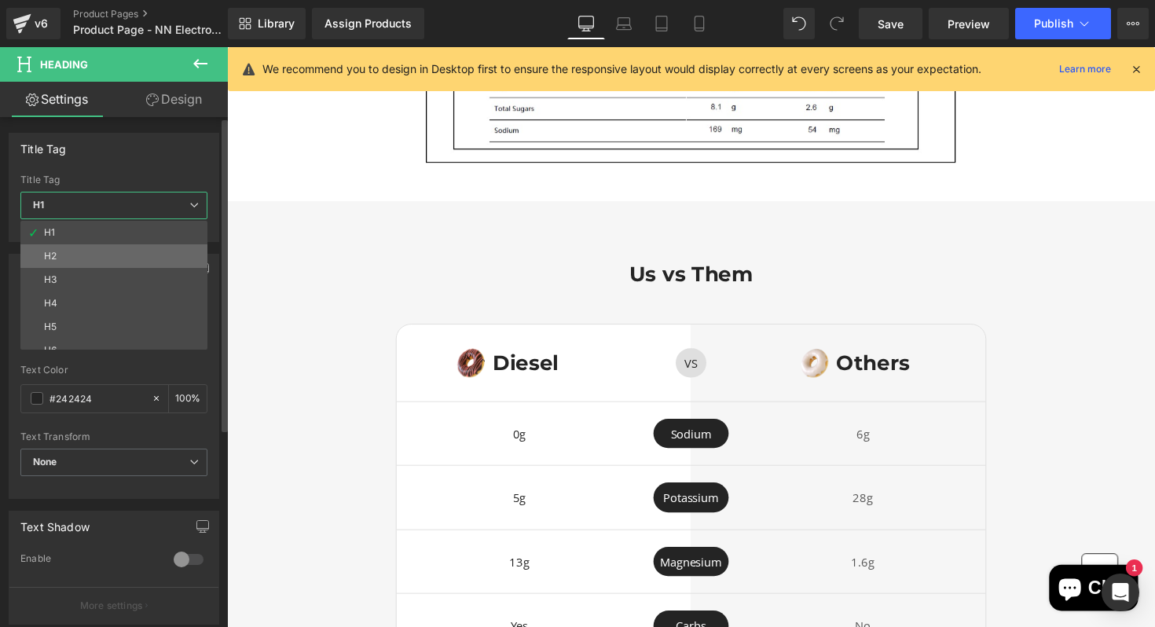
click at [164, 248] on li "H2" at bounding box center [117, 256] width 194 height 24
type input "#2b3b0a"
type input "100"
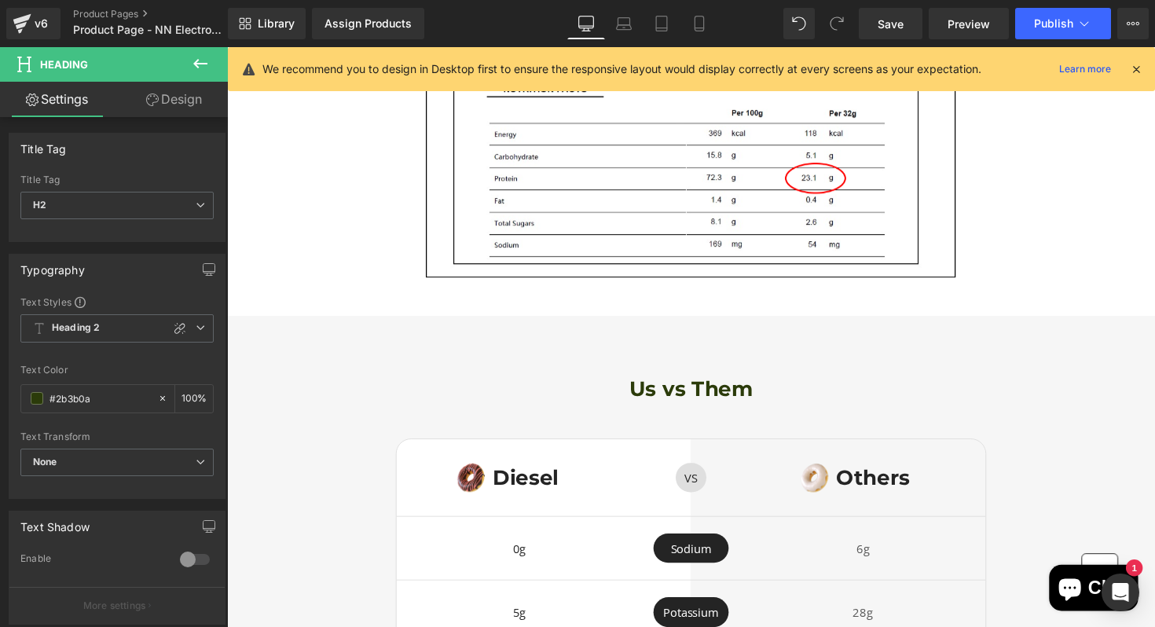
scroll to position [3153, 0]
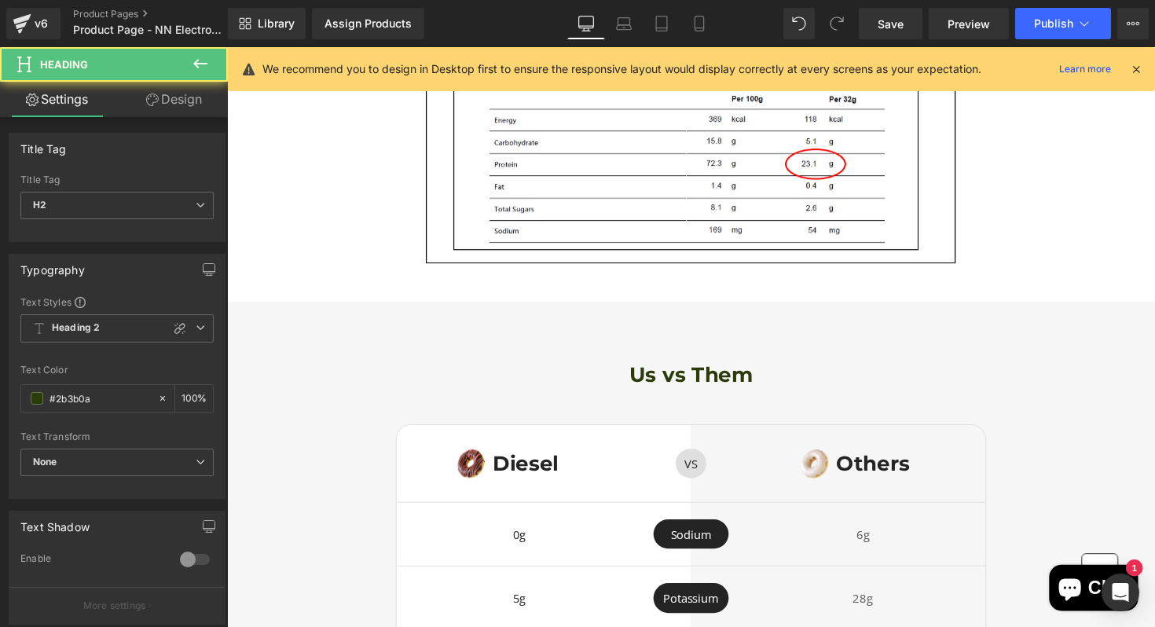
click at [787, 386] on h2 "Us vs Them" at bounding box center [702, 383] width 951 height 25
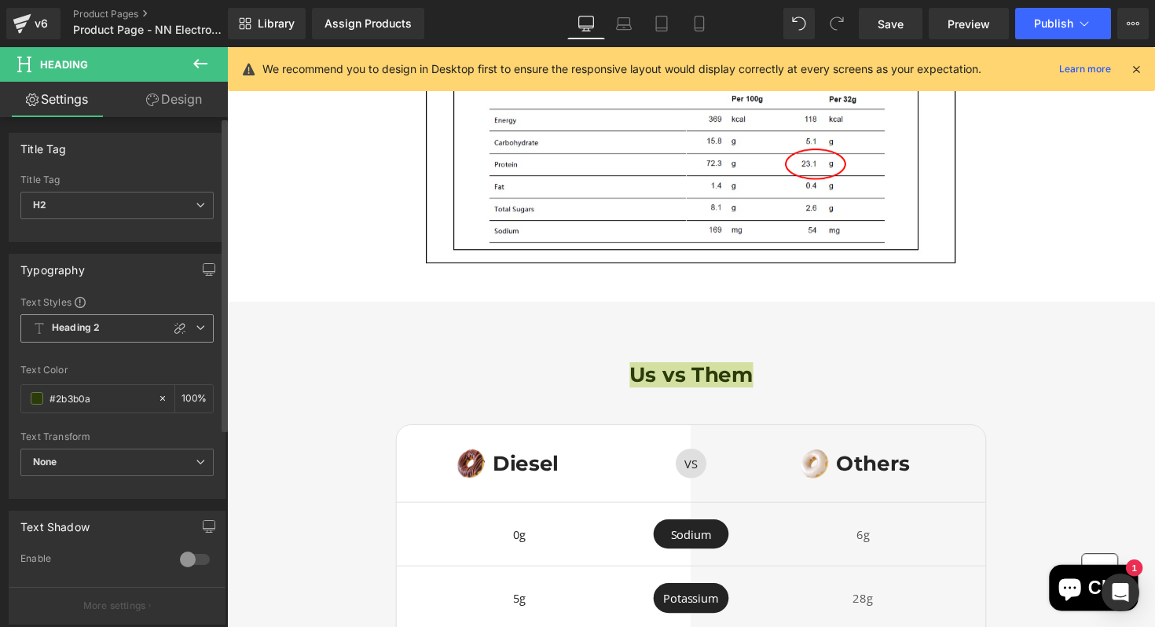
click at [115, 327] on span "Heading 2" at bounding box center [116, 328] width 193 height 28
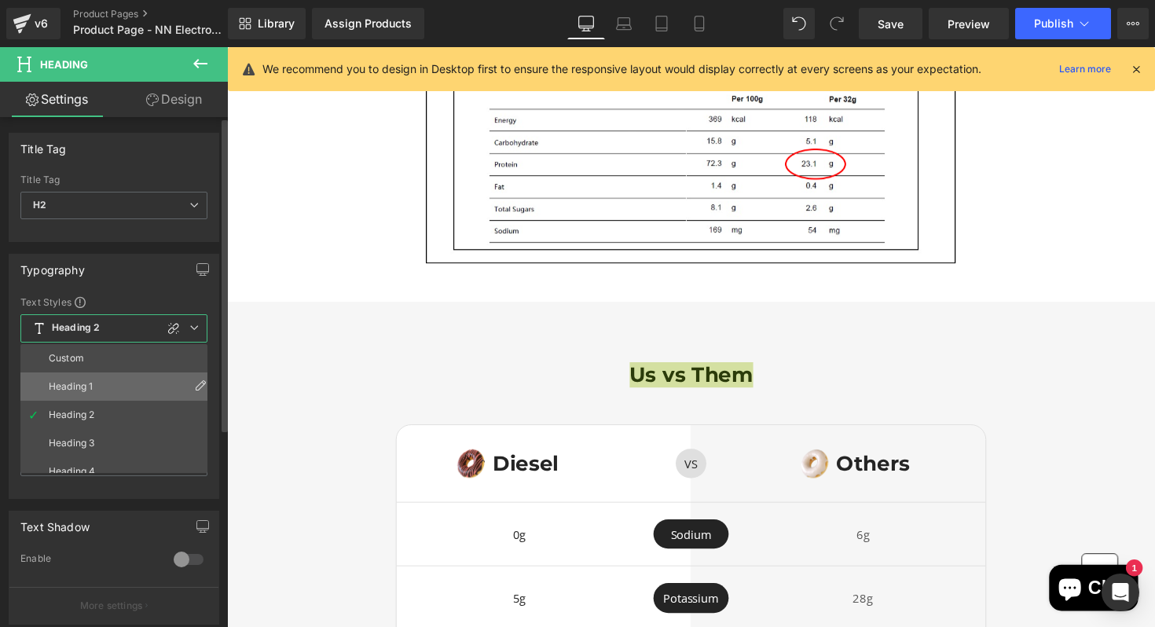
click at [111, 382] on li "Heading 1" at bounding box center [117, 387] width 194 height 28
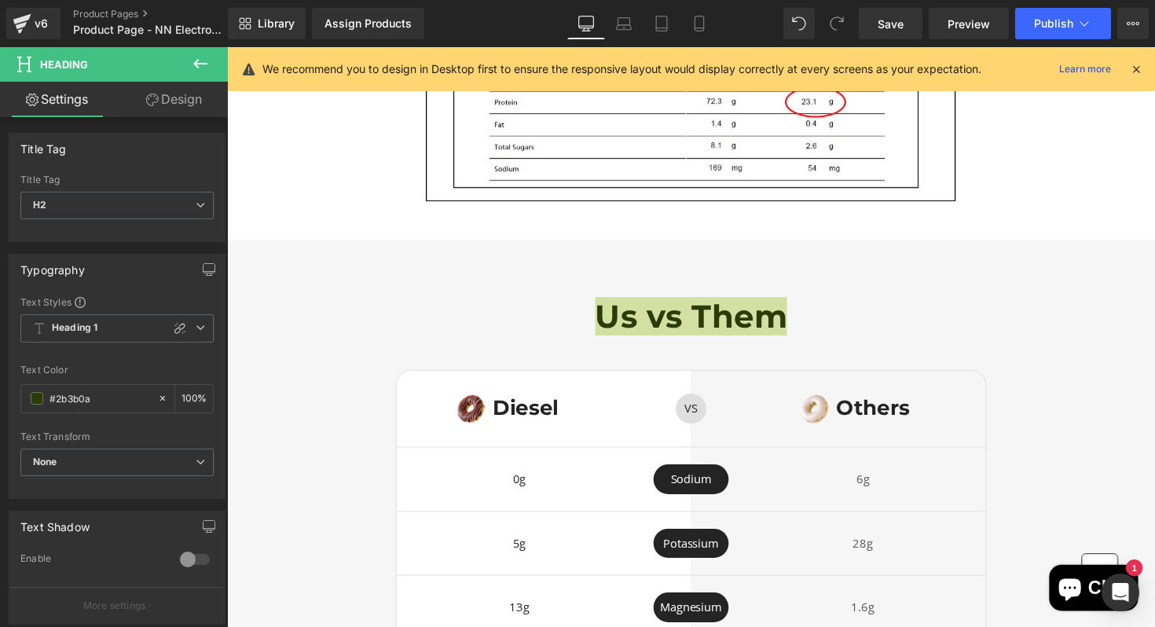
scroll to position [3220, 0]
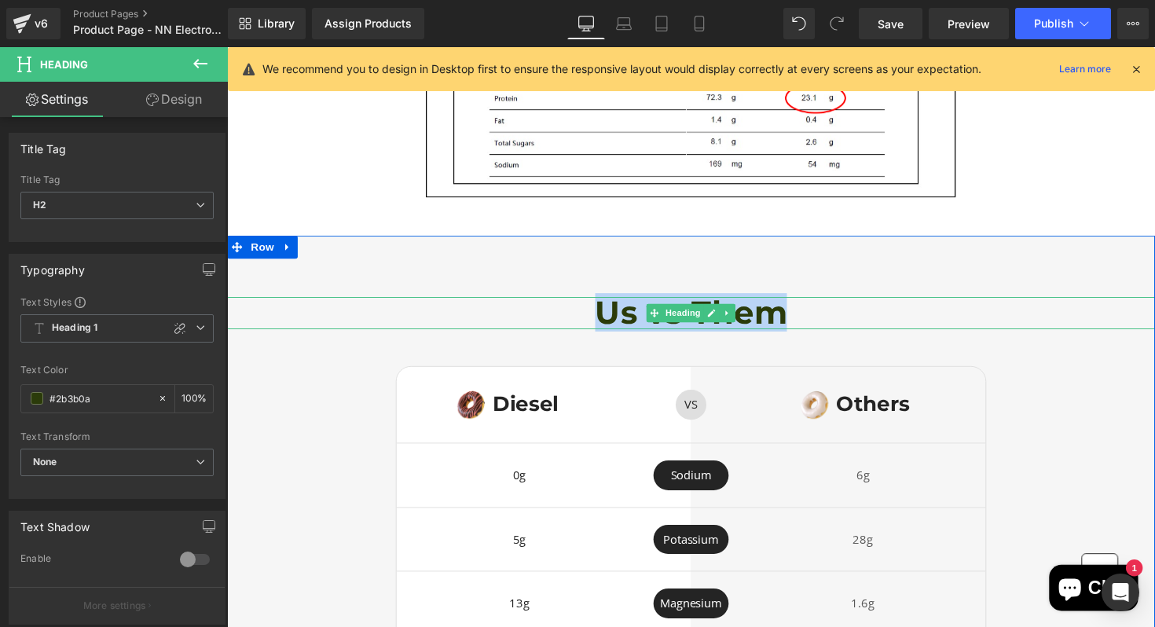
click at [835, 325] on h2 "Us vs Them" at bounding box center [702, 319] width 951 height 32
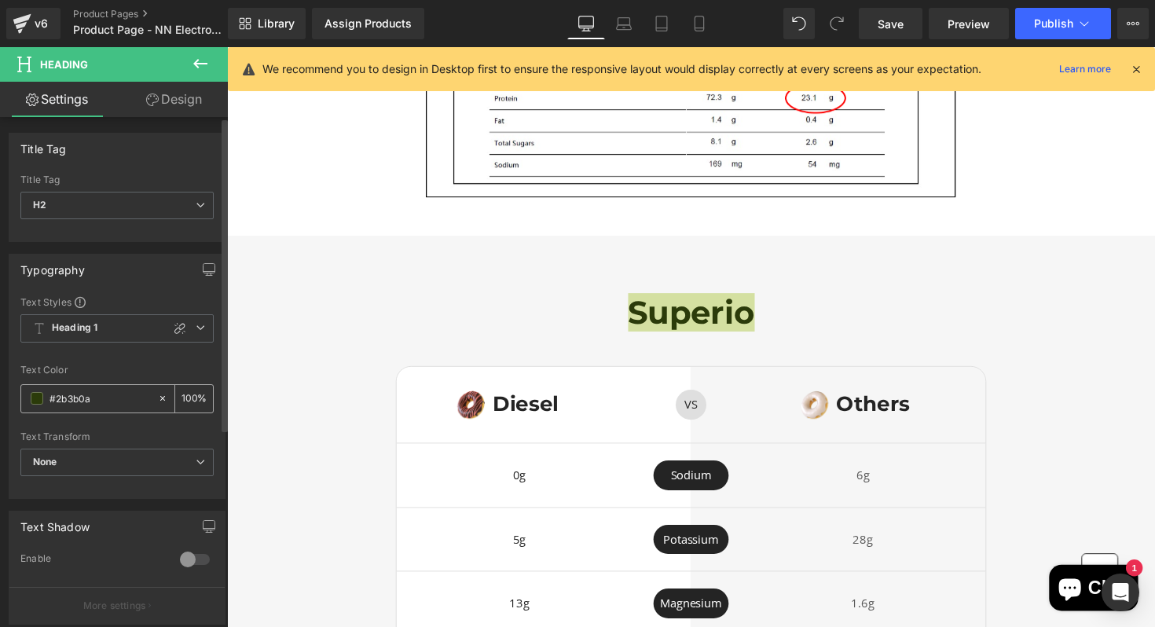
click at [39, 401] on span at bounding box center [37, 398] width 13 height 13
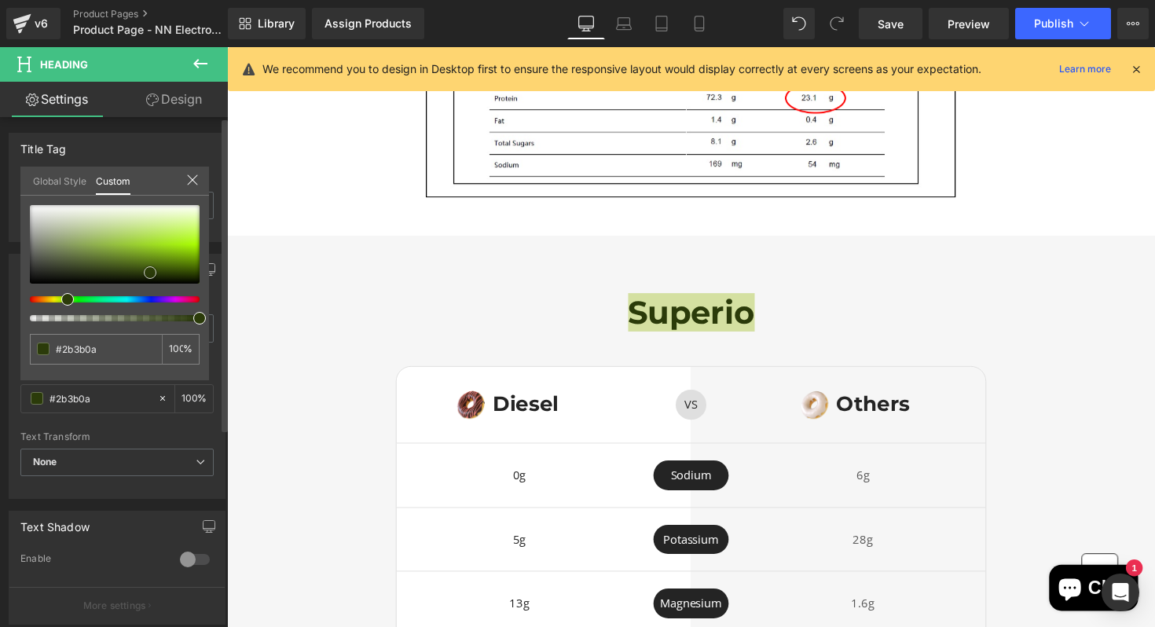
type input "#1f2512"
type input "#1d2017"
type input "#1c1c1b"
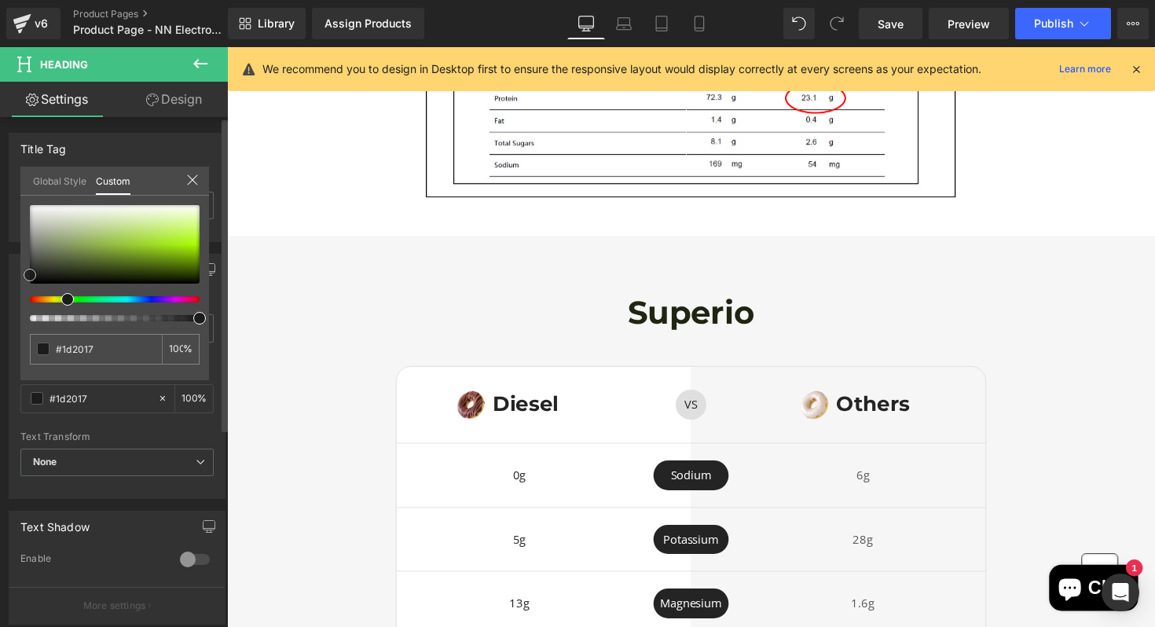
type input "#1c1c1b"
type input "#0f0f0f"
type input "#000000"
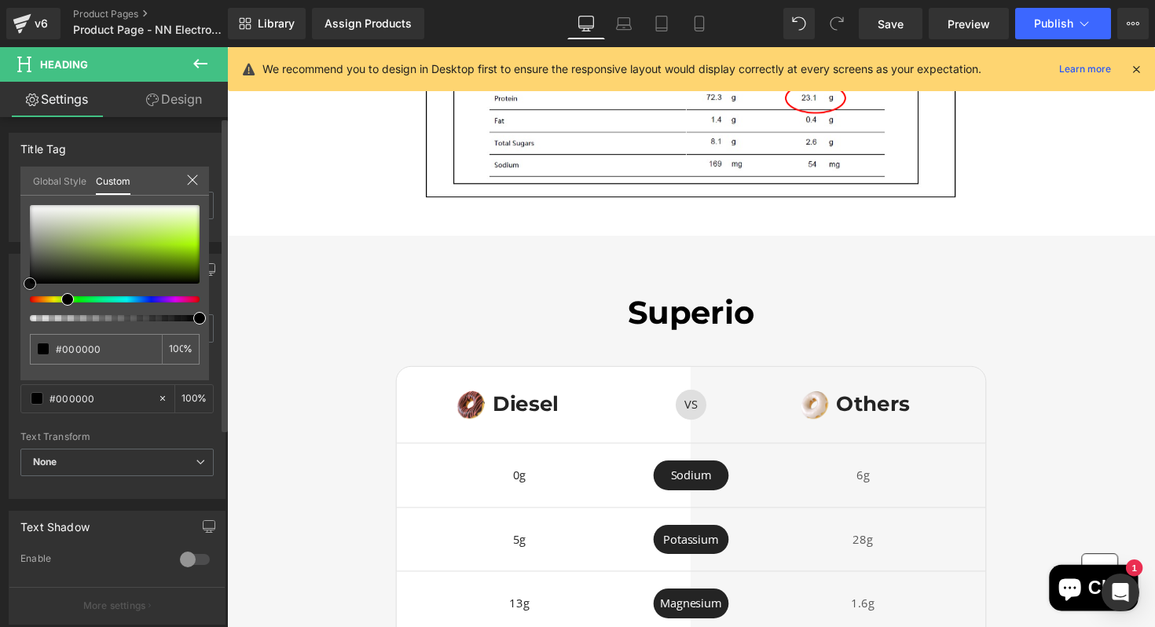
drag, startPoint x: 89, startPoint y: 275, endPoint x: 0, endPoint y: 287, distance: 89.6
click at [0, 287] on div "Typography Text Styles Custom Heading 1 Heading 2 Heading 3 Heading 4 Heading 5…" at bounding box center [117, 370] width 235 height 257
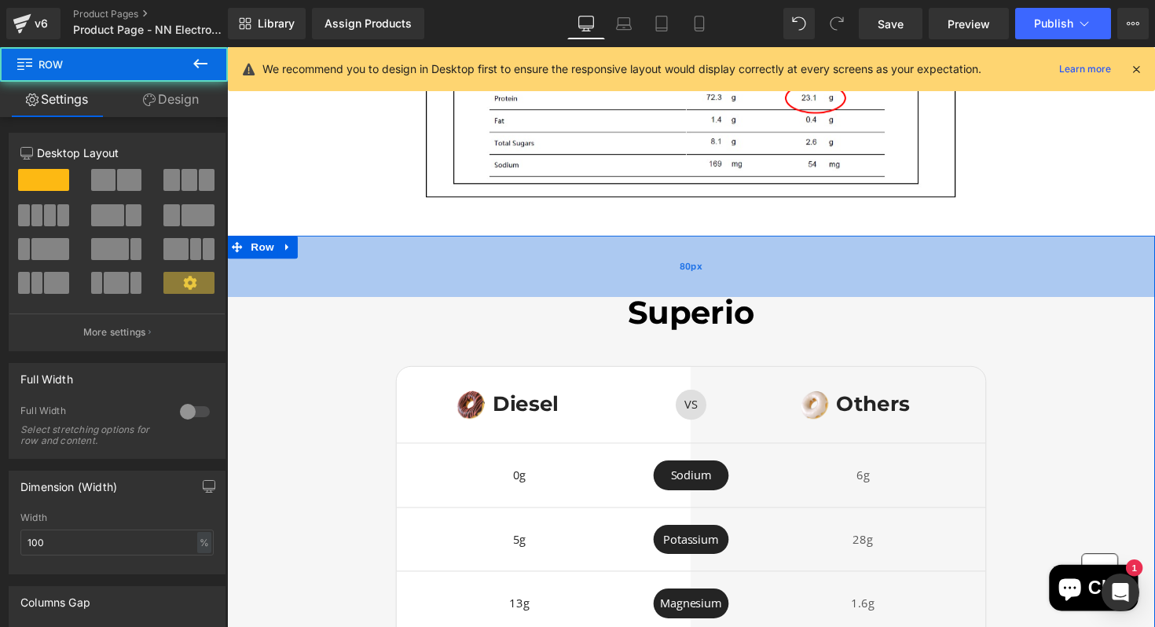
click at [425, 265] on div "80px" at bounding box center [702, 272] width 951 height 63
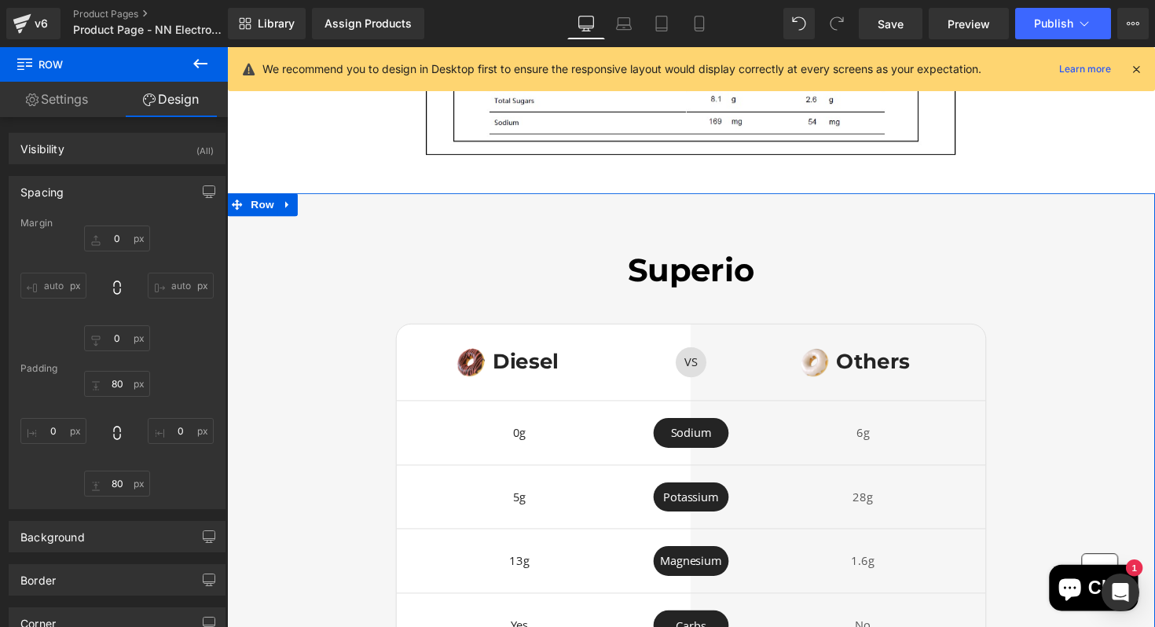
scroll to position [3263, 0]
click at [785, 268] on h2 "Superio" at bounding box center [702, 276] width 951 height 32
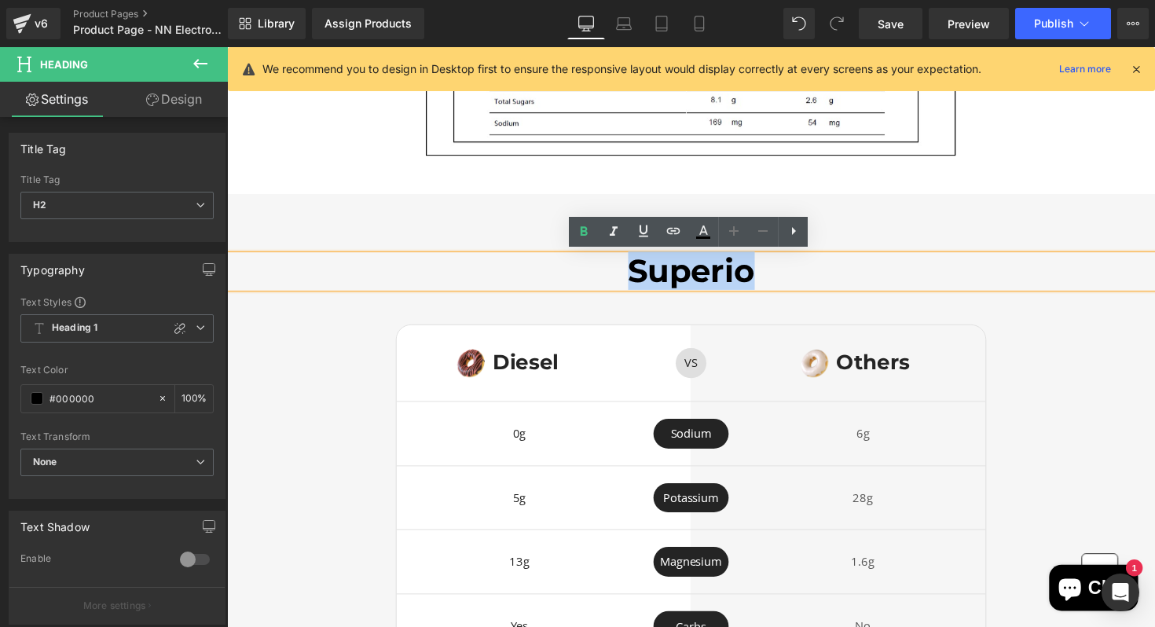
drag, startPoint x: 785, startPoint y: 268, endPoint x: 595, endPoint y: 268, distance: 190.2
click at [594, 268] on h2 "Superio" at bounding box center [702, 276] width 951 height 32
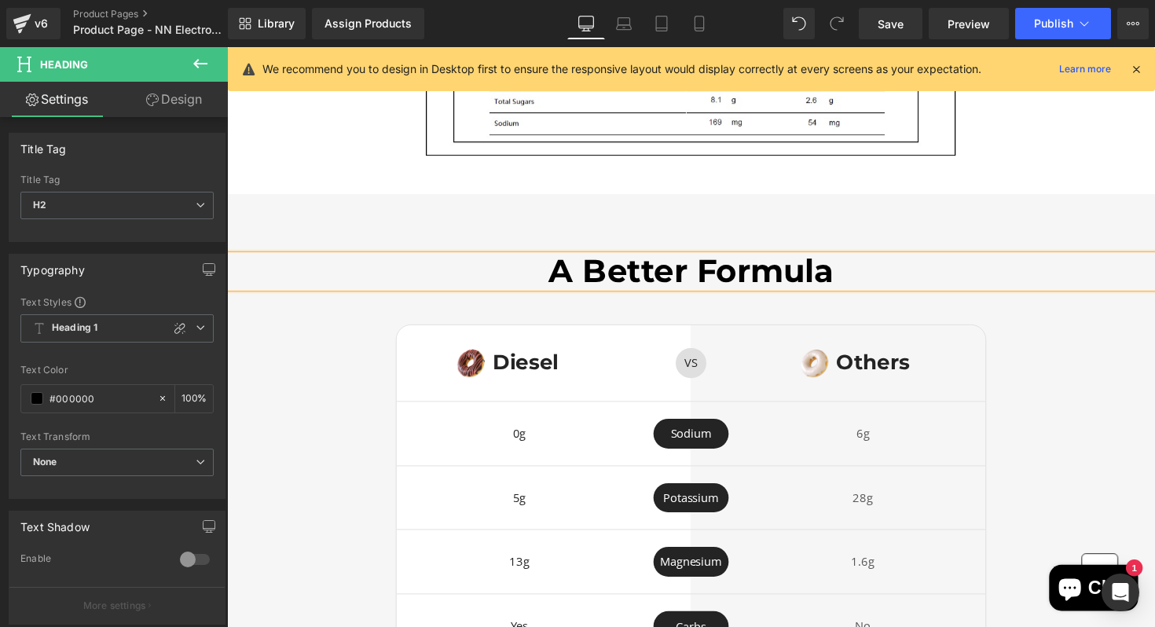
click at [1085, 346] on div "A Better Formula Heading Image Diesel Heading Row VS Text Block Row Image Other…" at bounding box center [702, 499] width 951 height 479
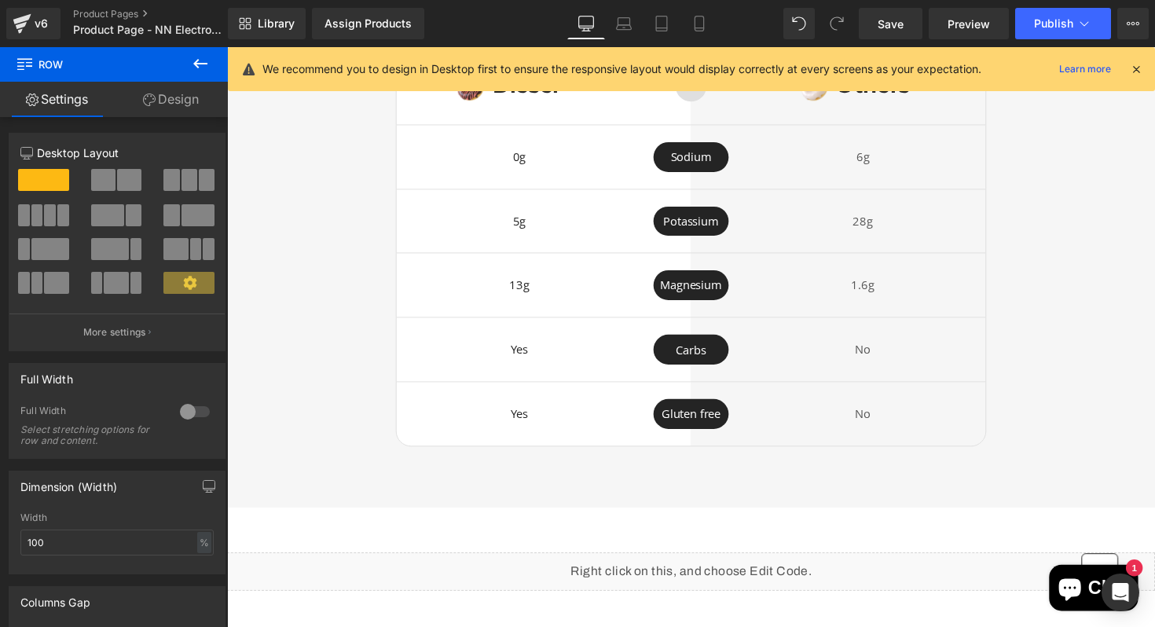
scroll to position [3524, 0]
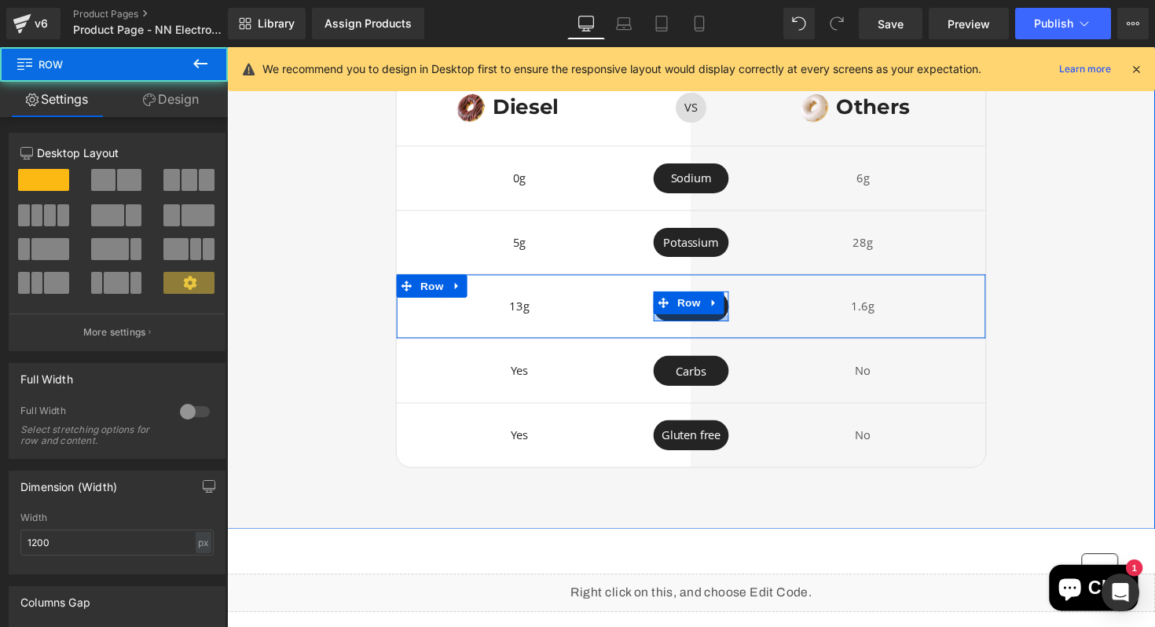
click at [734, 324] on div at bounding box center [702, 325] width 77 height 6
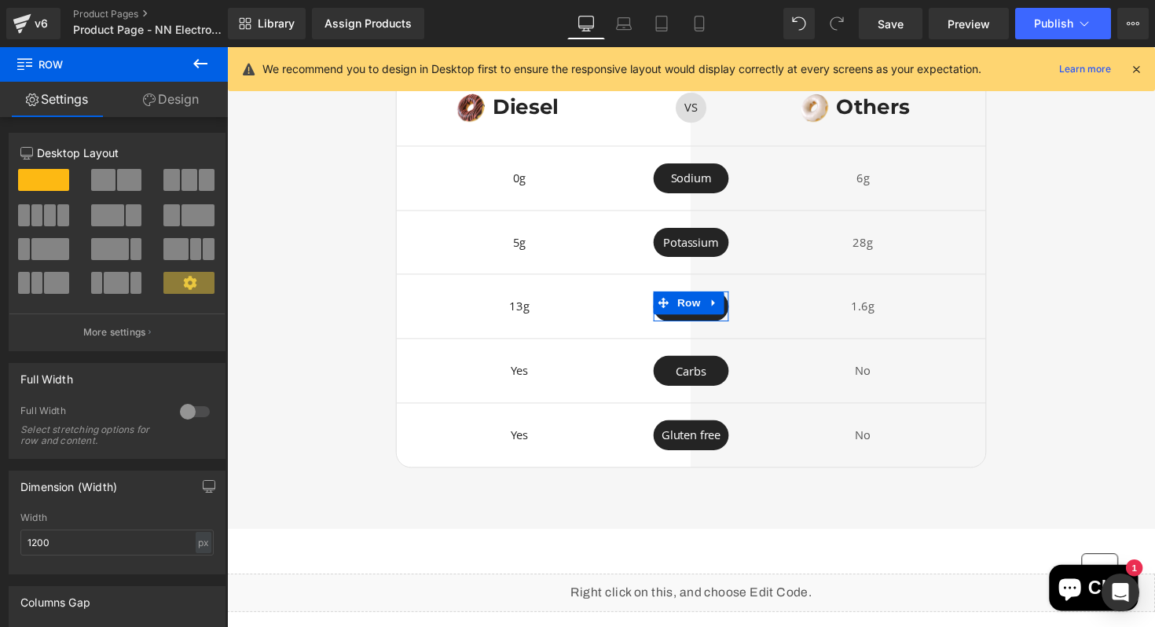
click at [173, 89] on link "Design" at bounding box center [171, 99] width 114 height 35
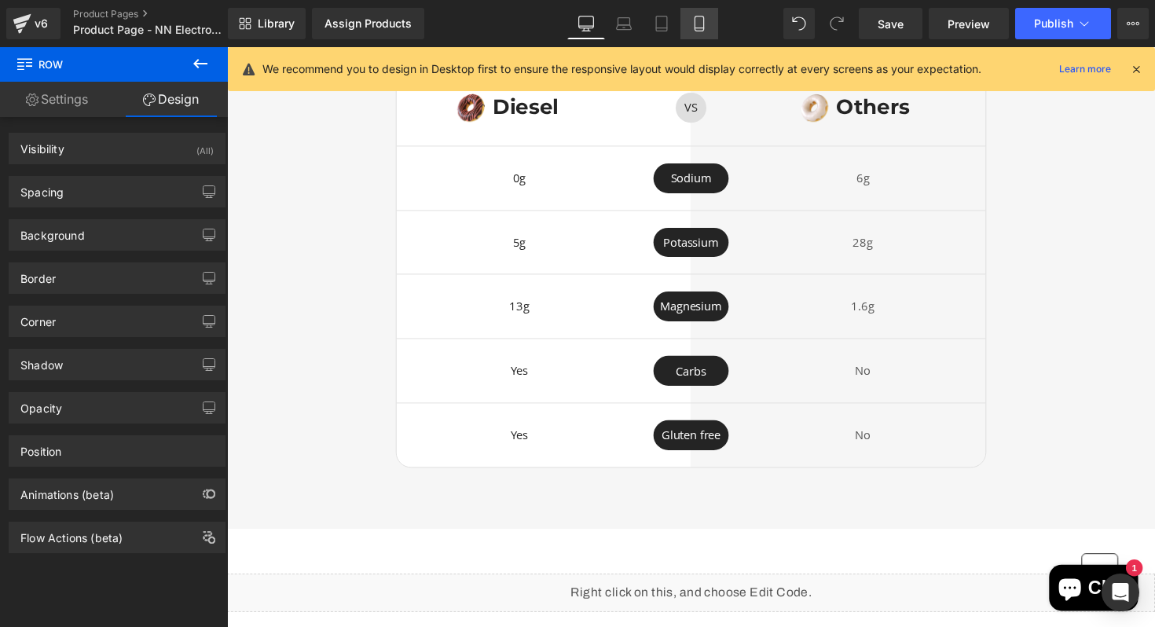
click at [689, 26] on link "Mobile" at bounding box center [700, 23] width 38 height 31
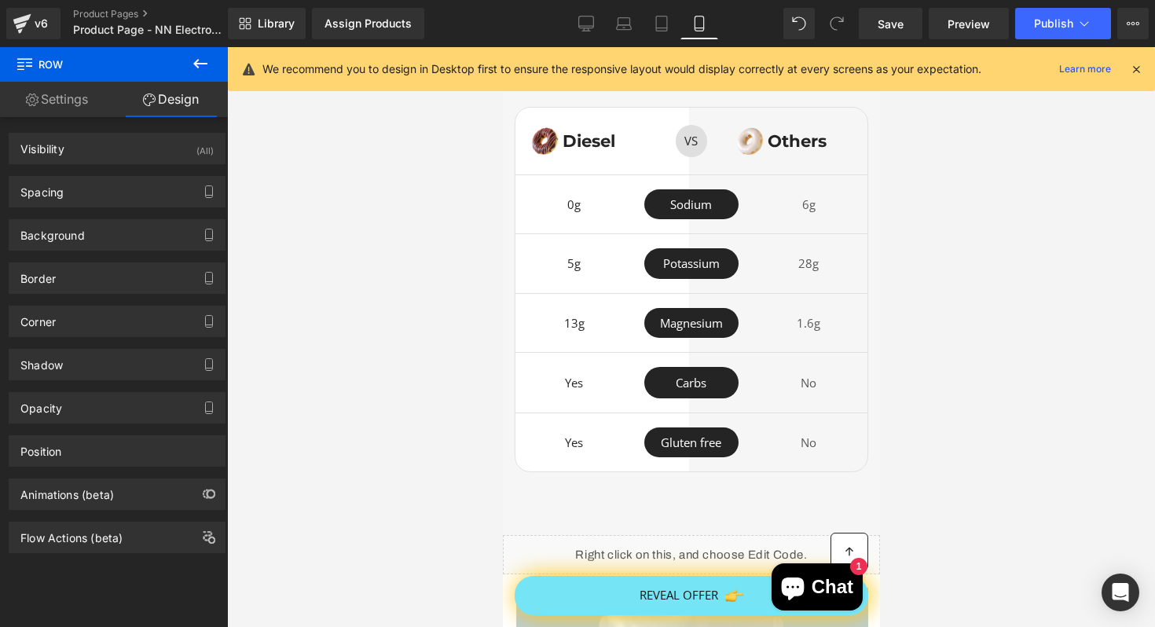
scroll to position [4456, 0]
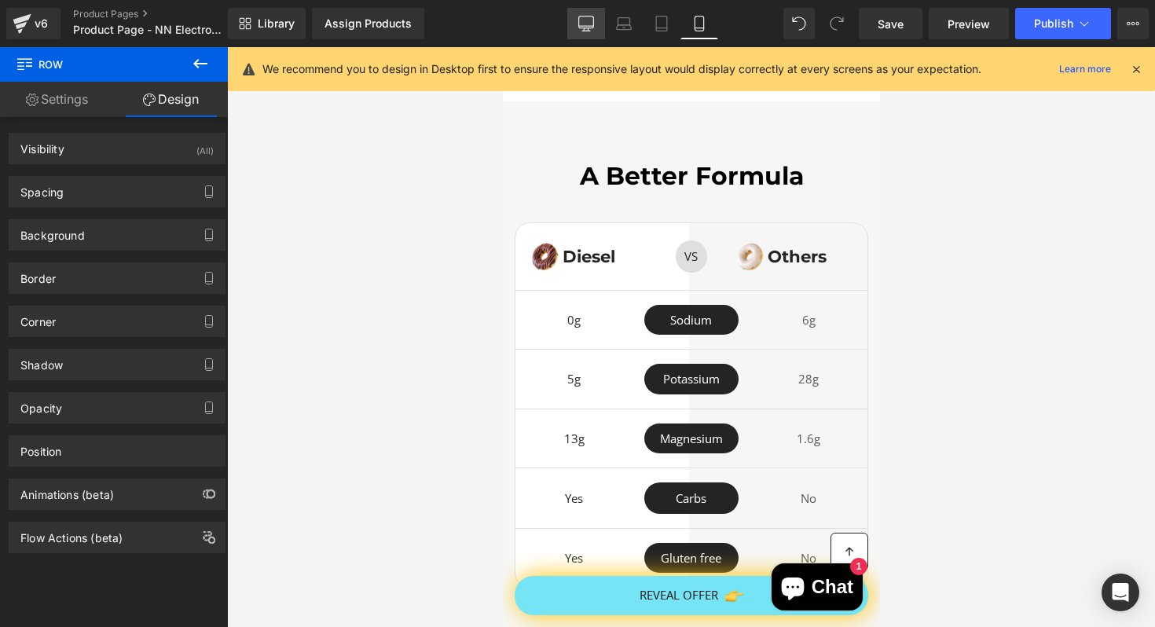
click at [579, 25] on icon at bounding box center [586, 23] width 15 height 12
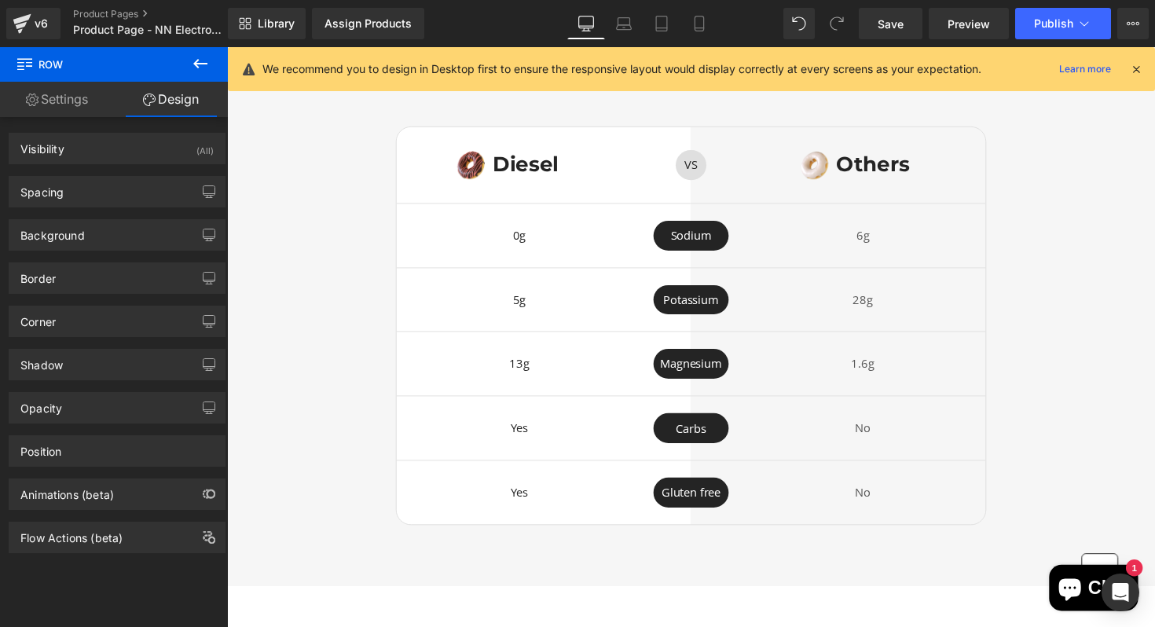
scroll to position [3492, 0]
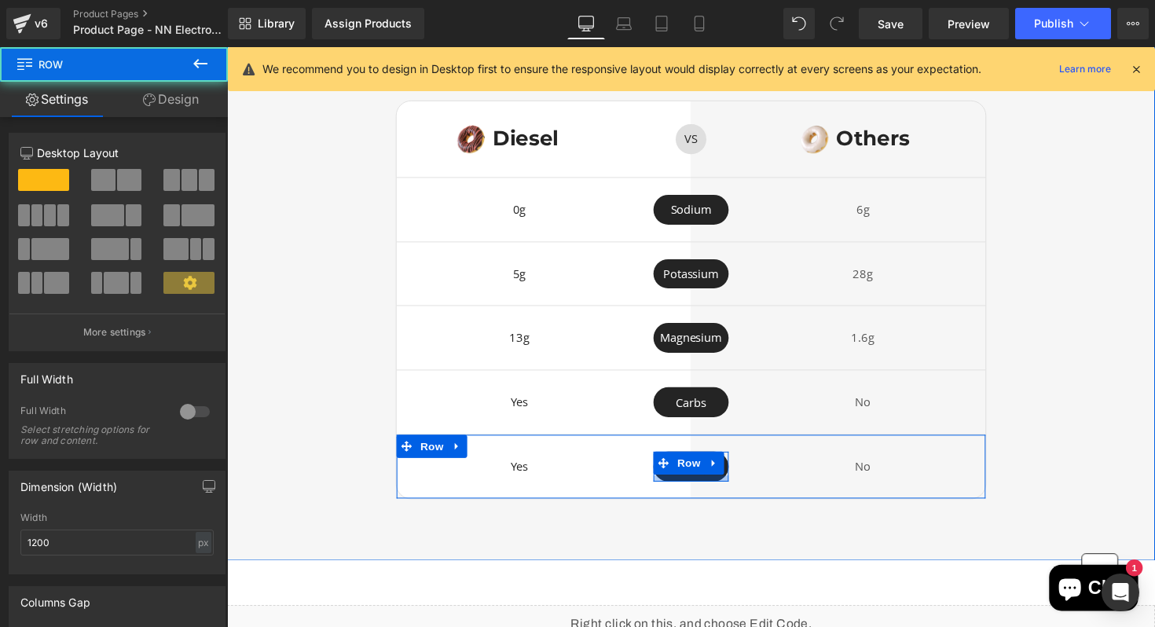
click at [734, 487] on div at bounding box center [702, 490] width 77 height 6
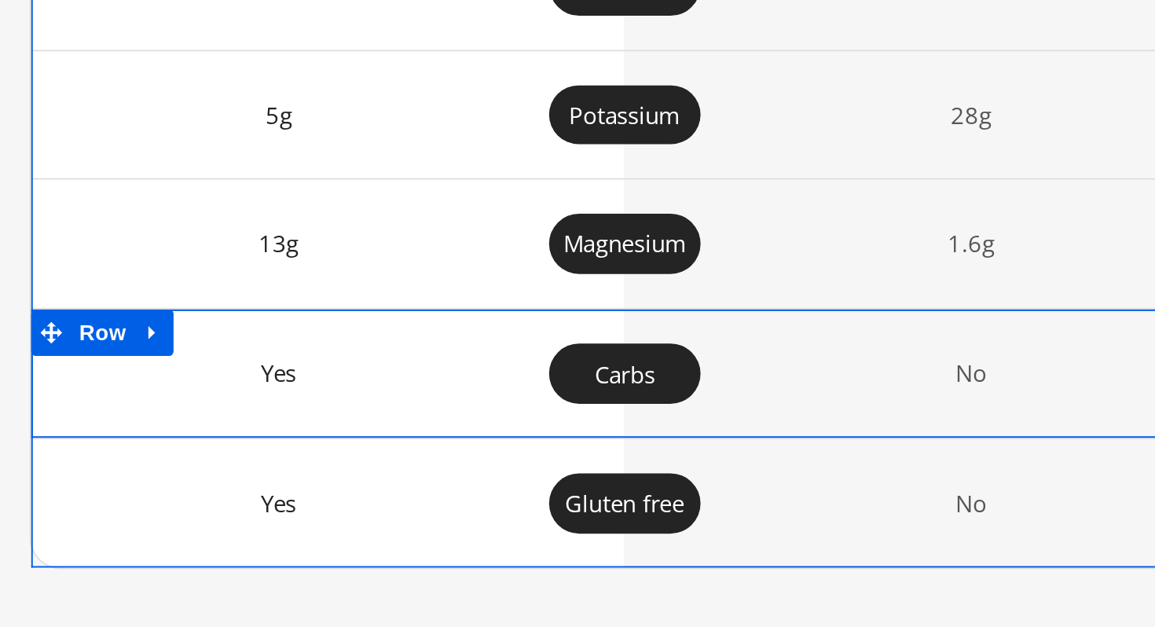
scroll to position [3527, 0]
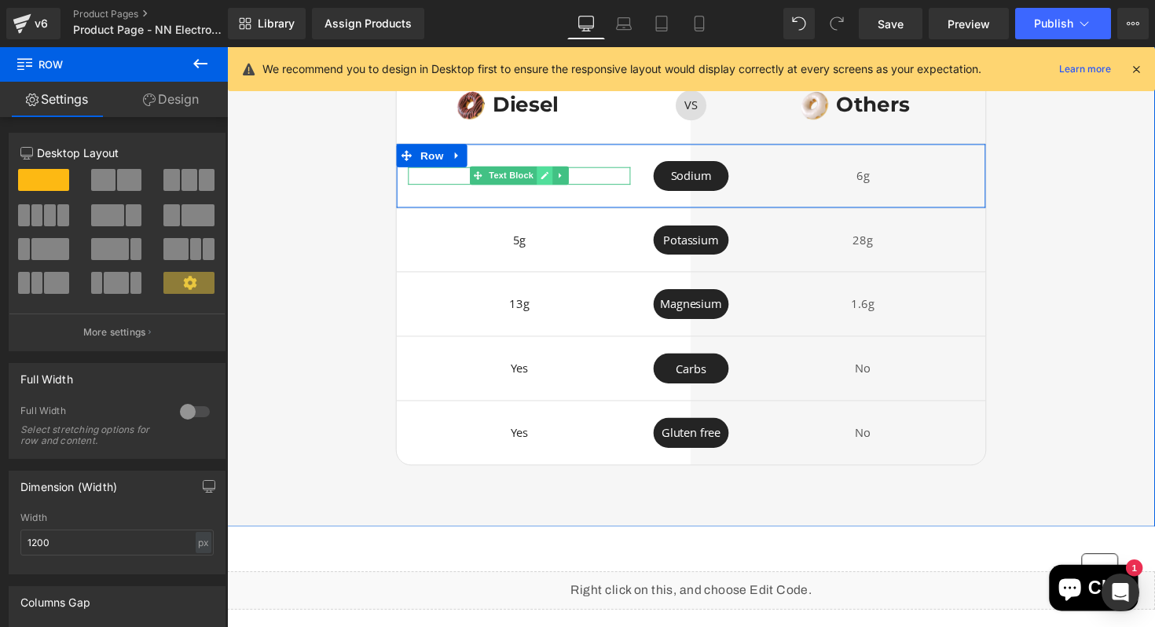
click at [556, 175] on icon at bounding box center [553, 178] width 9 height 9
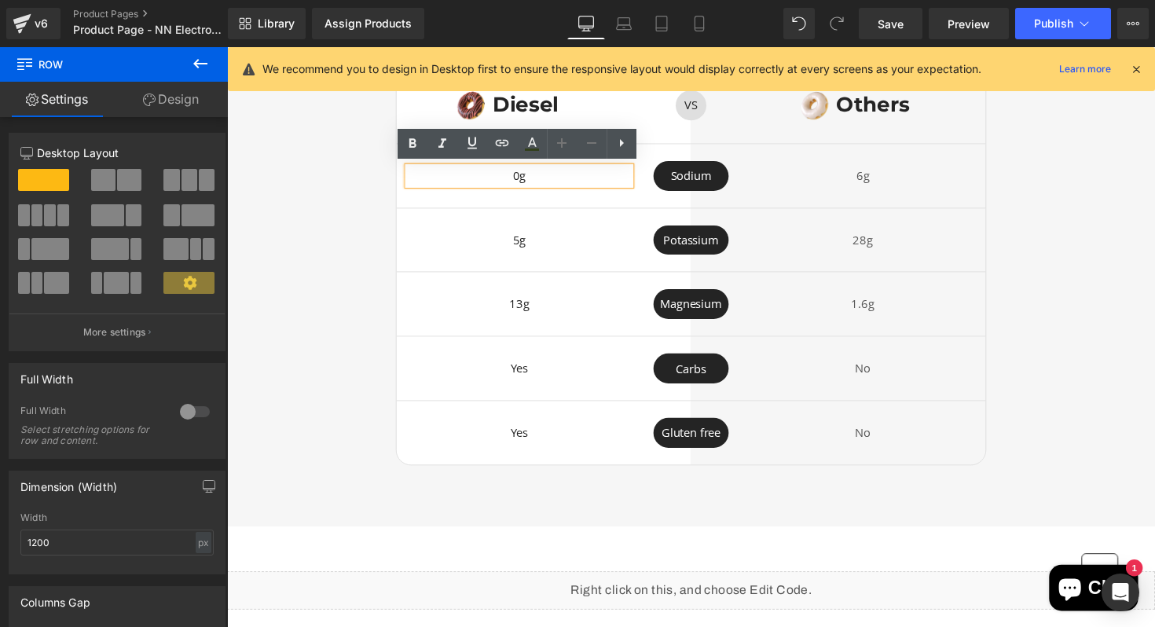
click at [578, 177] on p "0g" at bounding box center [527, 179] width 228 height 18
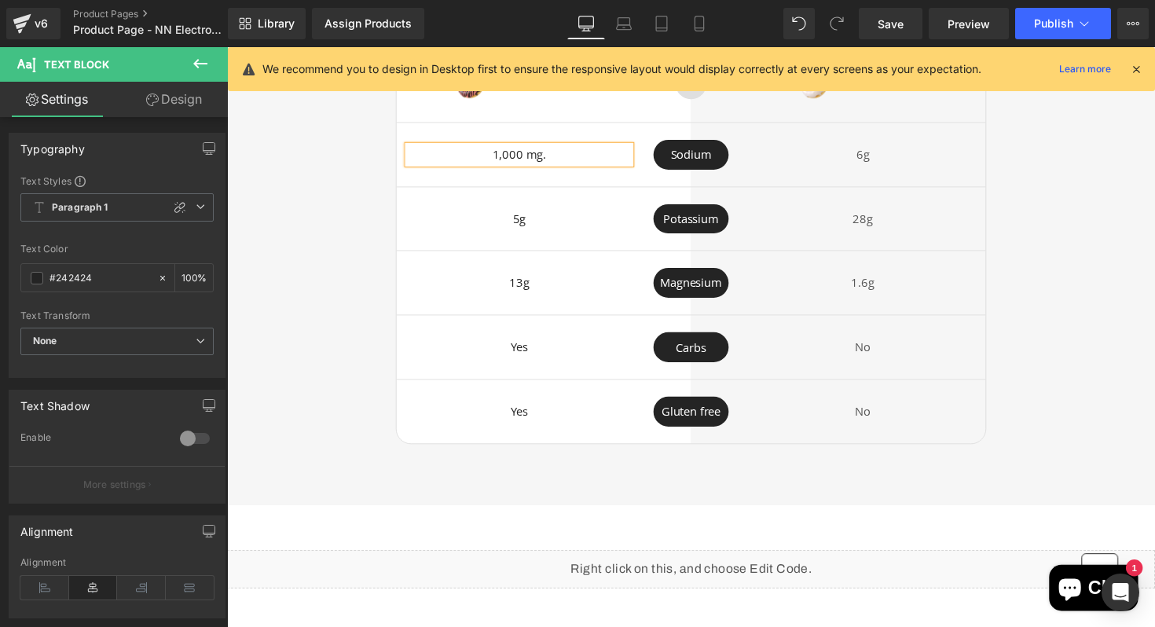
scroll to position [3534, 0]
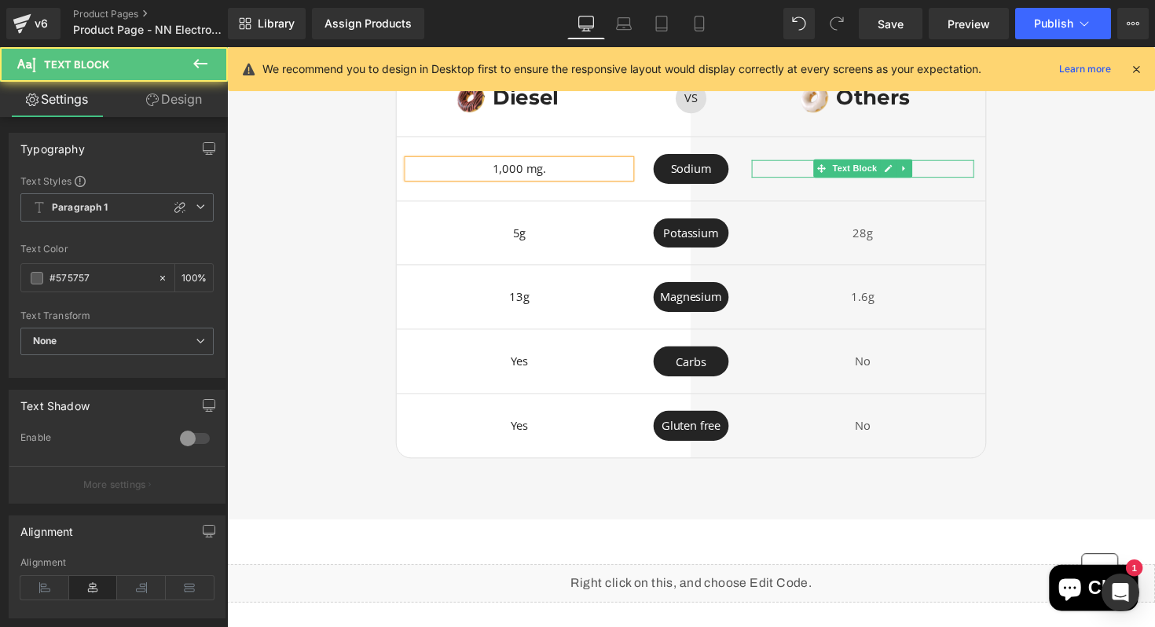
click at [942, 166] on p "6g" at bounding box center [879, 172] width 228 height 18
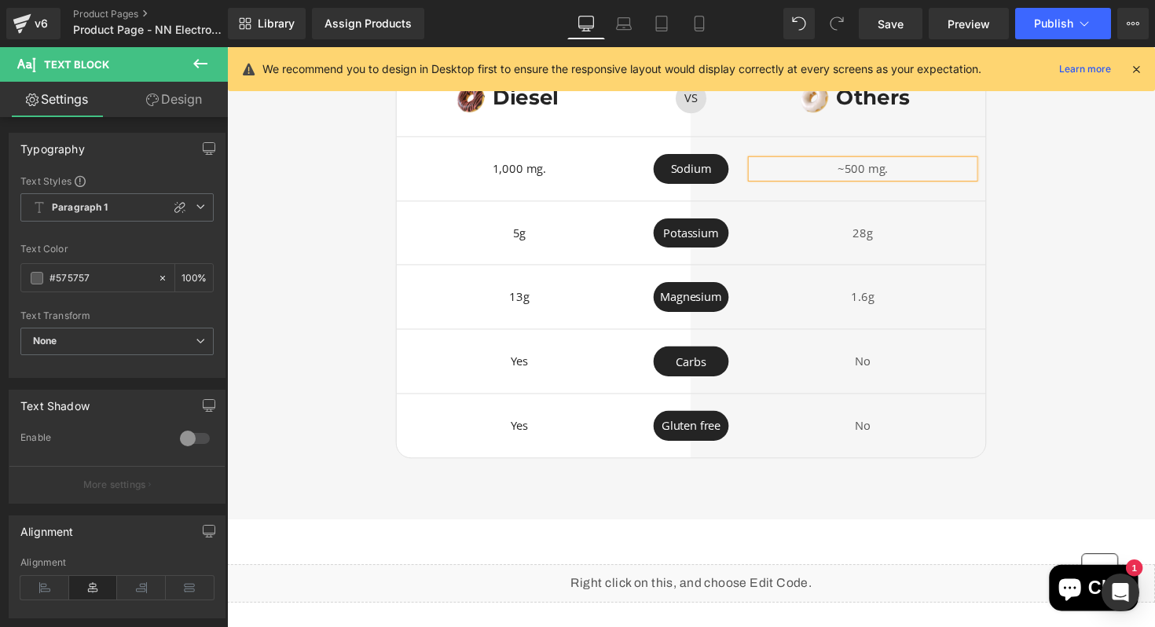
click at [1055, 262] on div "A Better Formula Heading Image Diesel Heading Row VS Text Block Row Image Other…" at bounding box center [702, 228] width 951 height 479
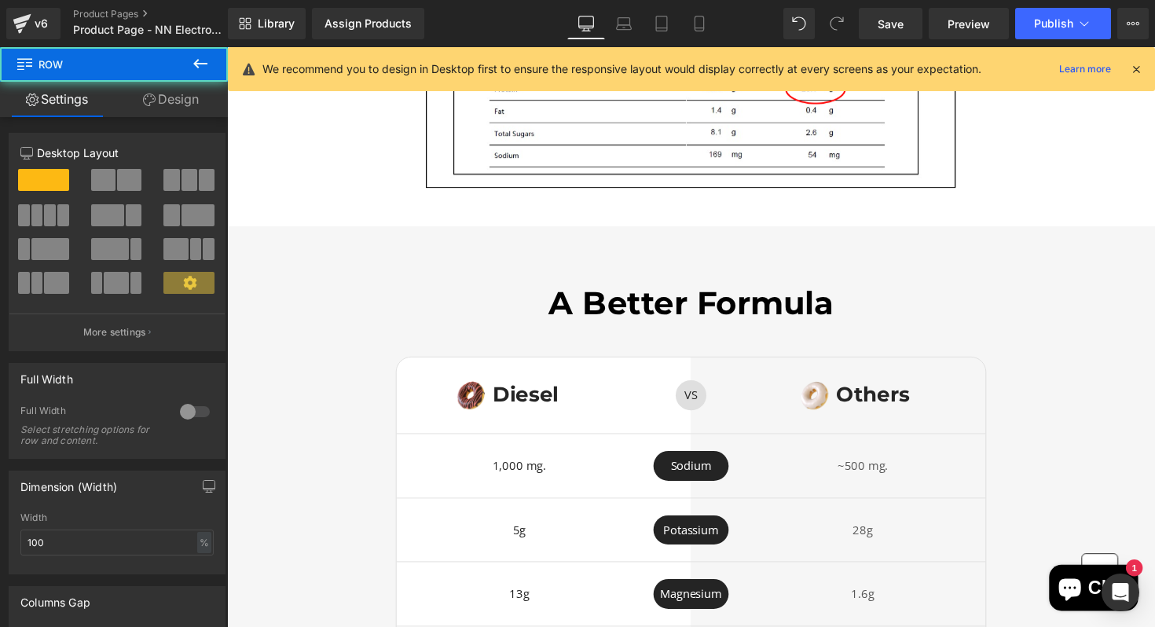
scroll to position [3251, 0]
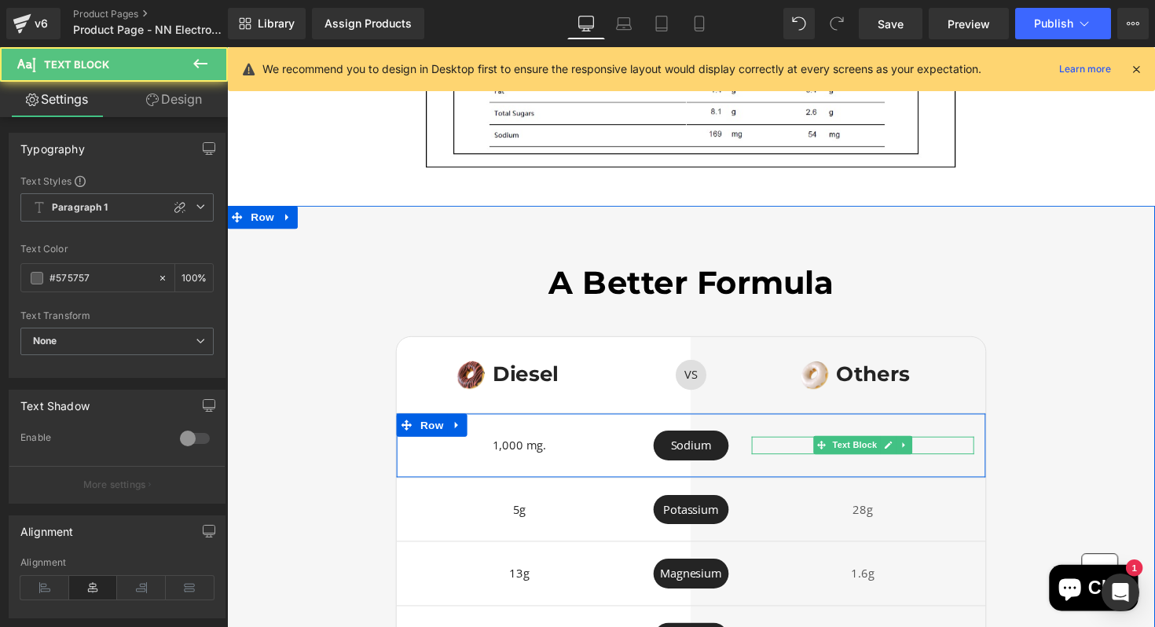
click at [968, 450] on p "~500 mg." at bounding box center [879, 455] width 228 height 18
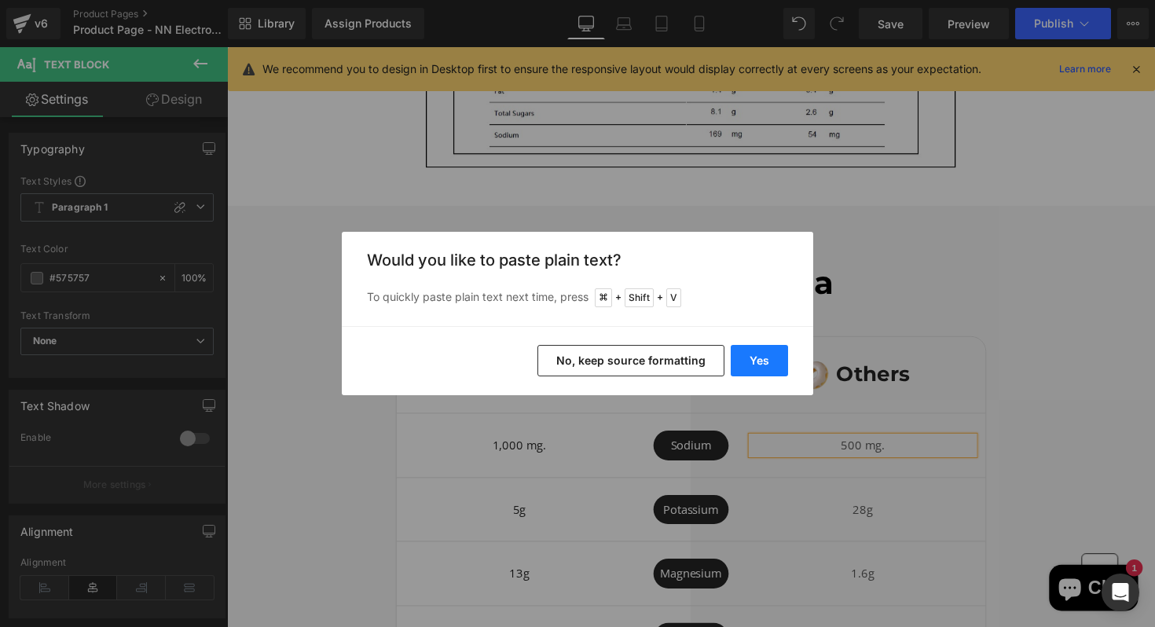
click at [740, 361] on button "Yes" at bounding box center [759, 360] width 57 height 31
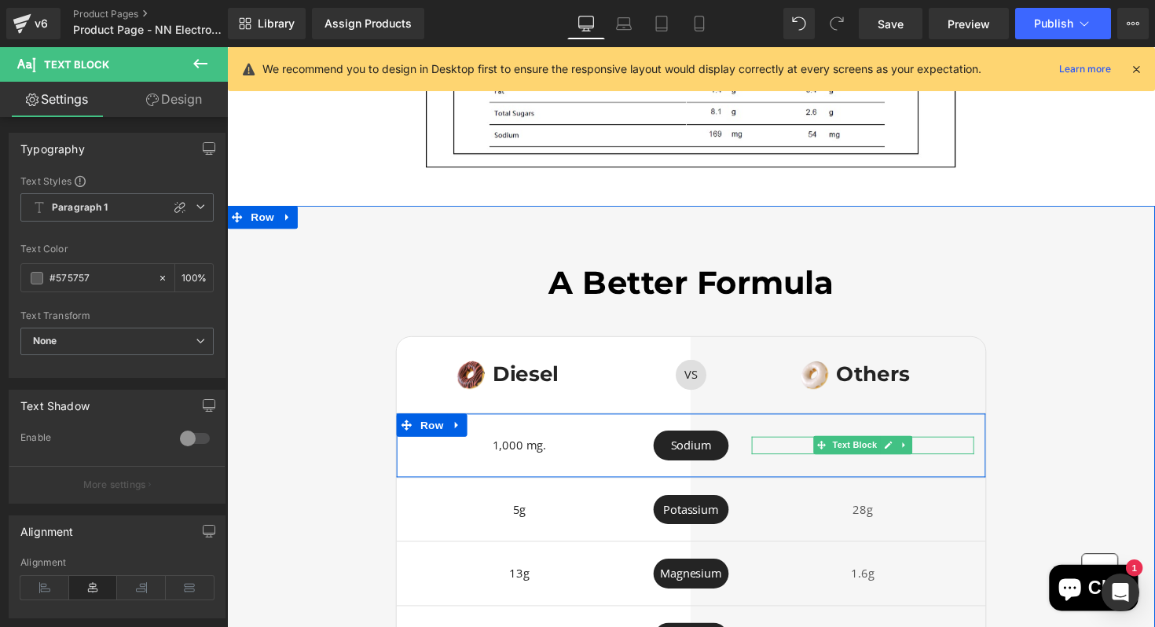
click at [946, 452] on p "≤500 mg." at bounding box center [879, 455] width 228 height 18
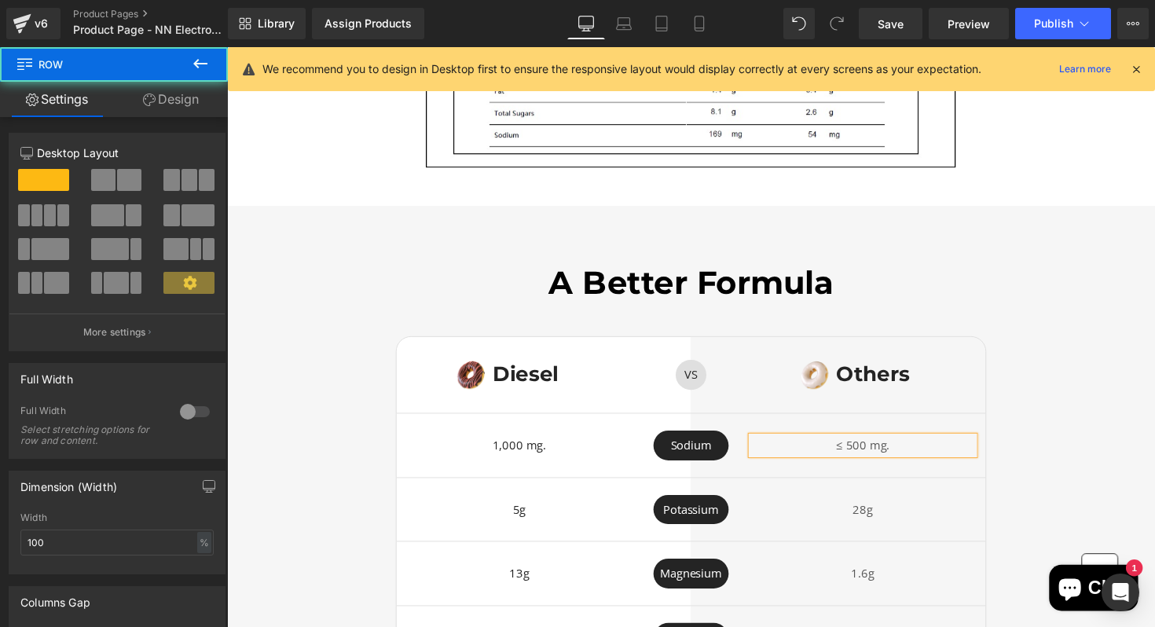
click at [1096, 456] on div "A Better Formula Heading Image Diesel Heading Row VS Text Block Row Image Other…" at bounding box center [702, 512] width 951 height 479
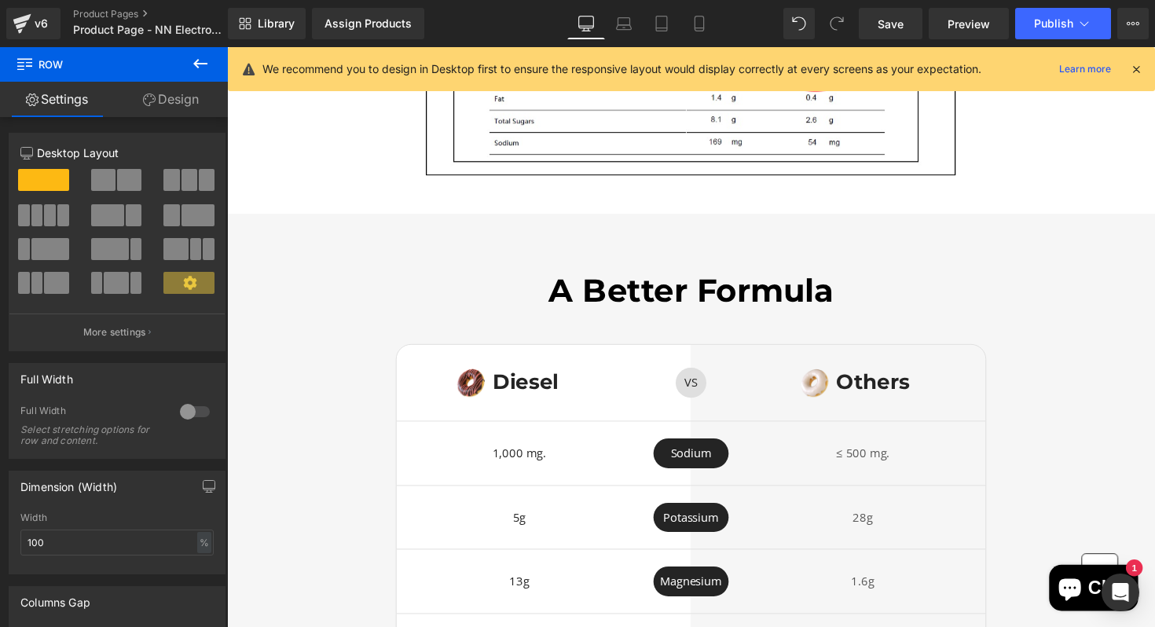
scroll to position [3241, 0]
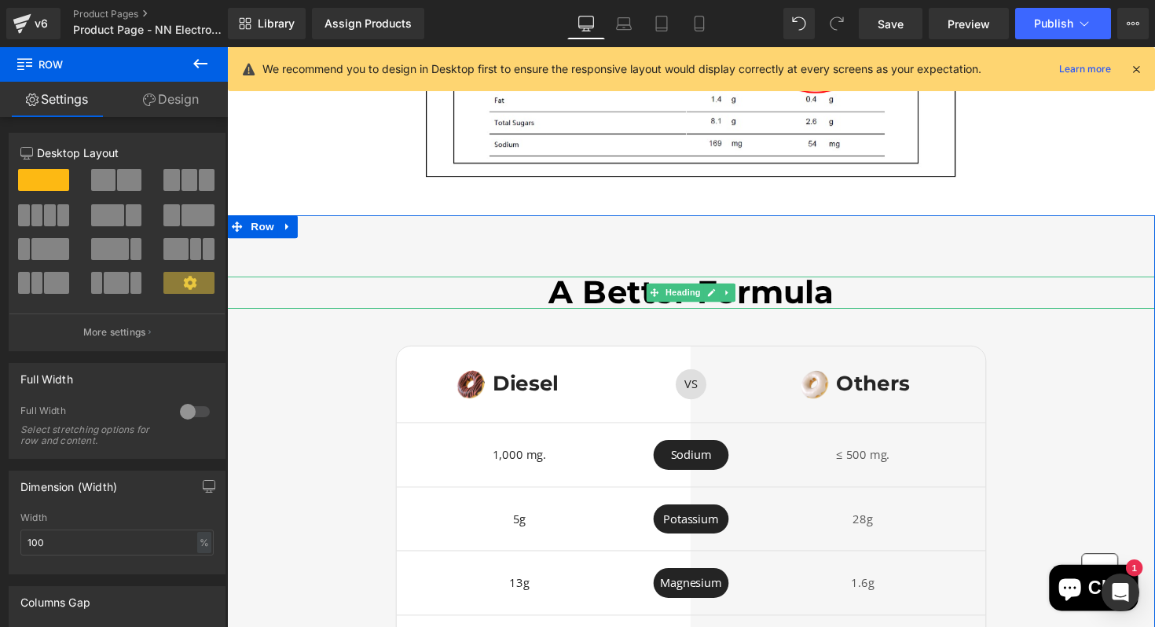
click at [850, 306] on h2 "A Better Formula" at bounding box center [702, 298] width 951 height 32
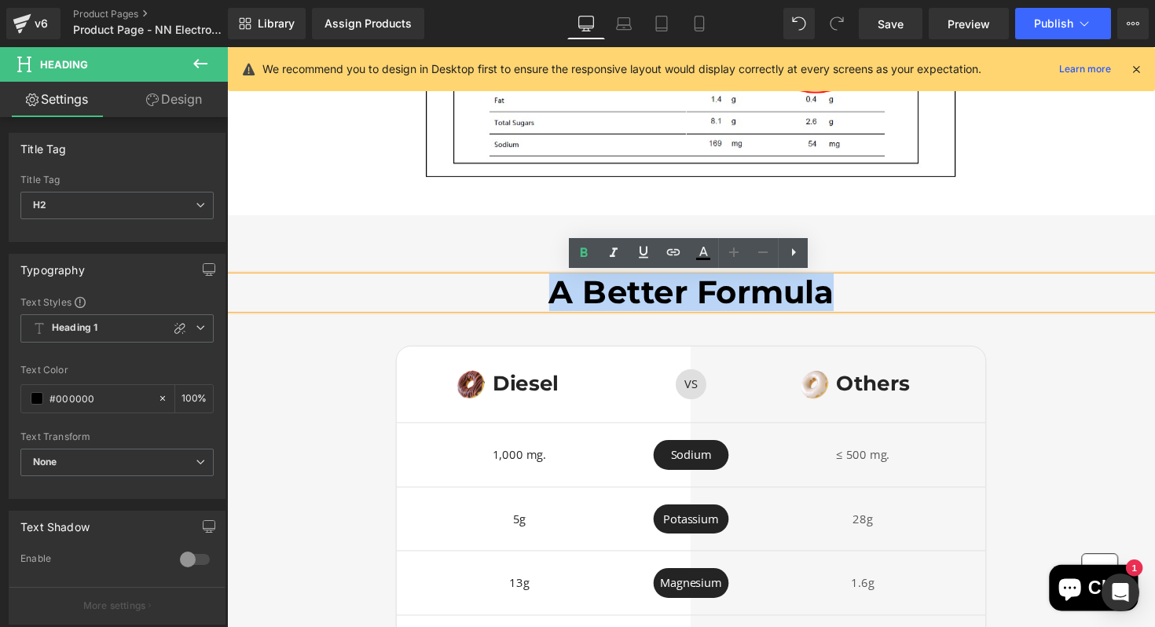
drag, startPoint x: 850, startPoint y: 306, endPoint x: 559, endPoint y: 306, distance: 290.8
click at [559, 306] on h2 "A Better Formula" at bounding box center [702, 298] width 951 height 32
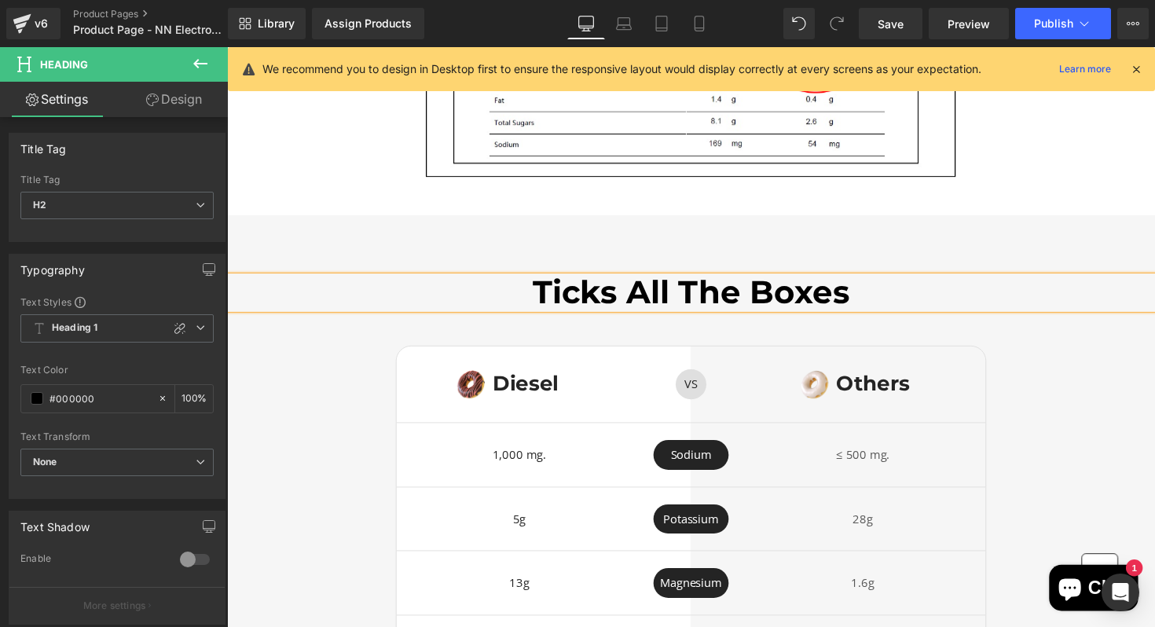
click at [984, 259] on div "Ticks All The Boxes Heading Image Diesel Heading Row VS Text Block Row Image Ot…" at bounding box center [702, 521] width 951 height 604
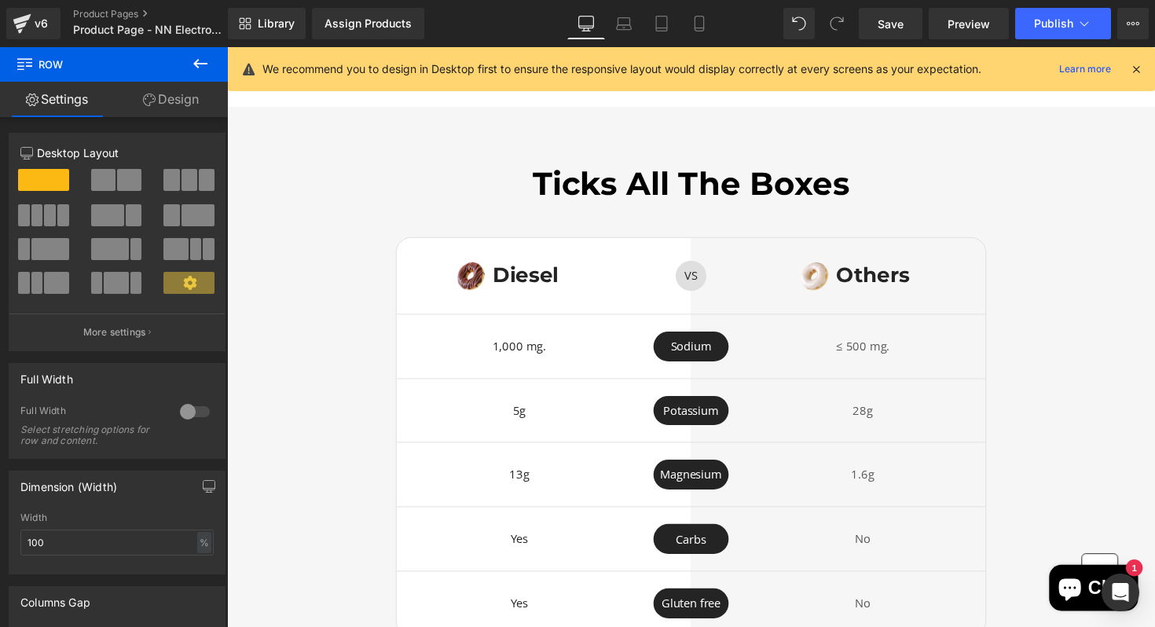
scroll to position [3358, 0]
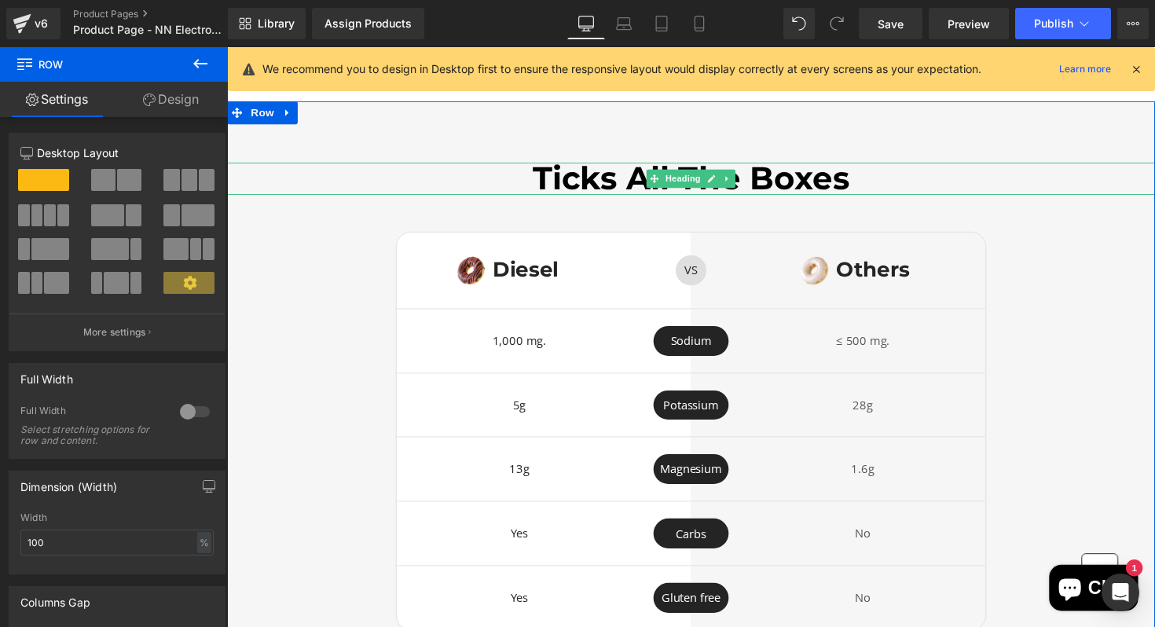
click at [872, 179] on h2 "Ticks All The Boxes" at bounding box center [702, 182] width 951 height 32
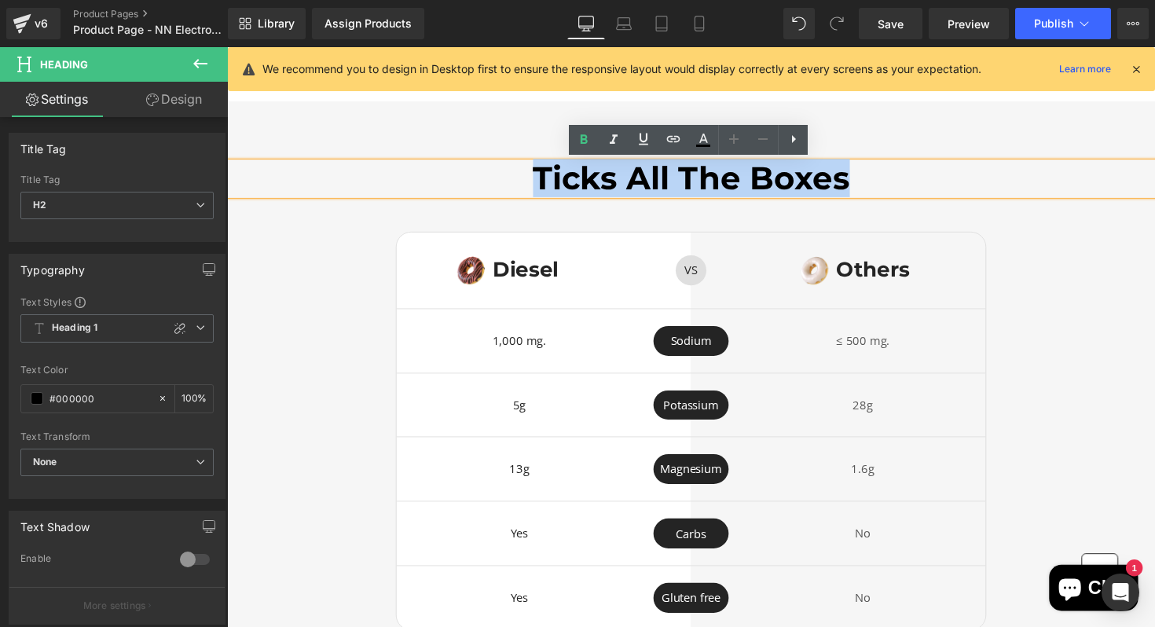
drag, startPoint x: 872, startPoint y: 179, endPoint x: 558, endPoint y: 153, distance: 315.5
click at [558, 153] on div "Ticks All The Boxes Heading Image Diesel Heading Row VS Text Block Row Image Ot…" at bounding box center [702, 405] width 951 height 604
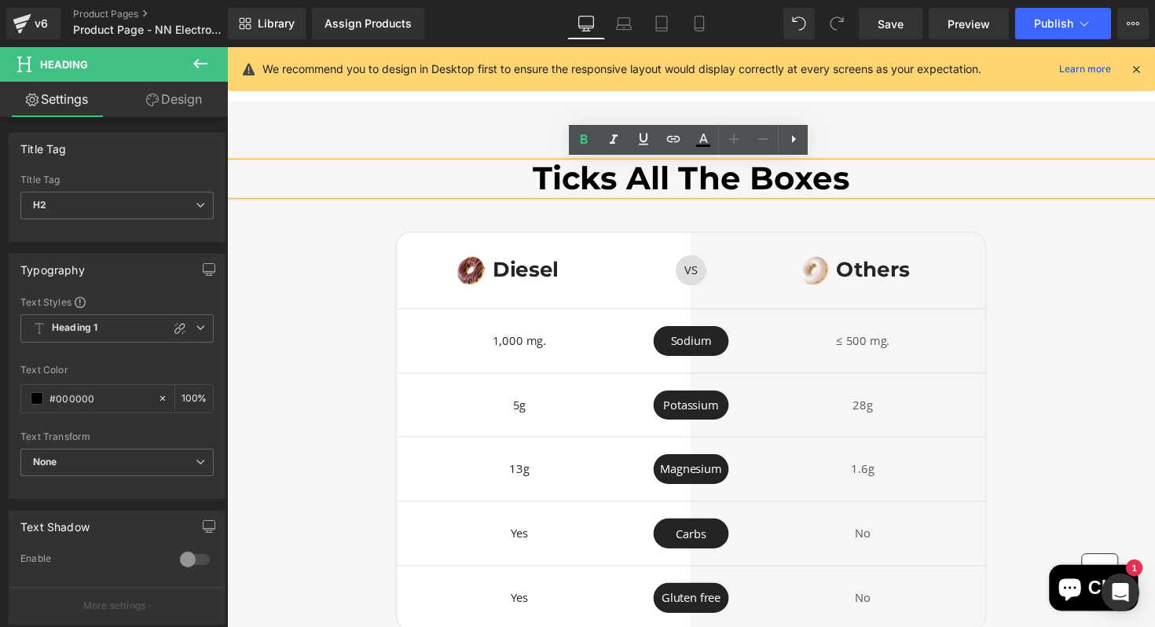
click at [1130, 334] on div "Ticks All The Boxes Heading Image Diesel Heading Row VS Text Block Row Image Ot…" at bounding box center [702, 405] width 951 height 479
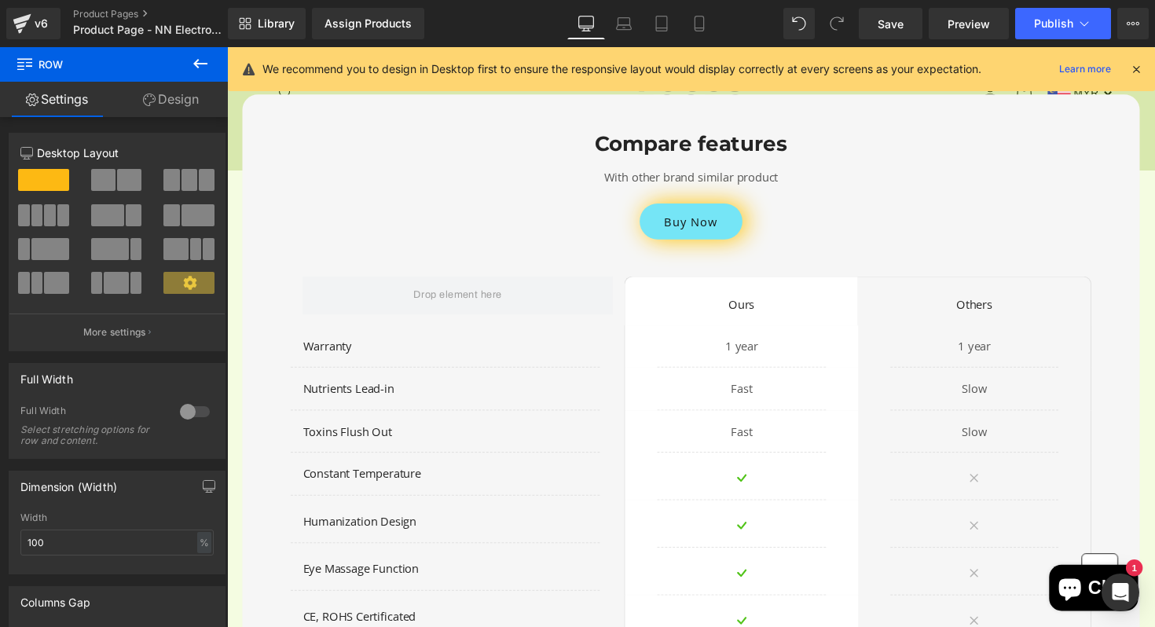
scroll to position [7446, 0]
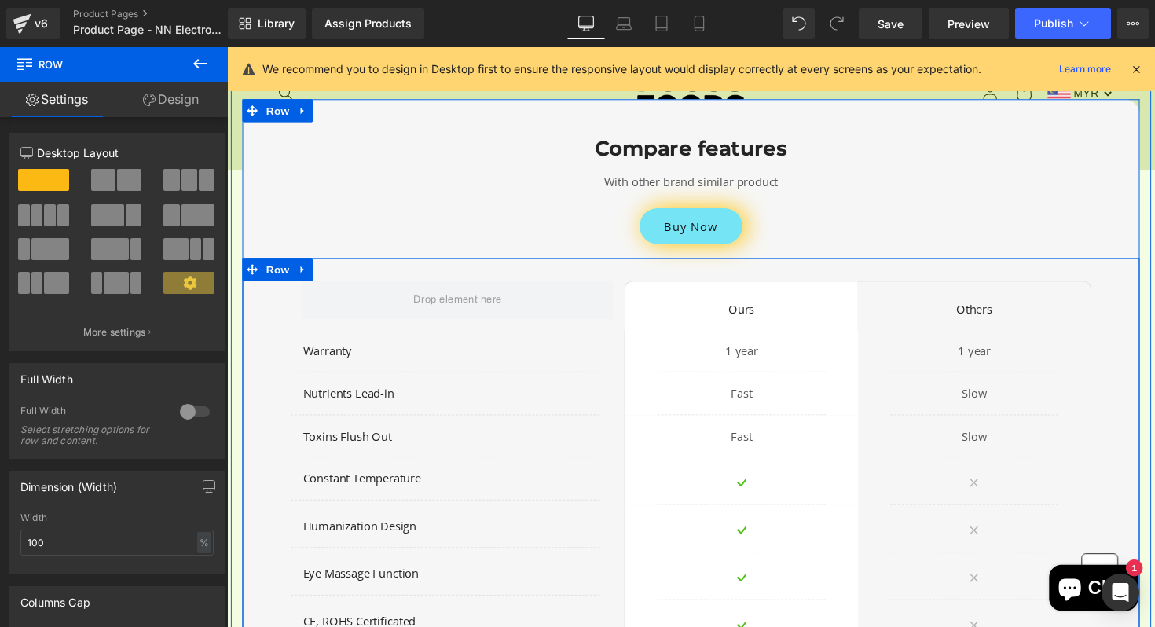
click at [1126, 382] on div "Row Ours Text Block Row Others Text Block Row Row Row Warranty Text Block Separ…" at bounding box center [703, 490] width 920 height 455
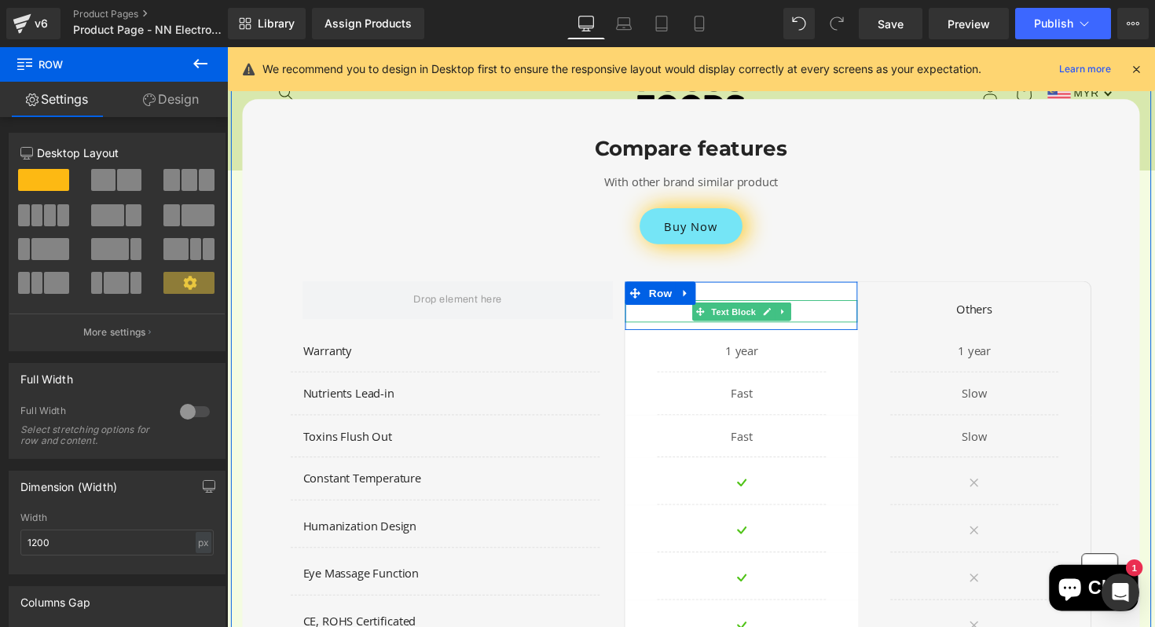
click at [829, 318] on p "Ours" at bounding box center [754, 316] width 238 height 18
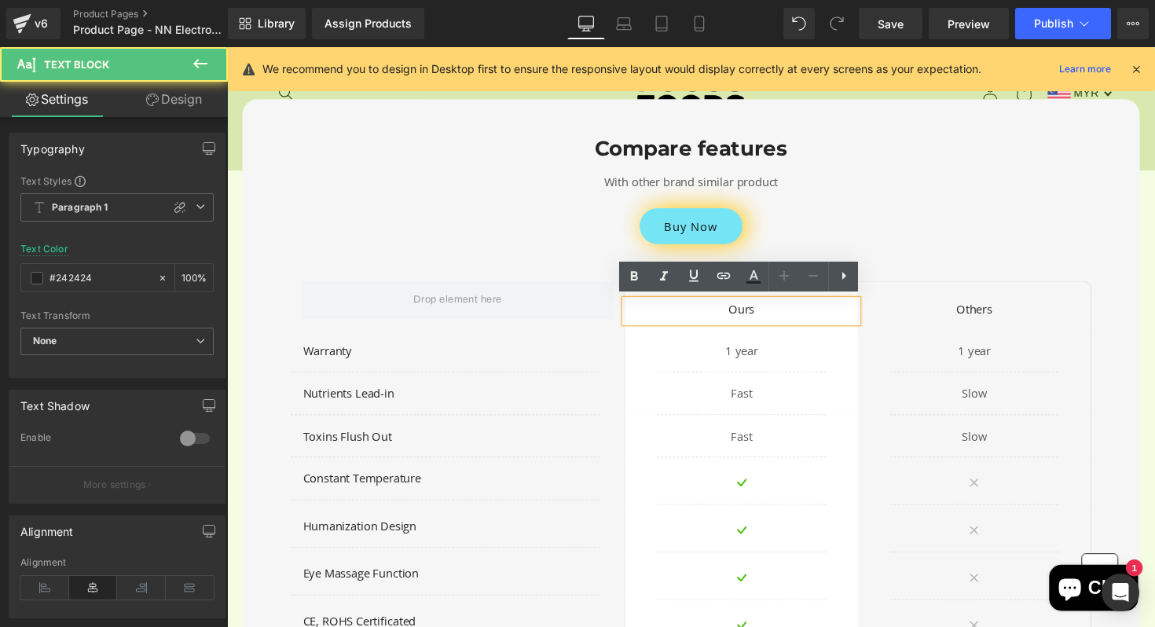
click at [819, 318] on p "Ours" at bounding box center [754, 316] width 238 height 18
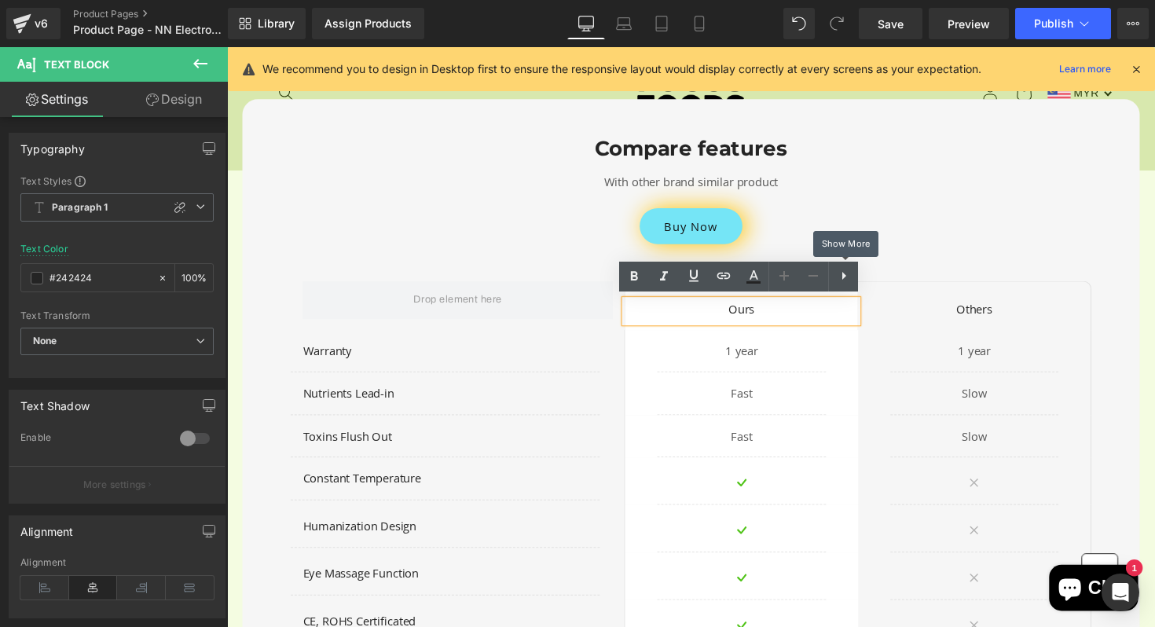
click at [908, 230] on div "Buy Now" at bounding box center [703, 230] width 896 height 37
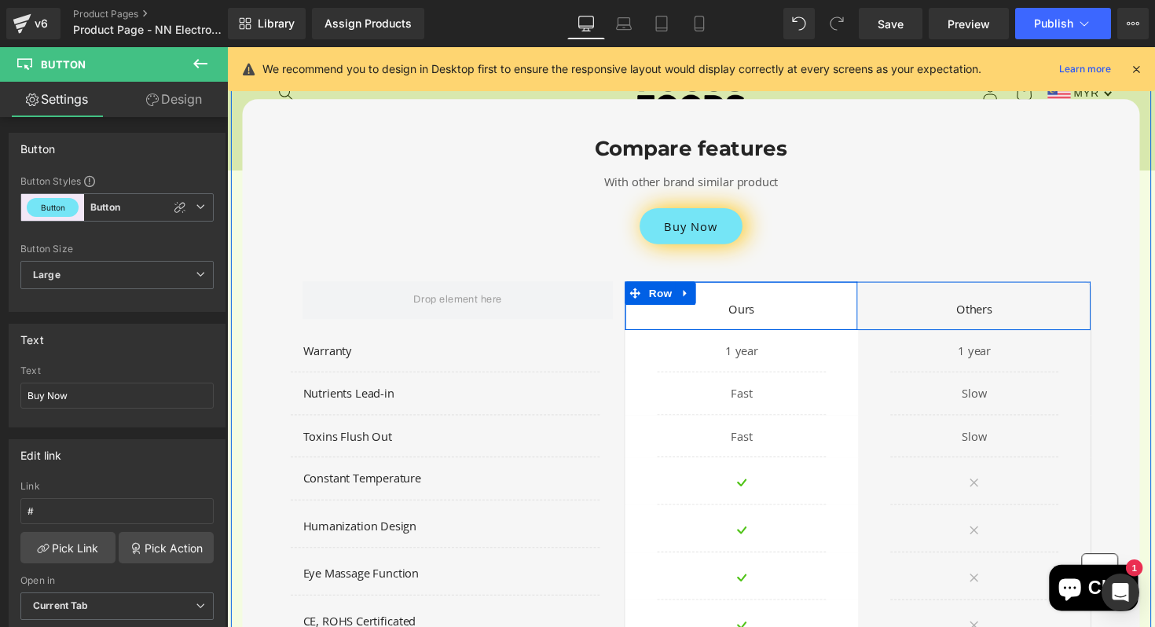
click at [859, 294] on div "Ours Text Block Row" at bounding box center [754, 313] width 238 height 50
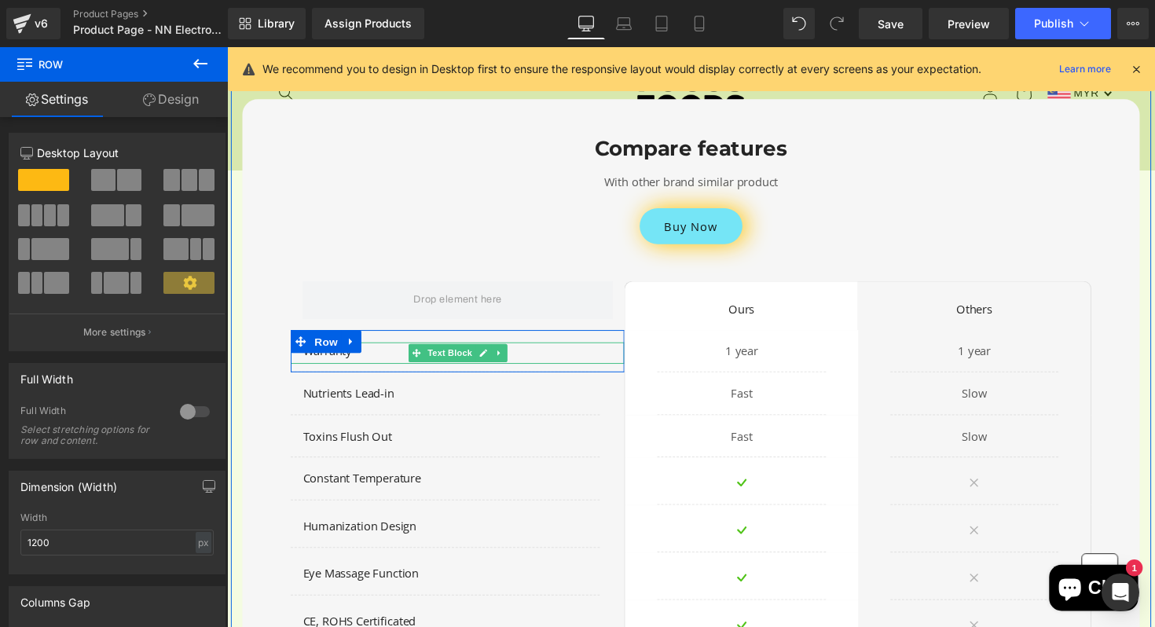
click at [375, 362] on p "Warranty" at bounding box center [469, 359] width 329 height 18
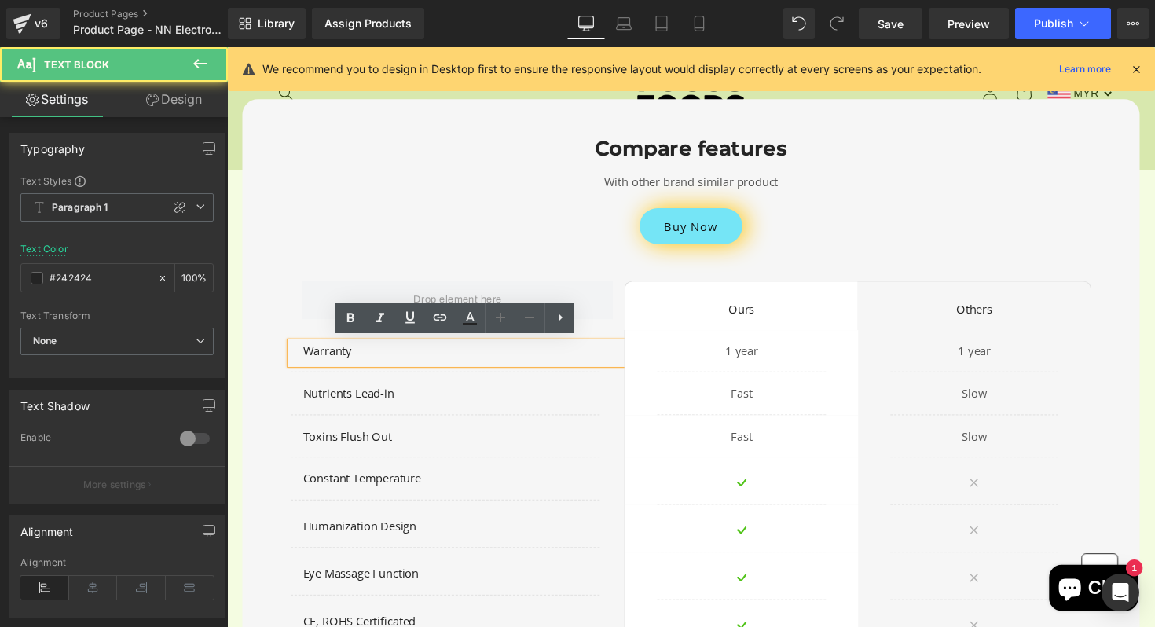
click at [374, 362] on p "Warranty" at bounding box center [469, 359] width 329 height 18
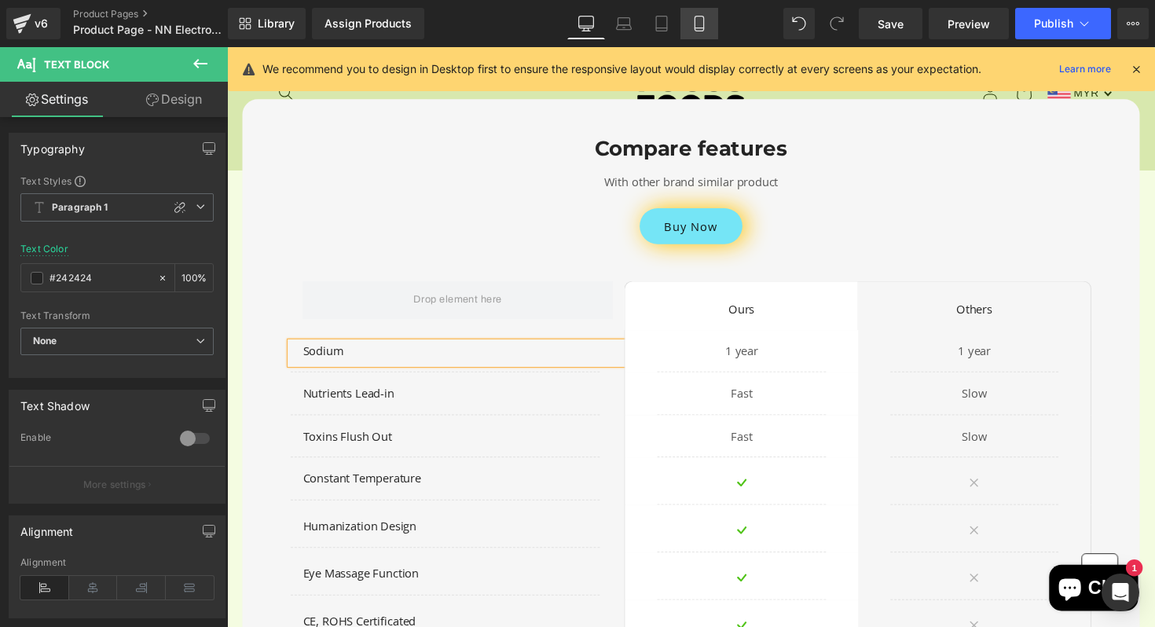
click at [689, 28] on link "Mobile" at bounding box center [700, 23] width 38 height 31
type input "100"
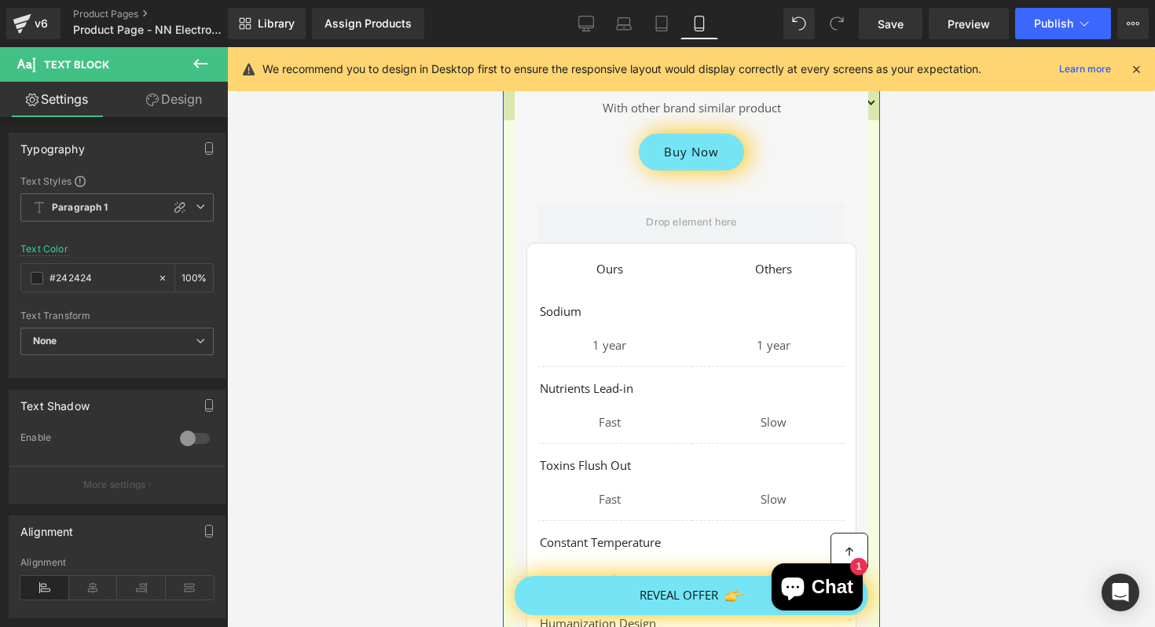
scroll to position [9220, 0]
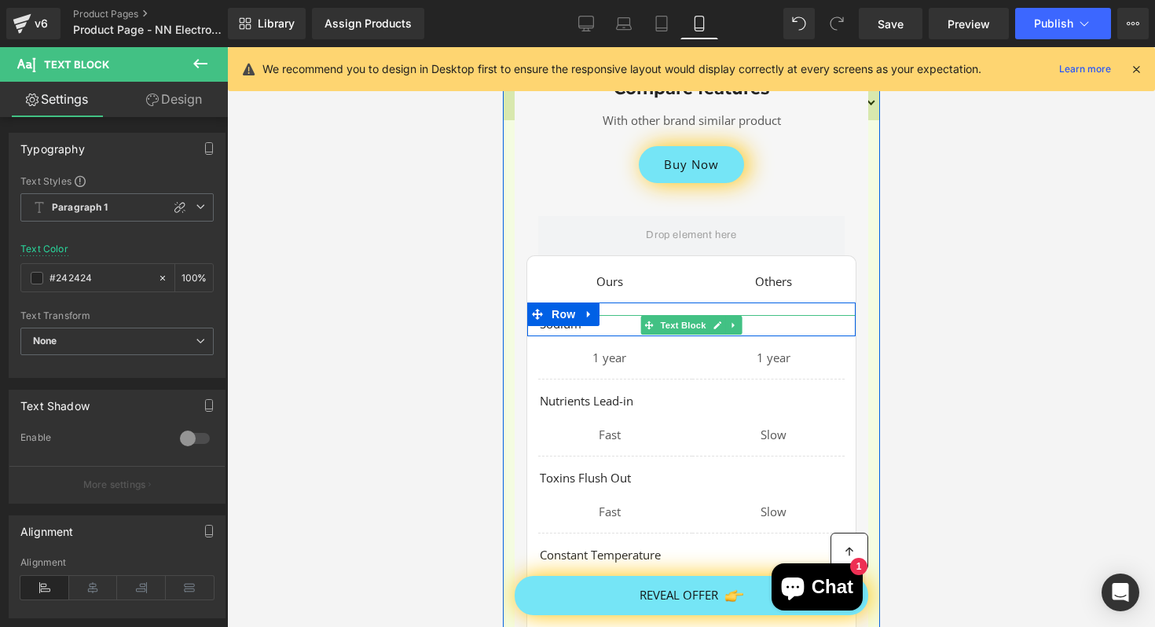
click at [611, 315] on p "Sodium" at bounding box center [697, 324] width 316 height 18
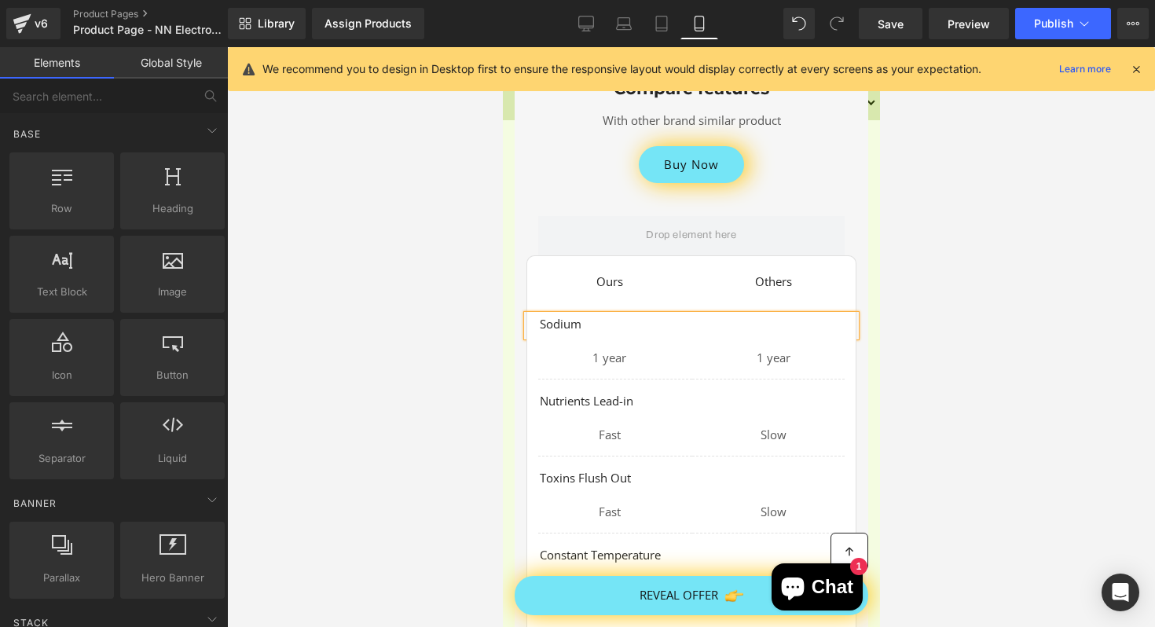
click at [913, 310] on div at bounding box center [691, 337] width 928 height 580
click at [586, 36] on link "Desktop" at bounding box center [586, 23] width 38 height 31
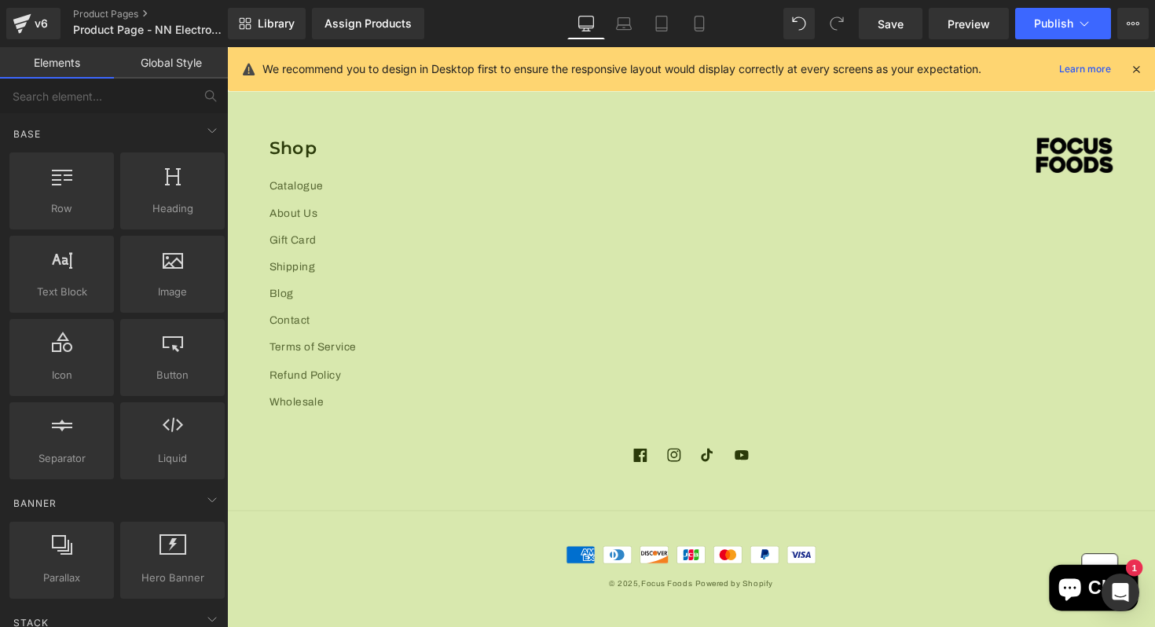
scroll to position [8396, 0]
click at [257, 21] on link "Library" at bounding box center [267, 23] width 78 height 31
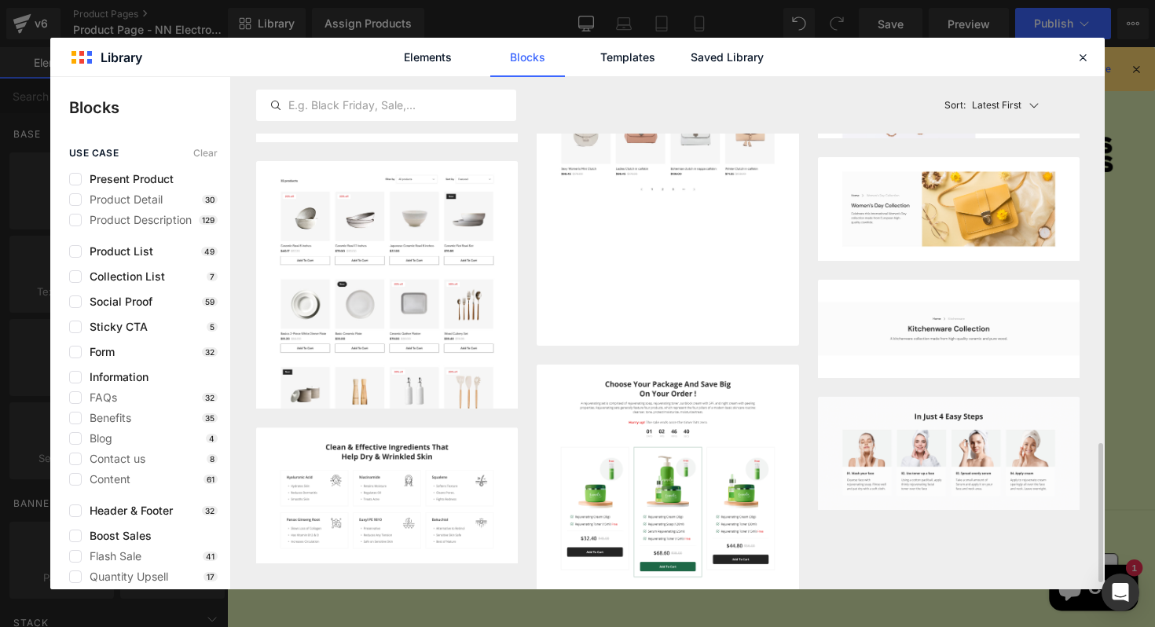
scroll to position [1340, 0]
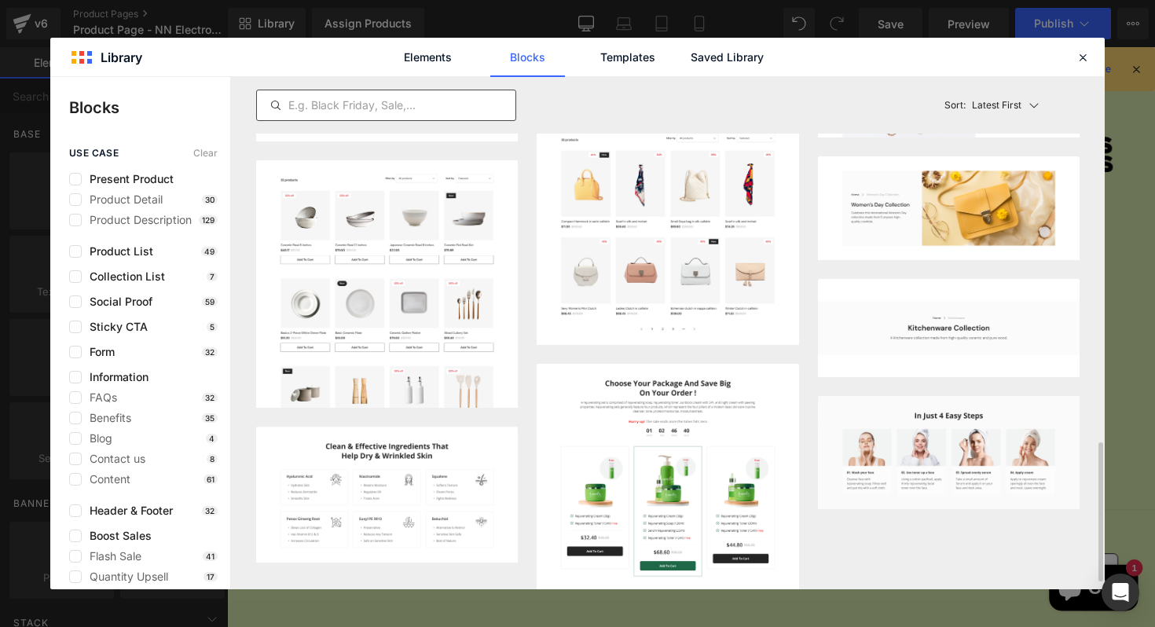
click at [323, 111] on input "text" at bounding box center [386, 105] width 259 height 19
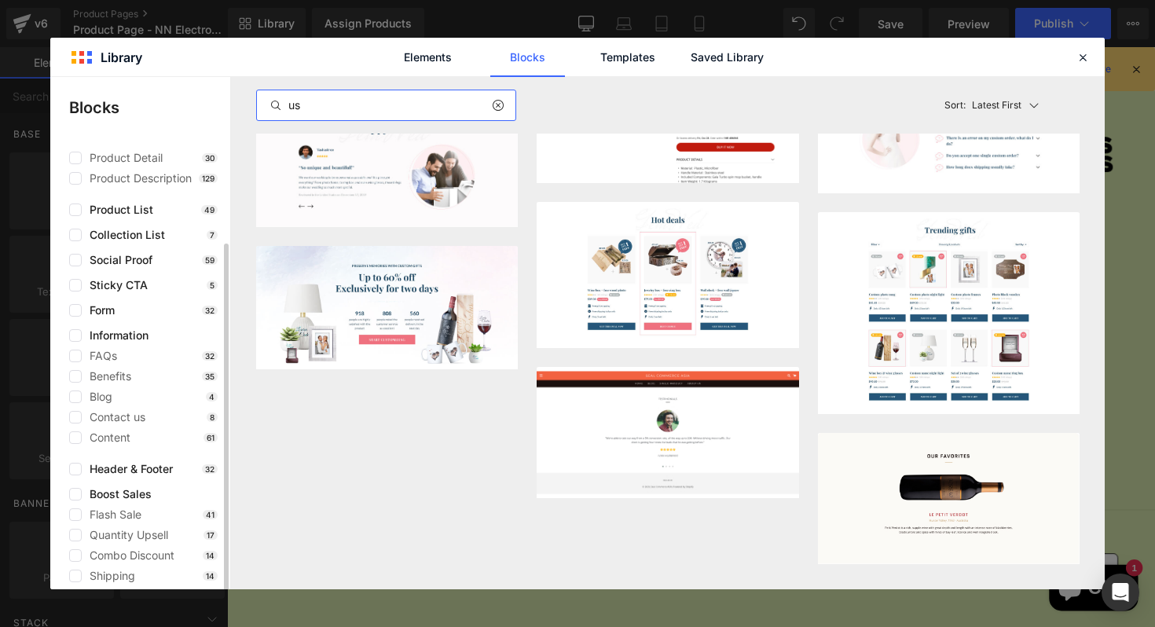
scroll to position [74, 0]
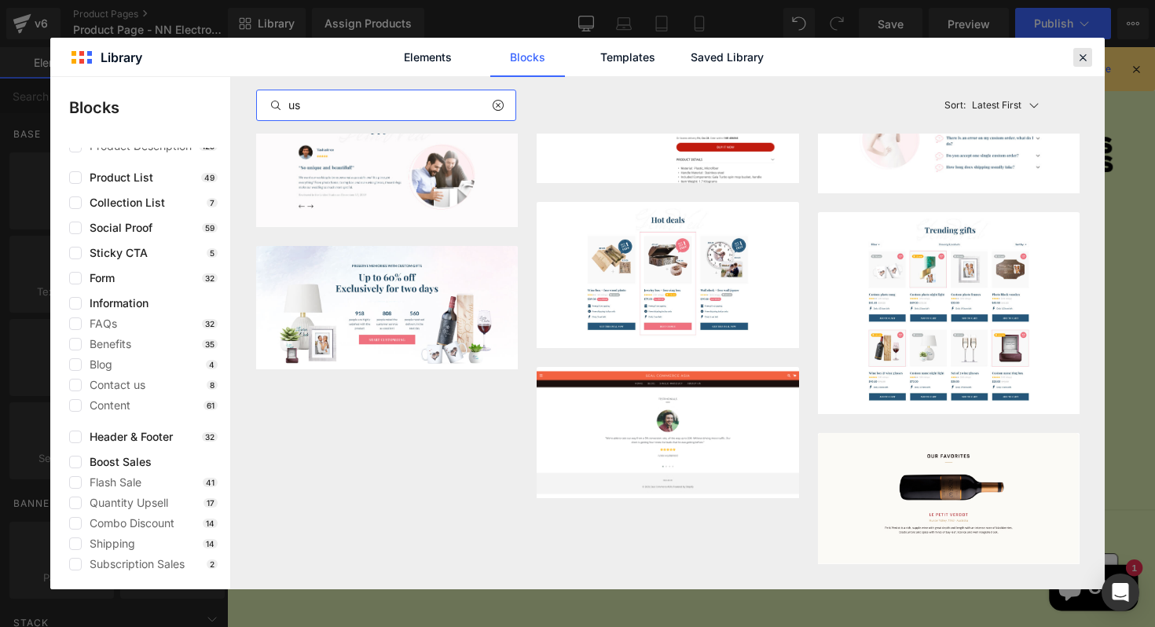
type input "us"
click at [1086, 54] on icon at bounding box center [1083, 57] width 14 height 14
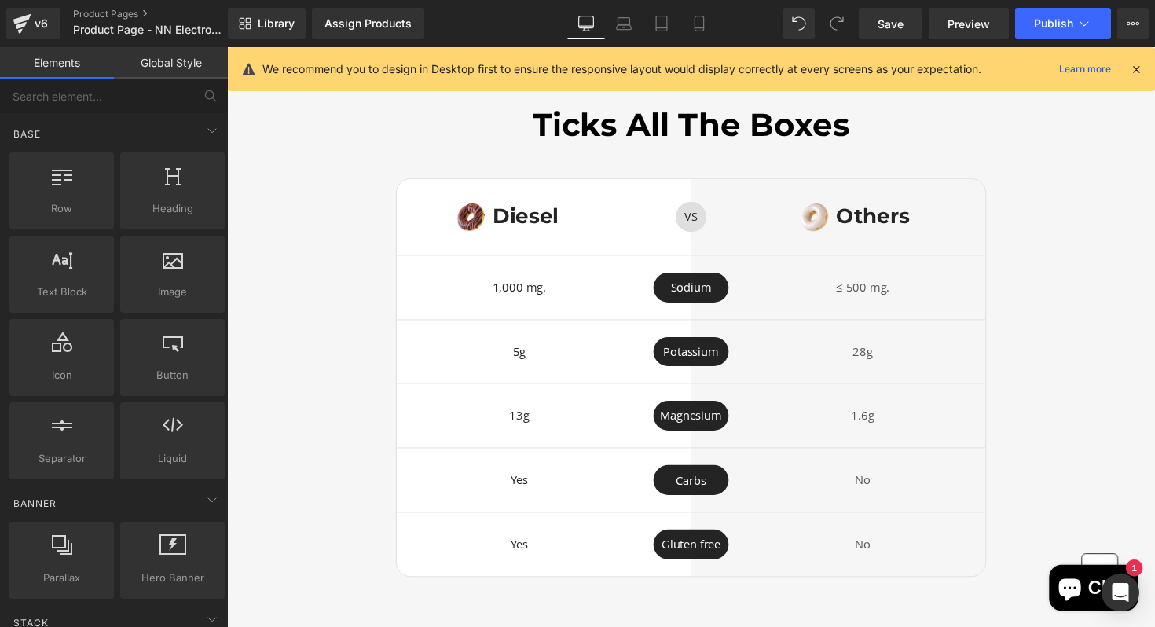
scroll to position [3425, 0]
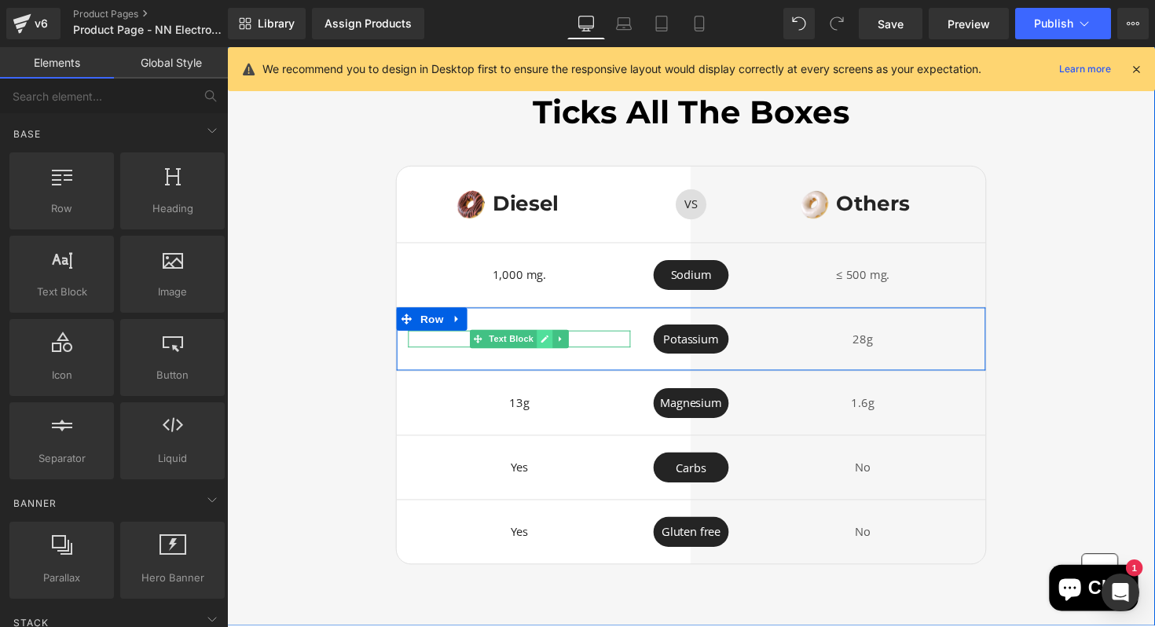
click at [554, 344] on icon at bounding box center [553, 346] width 9 height 9
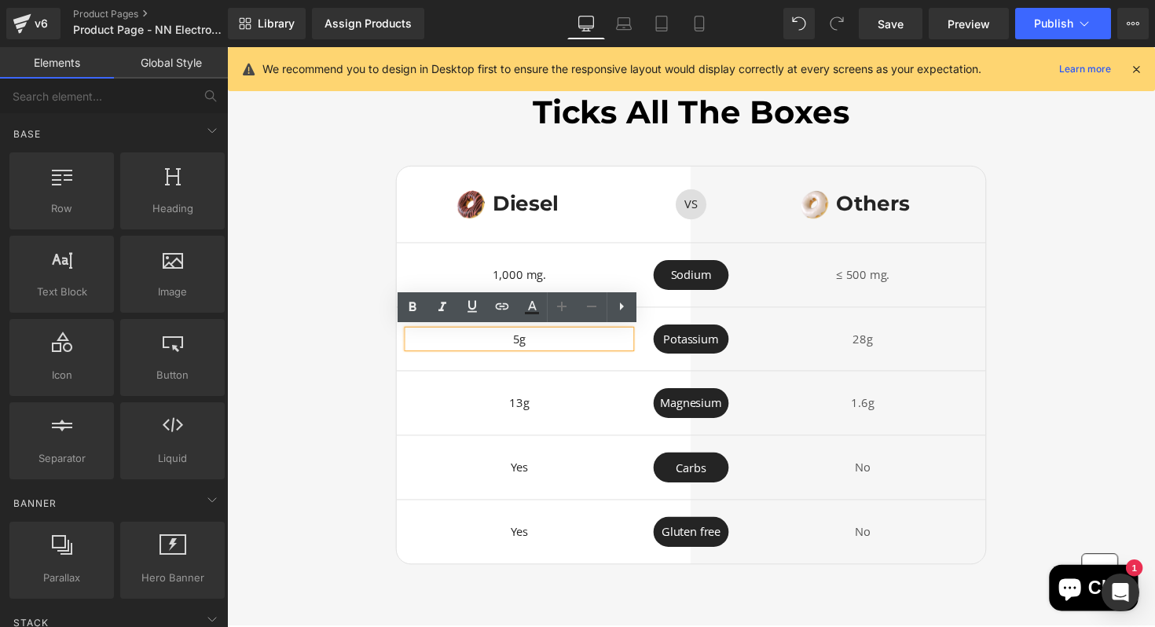
click at [615, 345] on p "5g" at bounding box center [527, 347] width 228 height 18
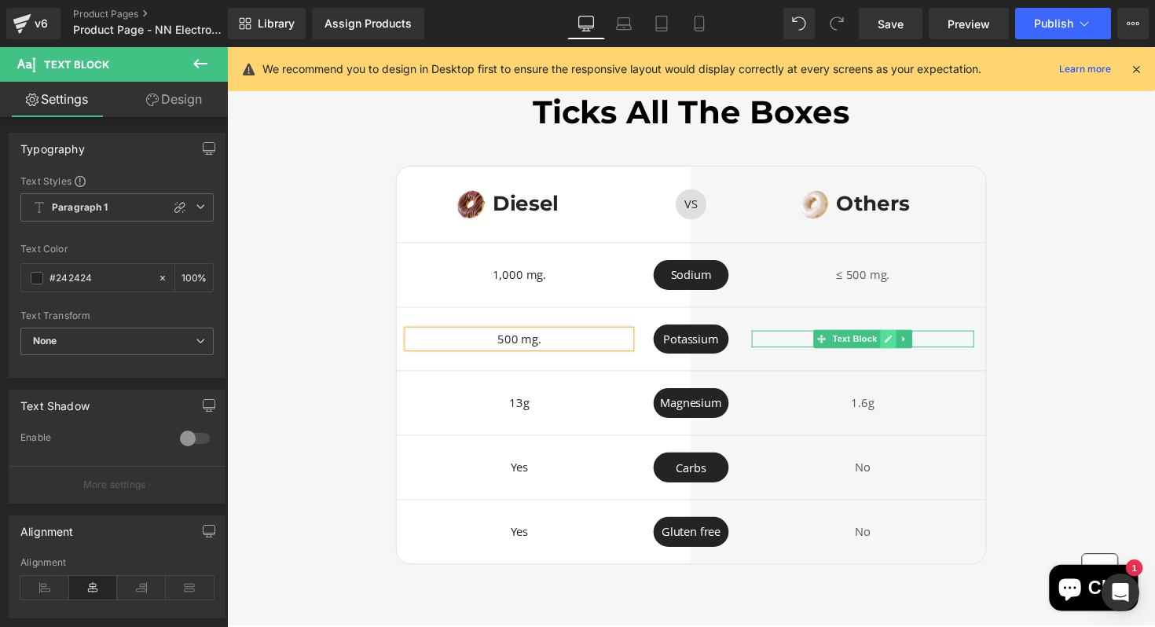
click at [899, 344] on link at bounding box center [905, 346] width 17 height 19
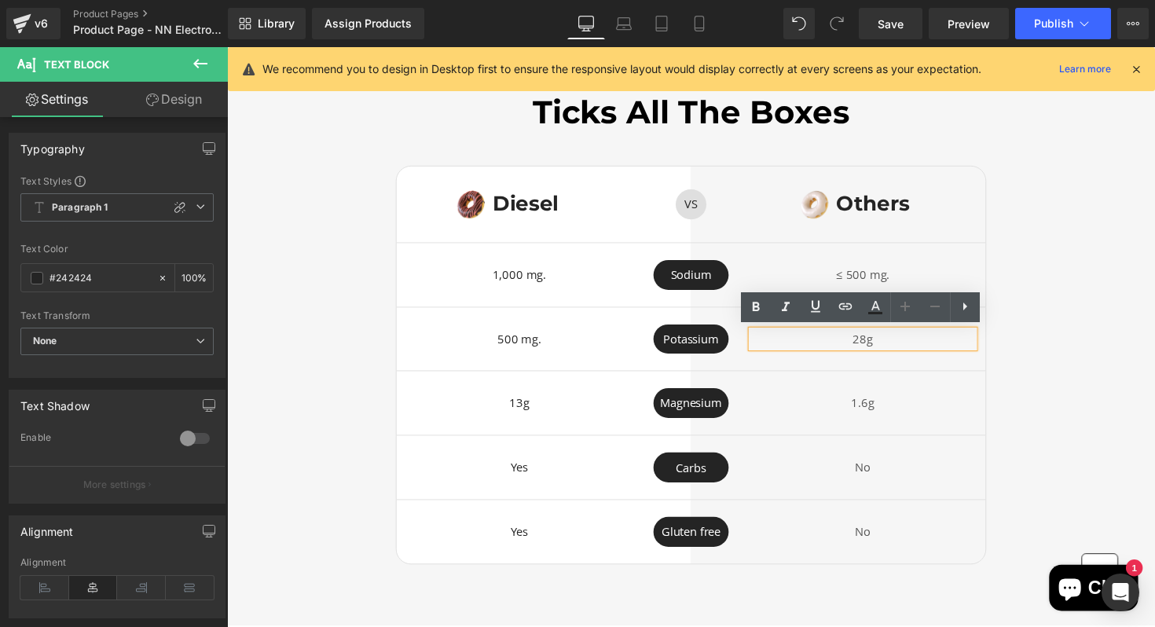
click at [899, 344] on p "28g" at bounding box center [879, 347] width 228 height 18
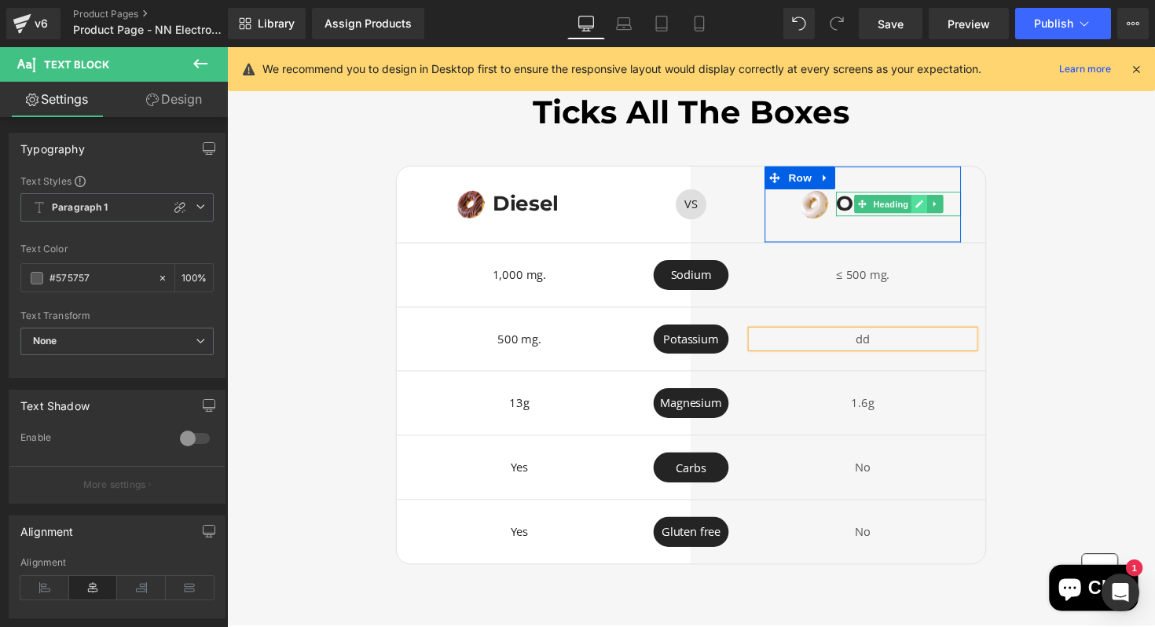
click at [940, 204] on icon at bounding box center [936, 208] width 9 height 9
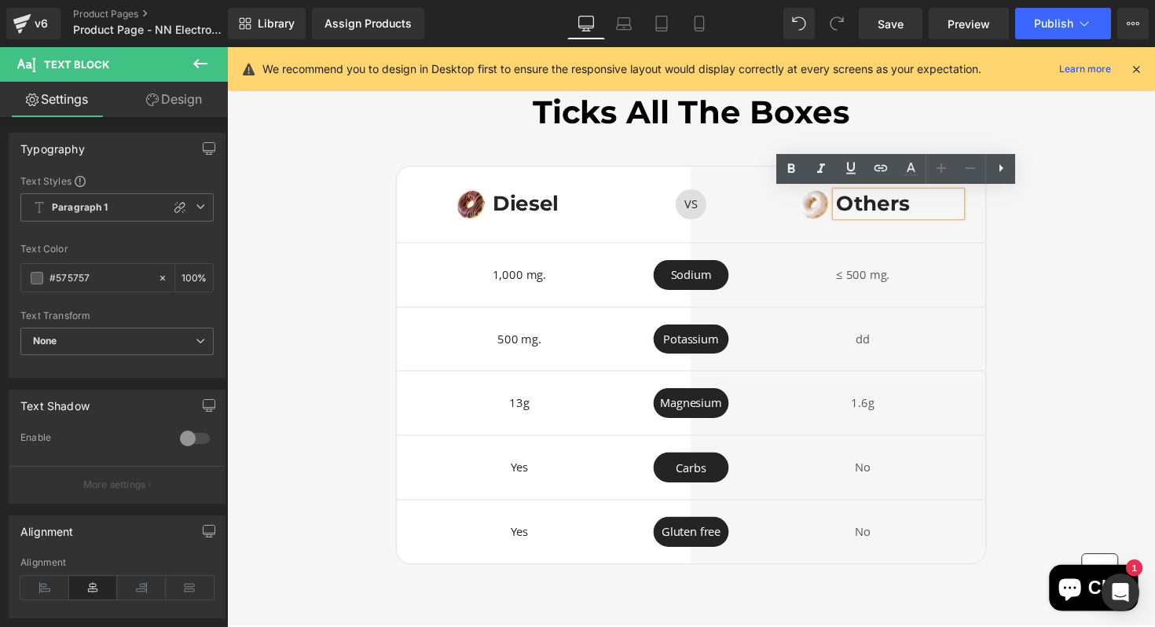
click at [945, 204] on h1 "Others" at bounding box center [915, 208] width 128 height 25
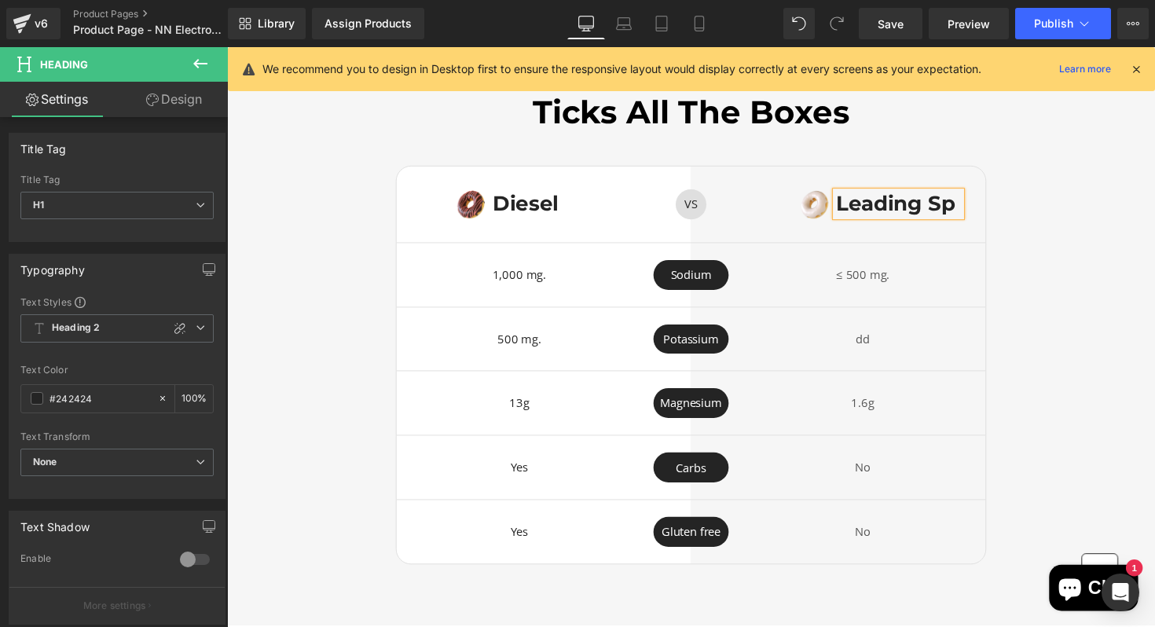
scroll to position [3422, 0]
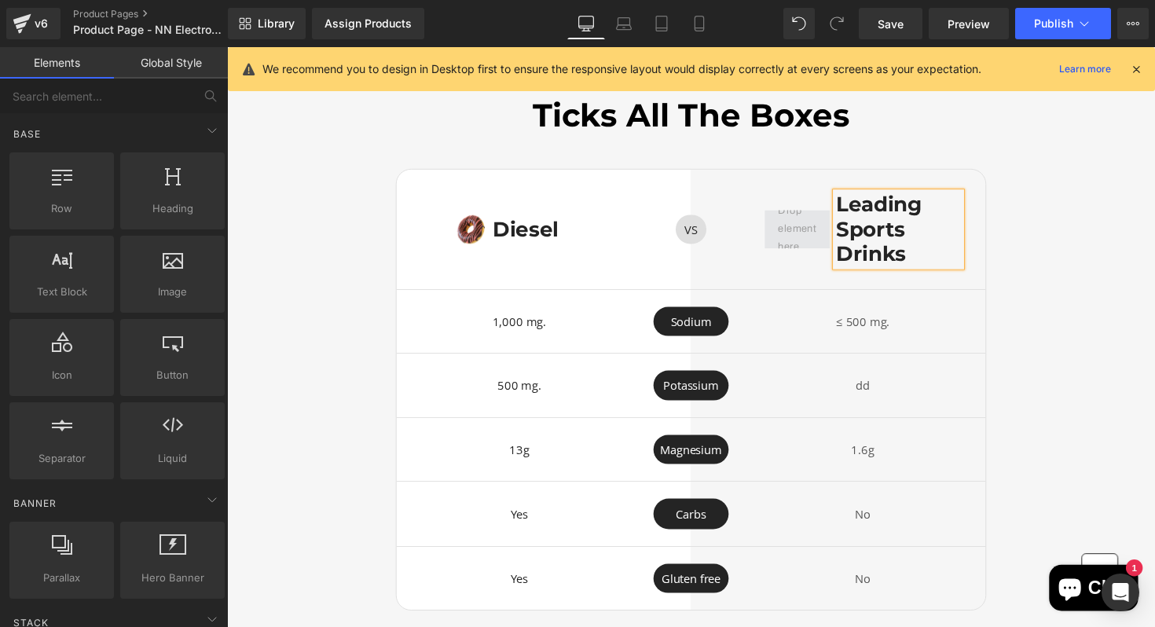
click at [820, 237] on span at bounding box center [812, 234] width 50 height 63
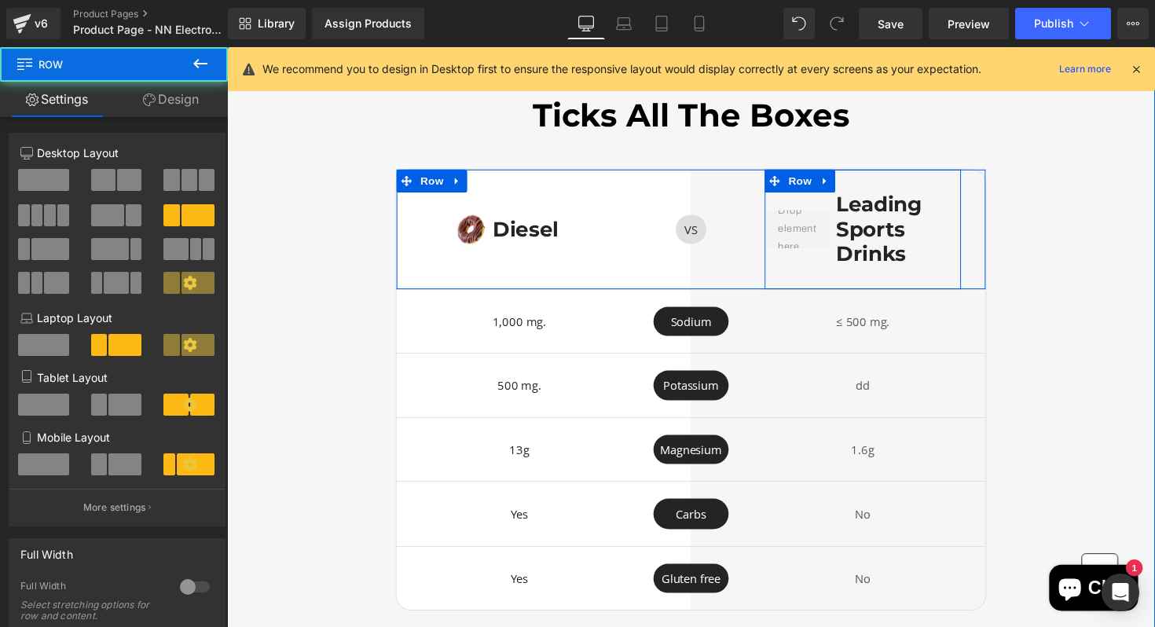
click at [835, 266] on div at bounding box center [811, 233] width 67 height 75
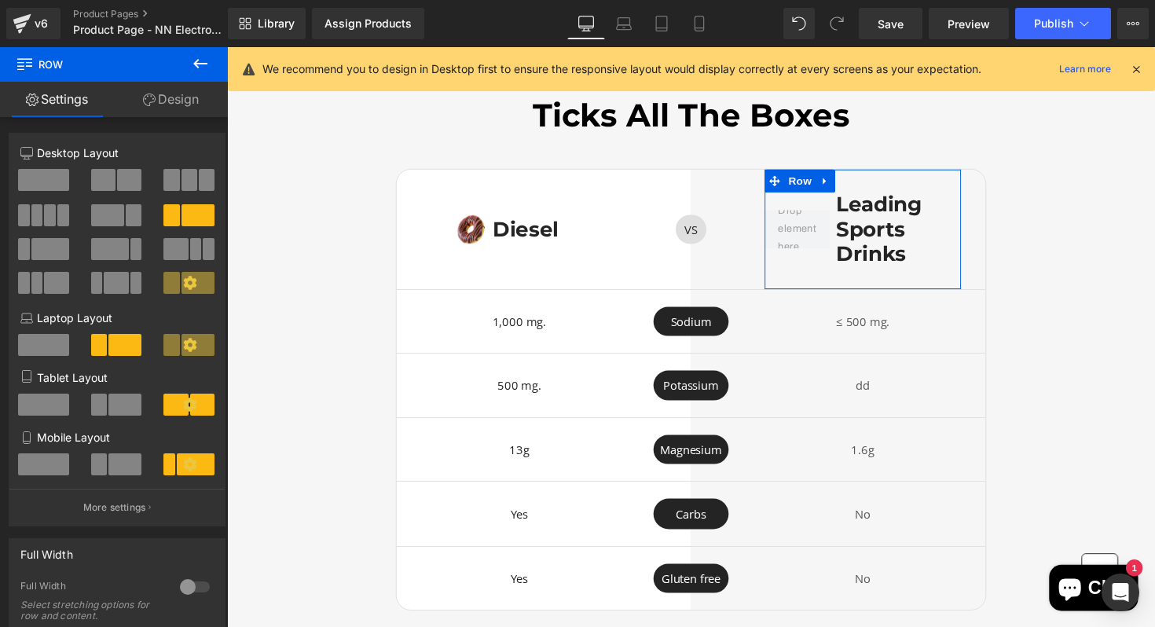
click at [46, 184] on span at bounding box center [43, 180] width 51 height 22
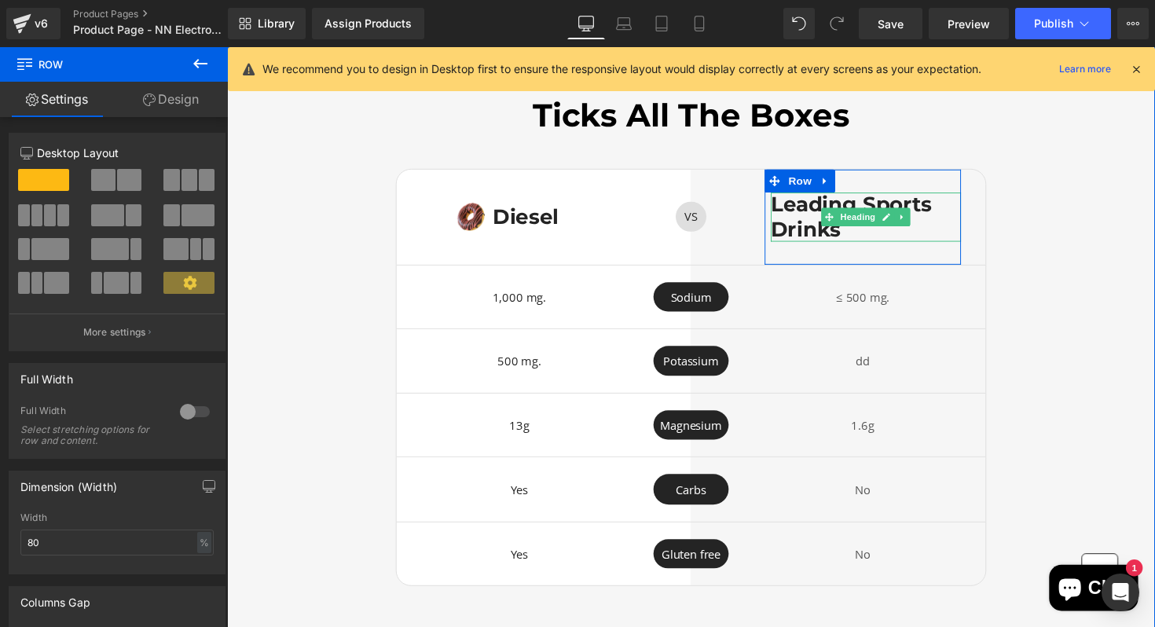
click at [949, 212] on h1 "Leading Sports Drinks" at bounding box center [881, 221] width 195 height 50
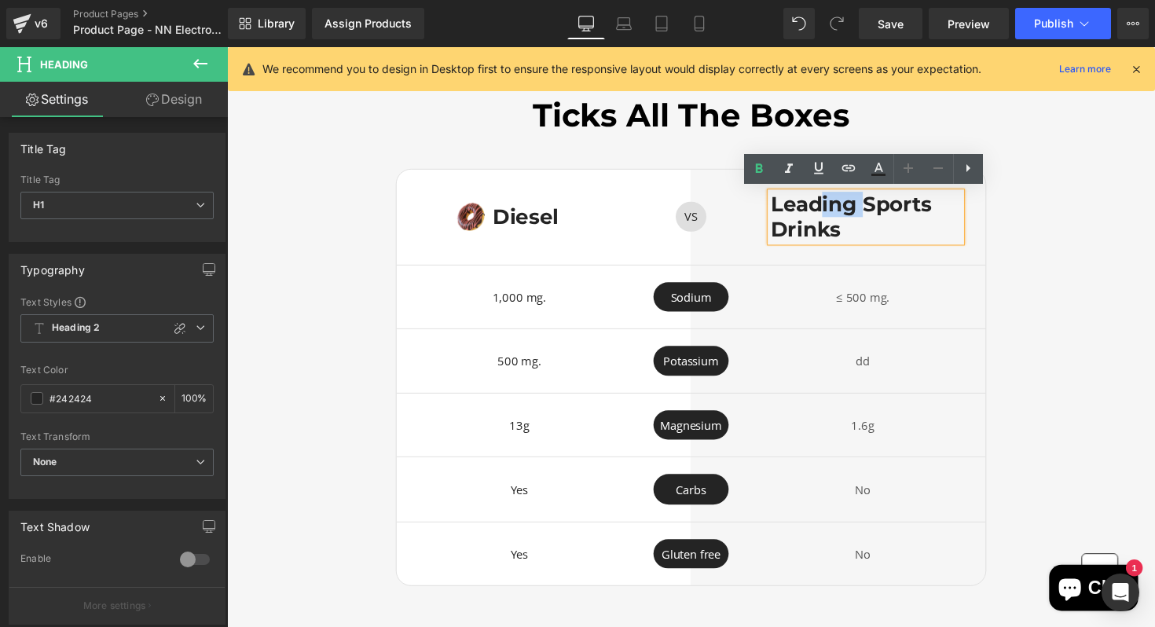
drag, startPoint x: 879, startPoint y: 214, endPoint x: 838, endPoint y: 198, distance: 44.5
click at [838, 198] on h1 "Leading Sports Drinks" at bounding box center [881, 221] width 195 height 50
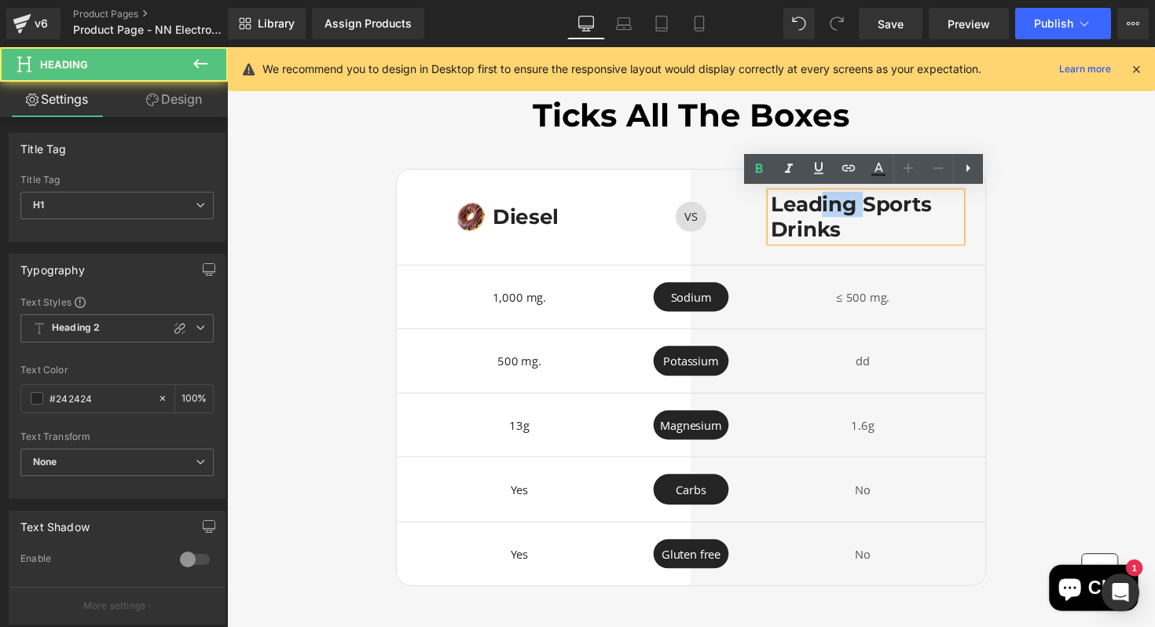
click at [838, 198] on h1 "Leading Sports Drinks" at bounding box center [881, 221] width 195 height 50
click at [1137, 201] on div "Ticks All The Boxes Heading Image Diesel Heading Row VS Text Block Row Leading …" at bounding box center [702, 350] width 951 height 498
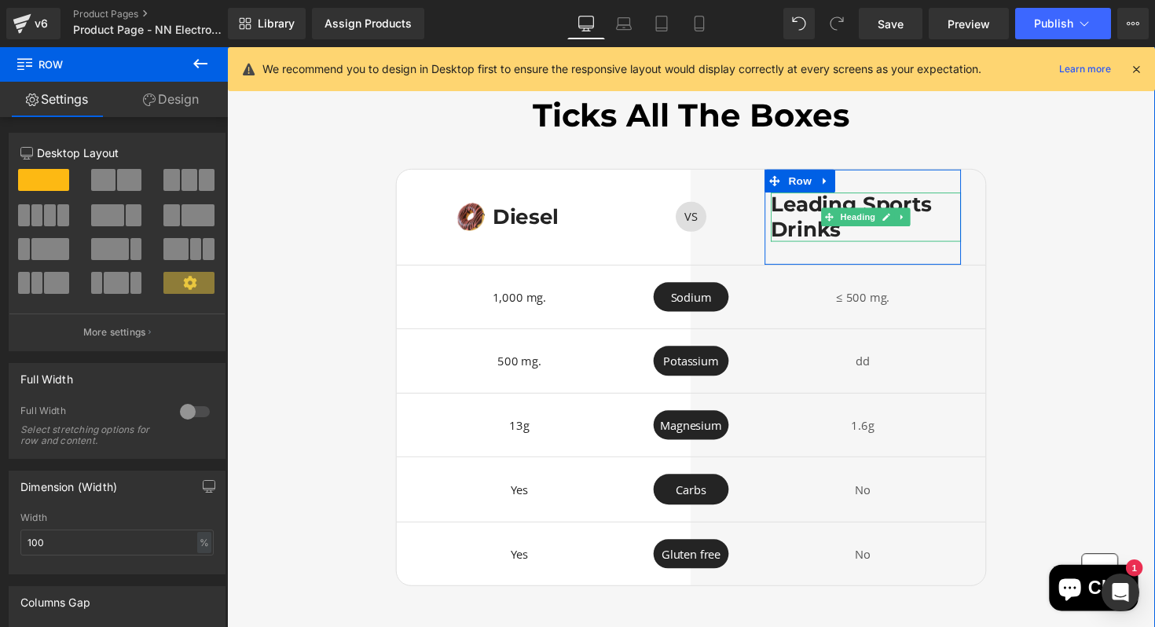
click at [953, 227] on h1 "Leading Sports Drinks" at bounding box center [881, 221] width 195 height 50
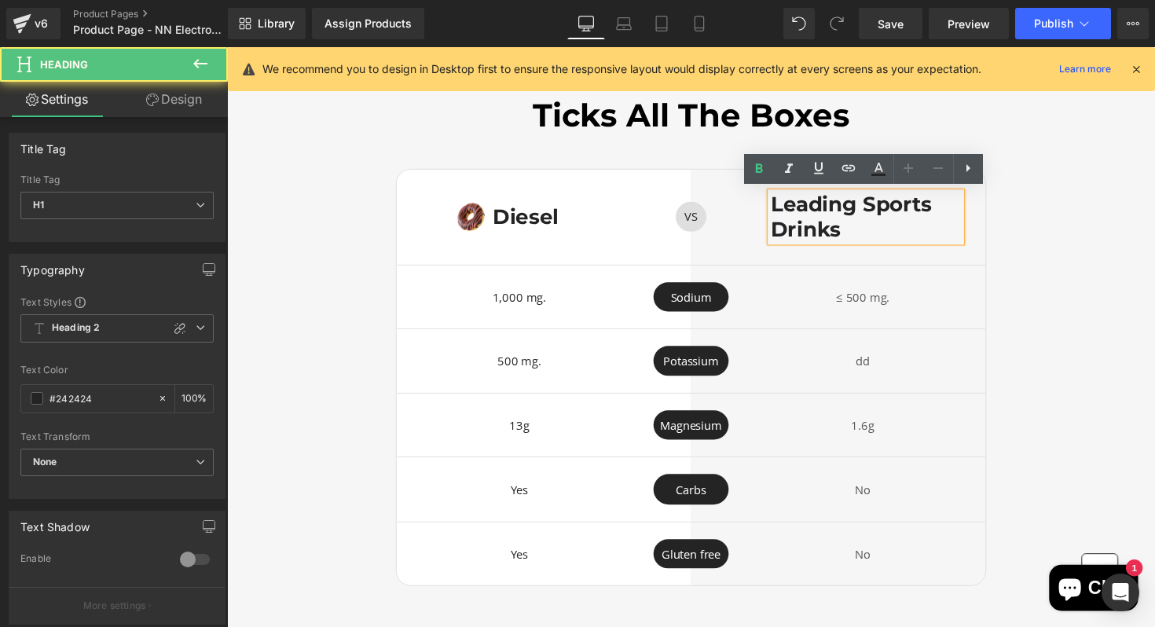
click at [1088, 222] on div "Ticks All The Boxes Heading Image Diesel Heading Row VS Text Block Row Leading …" at bounding box center [702, 350] width 951 height 498
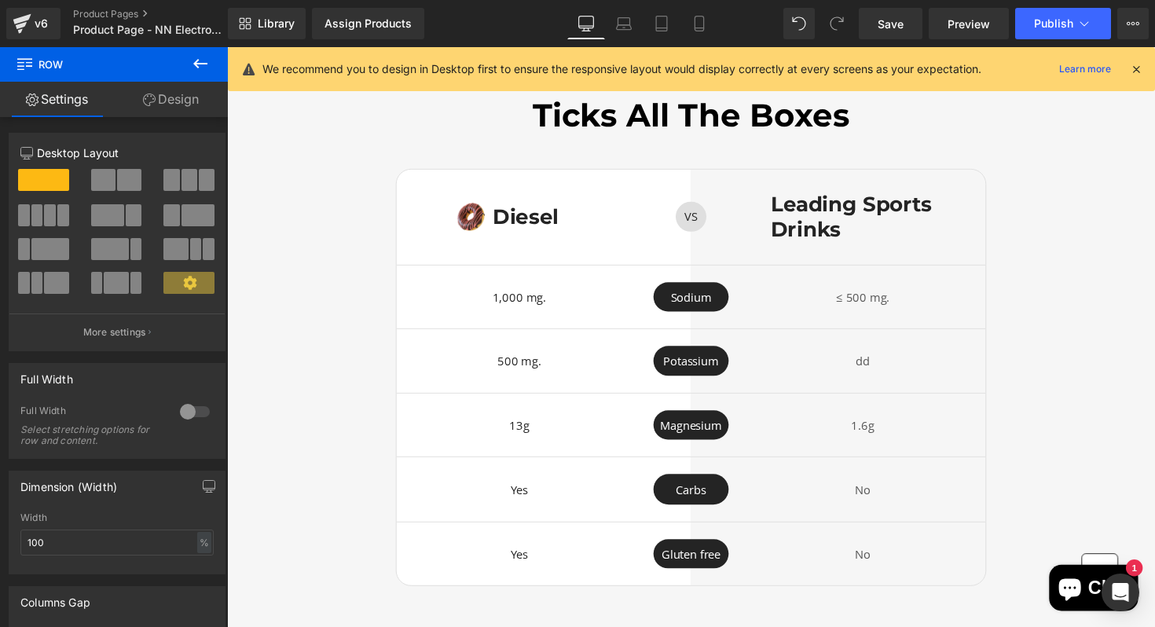
scroll to position [0, 0]
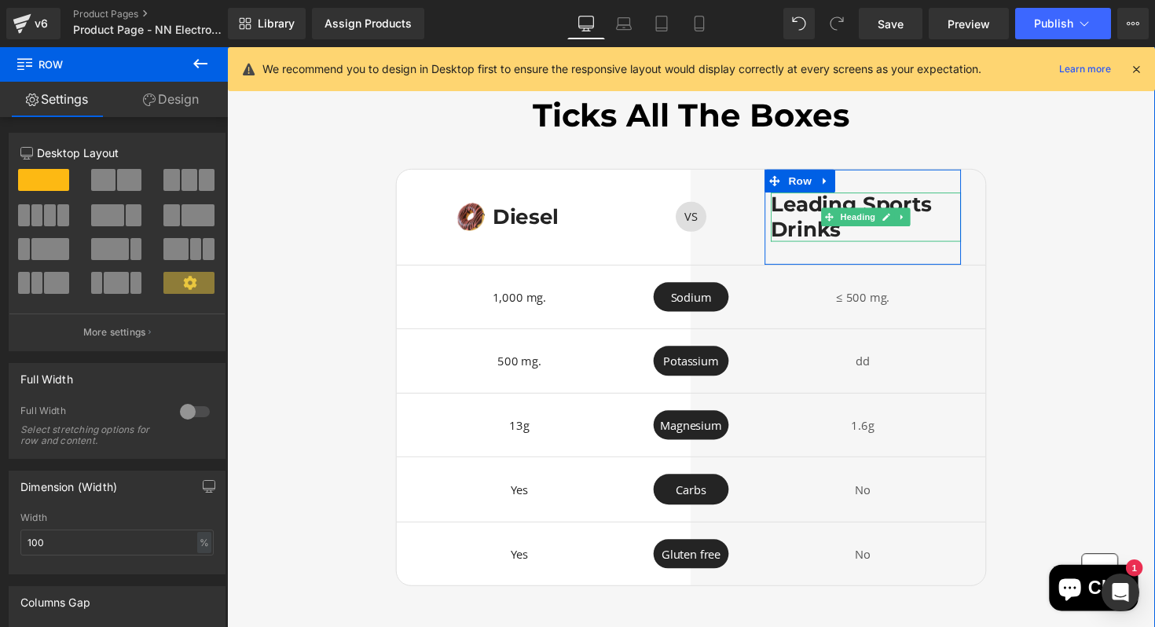
click at [942, 232] on h1 "Leading Sports Drinks" at bounding box center [881, 221] width 195 height 50
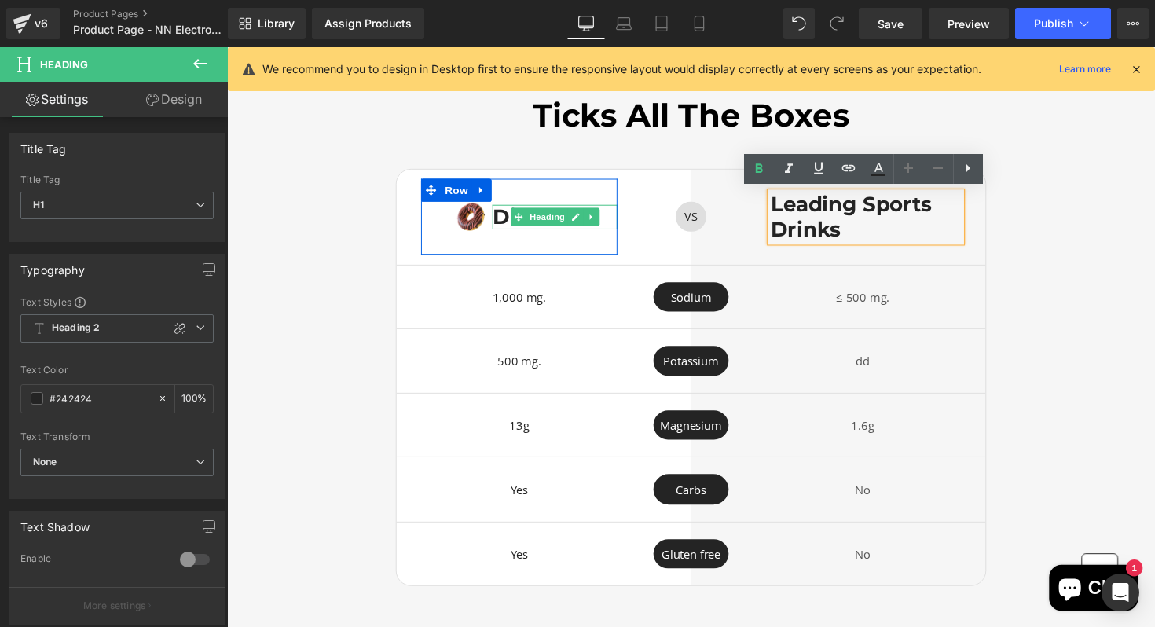
click at [615, 218] on h1 "Diesel" at bounding box center [563, 221] width 128 height 25
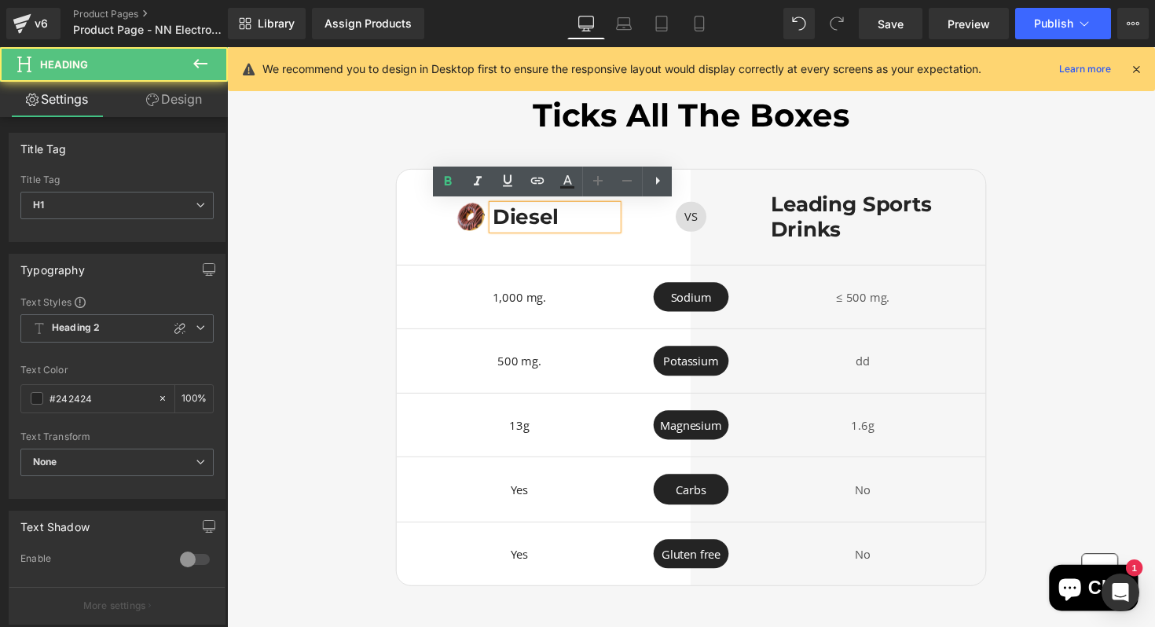
click at [650, 248] on div "Image Diesel Heading Row" at bounding box center [527, 221] width 252 height 97
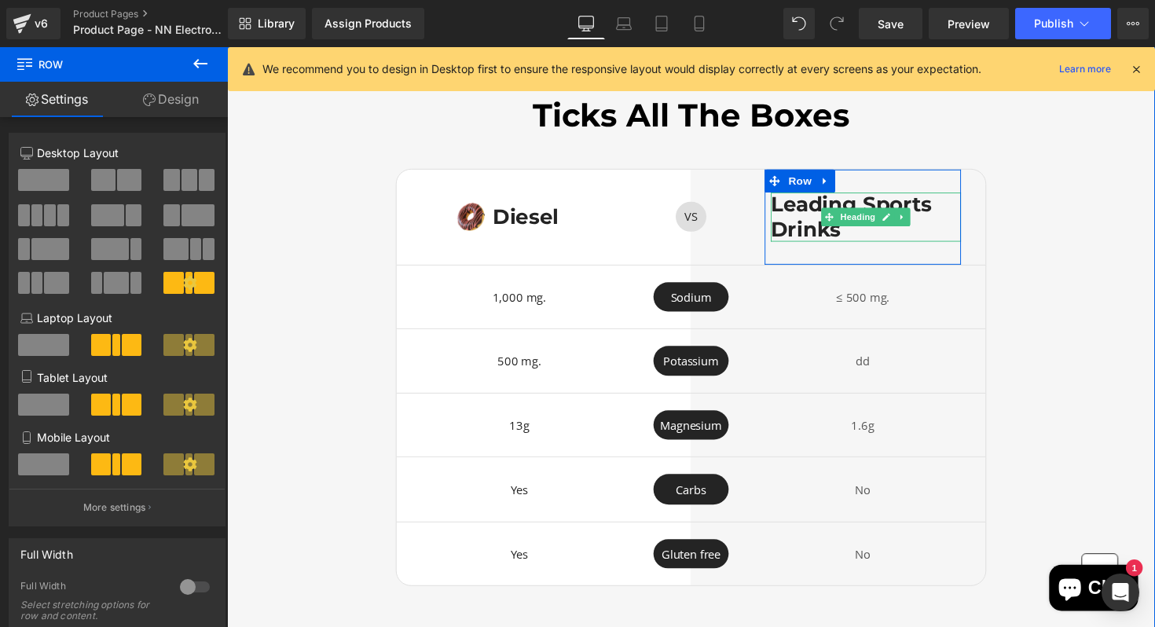
click at [953, 218] on h1 "Leading Sports Drinks" at bounding box center [881, 221] width 195 height 50
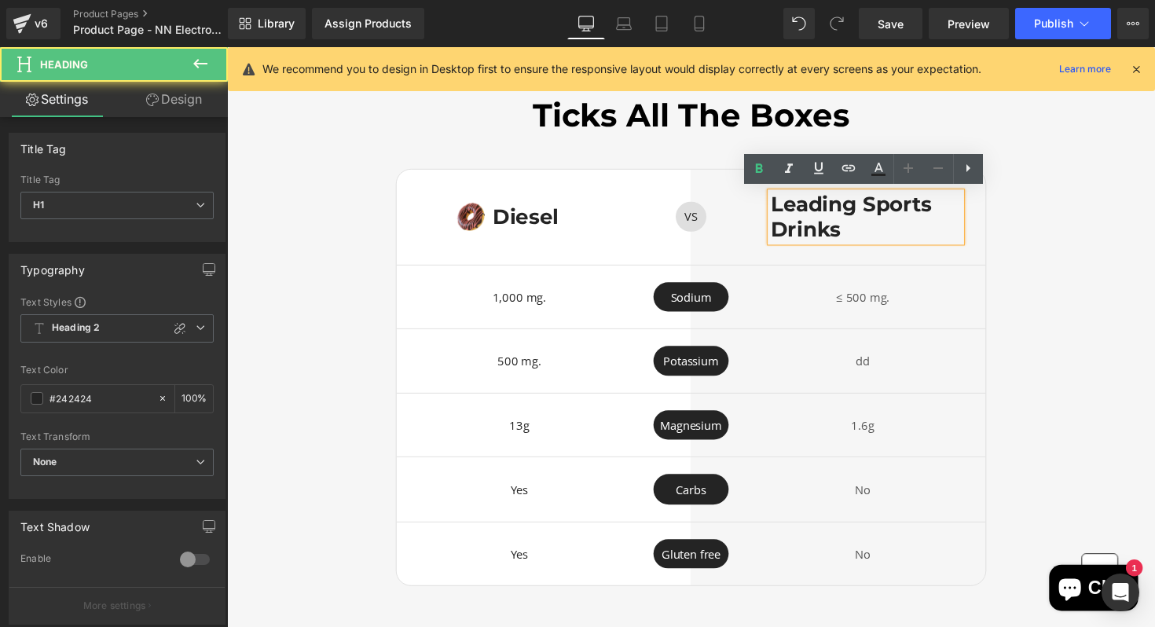
click at [886, 214] on h1 "Leading Sports Drinks" at bounding box center [881, 221] width 195 height 50
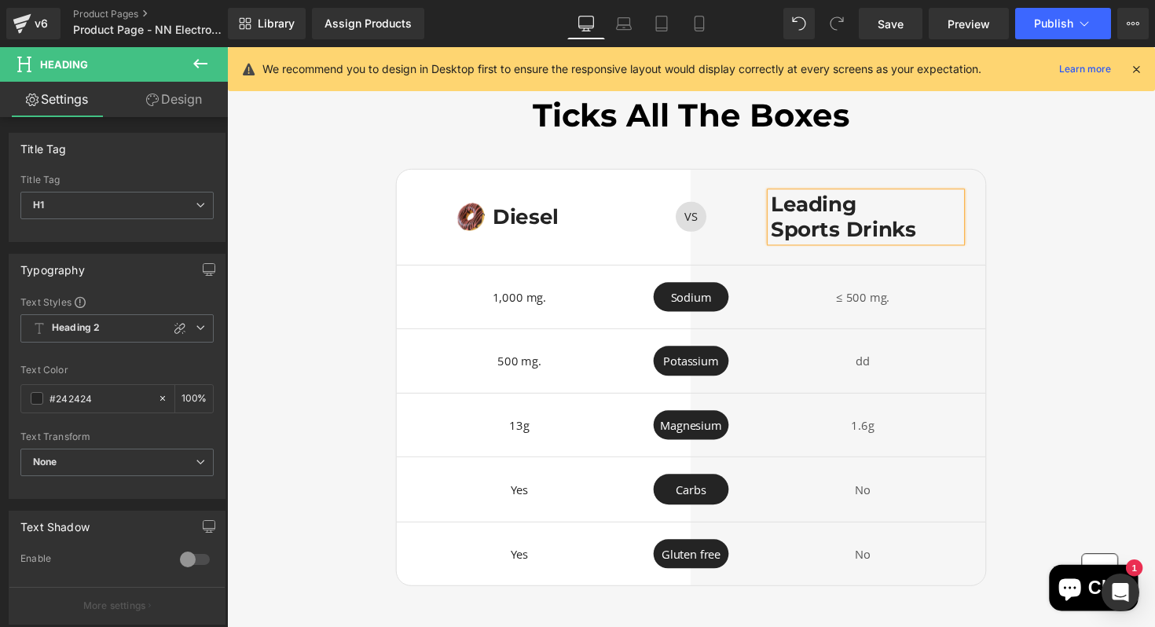
click at [1146, 284] on div "Ticks All The Boxes Heading Image Diesel Heading Row VS Text Block Row Leading …" at bounding box center [702, 350] width 951 height 498
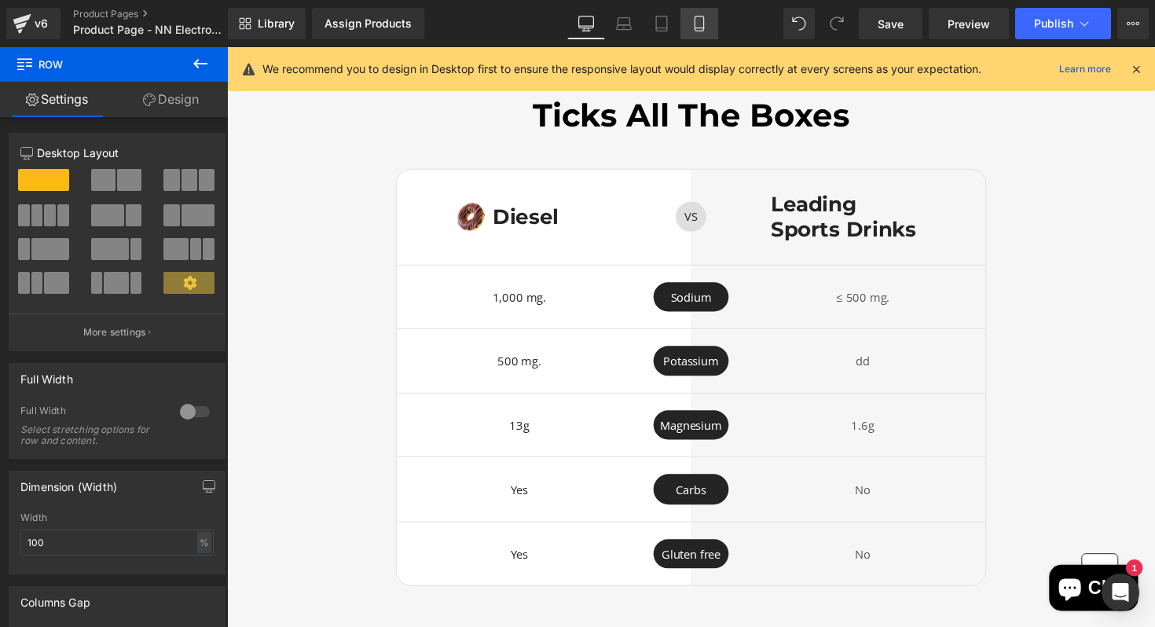
click at [686, 19] on link "Mobile" at bounding box center [700, 23] width 38 height 31
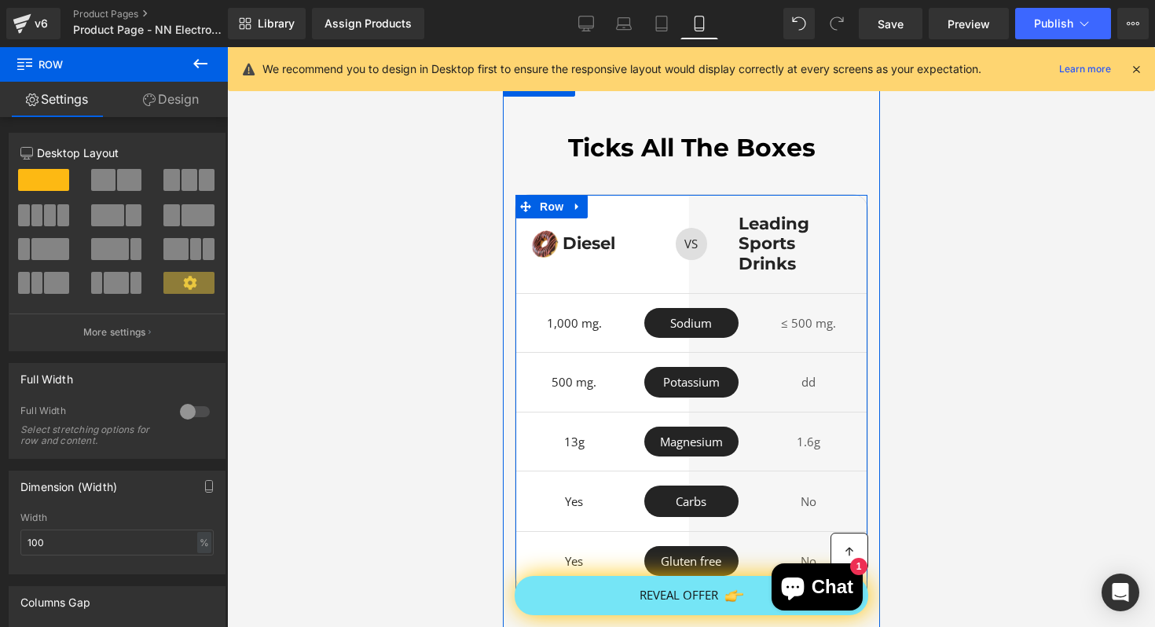
scroll to position [4372, 0]
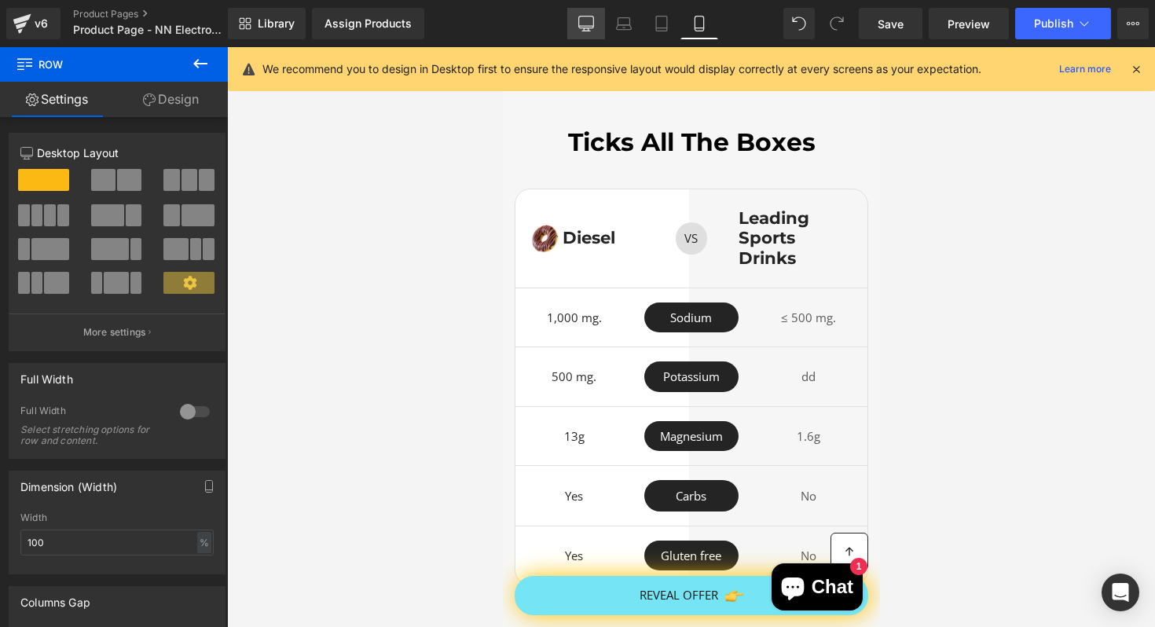
click at [592, 29] on icon at bounding box center [586, 24] width 16 height 16
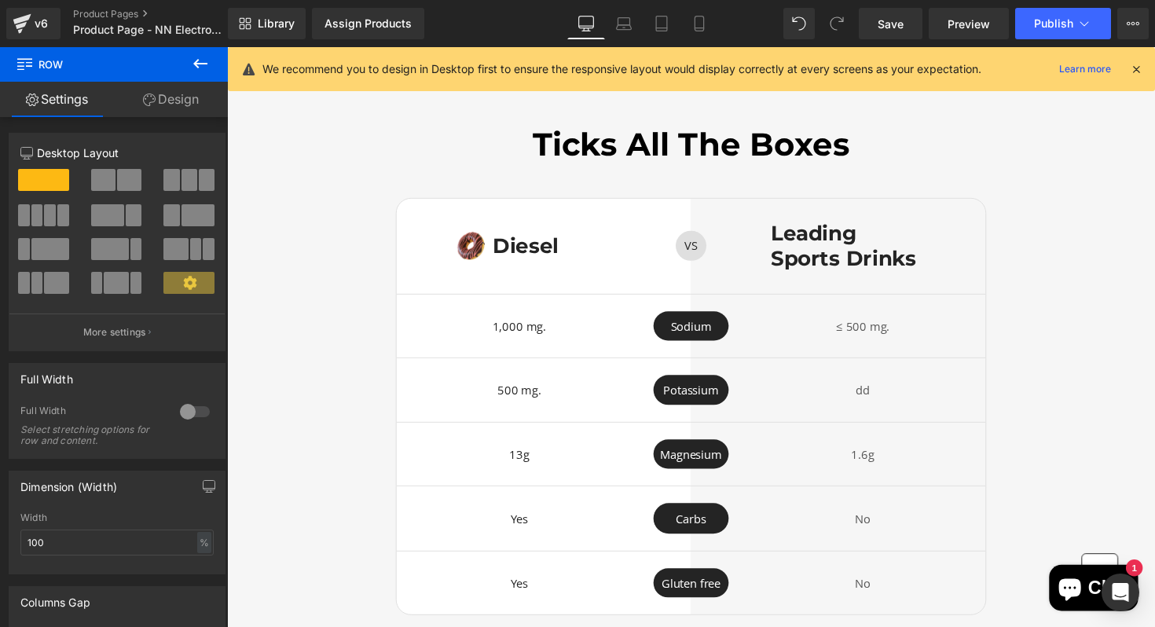
scroll to position [3393, 0]
click at [913, 266] on h1 "Sports Drinks" at bounding box center [881, 263] width 195 height 25
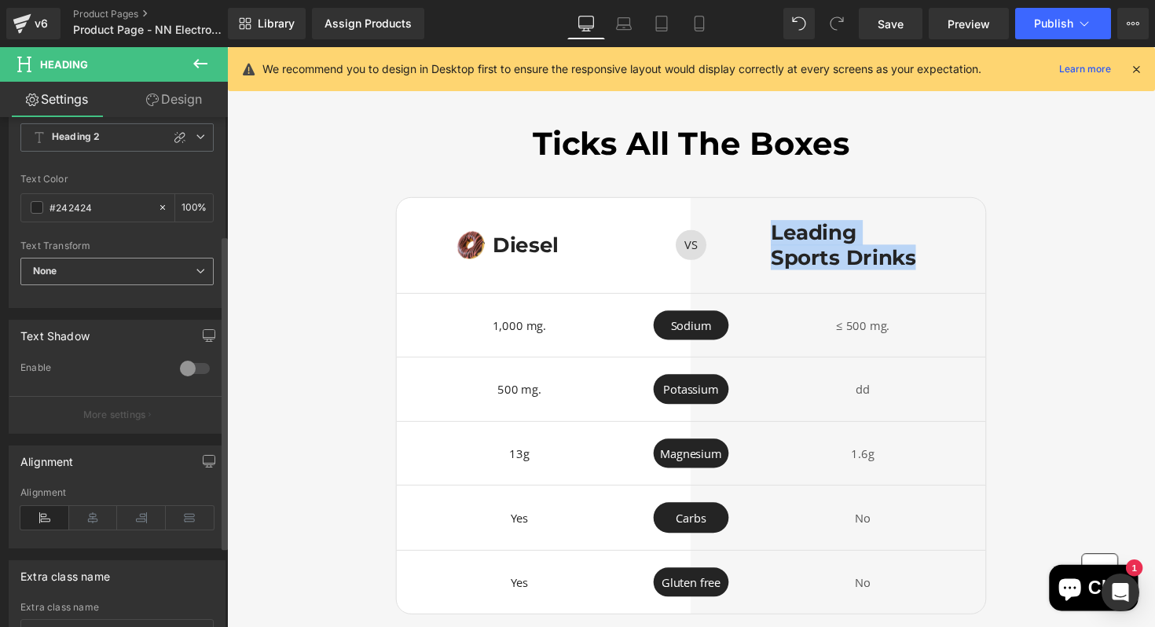
scroll to position [322, 0]
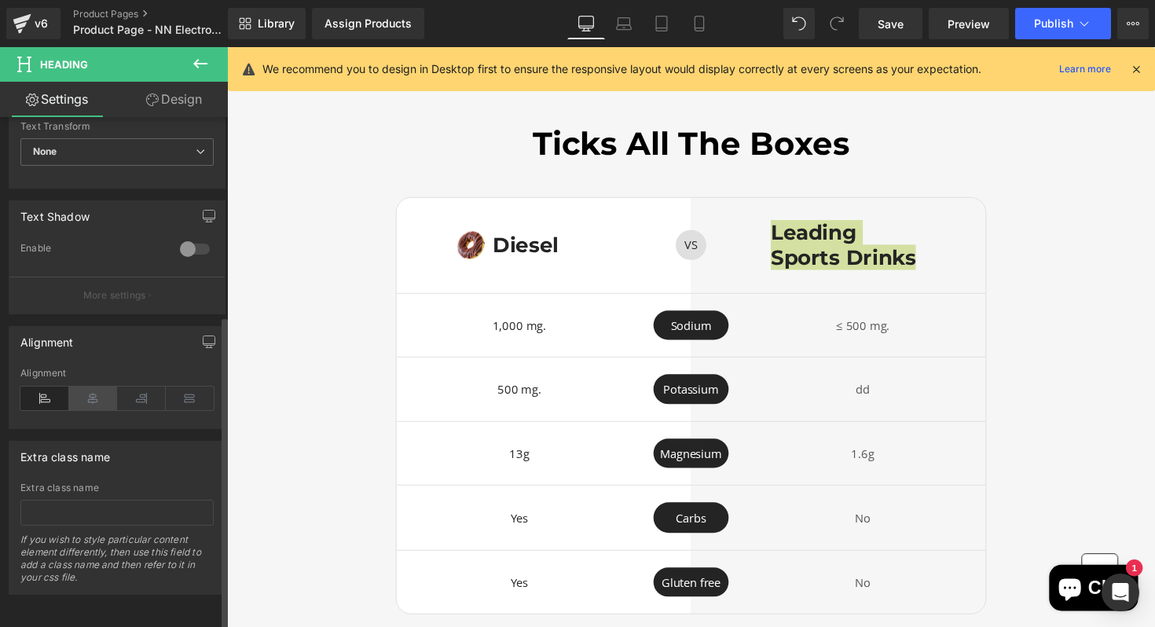
click at [105, 395] on icon at bounding box center [93, 399] width 49 height 24
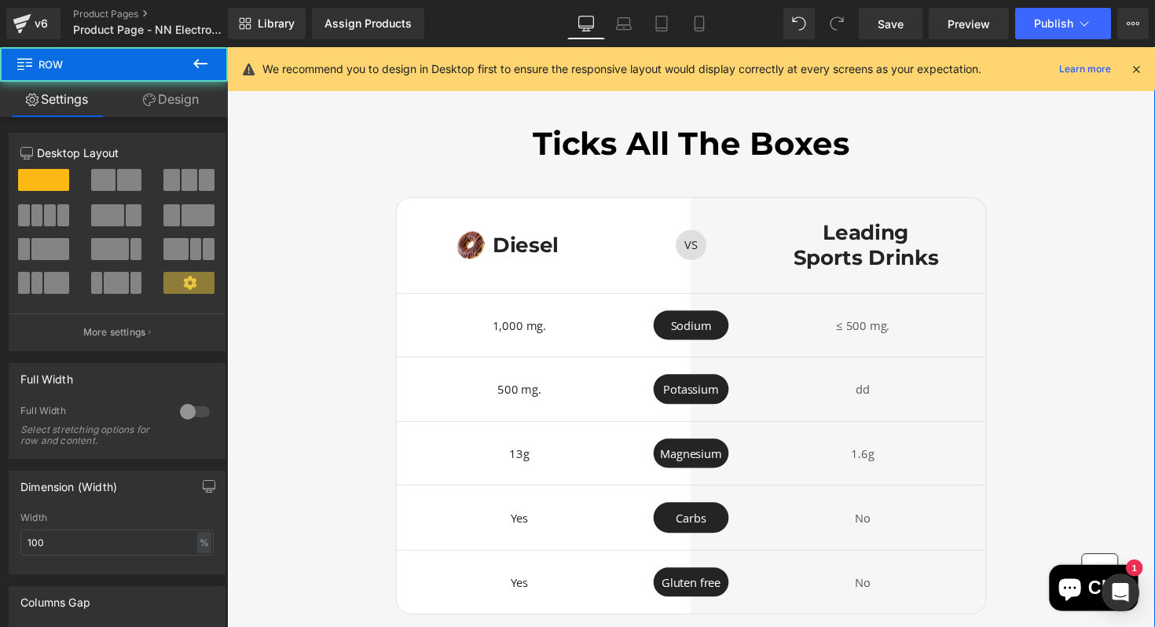
click at [1079, 297] on div "Ticks All The Boxes Heading Image Diesel Heading Row VS Text Block Row Leading …" at bounding box center [702, 379] width 951 height 498
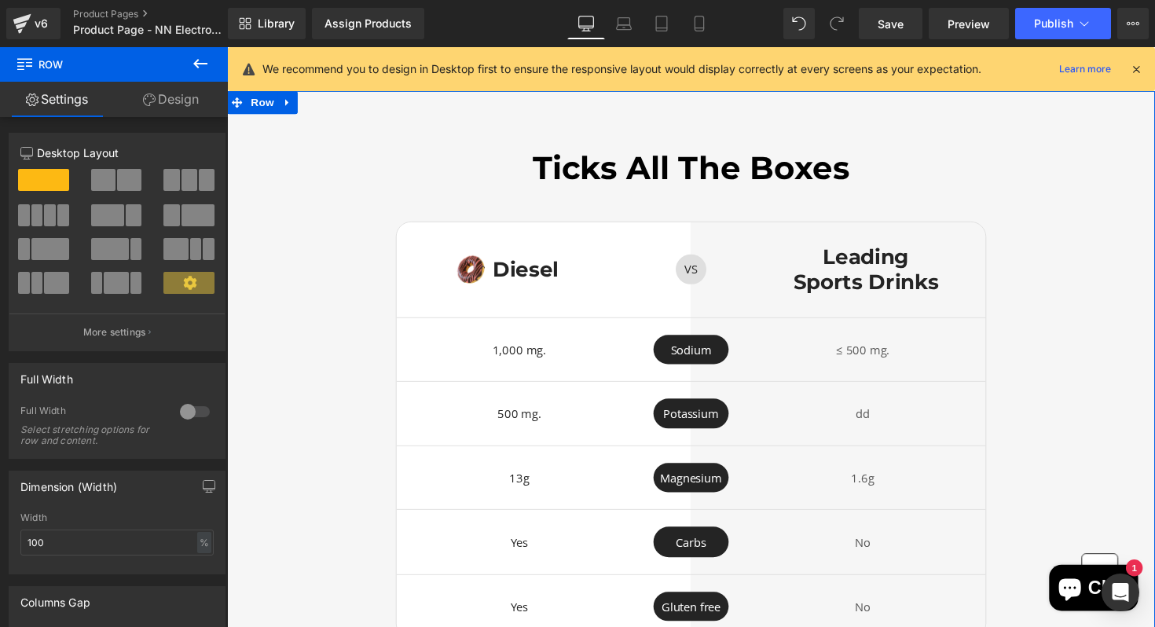
scroll to position [3367, 0]
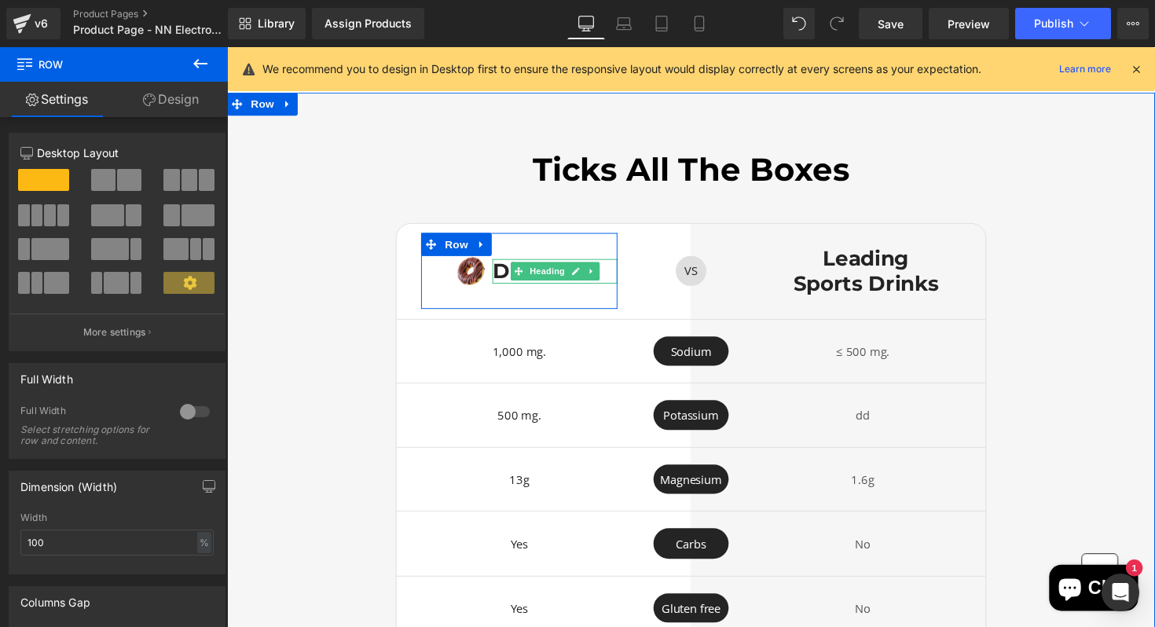
click at [618, 271] on h1 "Diesel" at bounding box center [563, 276] width 128 height 25
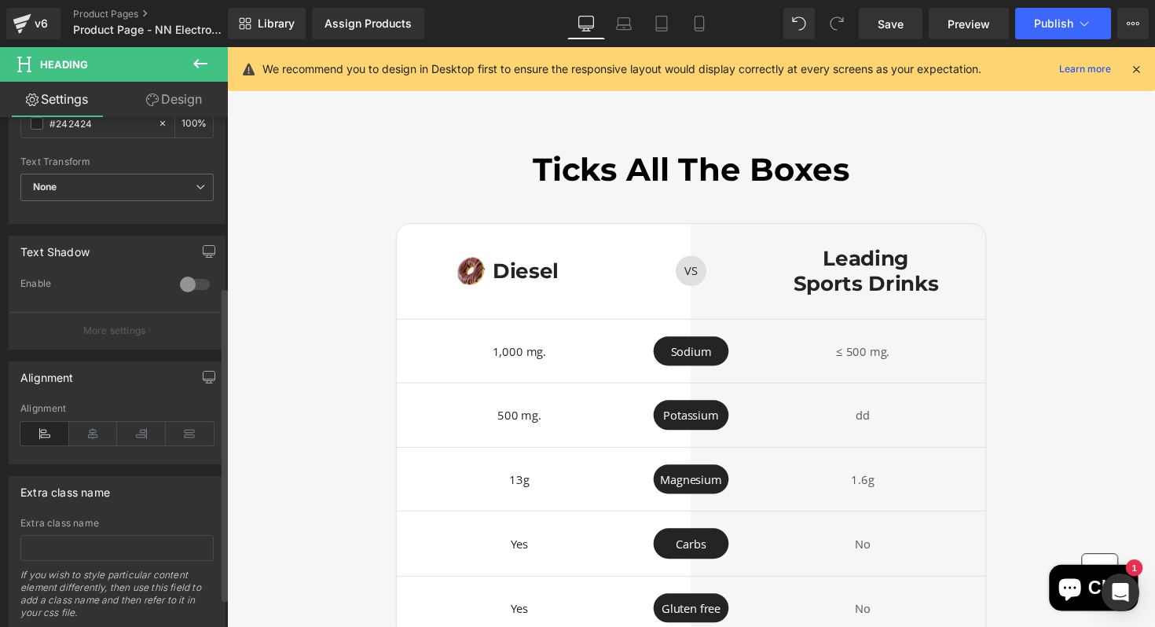
scroll to position [322, 0]
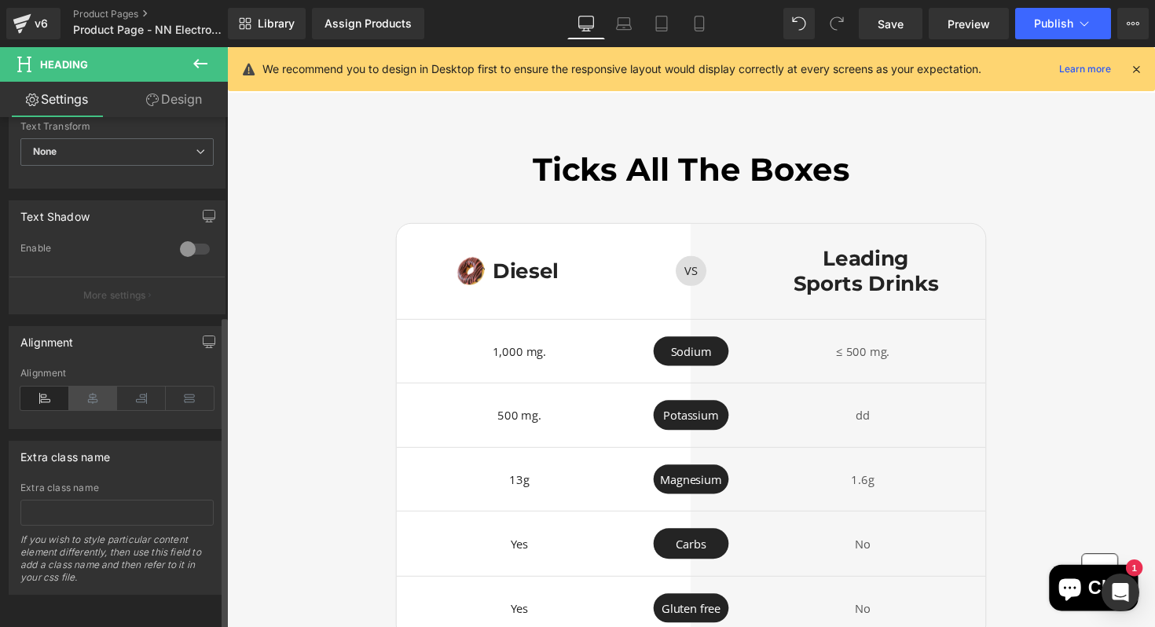
click at [92, 387] on icon at bounding box center [93, 399] width 49 height 24
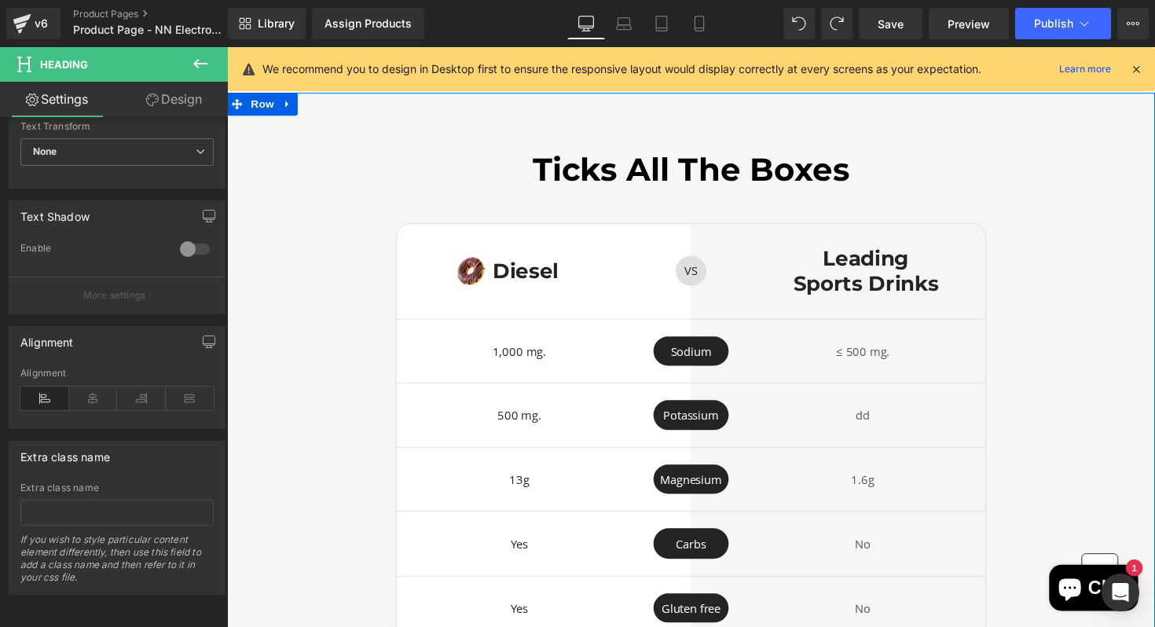
click at [1152, 311] on div "Ticks All The Boxes Heading Image Diesel Heading Row VS Text Block Row Leading …" at bounding box center [702, 405] width 951 height 498
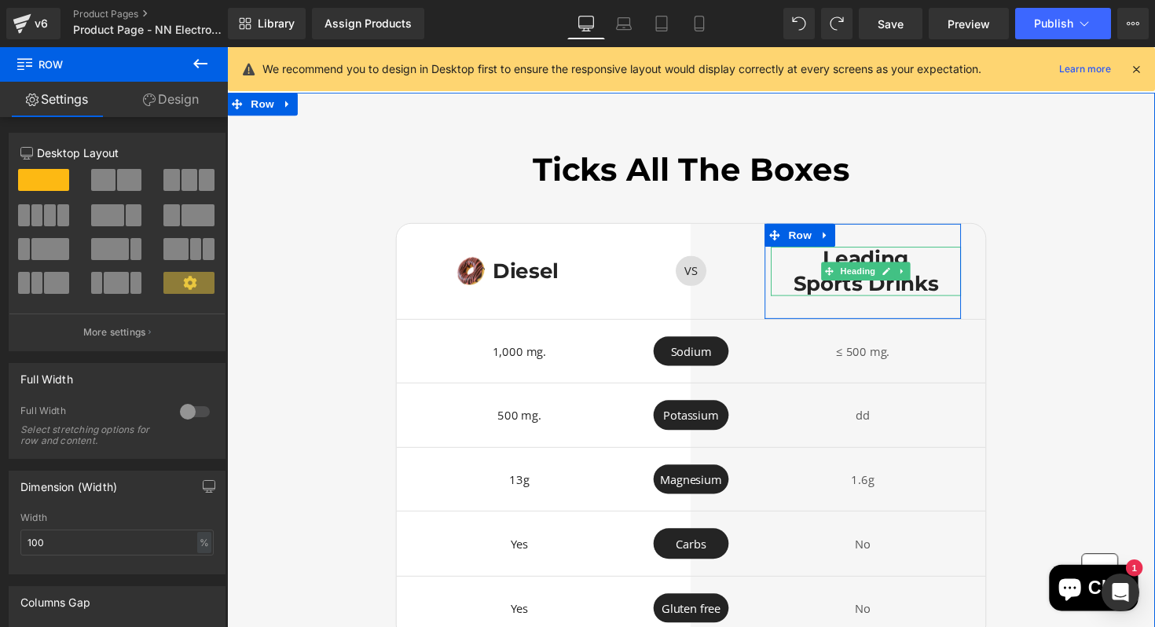
click at [965, 286] on h1 "Sports Drinks" at bounding box center [881, 289] width 195 height 25
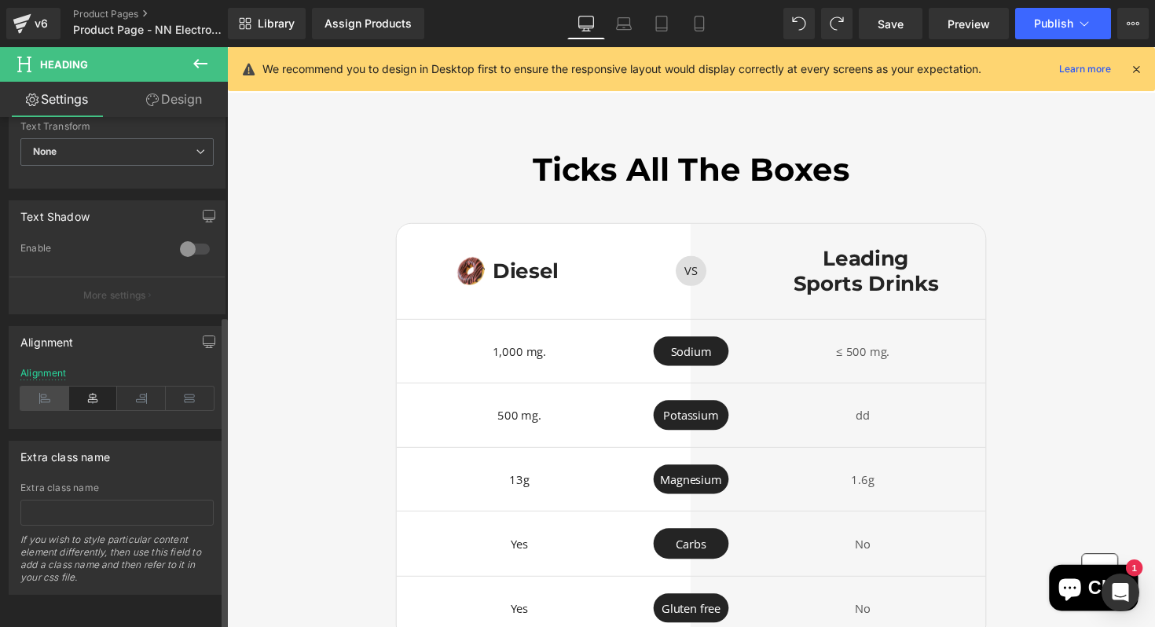
click at [52, 392] on icon at bounding box center [44, 399] width 49 height 24
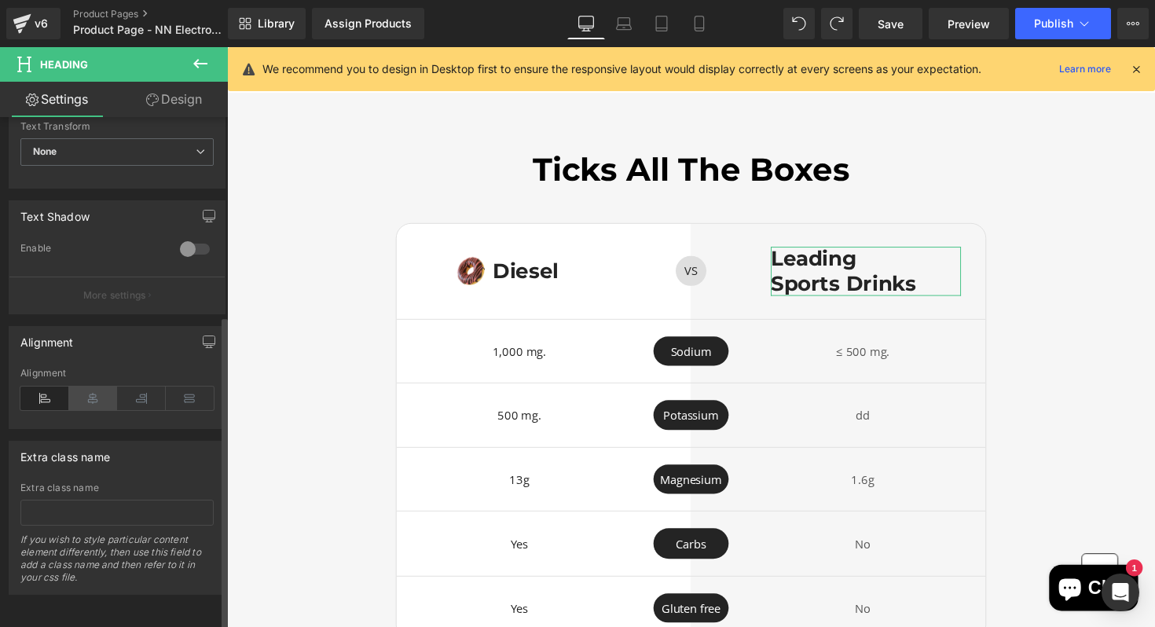
click at [90, 397] on icon at bounding box center [93, 399] width 49 height 24
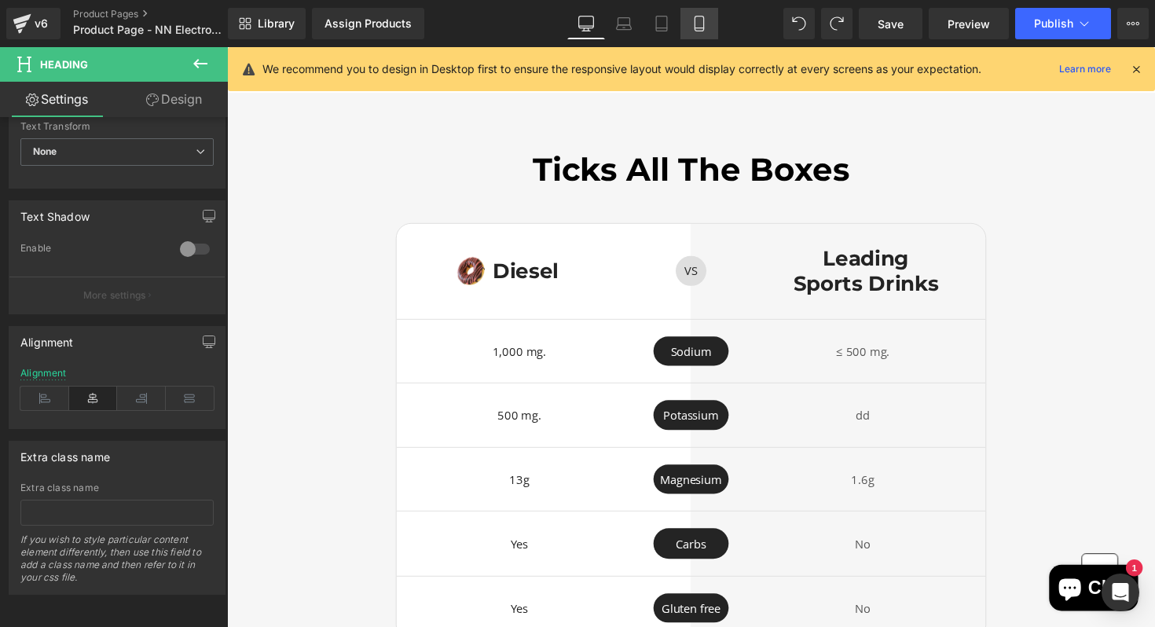
click at [701, 30] on icon at bounding box center [700, 24] width 16 height 16
type input "100"
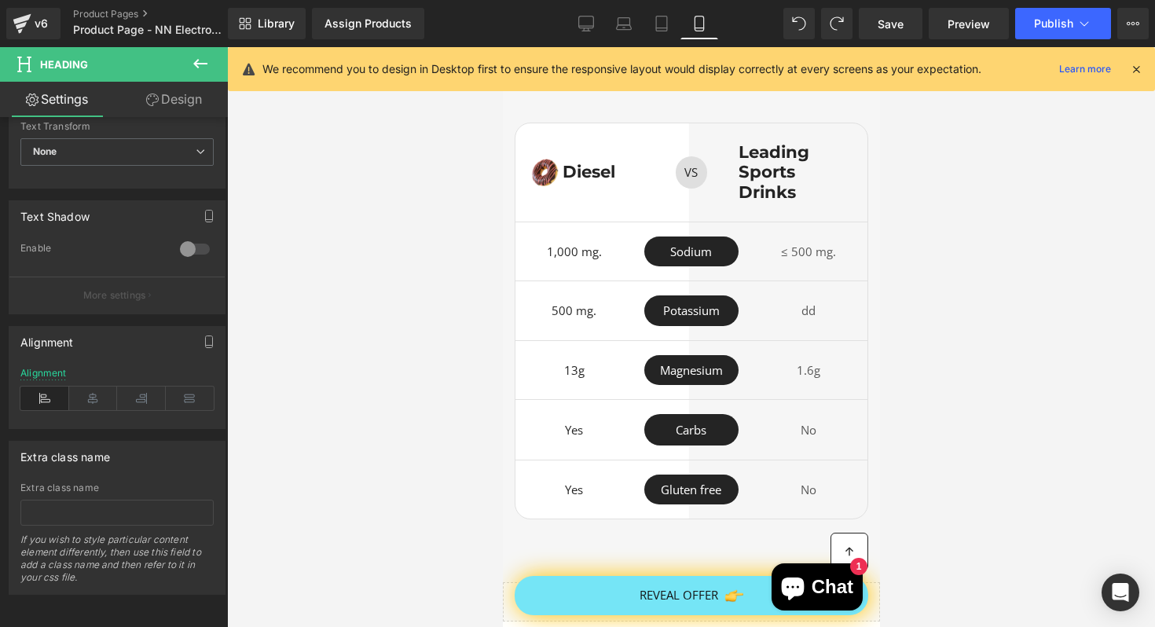
scroll to position [4442, 0]
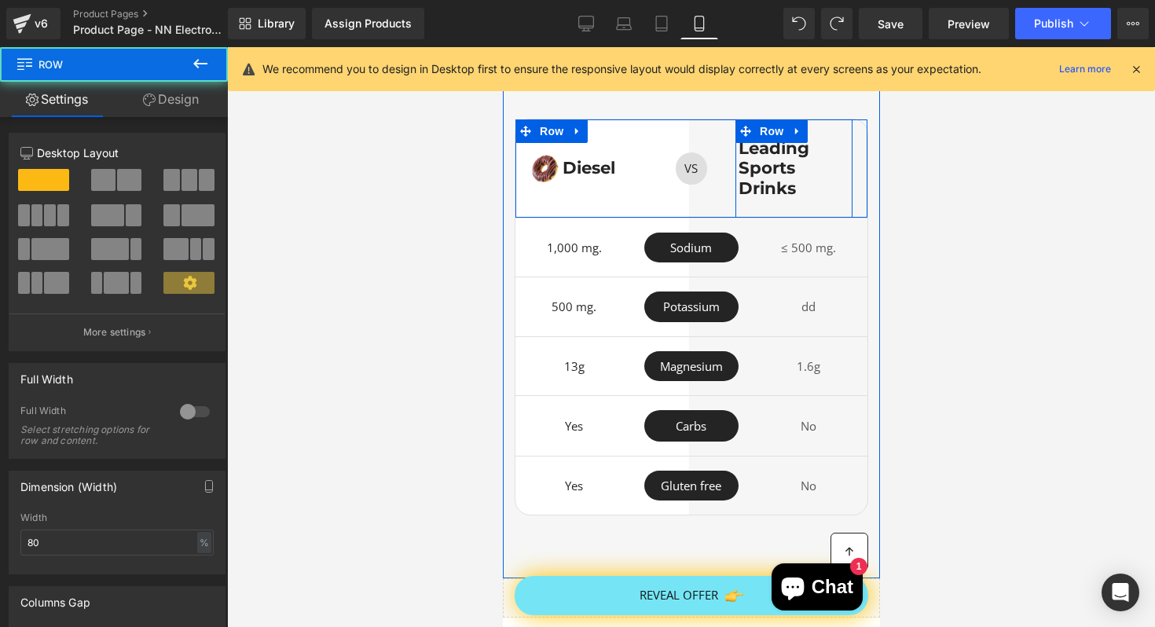
click at [825, 199] on div "Leading Sports Drinks Heading Row" at bounding box center [793, 168] width 117 height 98
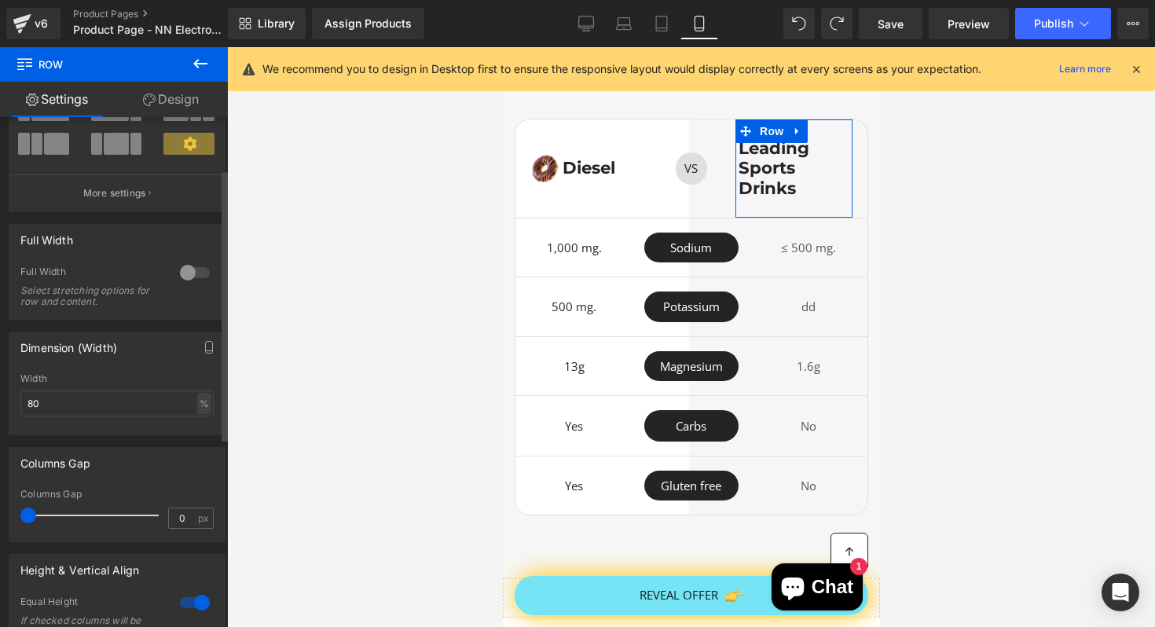
scroll to position [0, 0]
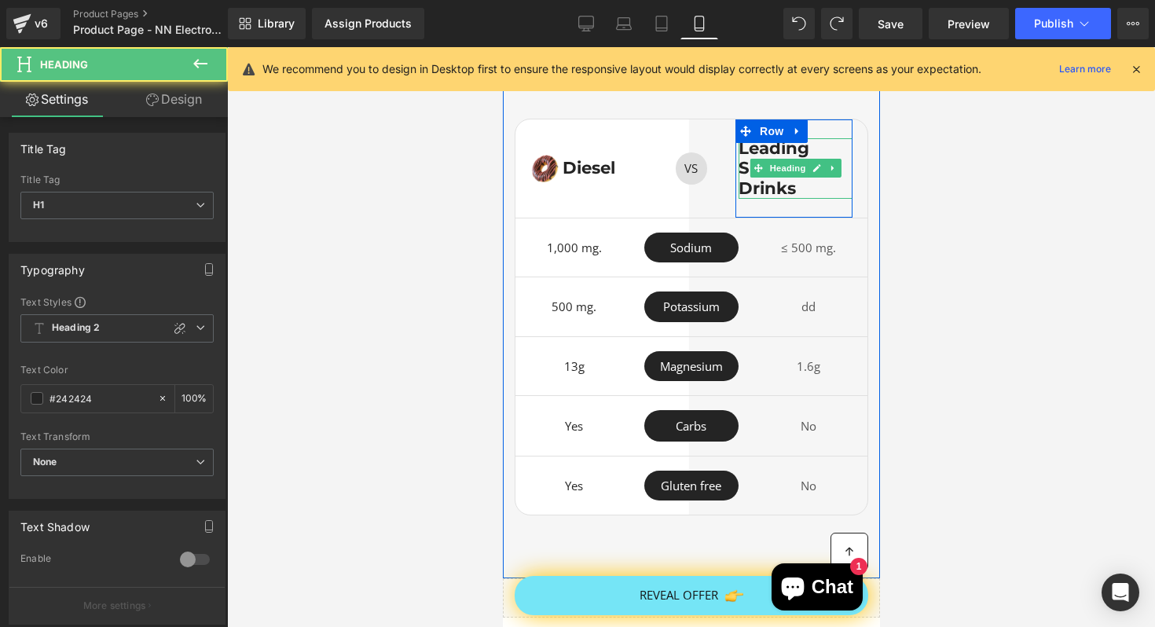
click at [773, 189] on h1 "Sports Drinks" at bounding box center [795, 178] width 114 height 40
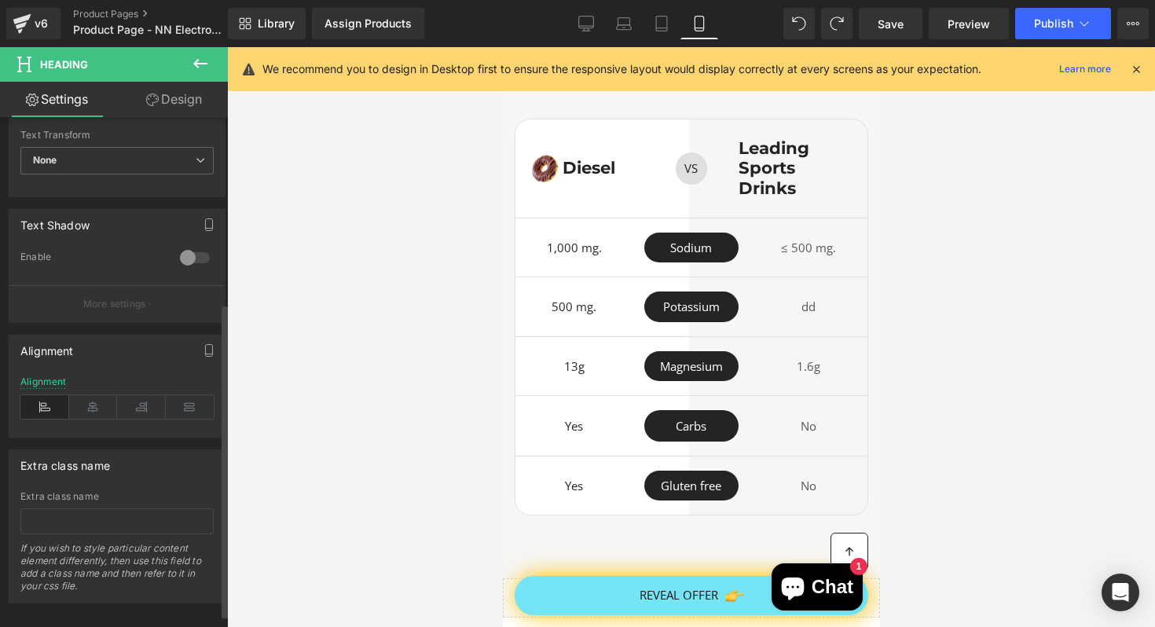
scroll to position [322, 0]
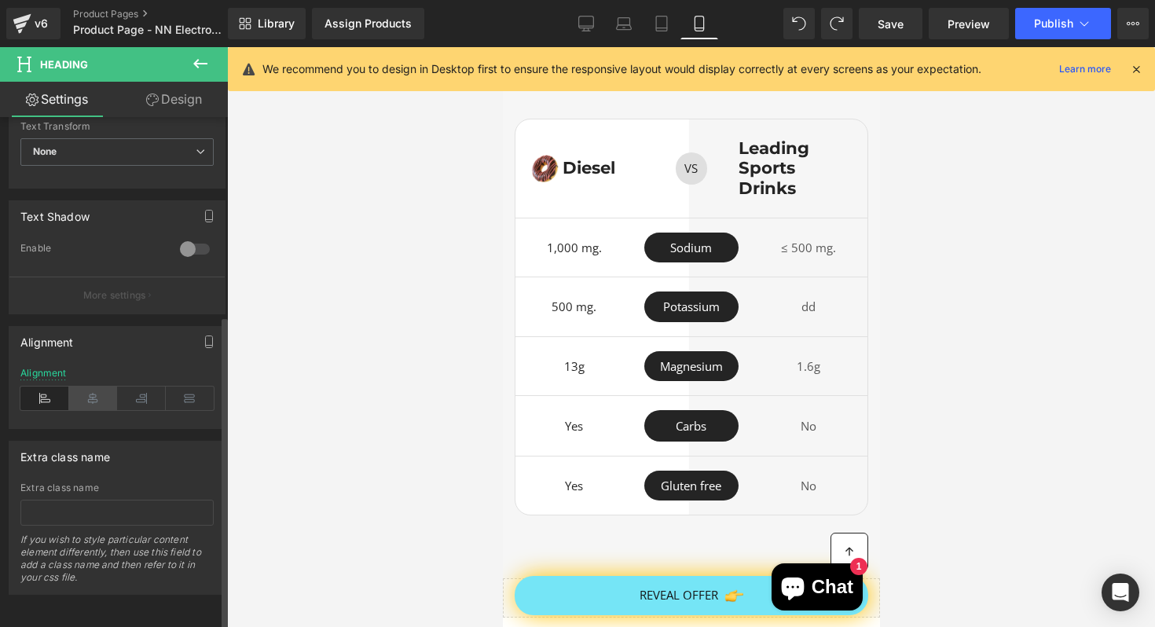
click at [94, 390] on icon at bounding box center [93, 399] width 49 height 24
click at [47, 389] on icon at bounding box center [44, 399] width 49 height 24
click at [588, 24] on icon at bounding box center [586, 24] width 16 height 16
type input "100"
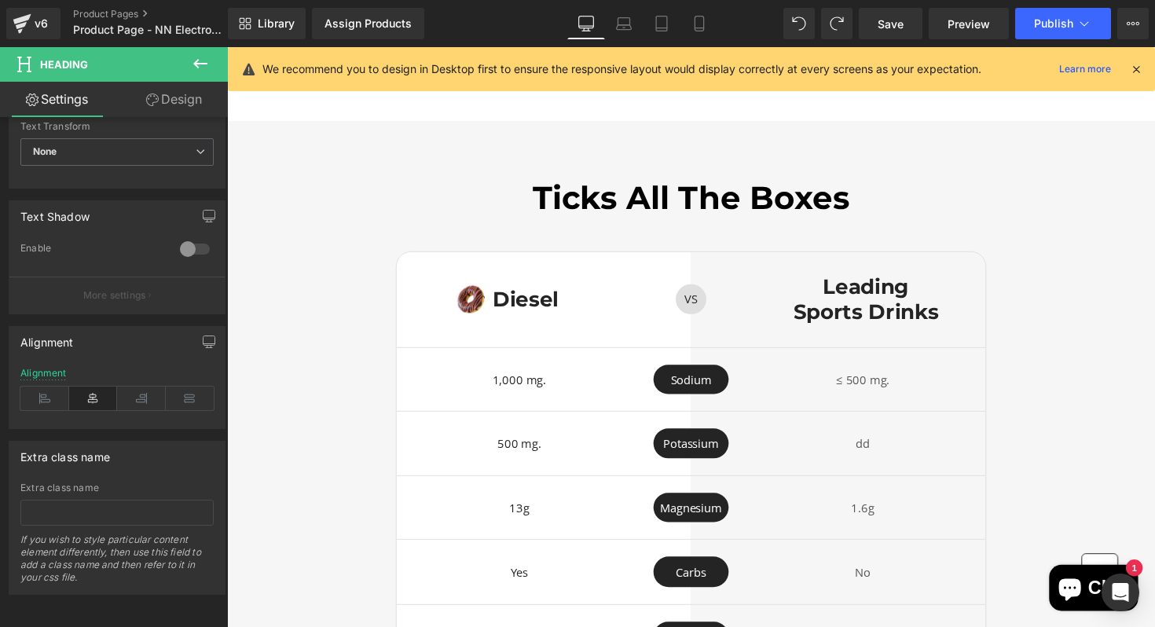
scroll to position [3331, 0]
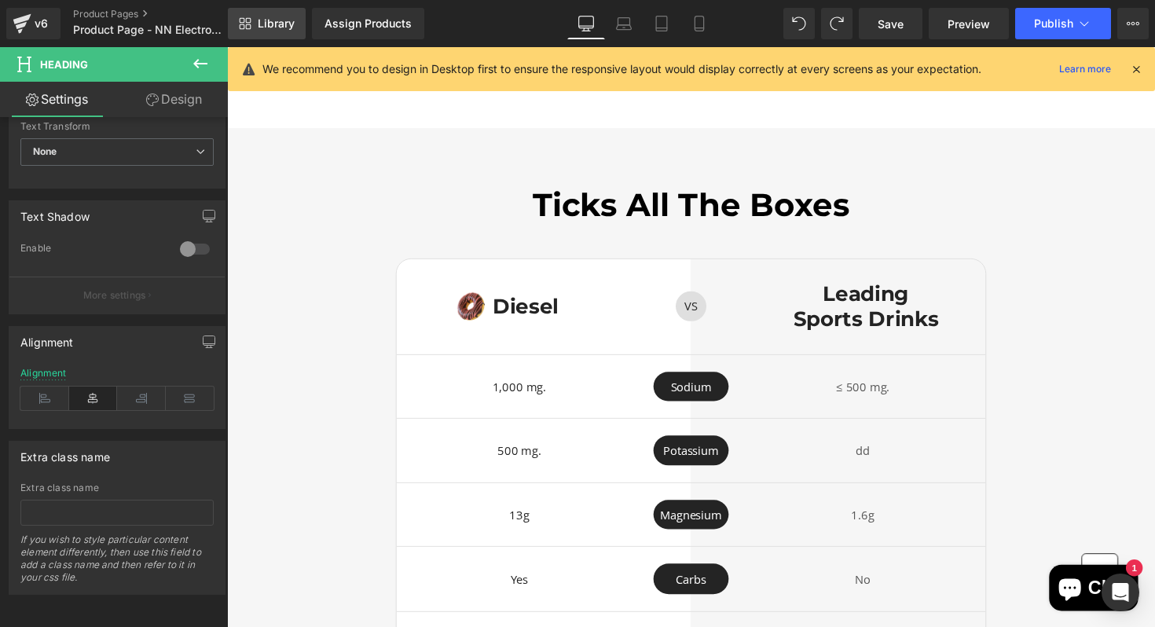
click at [281, 21] on span "Library" at bounding box center [276, 24] width 37 height 14
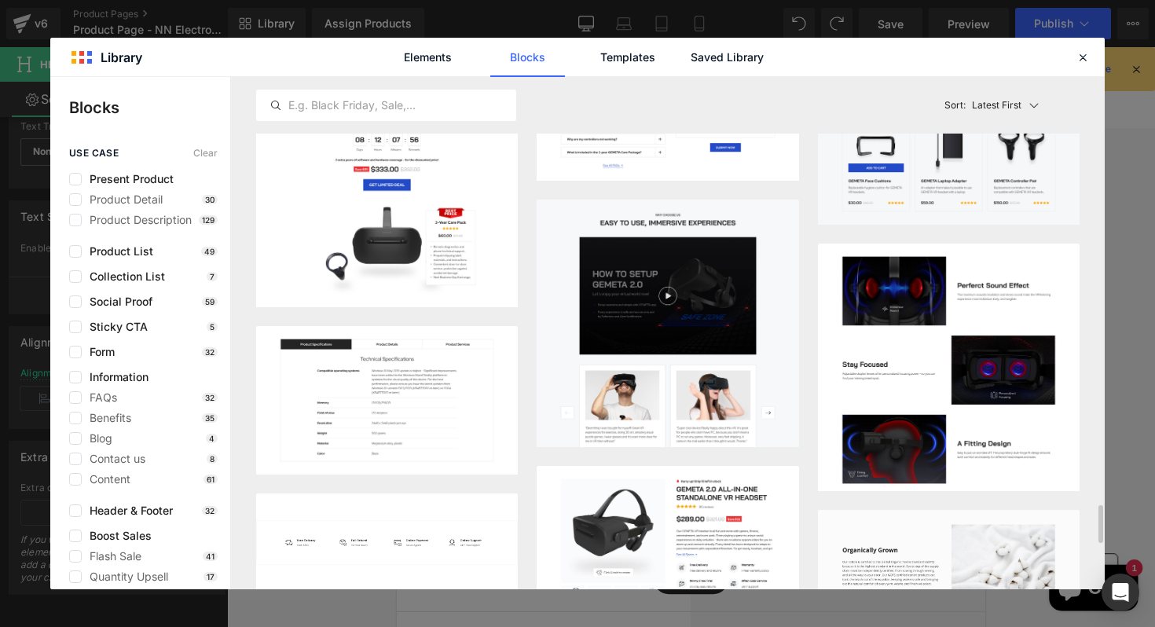
scroll to position [6046, 0]
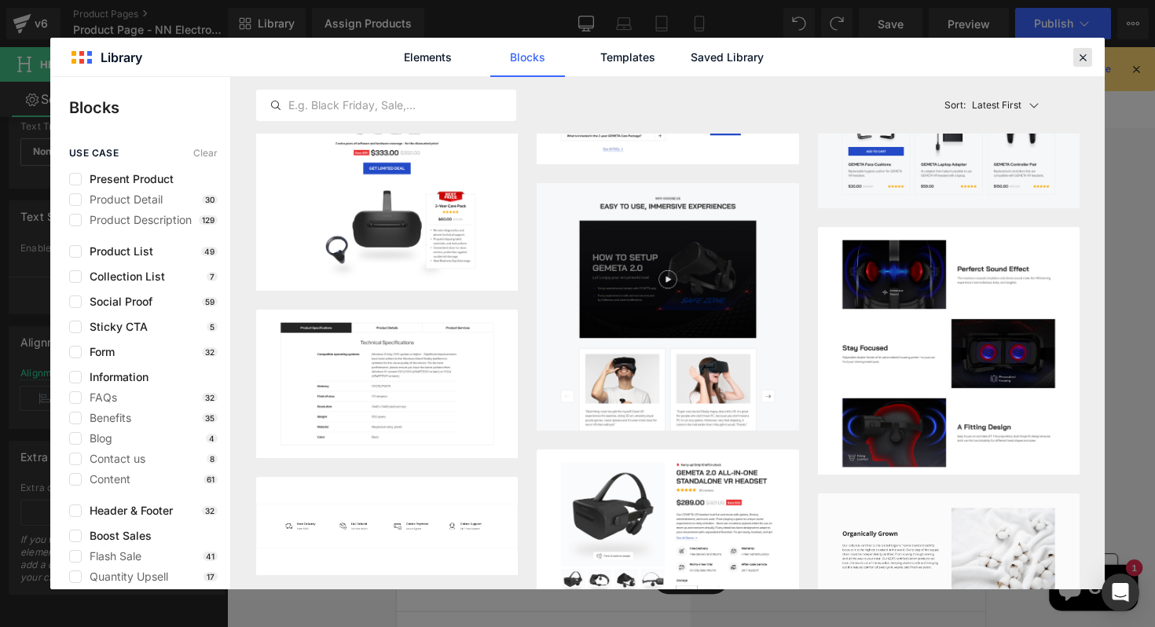
click at [1085, 57] on icon at bounding box center [1083, 57] width 14 height 14
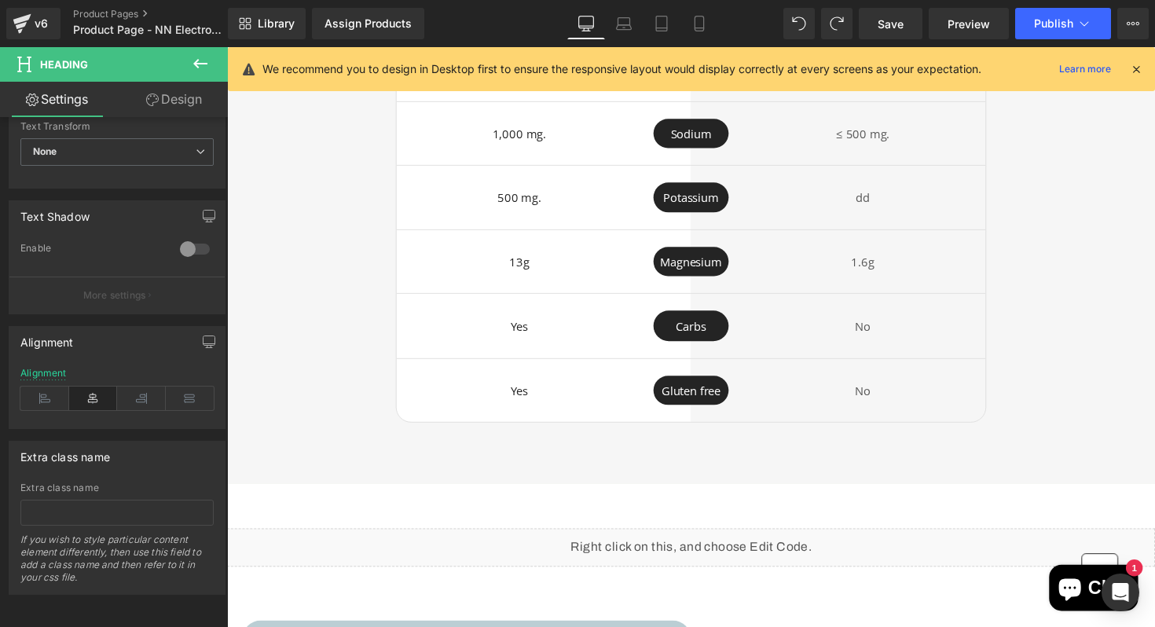
scroll to position [3590, 0]
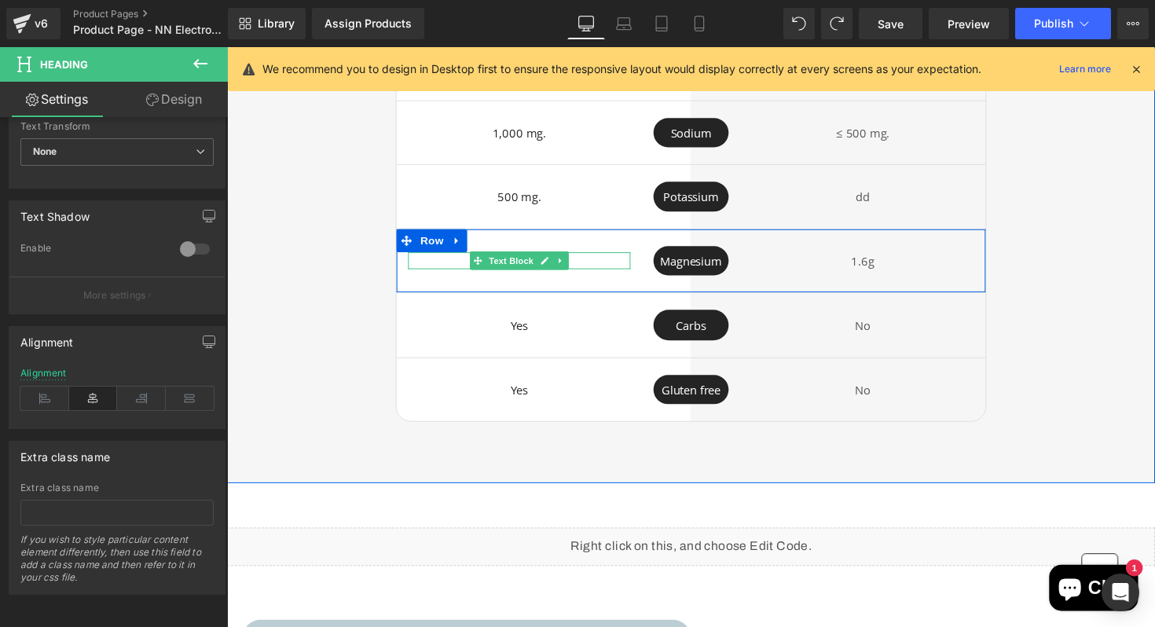
click at [586, 263] on p "13g" at bounding box center [527, 267] width 228 height 18
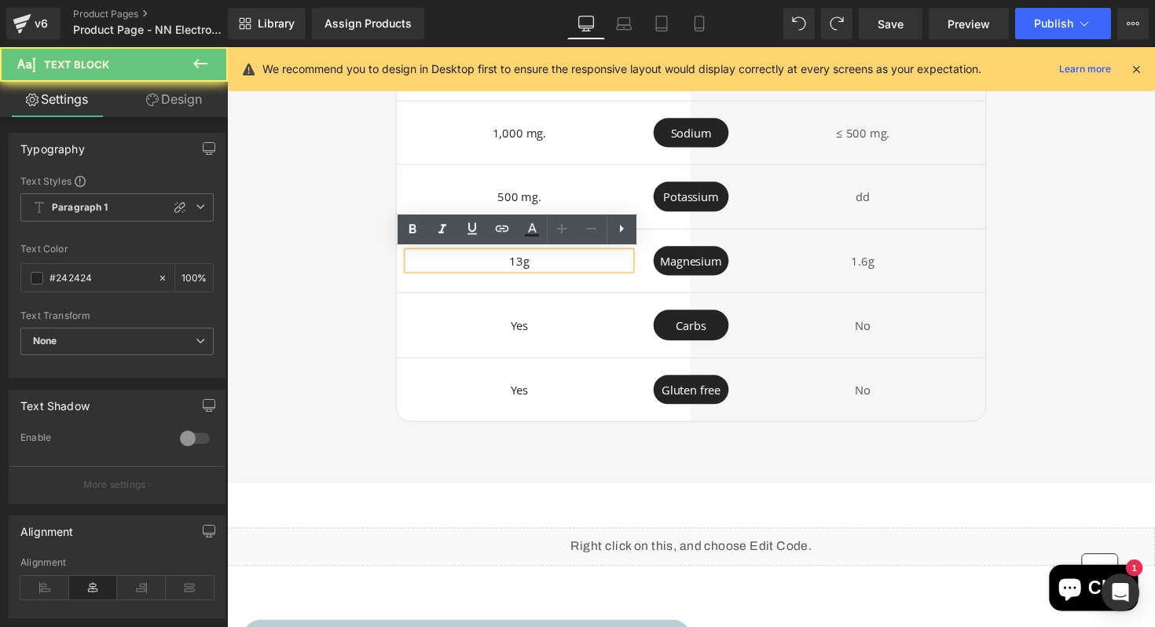
click at [583, 263] on p "13g" at bounding box center [527, 267] width 228 height 18
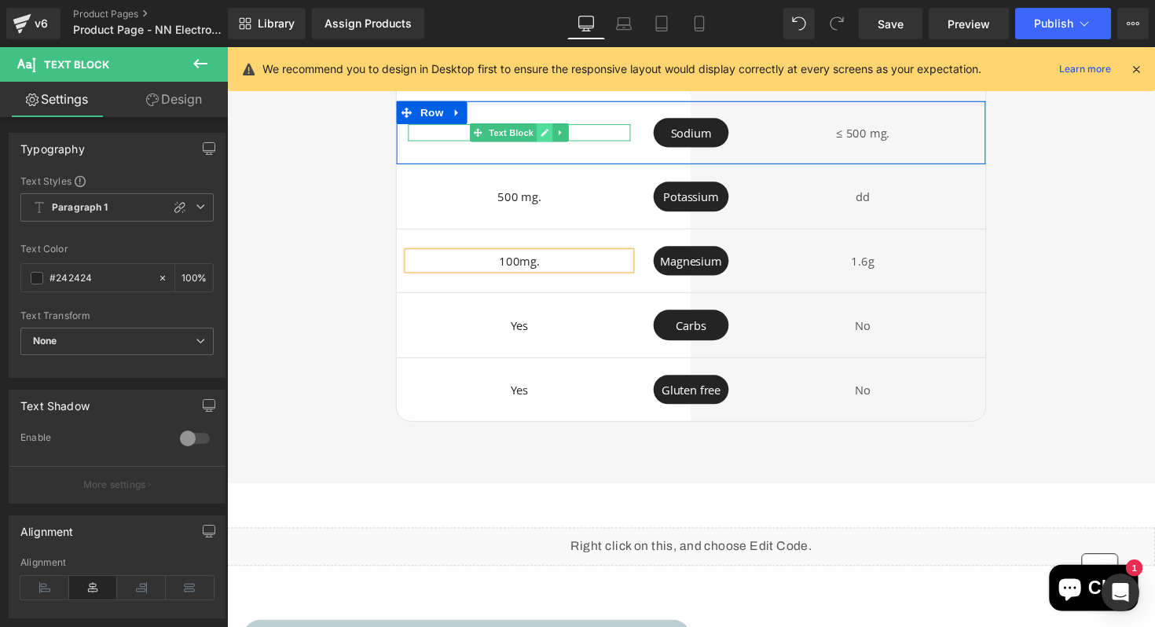
click at [559, 137] on link at bounding box center [553, 135] width 17 height 19
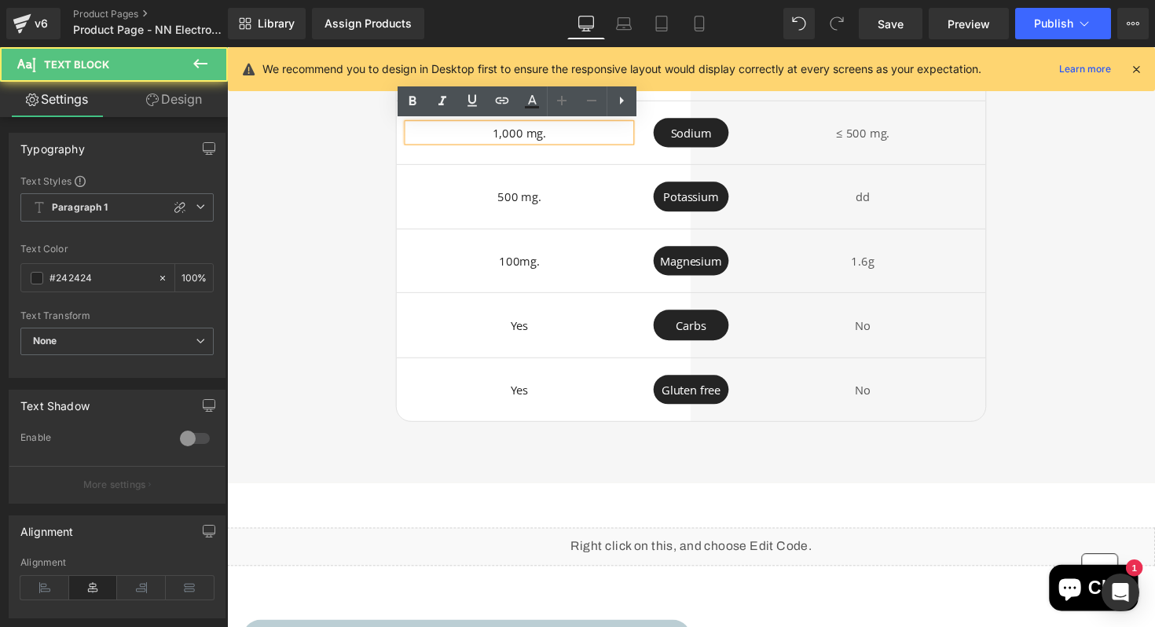
click at [536, 136] on p "1,000 mg." at bounding box center [527, 136] width 228 height 18
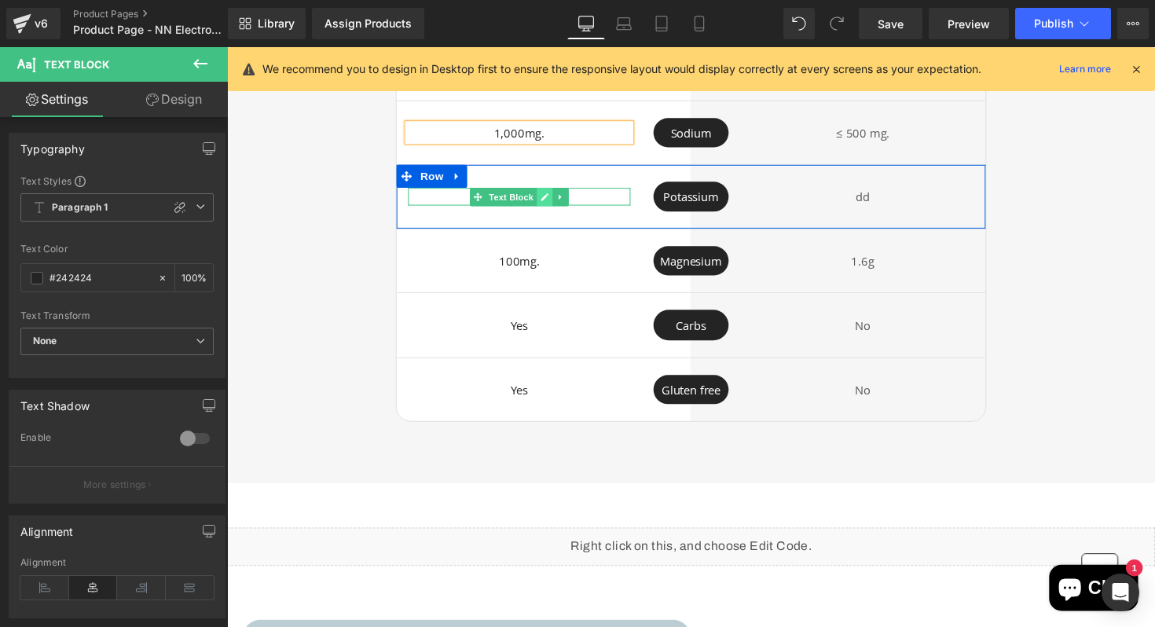
click at [553, 200] on icon at bounding box center [553, 200] width 9 height 9
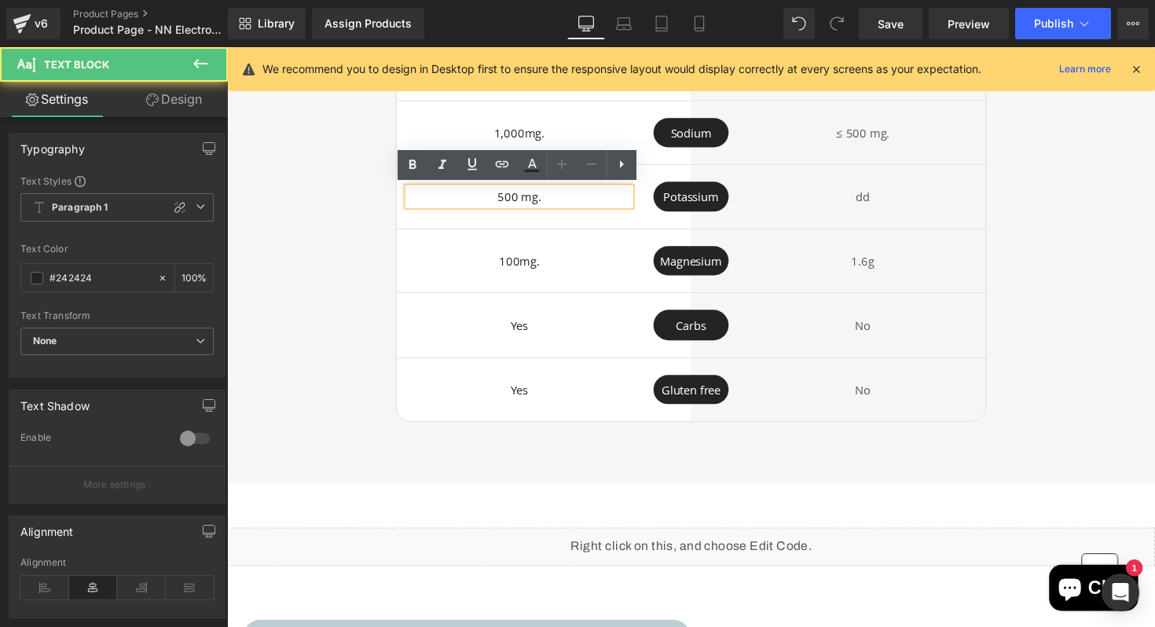
click at [531, 196] on p "500 mg." at bounding box center [527, 201] width 228 height 18
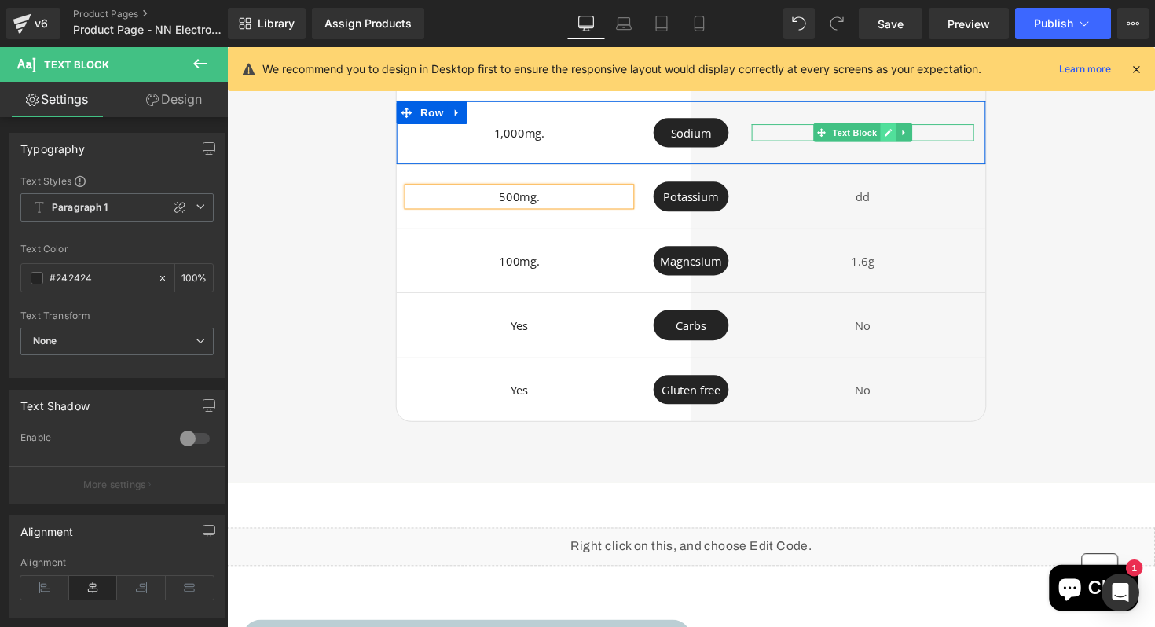
click at [901, 131] on icon at bounding box center [905, 134] width 9 height 9
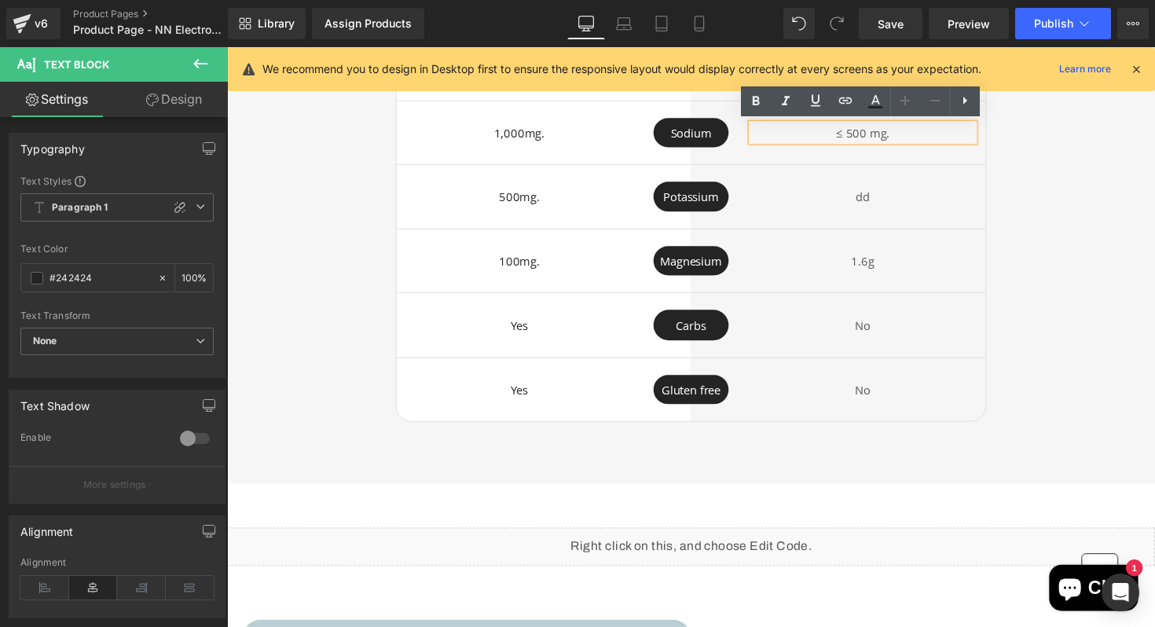
click at [888, 133] on p "≤ 500 mg." at bounding box center [879, 136] width 228 height 18
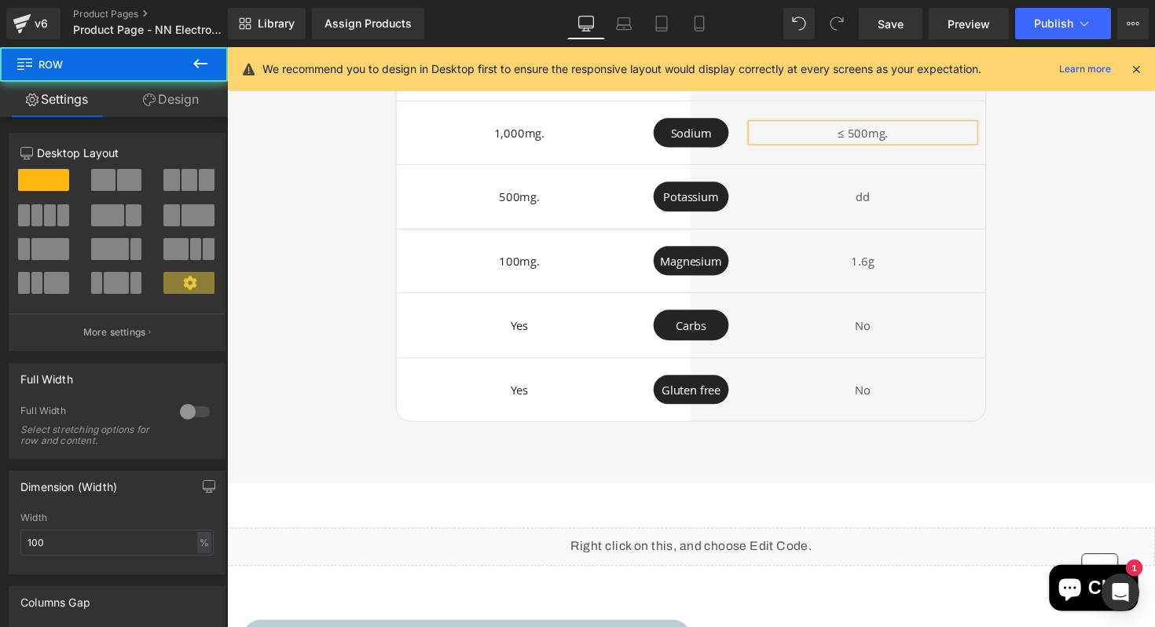
click at [1043, 196] on div "Ticks All The Boxes Heading Image Diesel Heading Row VS Text Block Row Leading …" at bounding box center [702, 182] width 951 height 498
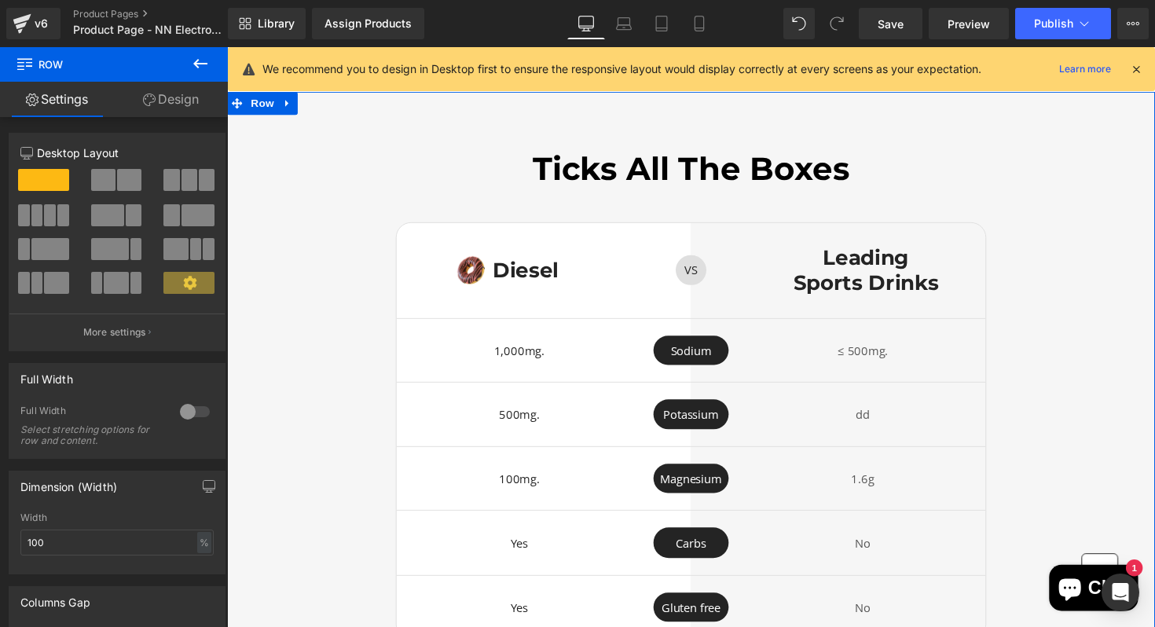
scroll to position [3392, 0]
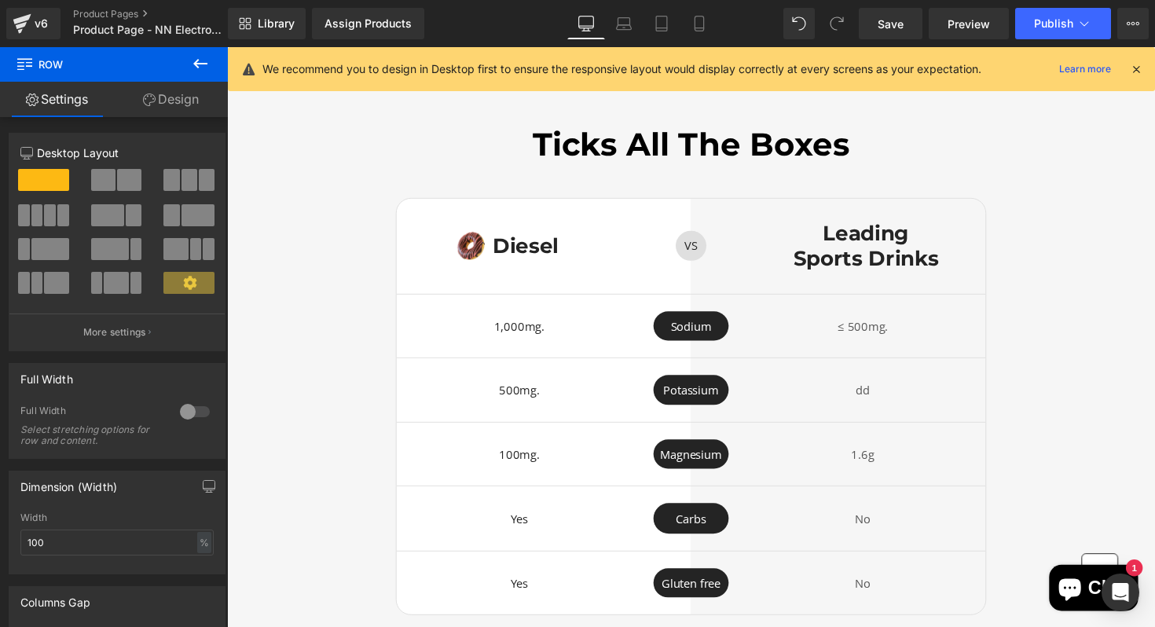
click at [210, 53] on button at bounding box center [200, 64] width 55 height 35
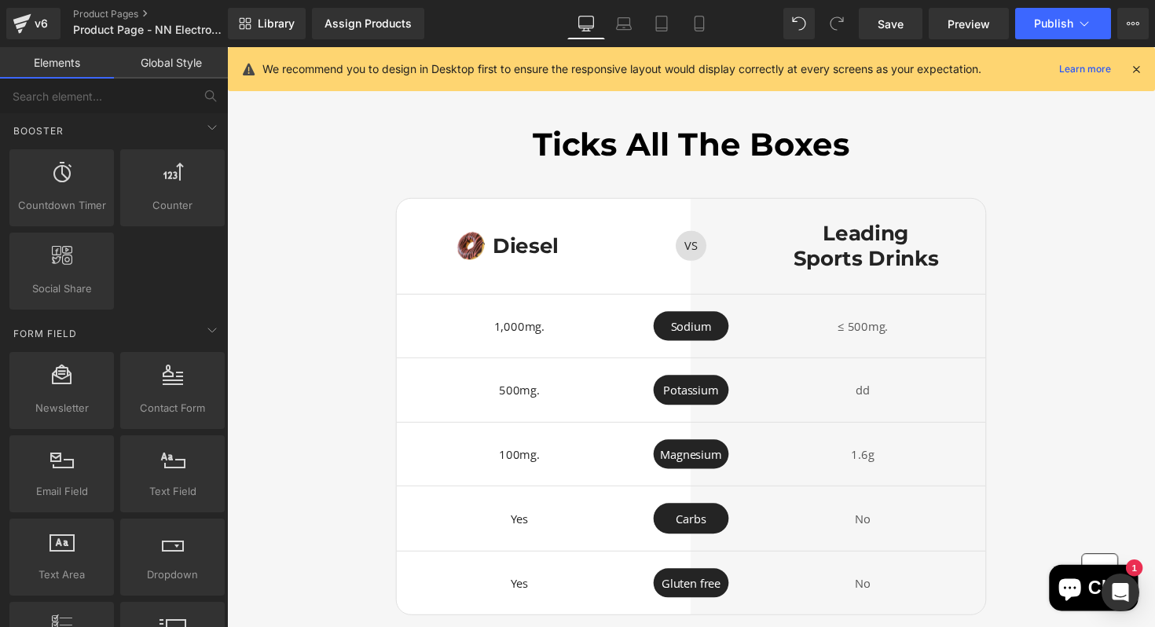
scroll to position [2064, 0]
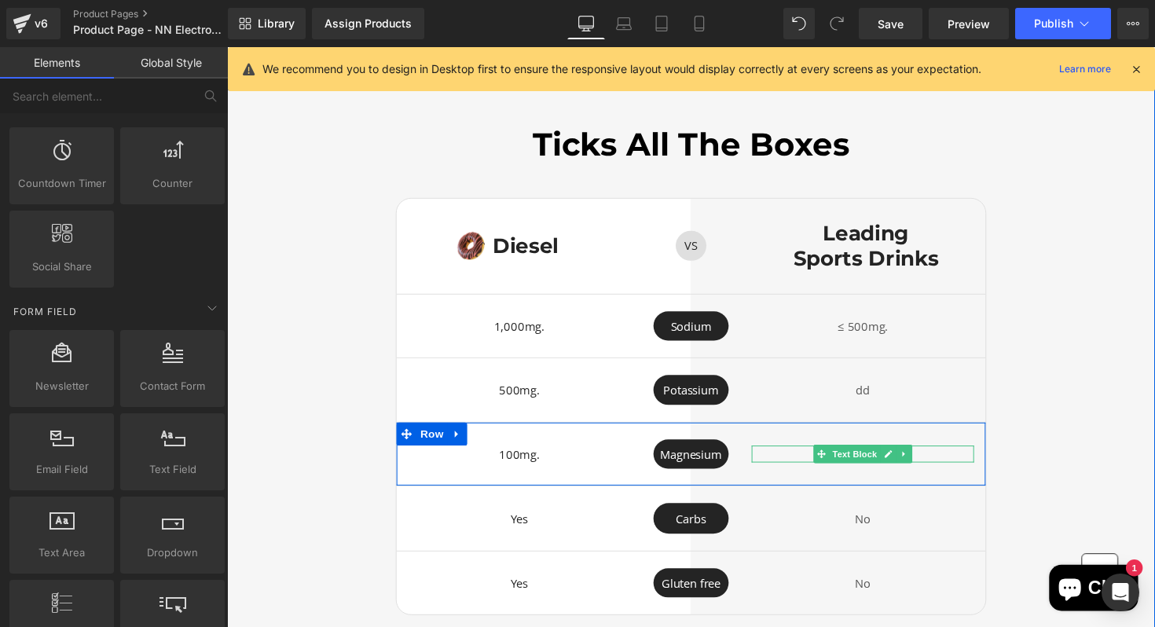
click at [946, 462] on p "1.6g" at bounding box center [879, 465] width 228 height 18
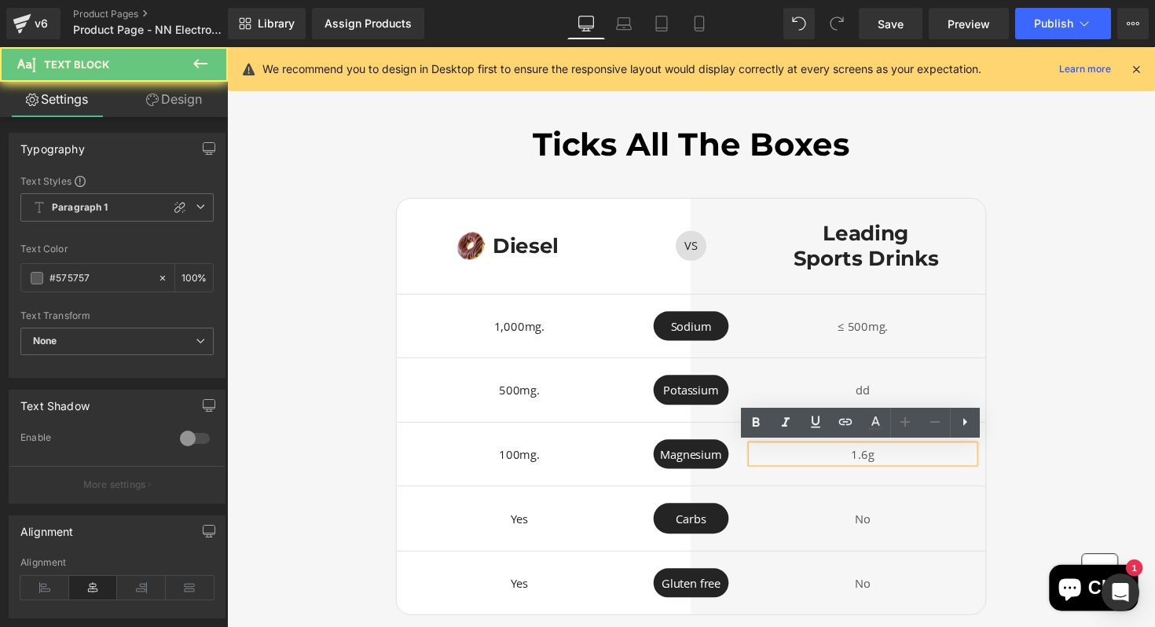
click at [916, 465] on p "1.6g" at bounding box center [879, 465] width 228 height 18
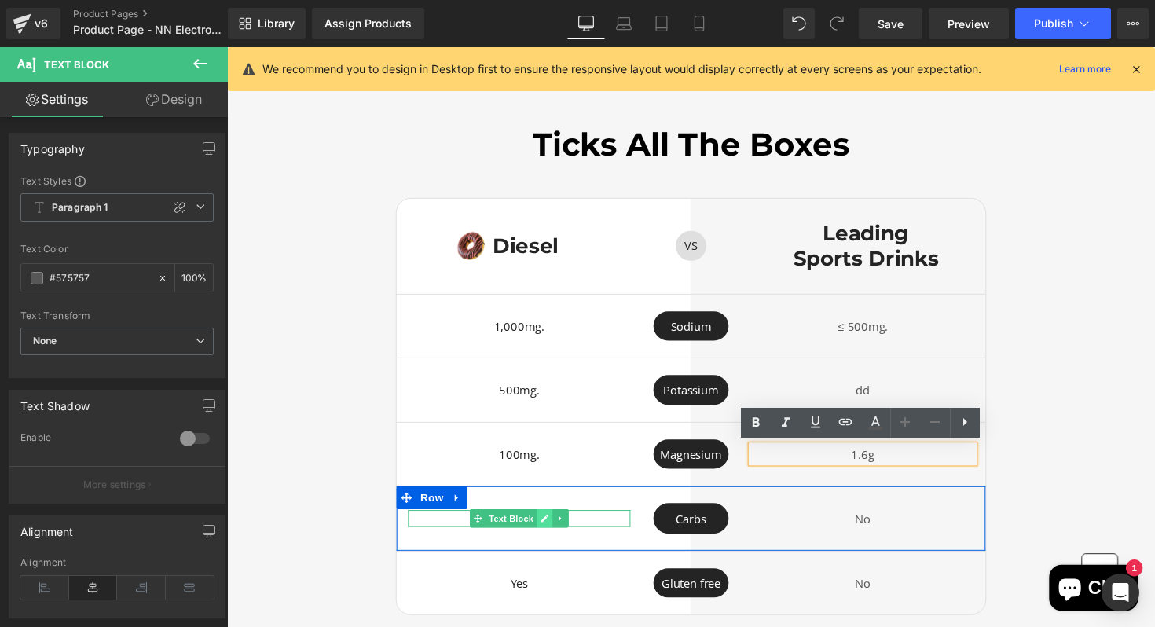
click at [557, 527] on link at bounding box center [553, 530] width 17 height 19
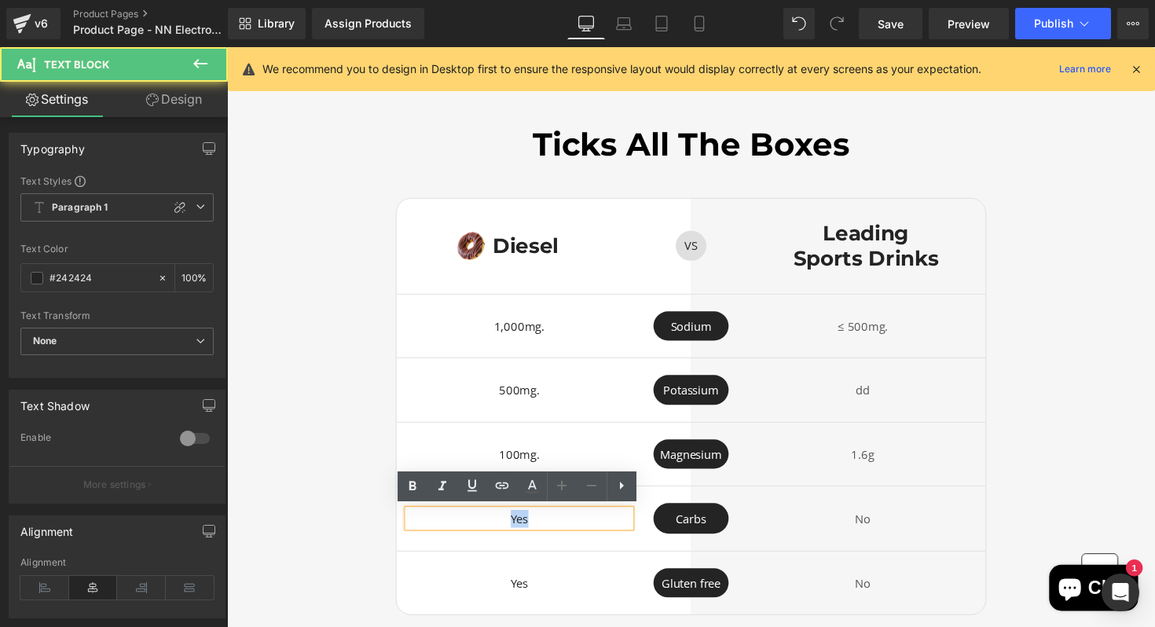
drag, startPoint x: 557, startPoint y: 527, endPoint x: 477, endPoint y: 529, distance: 80.2
click at [477, 529] on p "Yes" at bounding box center [527, 531] width 228 height 18
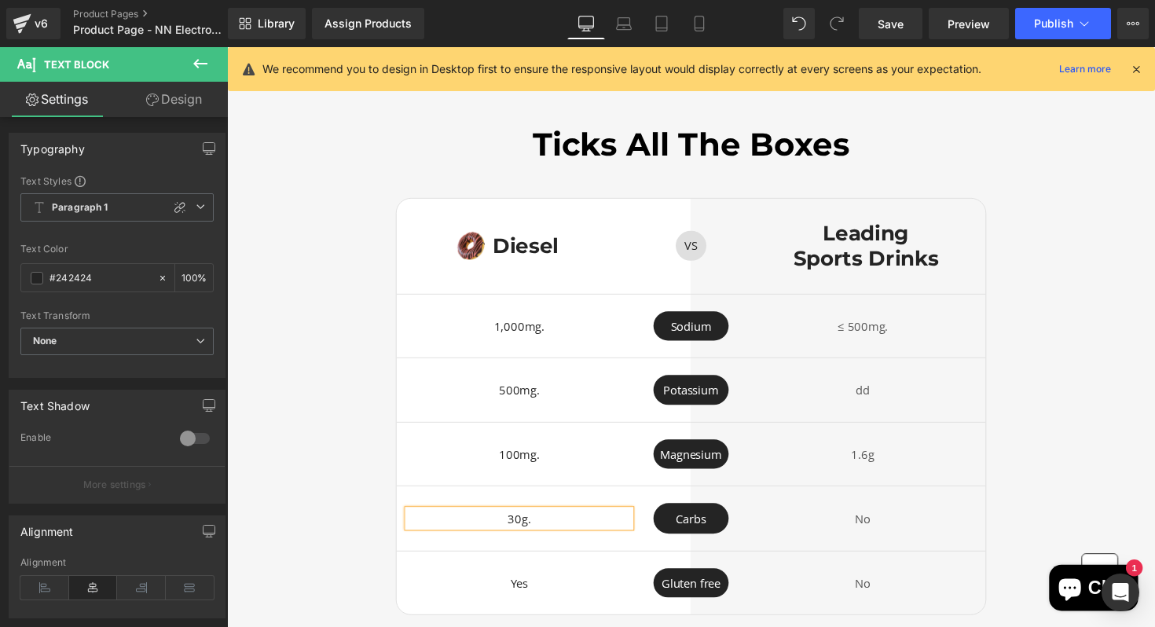
click at [1066, 439] on div "Ticks All The Boxes Heading Image Diesel Heading Row VS Text Block Row Leading …" at bounding box center [702, 380] width 951 height 498
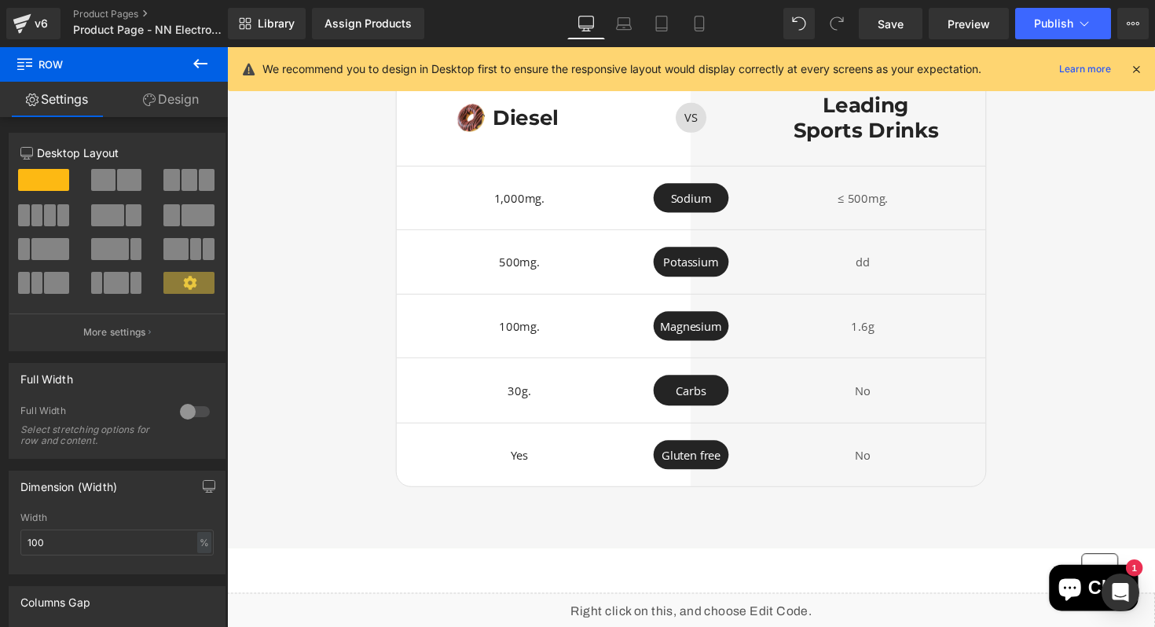
scroll to position [3521, 0]
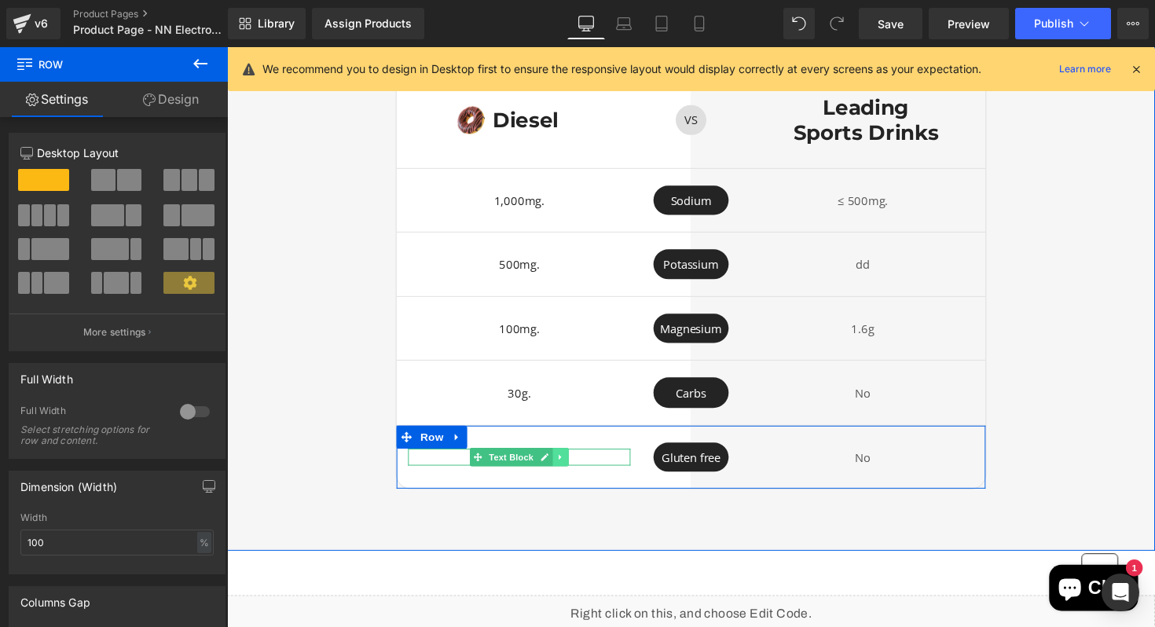
click at [571, 465] on icon at bounding box center [568, 467] width 9 height 9
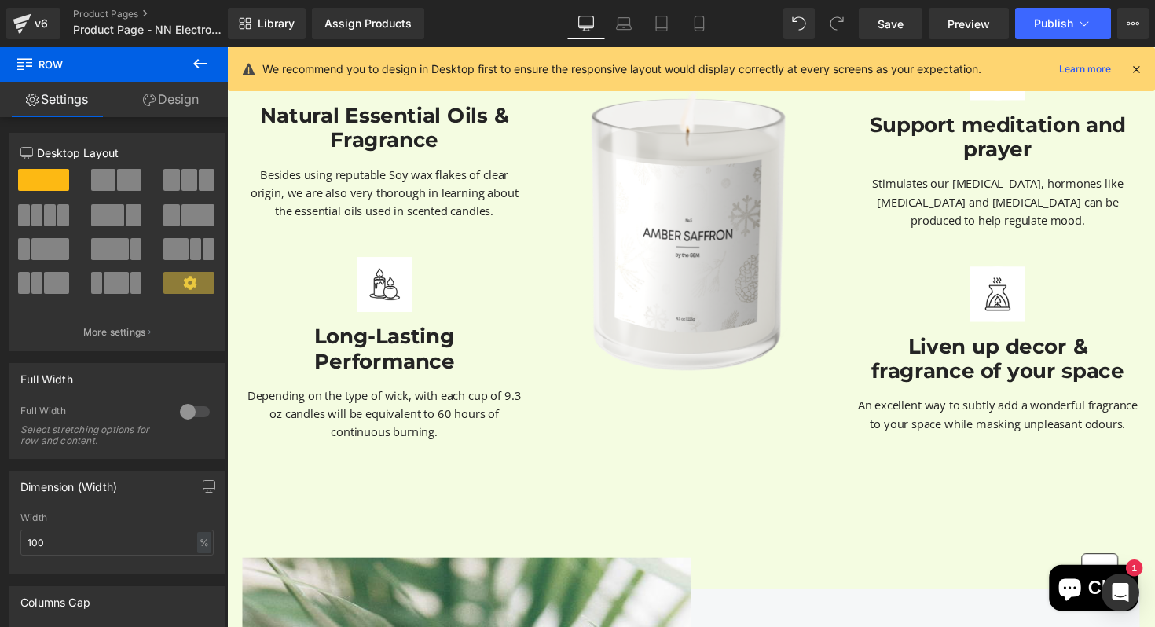
scroll to position [6473, 0]
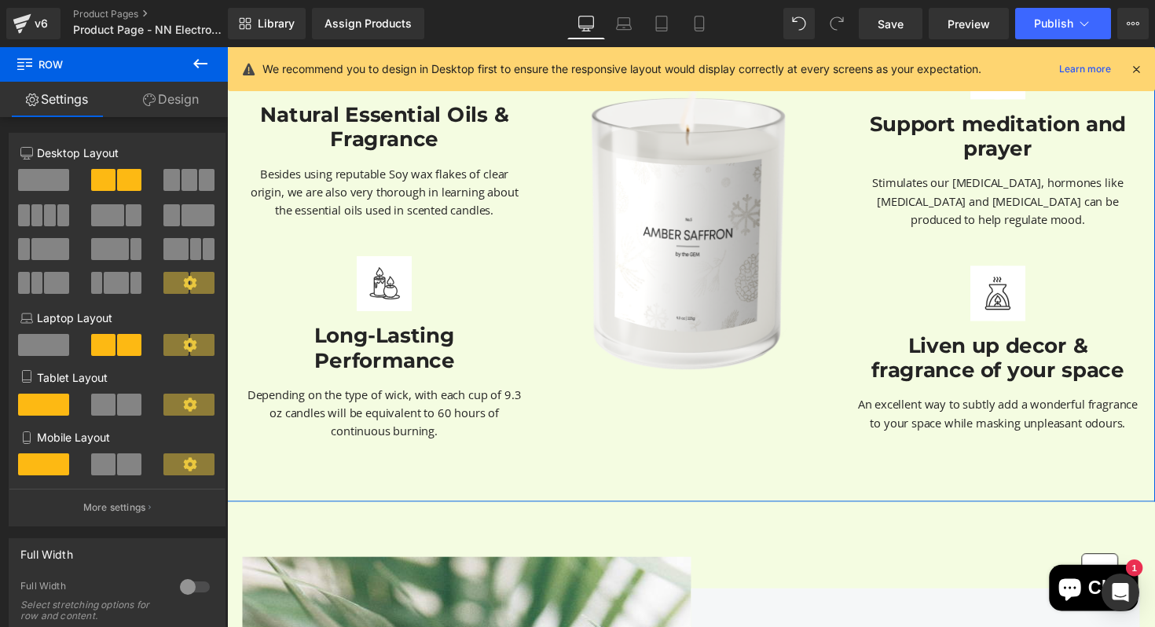
click at [930, 488] on div "Spread your love with the best seductive scents Heading Create a desirable ambi…" at bounding box center [702, 202] width 951 height 622
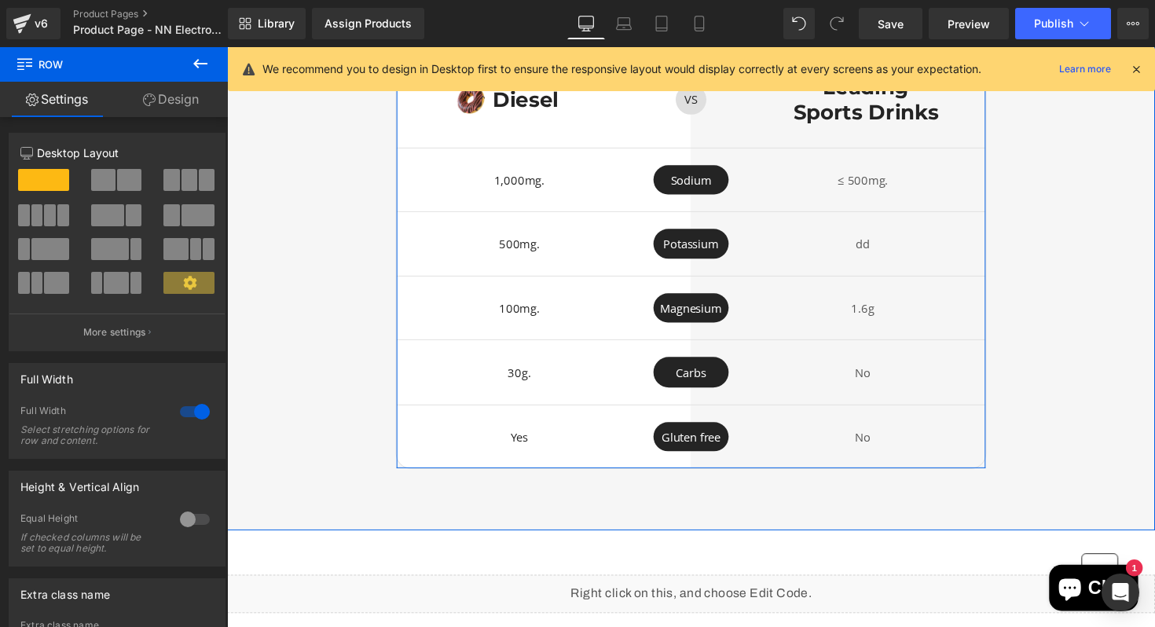
scroll to position [3542, 2]
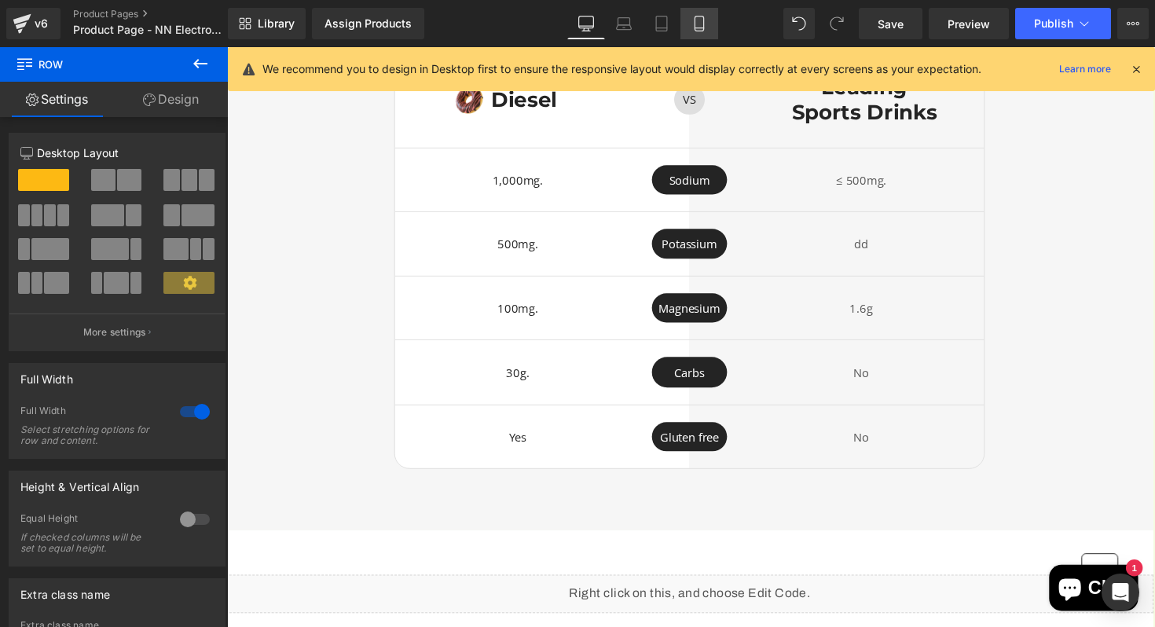
click at [711, 27] on link "Mobile" at bounding box center [700, 23] width 38 height 31
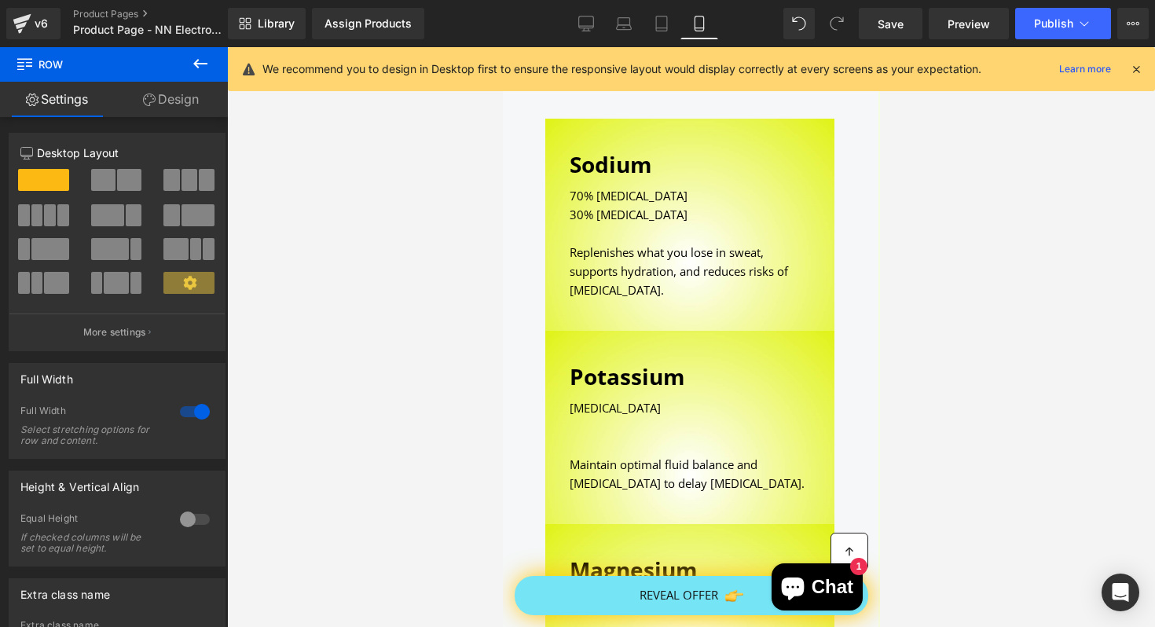
scroll to position [1759, 2]
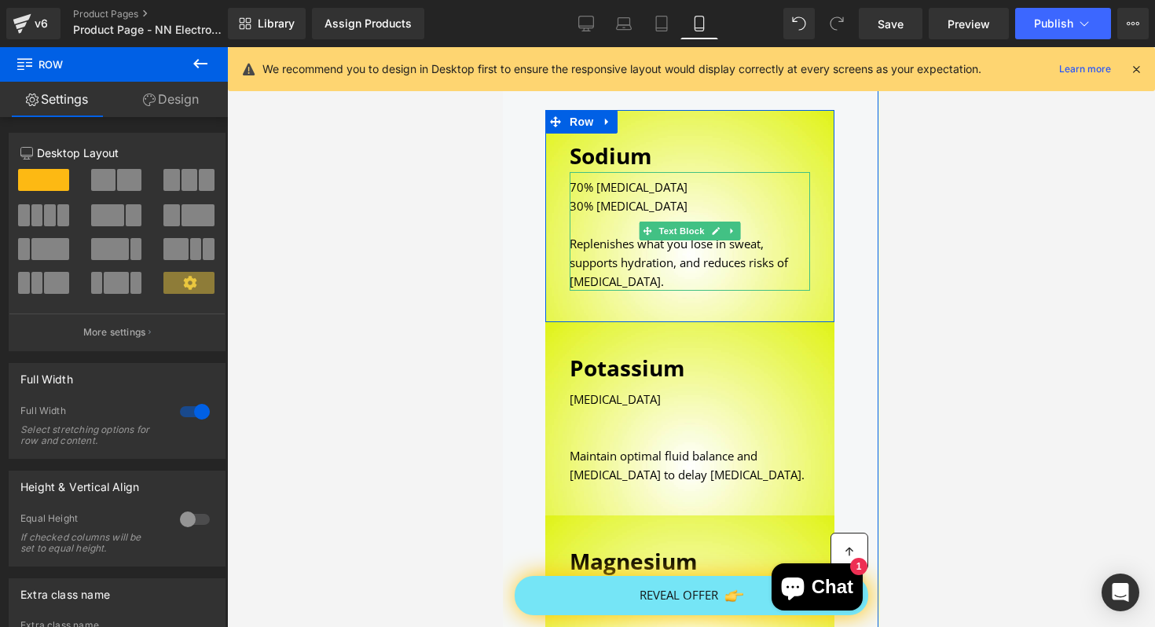
click at [690, 200] on div "30% [MEDICAL_DATA]" at bounding box center [689, 205] width 241 height 19
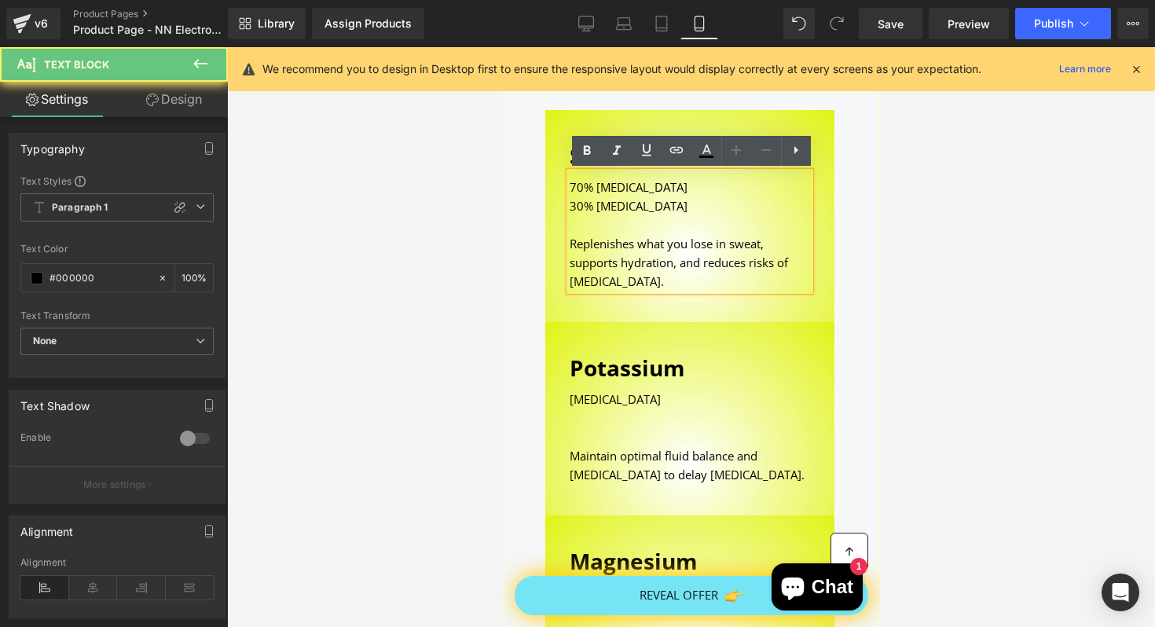
click at [690, 200] on div "30% [MEDICAL_DATA]" at bounding box center [689, 205] width 241 height 19
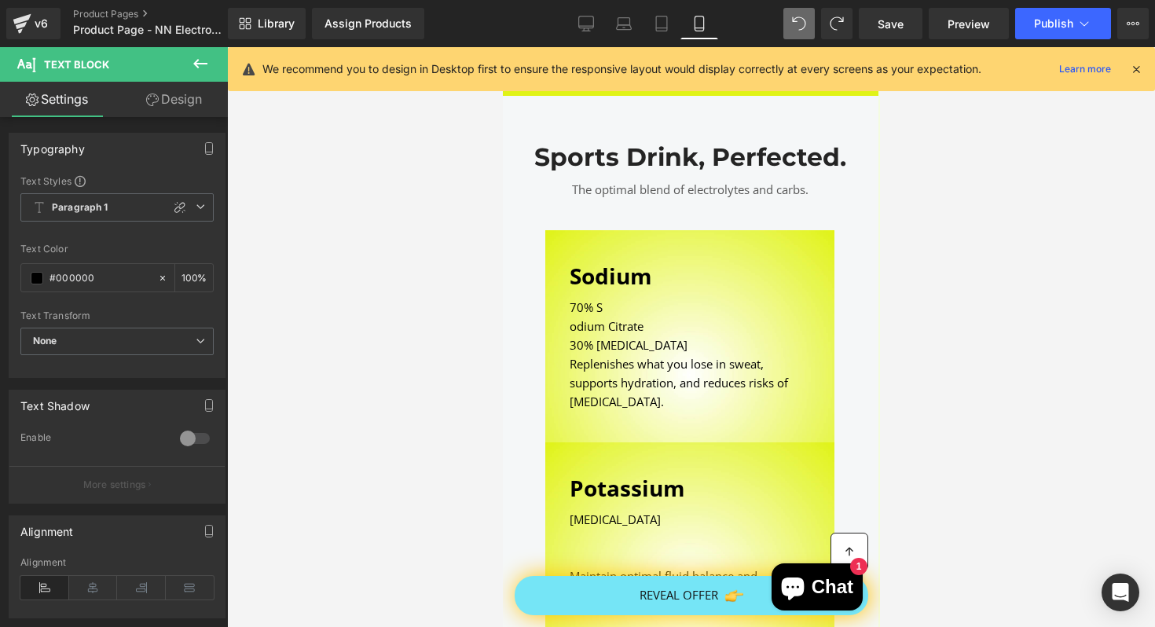
scroll to position [1684, 2]
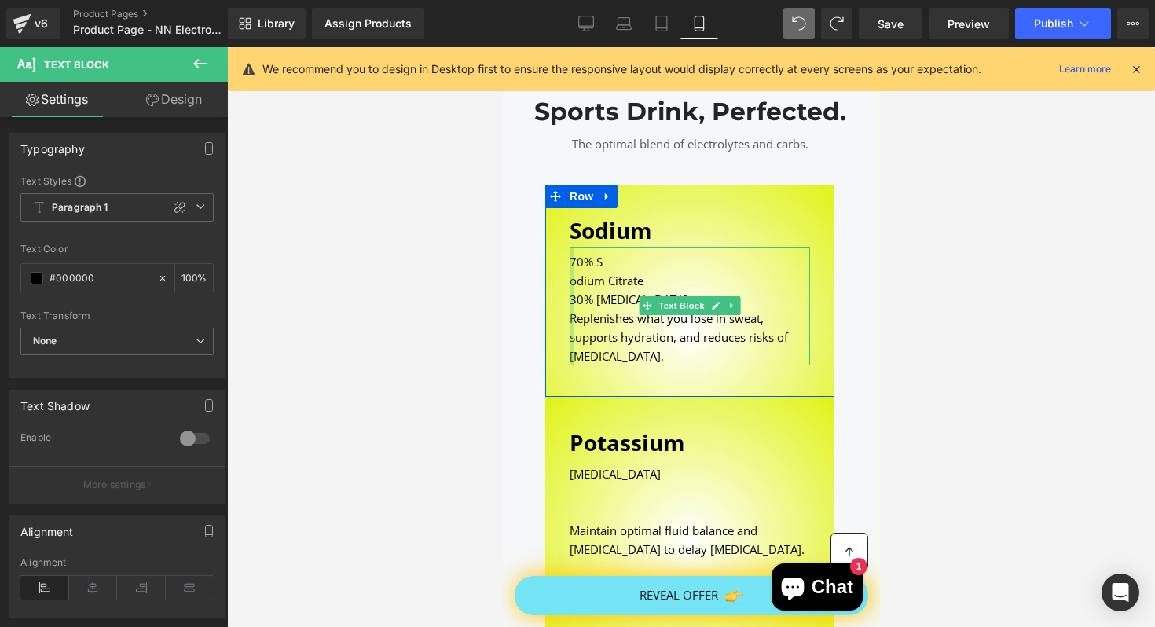
click at [572, 283] on div at bounding box center [571, 306] width 4 height 119
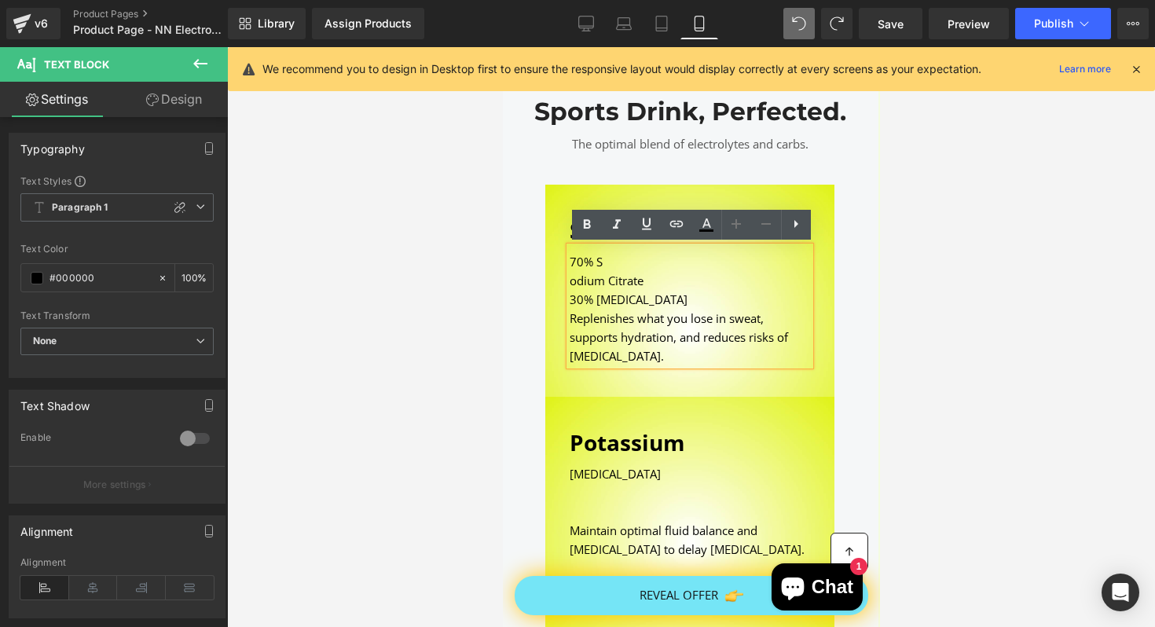
click at [582, 284] on div "odium Citrate" at bounding box center [689, 280] width 241 height 19
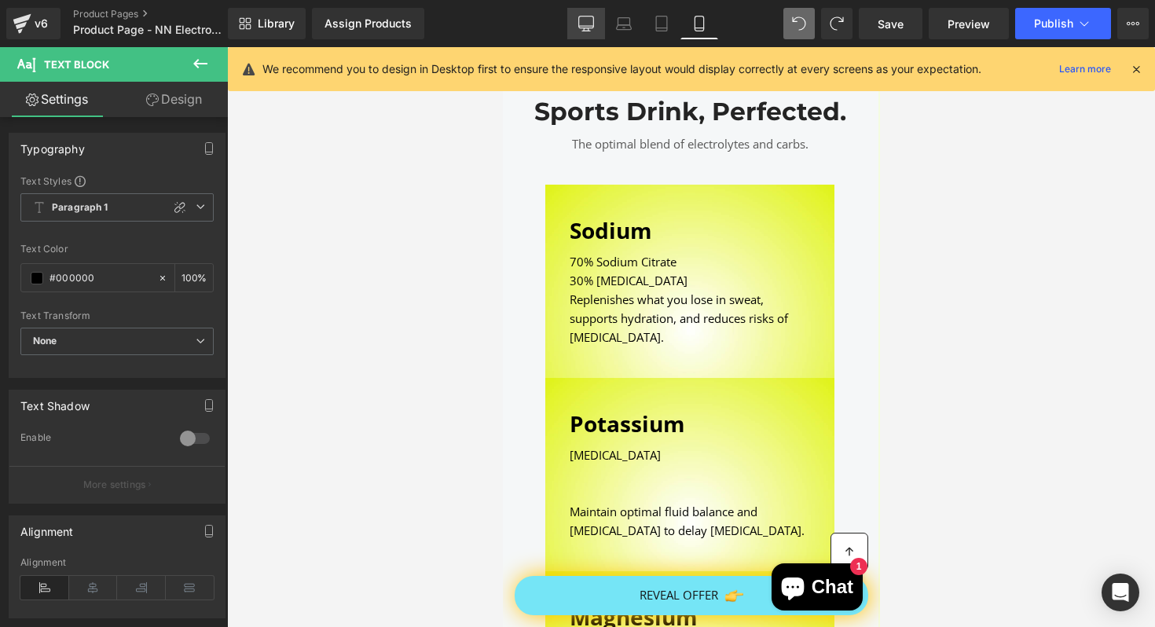
click at [589, 20] on icon at bounding box center [586, 24] width 16 height 16
type input "100"
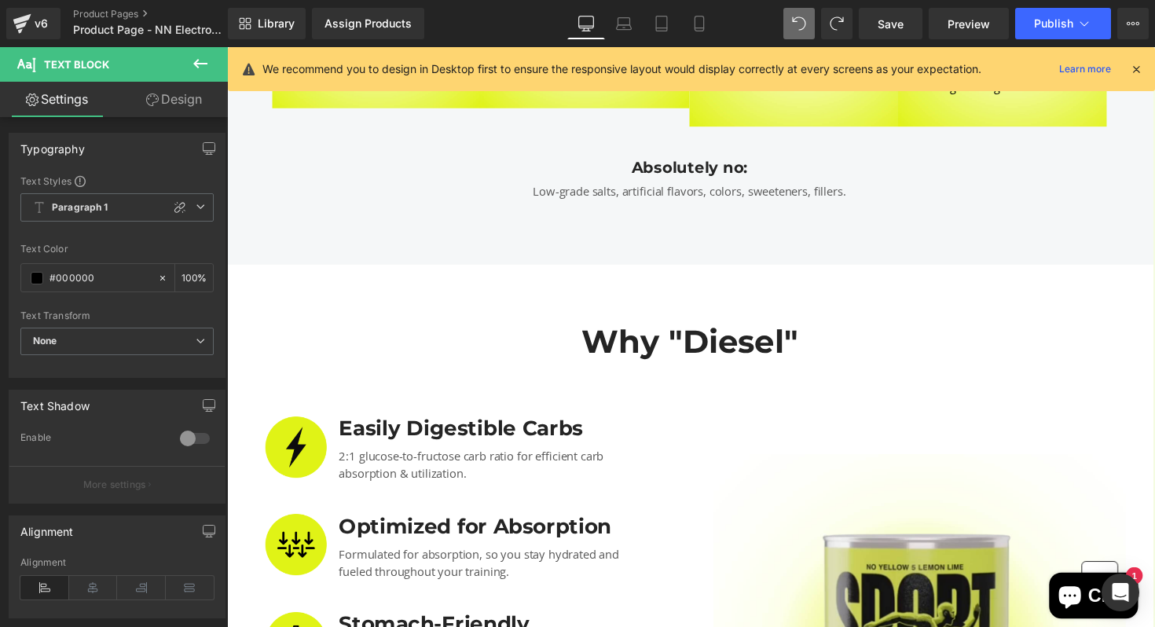
scroll to position [1397, 2]
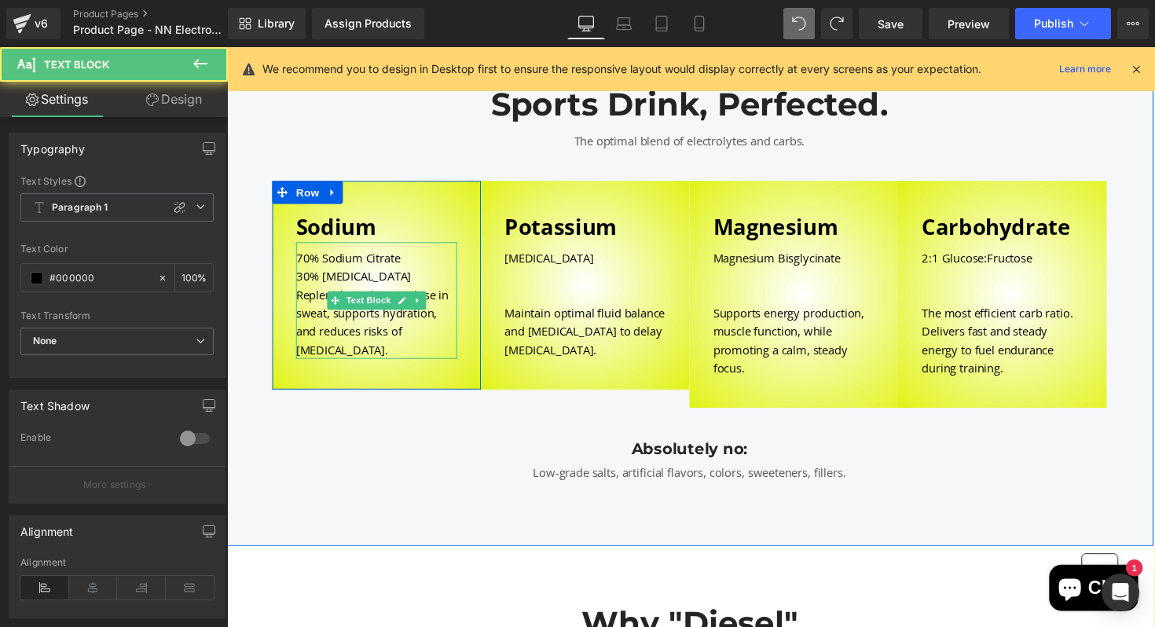
click at [425, 282] on div "30% [MEDICAL_DATA]" at bounding box center [380, 281] width 165 height 19
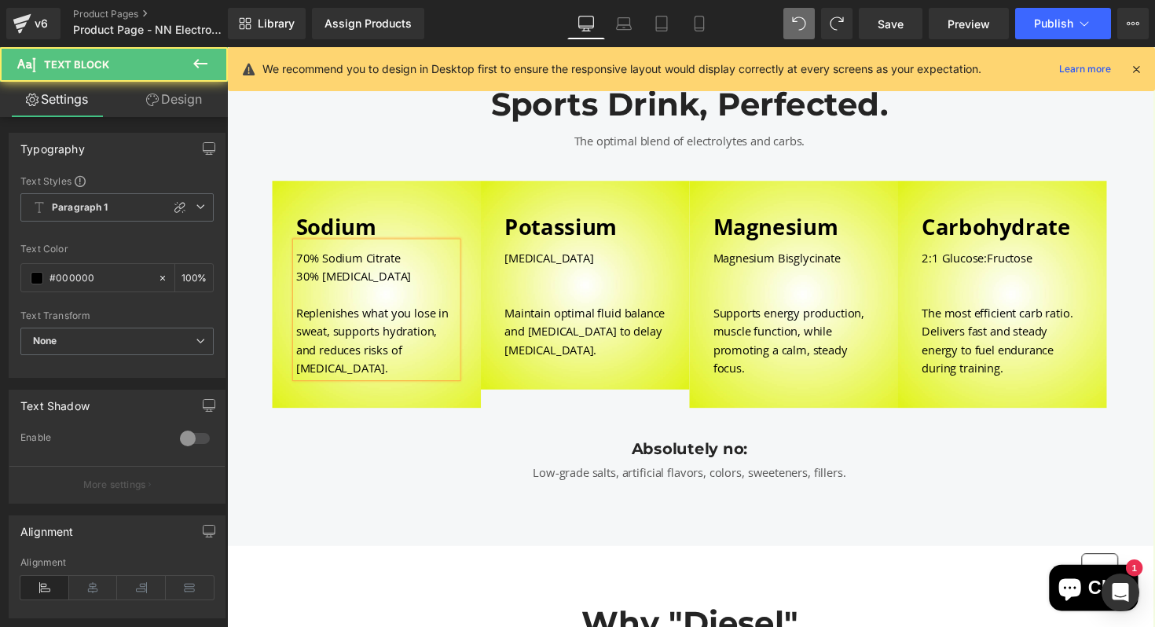
drag, startPoint x: 424, startPoint y: 283, endPoint x: 290, endPoint y: 268, distance: 135.2
click at [290, 268] on div "Sodium Text Block 70% S odium Citrate 30% [MEDICAL_DATA] Replenishes what you l…" at bounding box center [380, 296] width 189 height 178
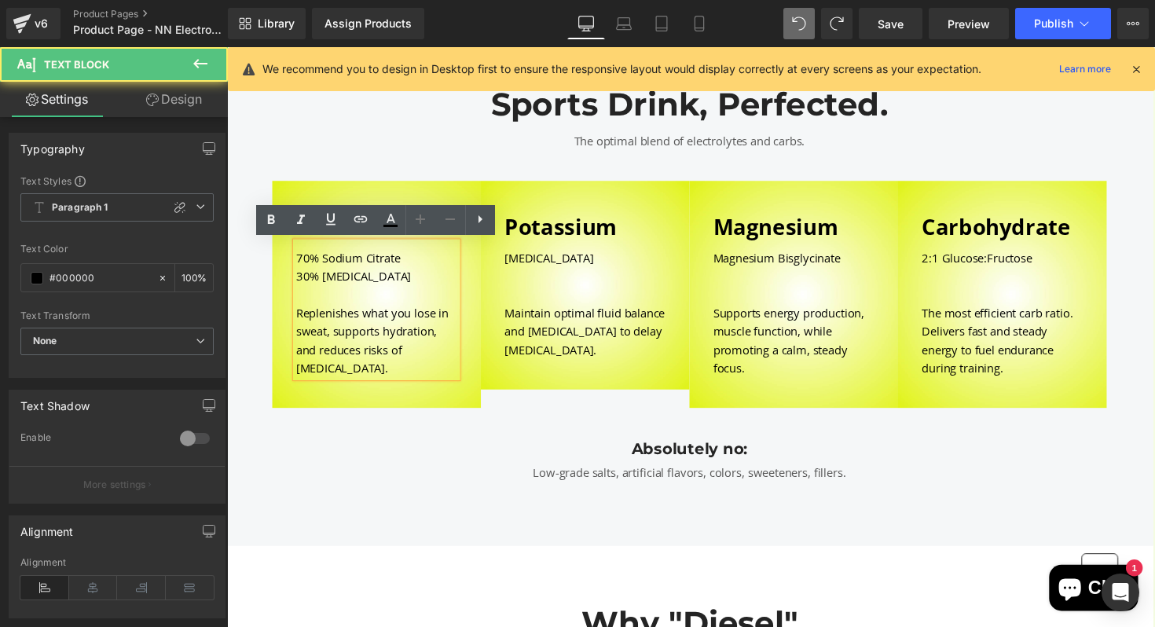
copy div "70% S odium Citrate 30% [MEDICAL_DATA]"
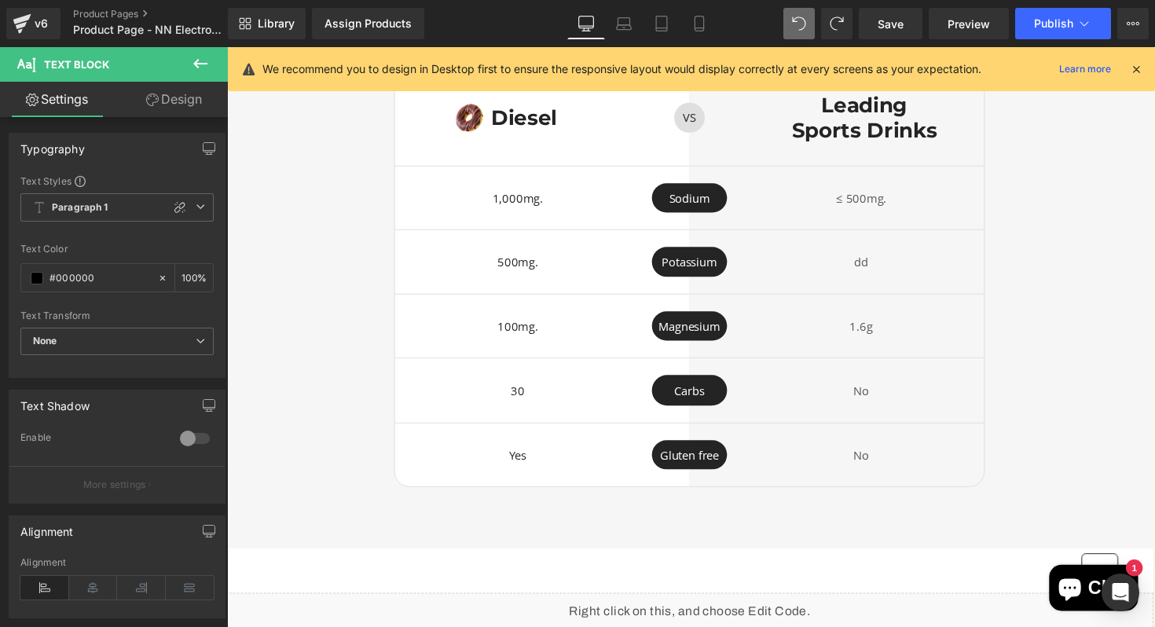
scroll to position [3456, 2]
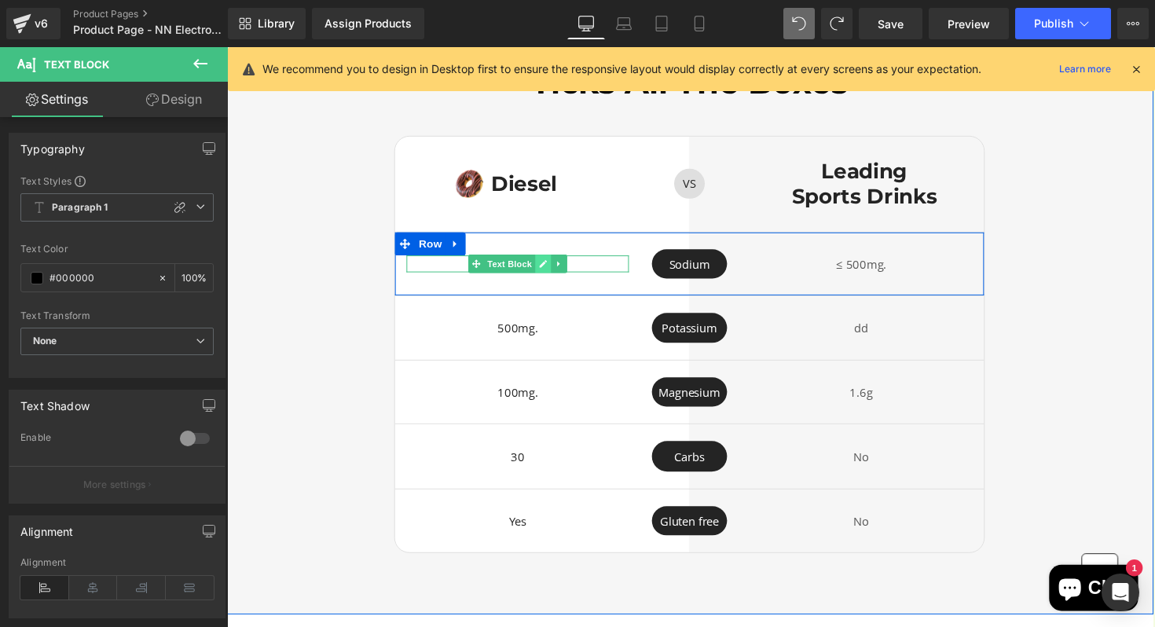
click at [553, 266] on icon at bounding box center [551, 270] width 8 height 8
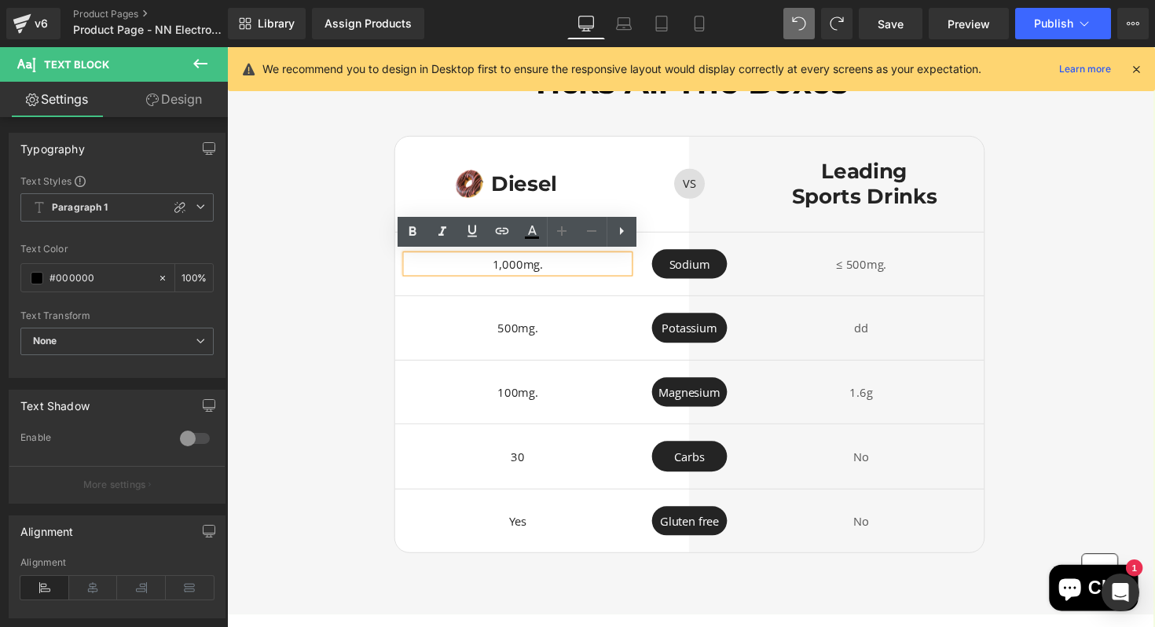
click at [585, 266] on p "1,000mg." at bounding box center [525, 270] width 228 height 18
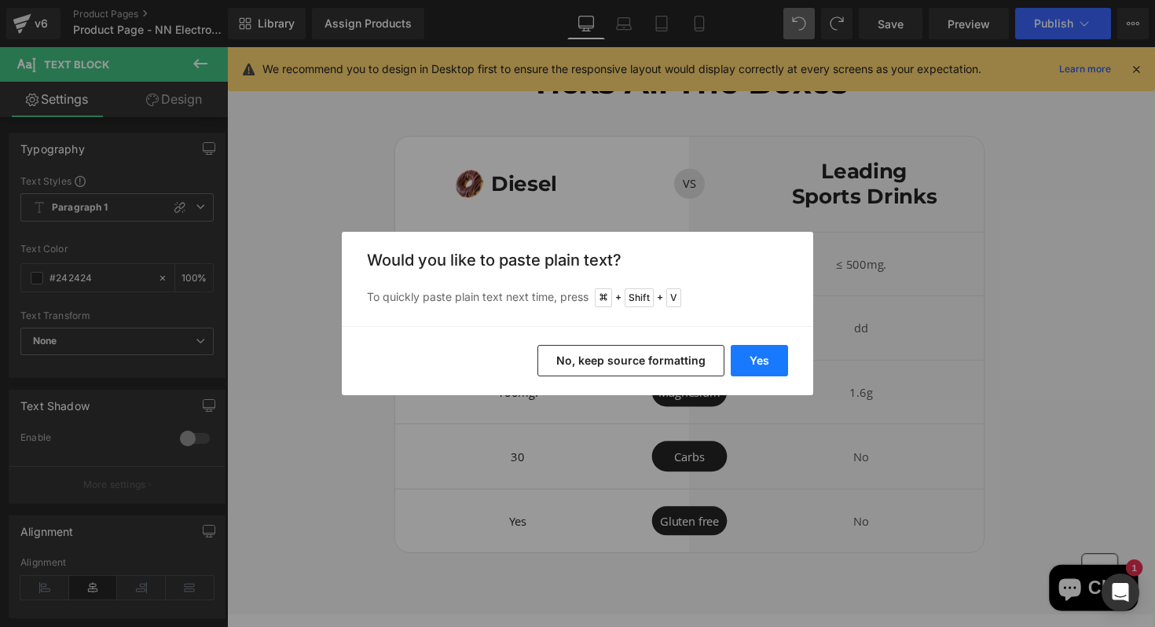
click at [767, 351] on button "Yes" at bounding box center [759, 360] width 57 height 31
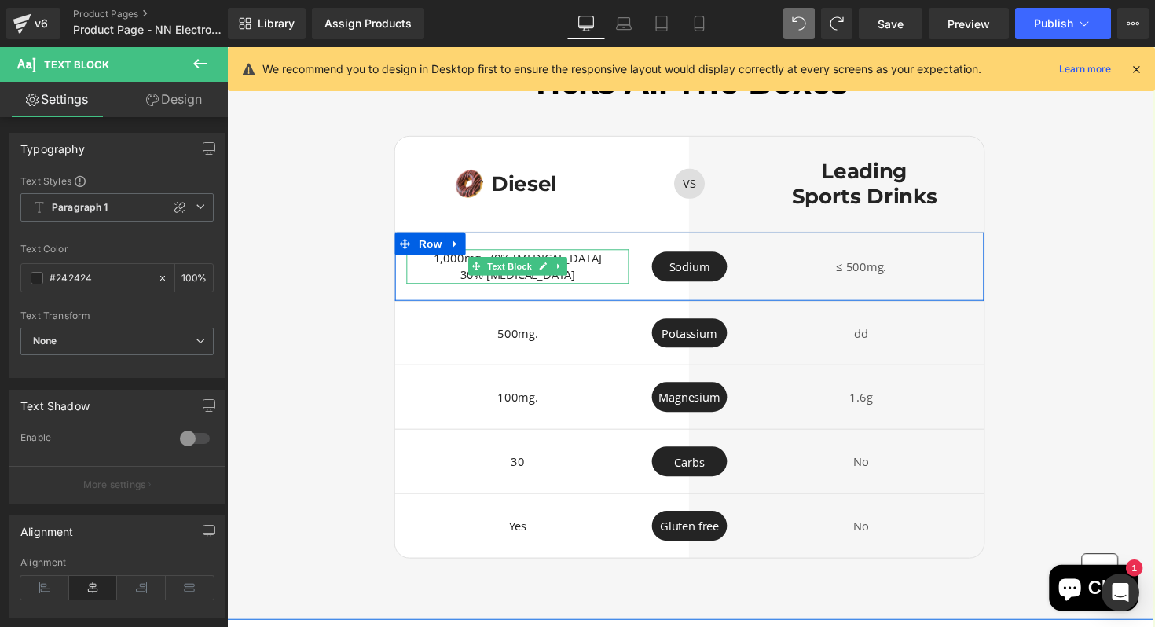
click at [466, 280] on p "30% [MEDICAL_DATA]" at bounding box center [525, 281] width 228 height 18
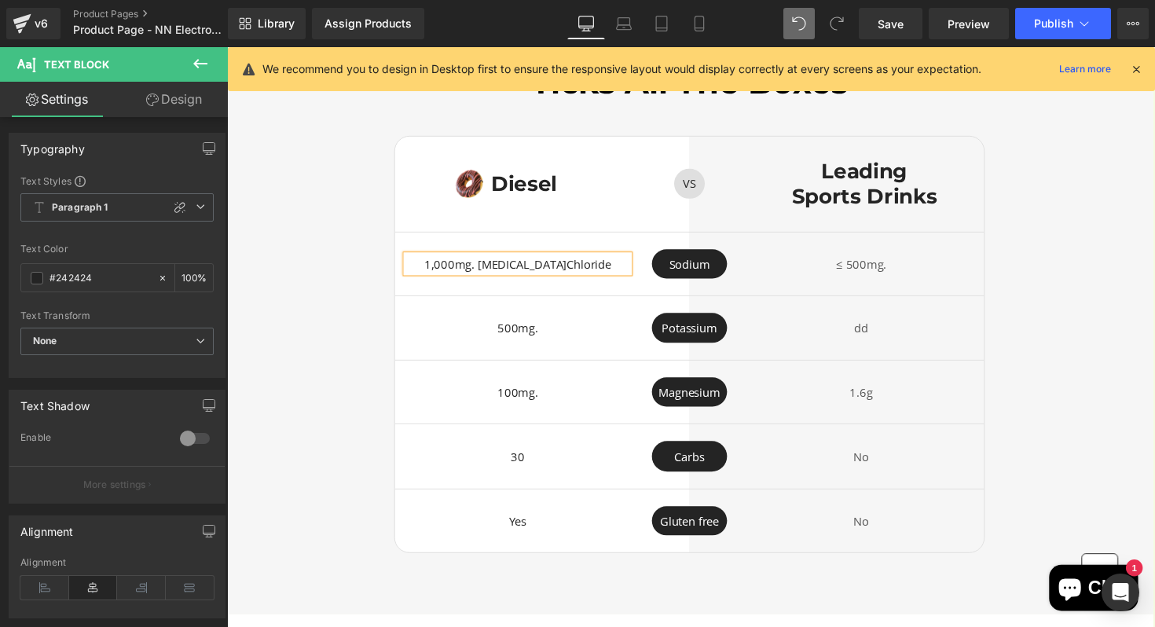
scroll to position [3462, 2]
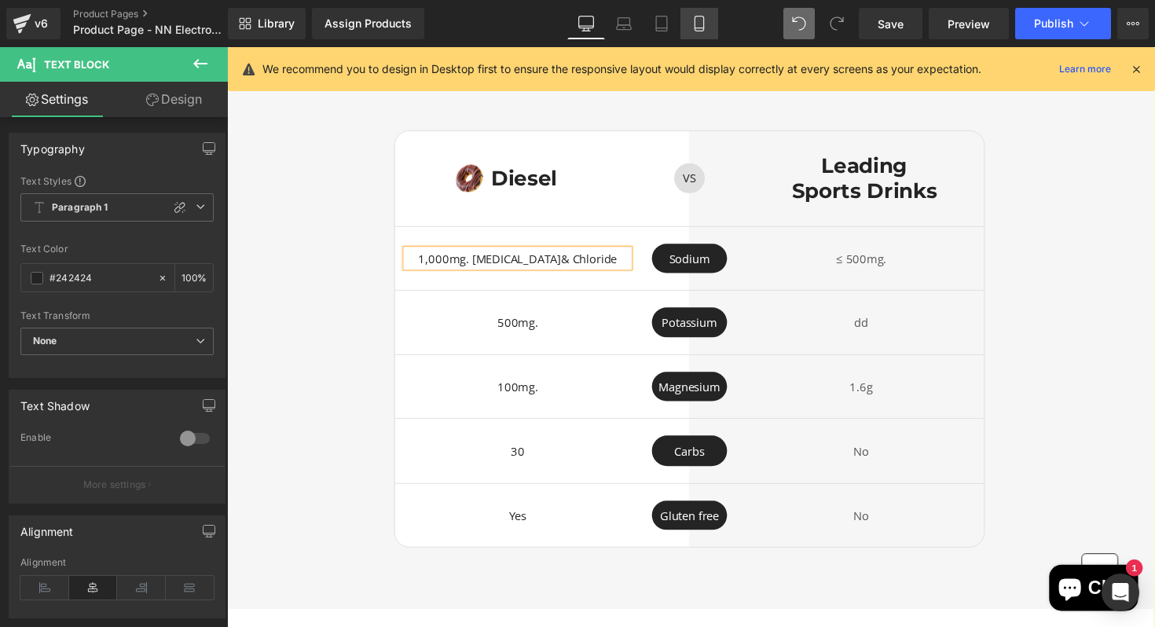
click at [698, 20] on icon at bounding box center [700, 24] width 16 height 16
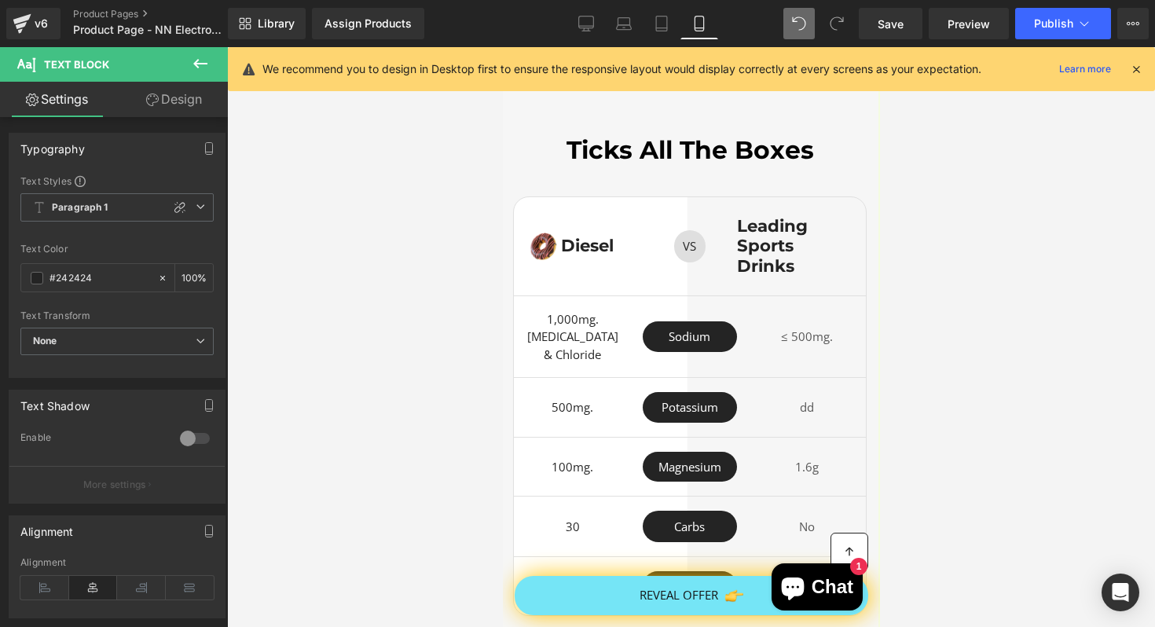
scroll to position [4364, 2]
click at [574, 24] on link "Desktop" at bounding box center [586, 23] width 38 height 31
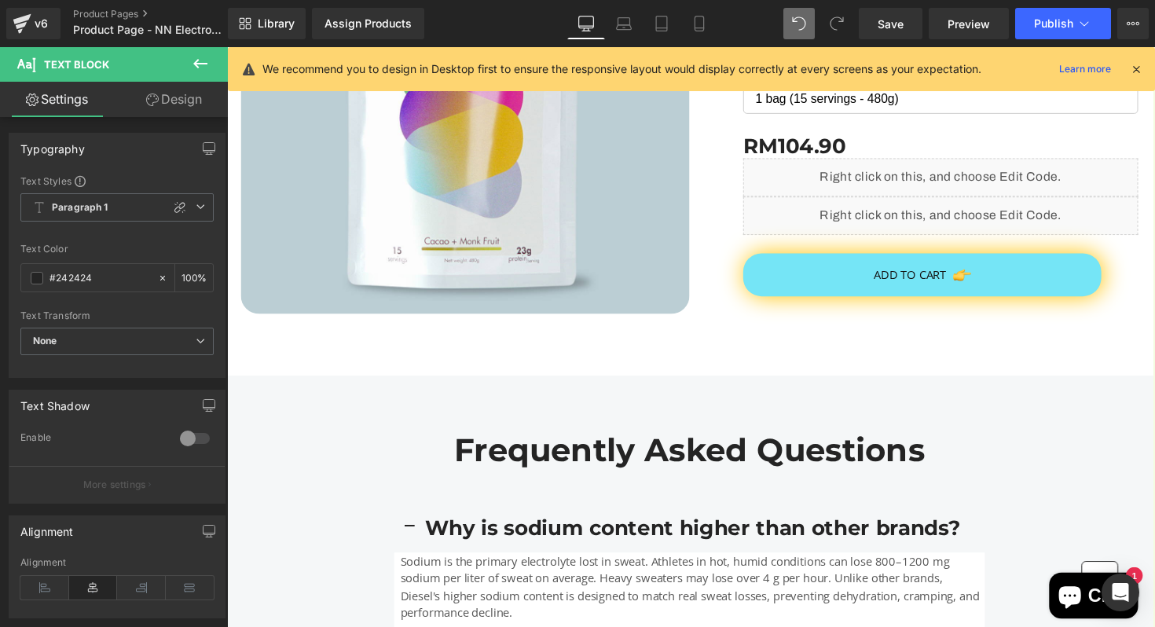
type input "100"
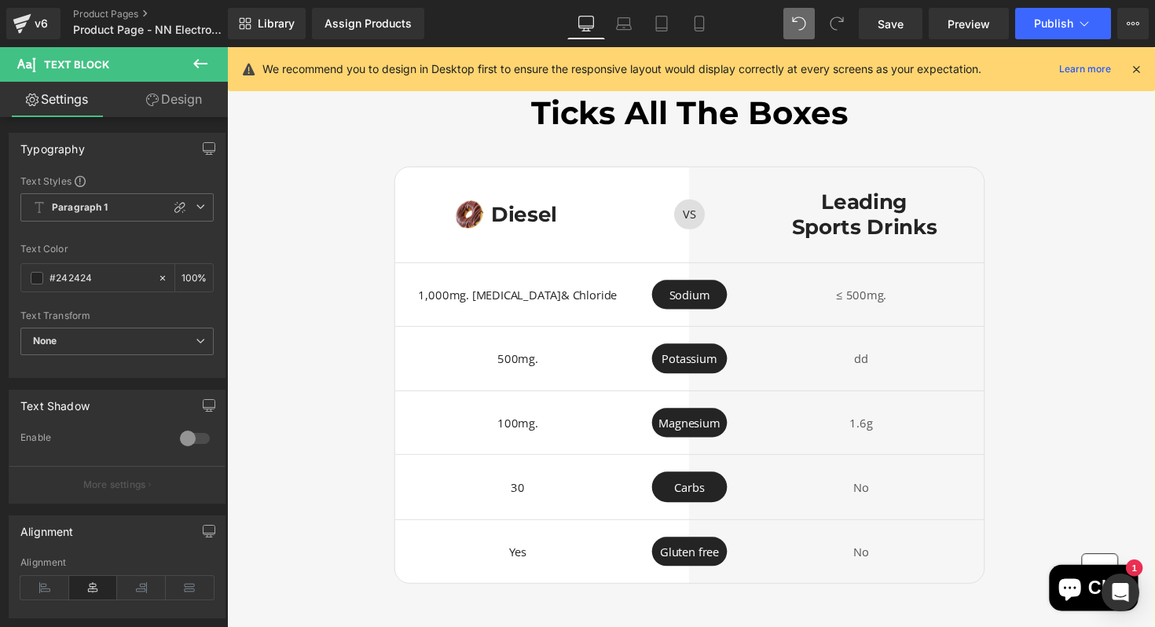
scroll to position [3399, 2]
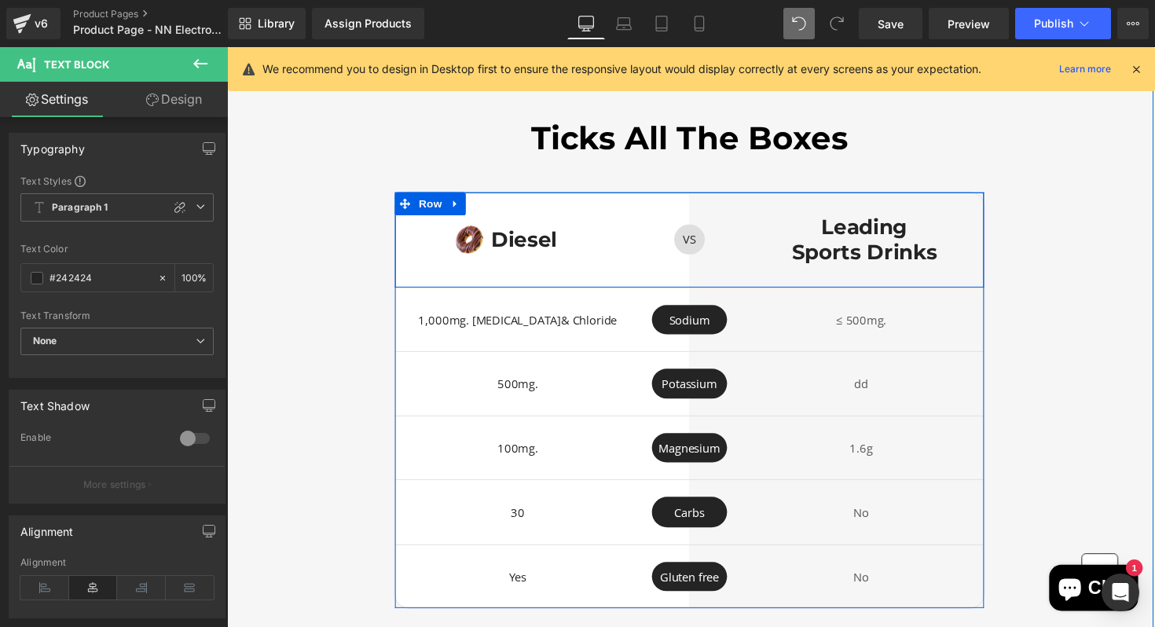
click at [414, 260] on div "Image Diesel Heading Row" at bounding box center [525, 244] width 252 height 97
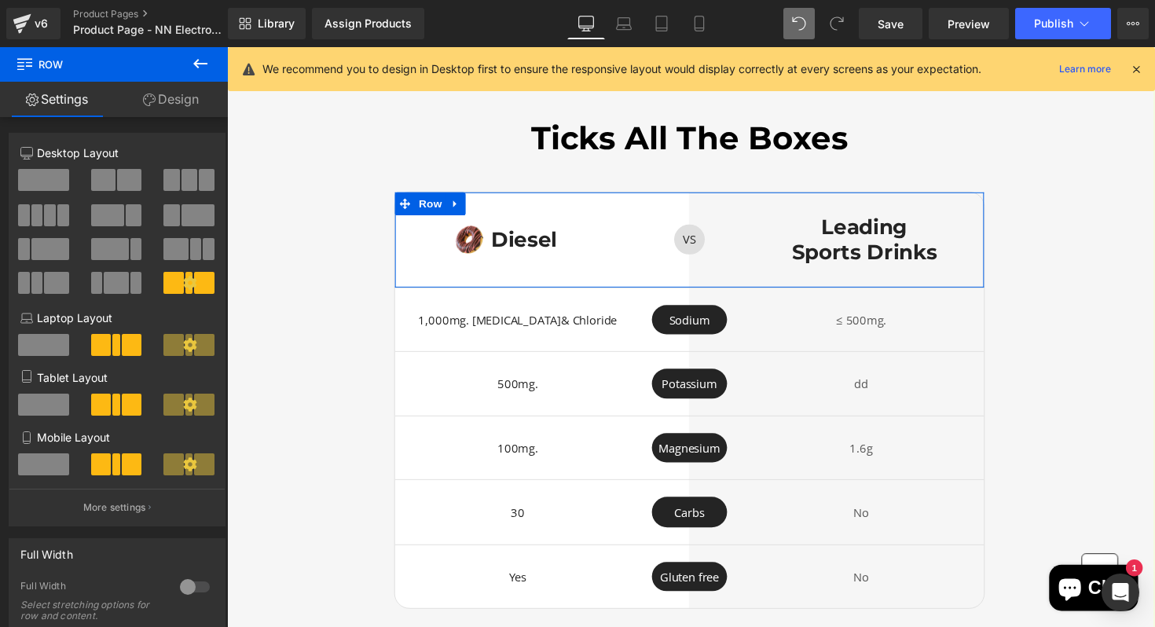
click at [171, 95] on link "Design" at bounding box center [171, 99] width 114 height 35
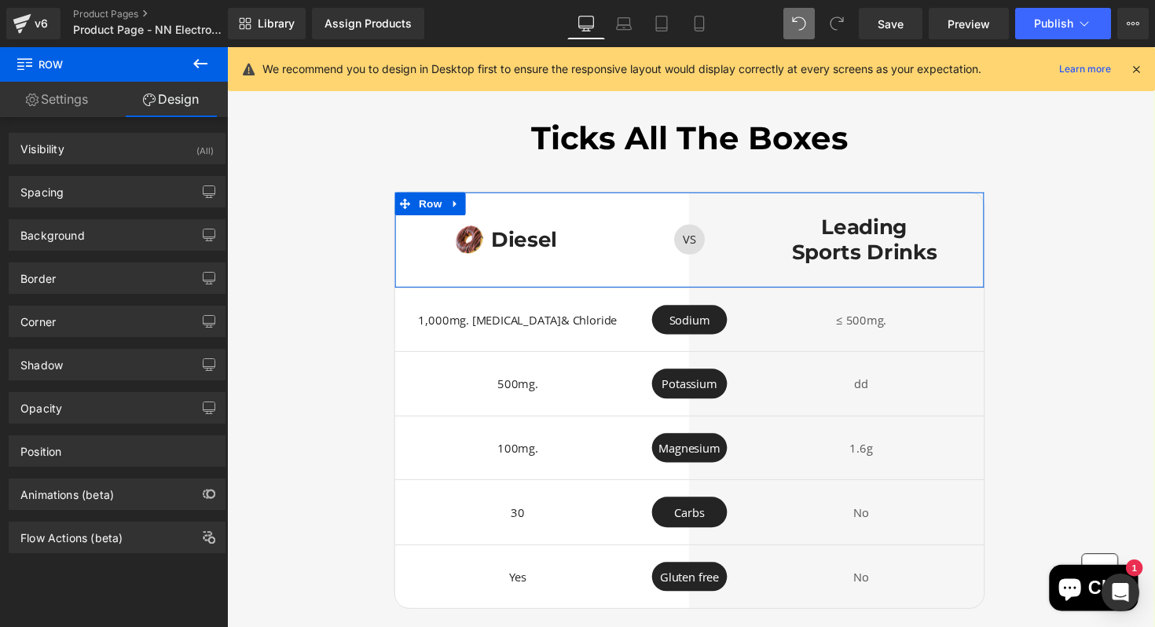
click at [85, 82] on link "Settings" at bounding box center [57, 99] width 114 height 35
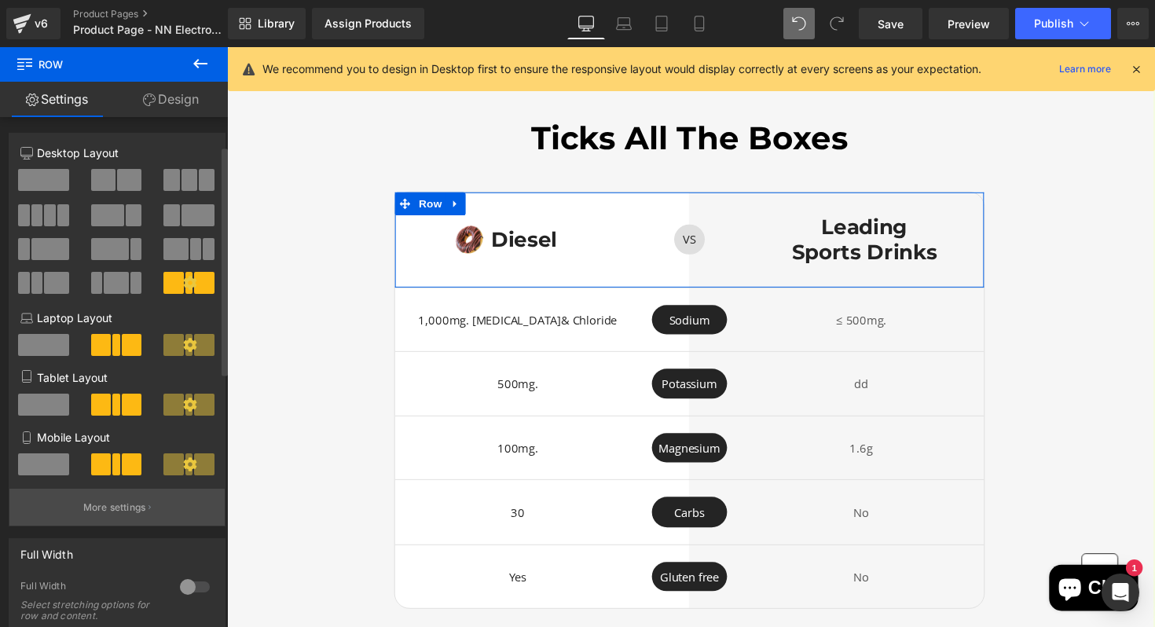
scroll to position [175, 0]
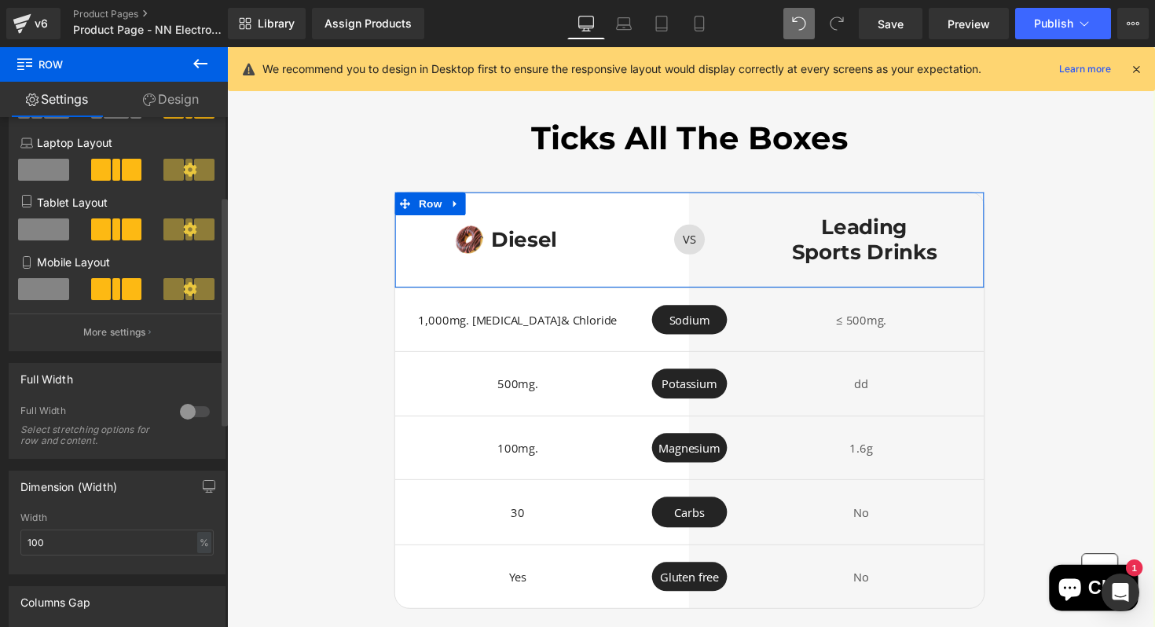
click at [186, 409] on div at bounding box center [195, 411] width 38 height 25
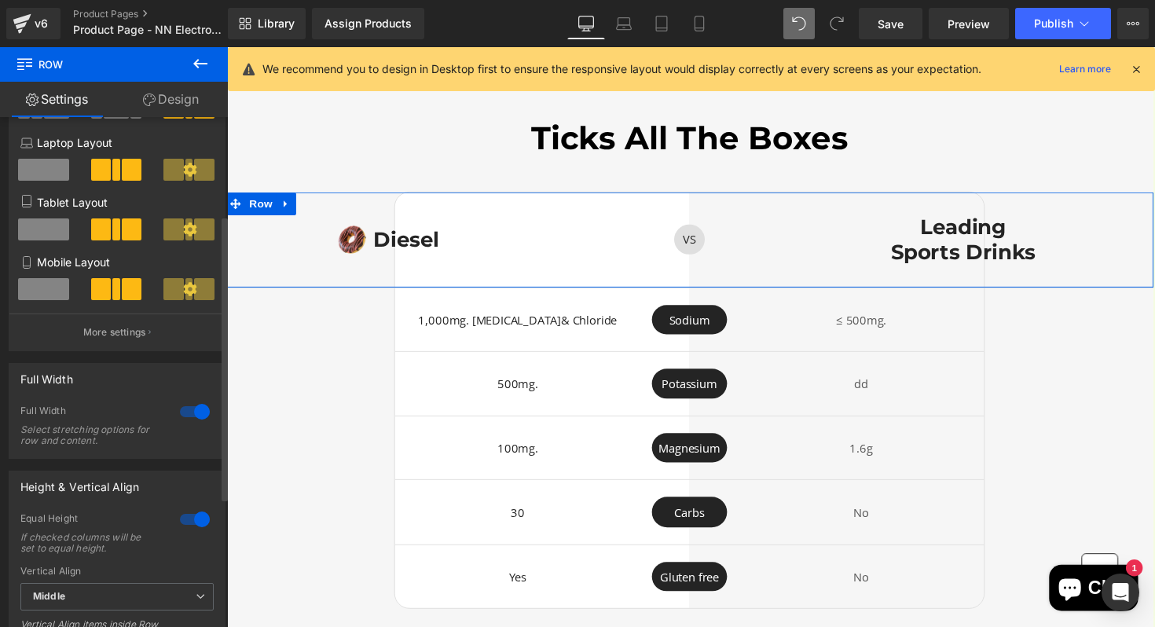
click at [186, 409] on div at bounding box center [195, 411] width 38 height 25
type input "1200"
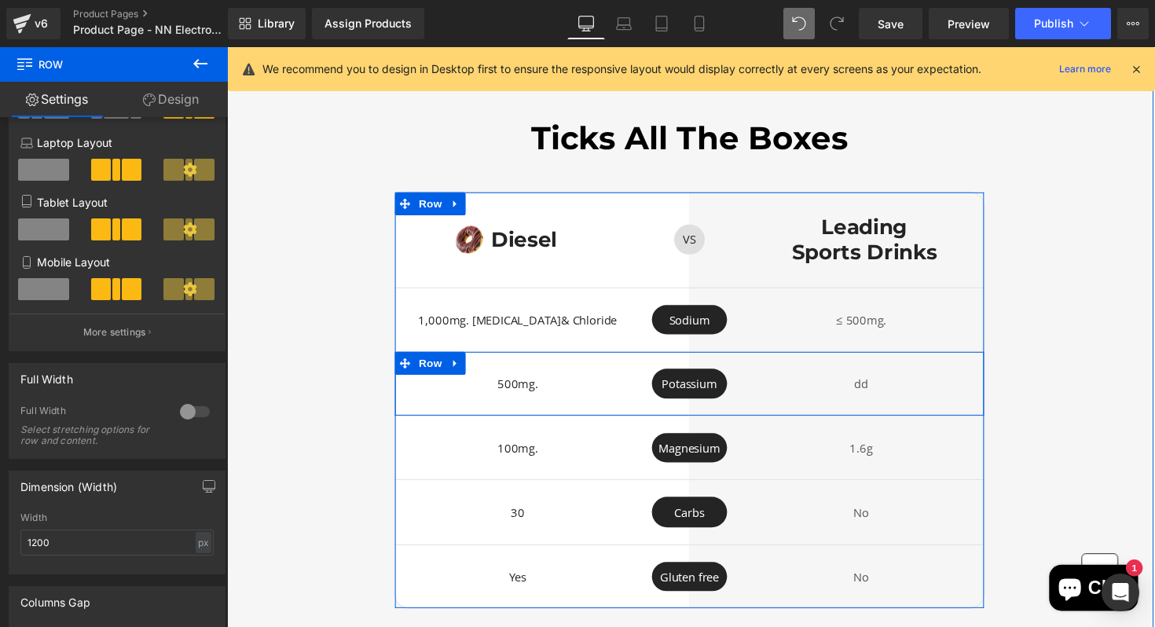
click at [403, 397] on div "500mg. Text Block" at bounding box center [525, 391] width 252 height 31
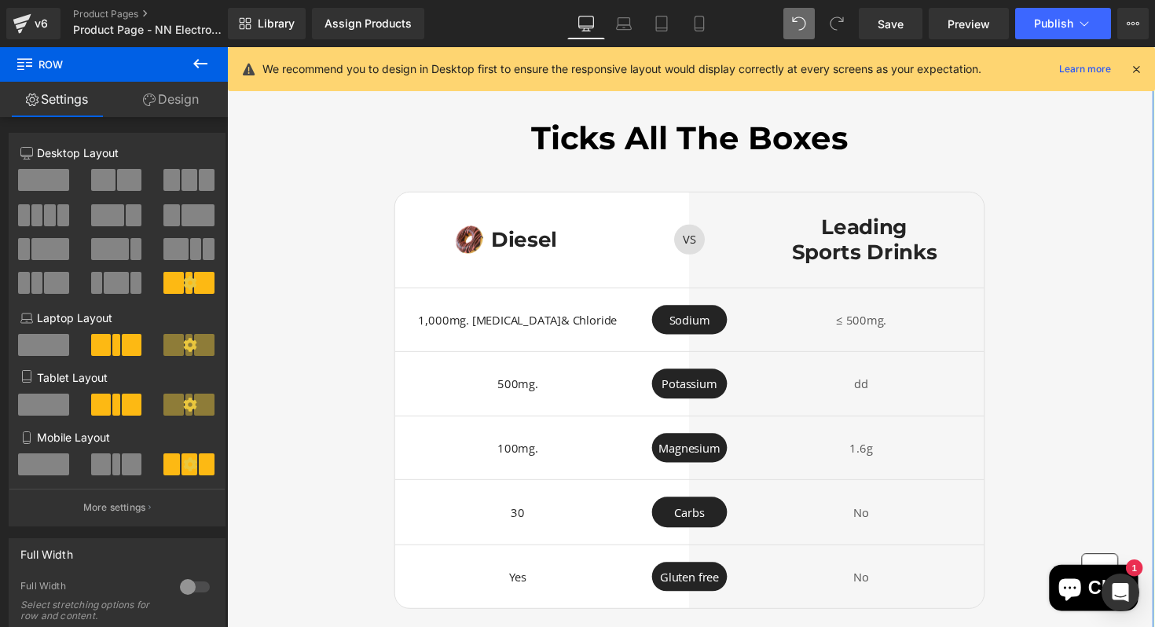
click at [392, 296] on div "Ticks All The Boxes Heading Image Diesel Heading Row VS Text Block Row Leading …" at bounding box center [701, 373] width 951 height 498
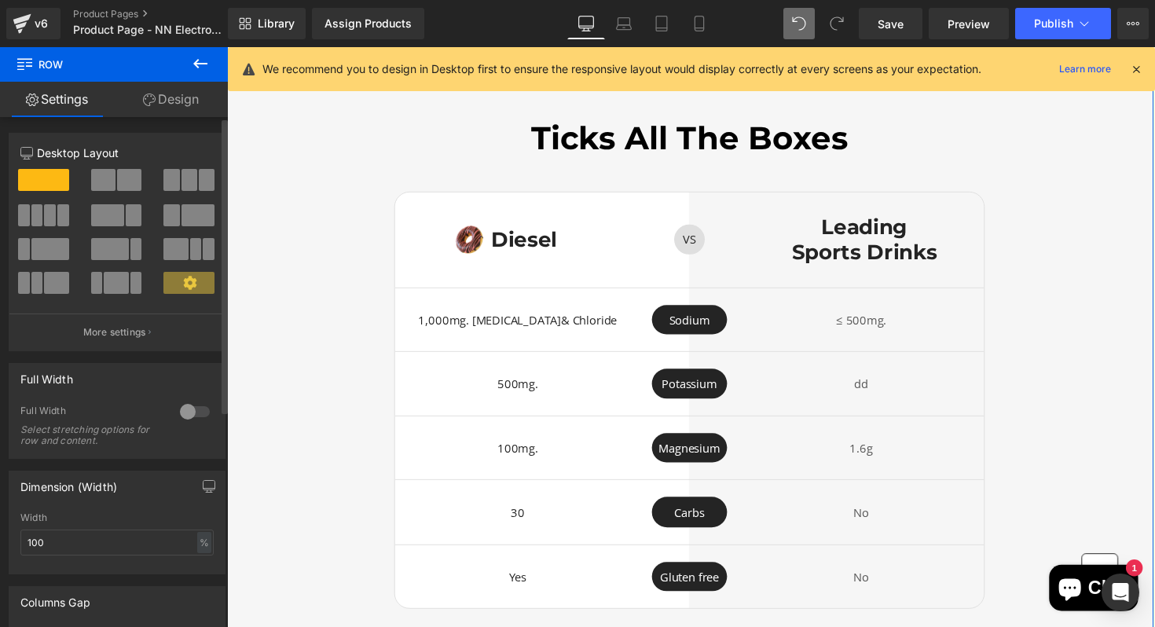
click at [190, 415] on div at bounding box center [195, 411] width 38 height 25
type input "1200"
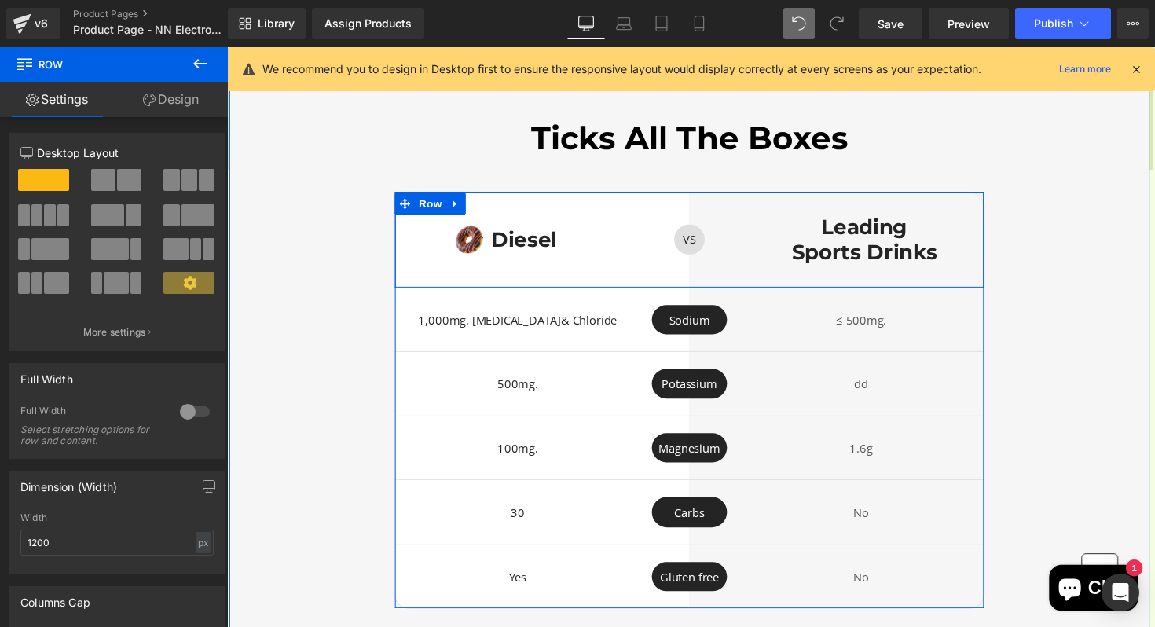
click at [417, 223] on div "Image Diesel Heading Row" at bounding box center [525, 244] width 252 height 97
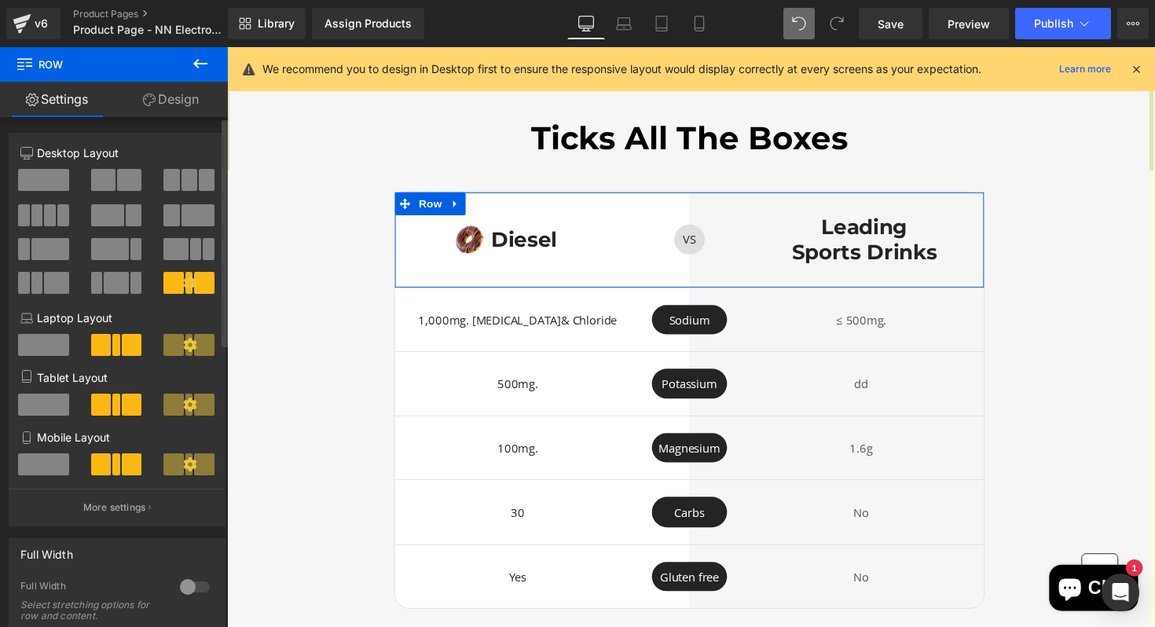
click at [193, 585] on div at bounding box center [195, 587] width 38 height 25
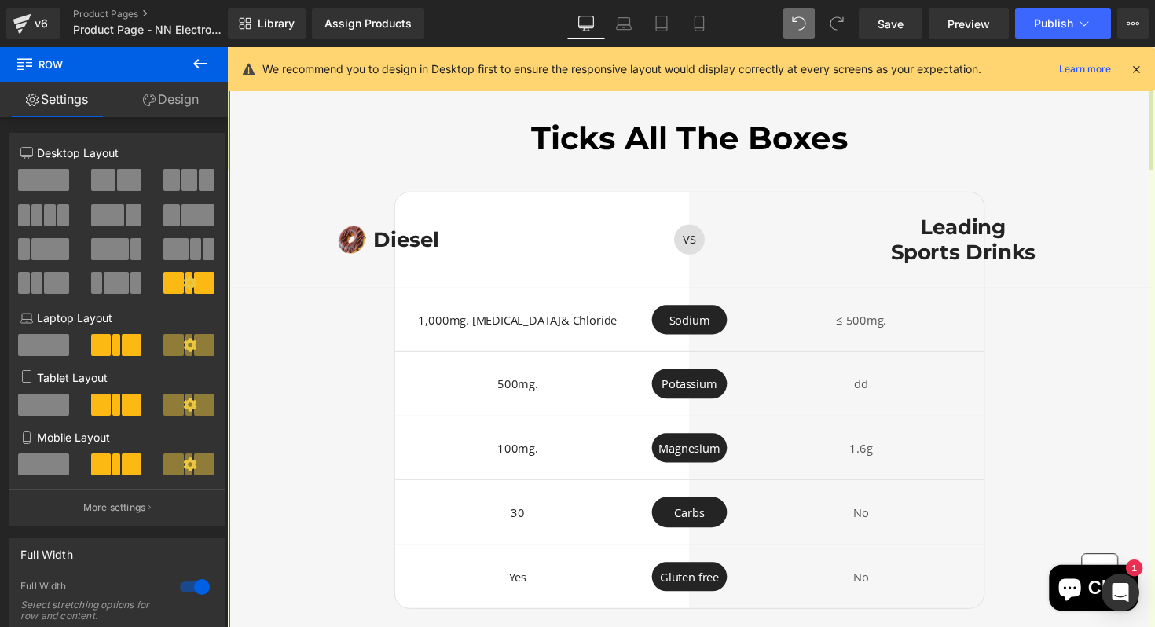
click at [407, 336] on div "1,000mg. [MEDICAL_DATA] & Chloride Text Block" at bounding box center [525, 326] width 252 height 31
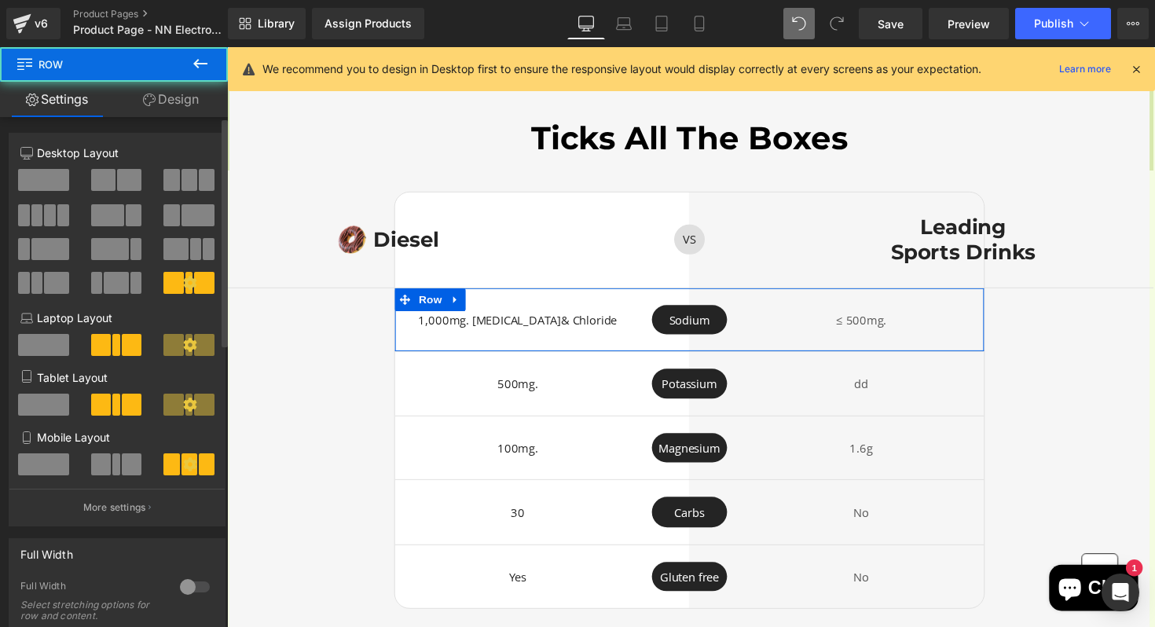
click at [189, 583] on div at bounding box center [195, 587] width 38 height 25
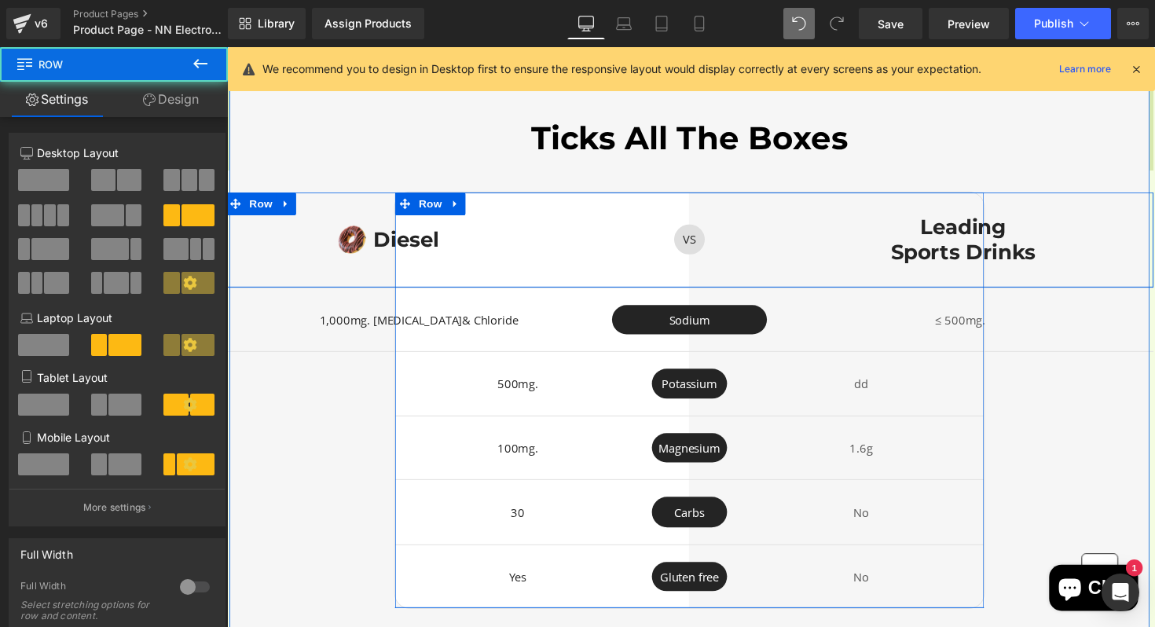
click at [227, 47] on div at bounding box center [227, 47] width 0 height 0
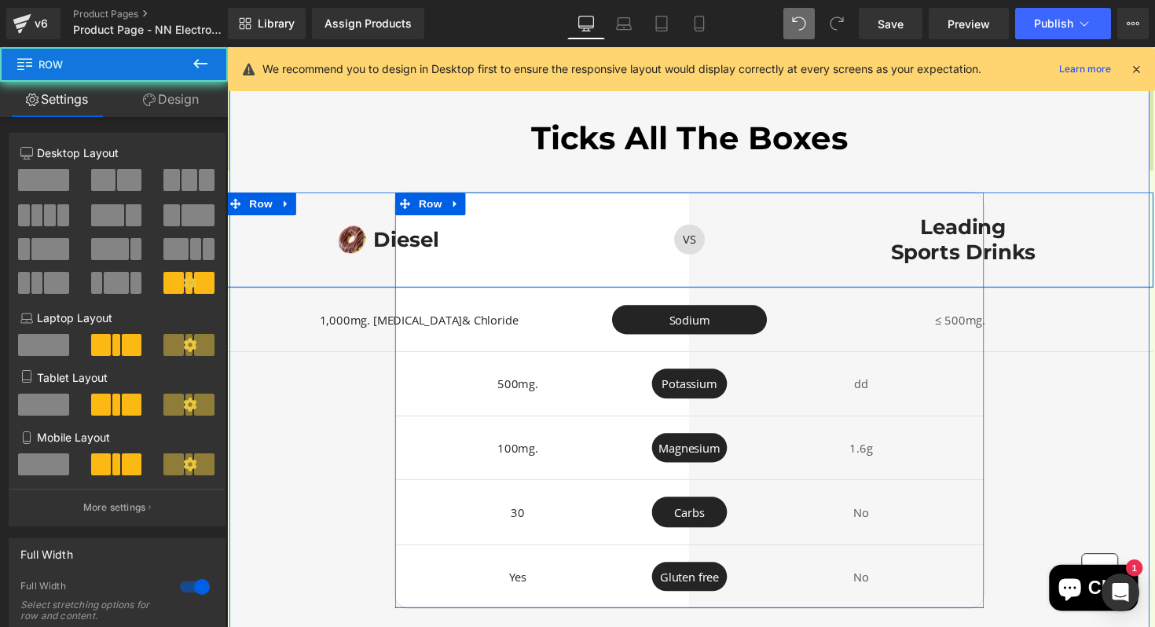
click at [624, 211] on div "VS Text Block Row" at bounding box center [701, 244] width 159 height 97
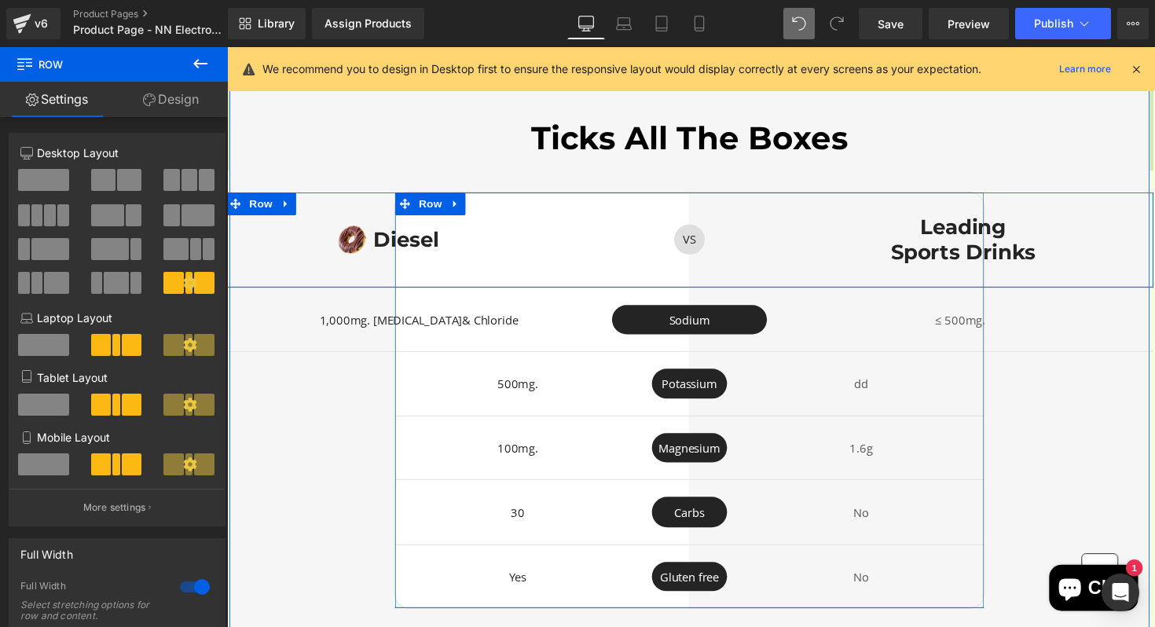
click at [461, 283] on div "Image Diesel Heading Row" at bounding box center [424, 244] width 396 height 97
click at [262, 205] on span "Row" at bounding box center [261, 208] width 31 height 24
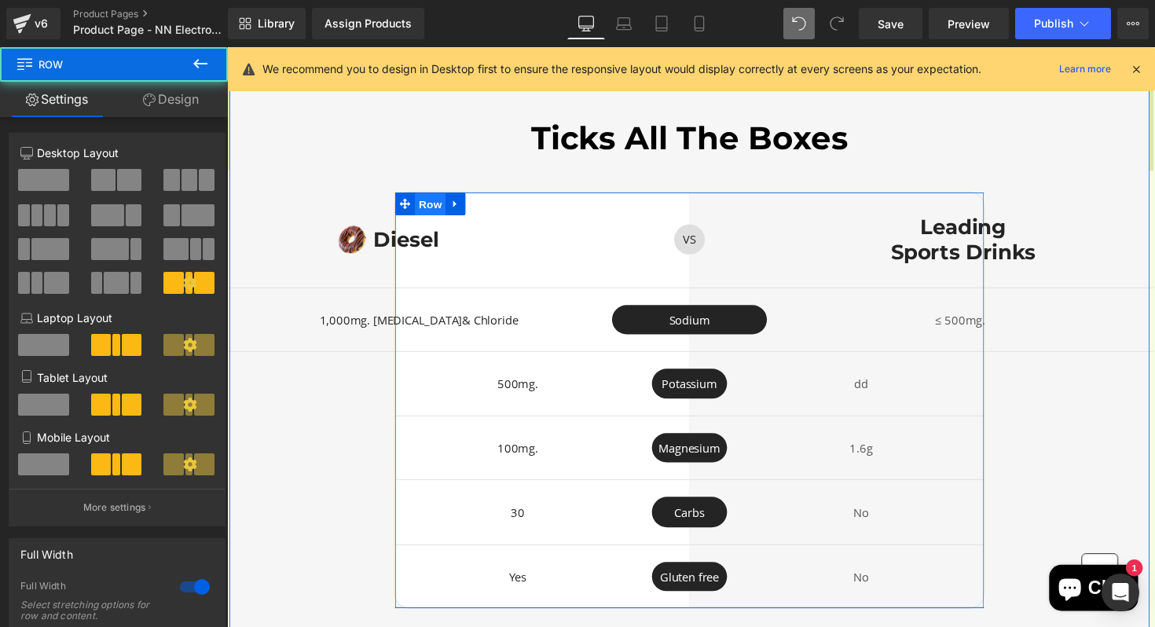
click at [435, 200] on span "Row" at bounding box center [435, 208] width 31 height 24
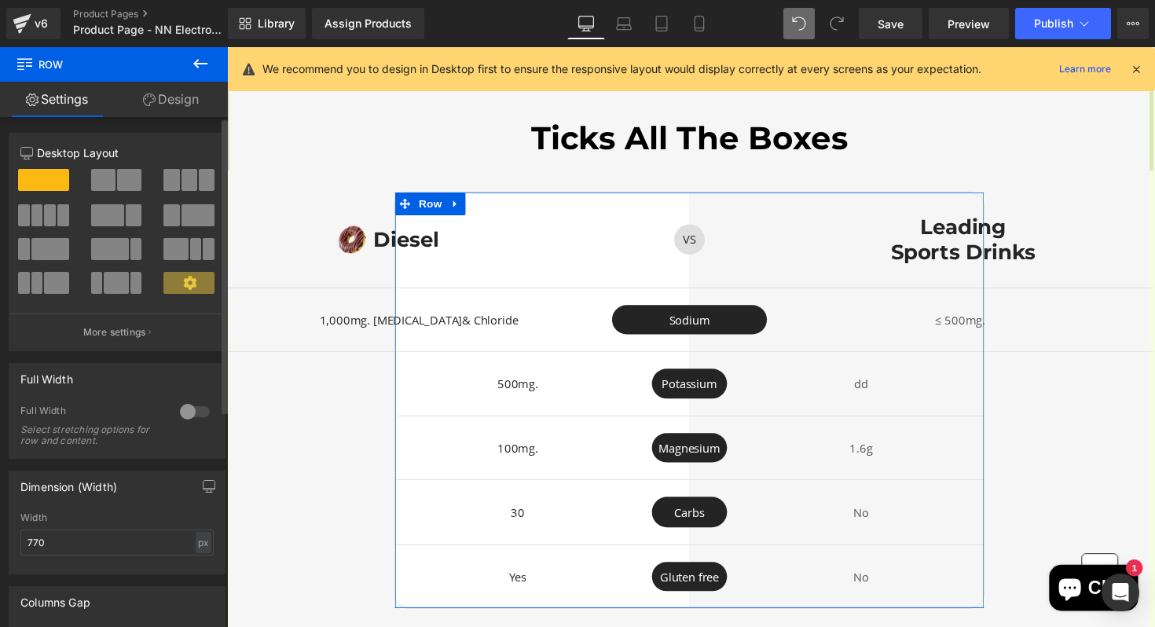
click at [197, 420] on div at bounding box center [195, 411] width 38 height 25
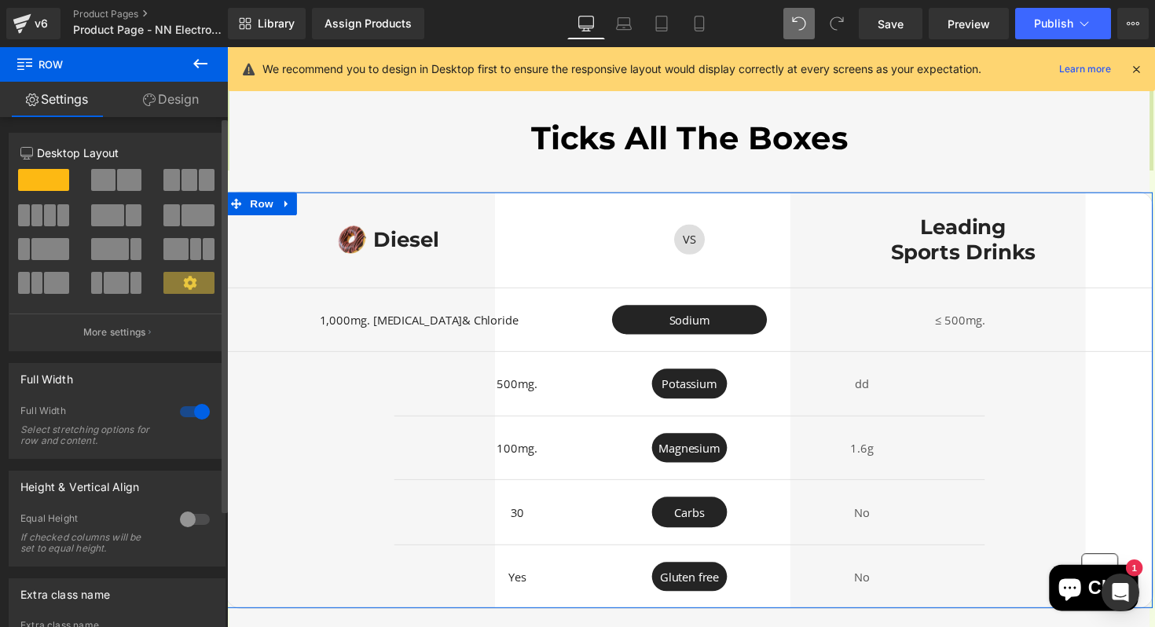
click at [197, 420] on div at bounding box center [195, 411] width 38 height 25
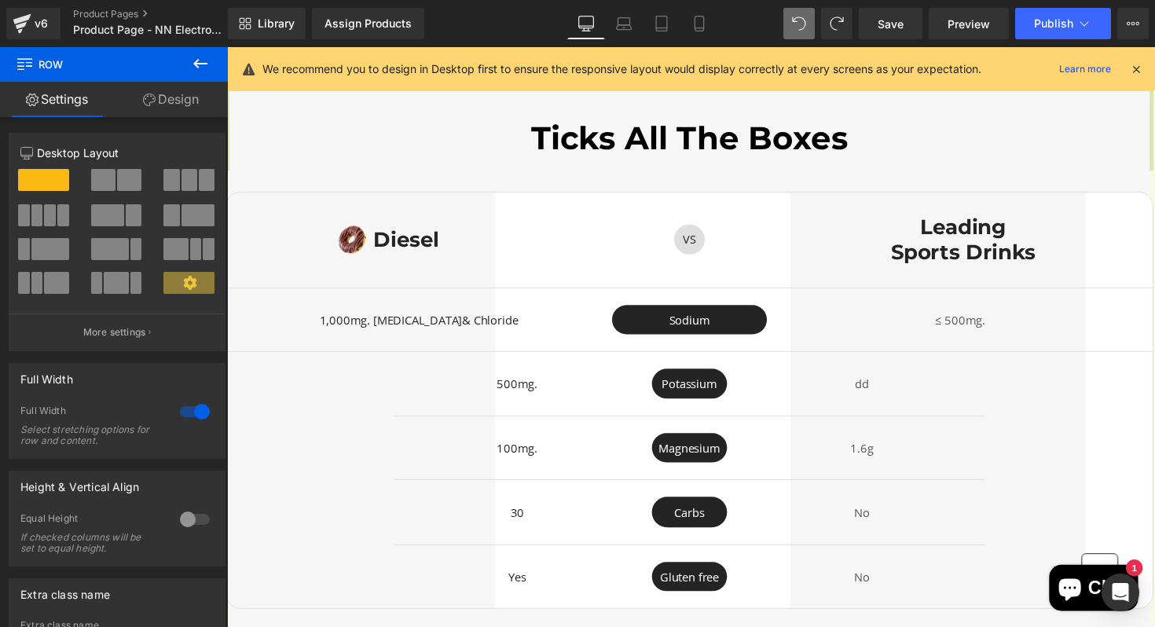
type input "770"
